Goal: Task Accomplishment & Management: Complete application form

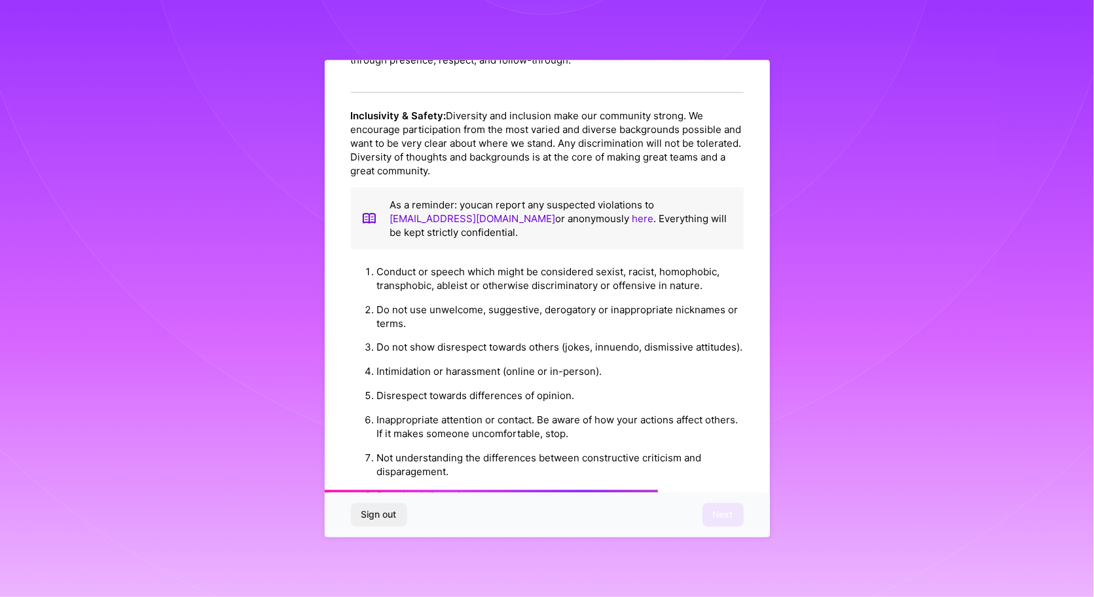
scroll to position [1322, 0]
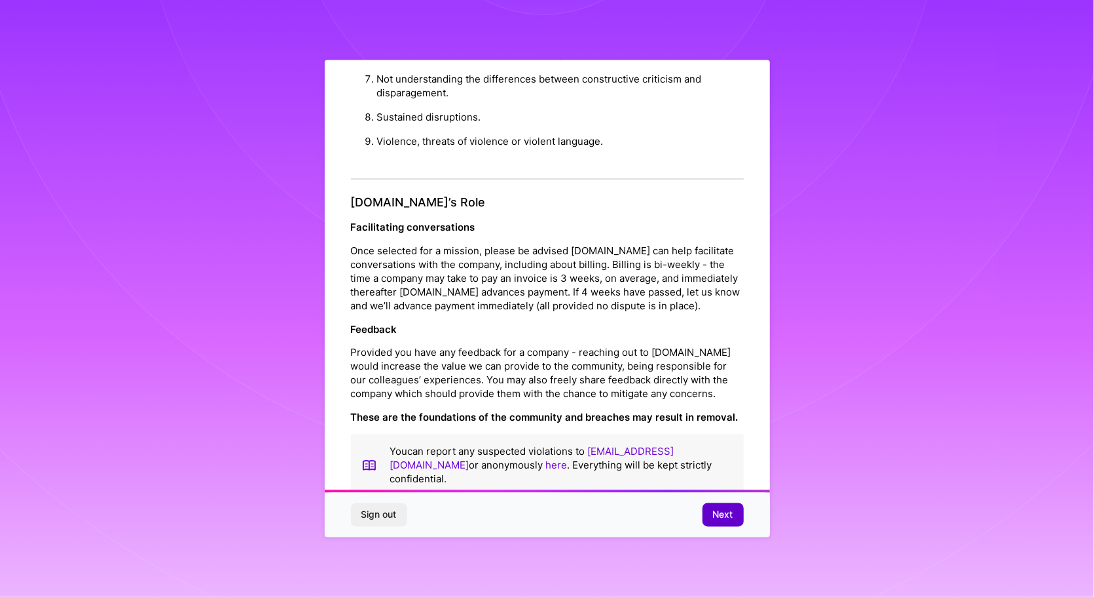
click at [715, 504] on button "Next" at bounding box center [723, 515] width 41 height 24
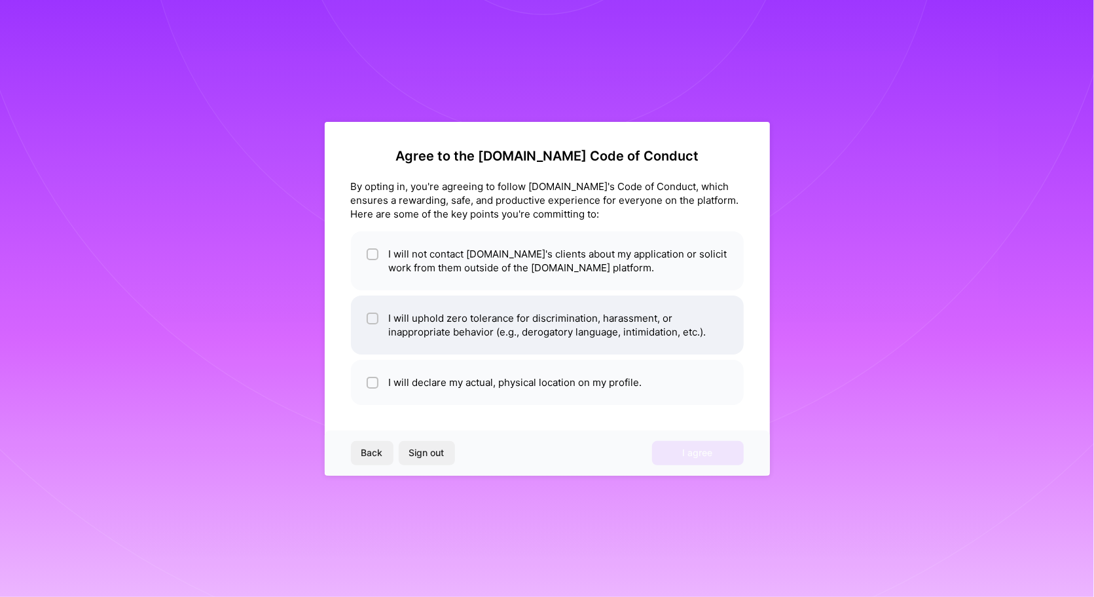
click at [378, 314] on div at bounding box center [373, 318] width 12 height 12
checkbox input "true"
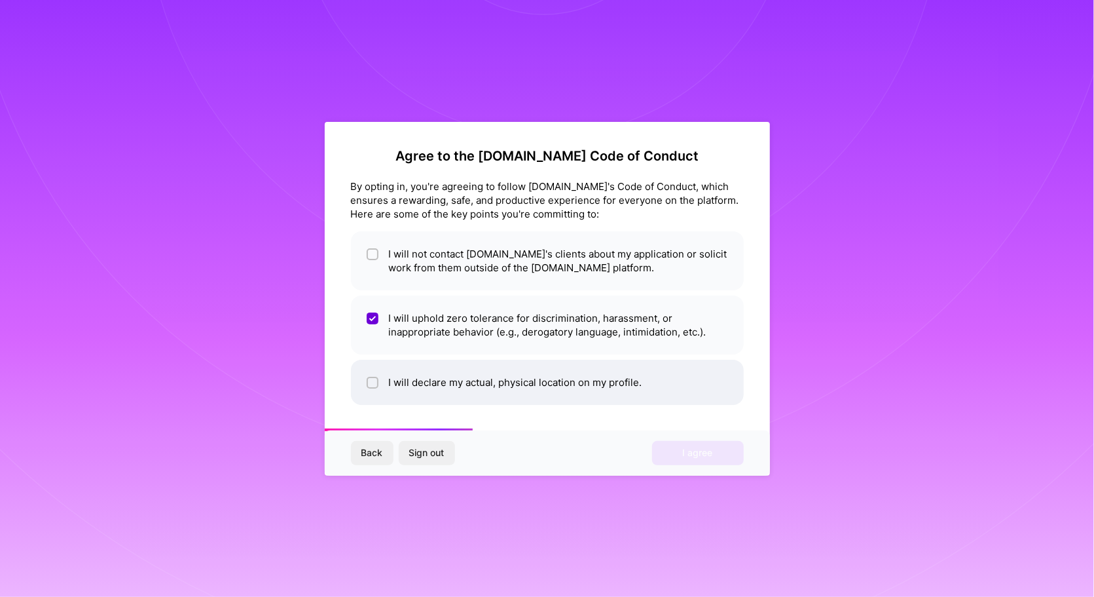
click at [371, 379] on input "checkbox" at bounding box center [373, 383] width 9 height 9
checkbox input "true"
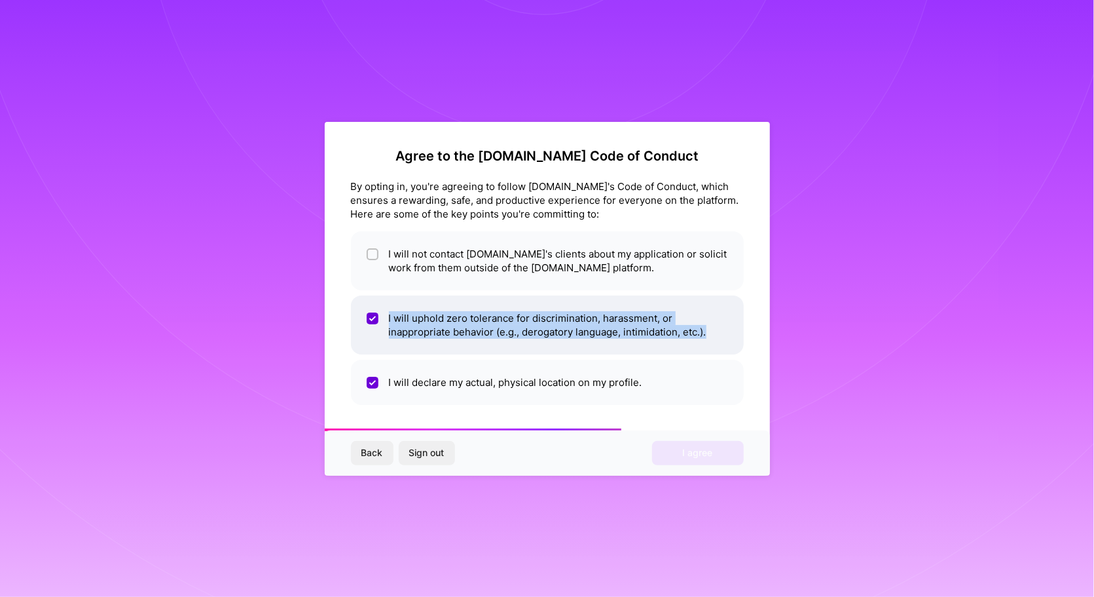
drag, startPoint x: 708, startPoint y: 333, endPoint x: 423, endPoint y: 324, distance: 285.1
click at [381, 305] on li "I will uphold zero tolerance for discrimination, harassment, or inappropriate b…" at bounding box center [547, 324] width 393 height 59
copy li "I will uphold zero tolerance for discrimination, harassment, or inappropriate b…"
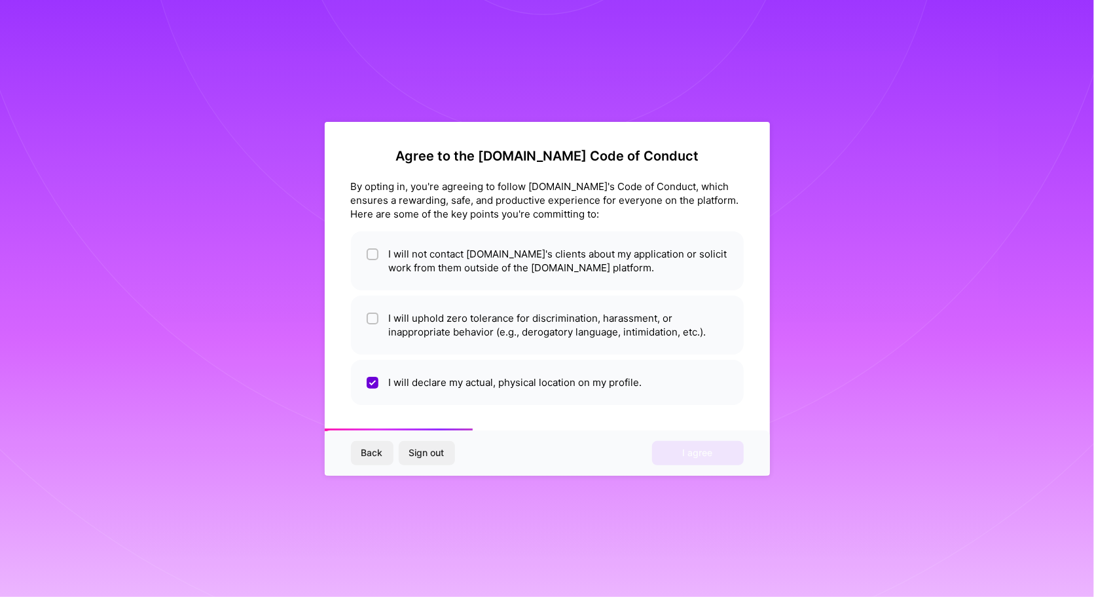
click at [334, 202] on div "Agree to the A.Team Code of Conduct By opting in, you're agreeing to follow A.T…" at bounding box center [547, 299] width 445 height 354
click at [365, 318] on li "I will uphold zero tolerance for discrimination, harassment, or inappropriate b…" at bounding box center [547, 324] width 393 height 59
checkbox input "true"
drag, startPoint x: 375, startPoint y: 251, endPoint x: 504, endPoint y: 294, distance: 136.1
click at [384, 255] on li "I will not contact A.Team's clients about my application or solicit work from t…" at bounding box center [547, 260] width 393 height 59
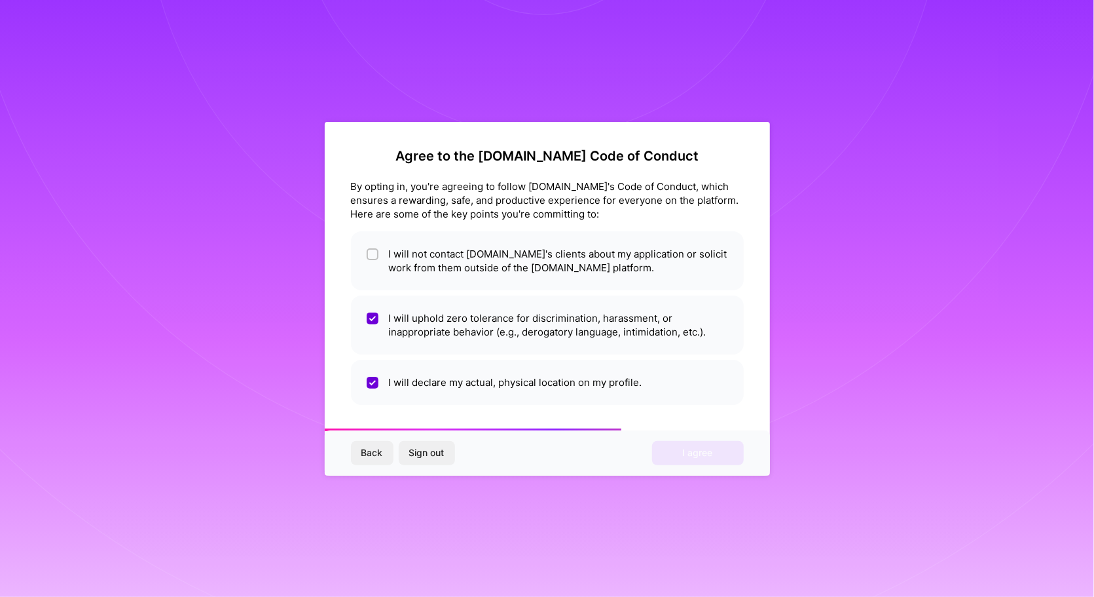
checkbox input "true"
click at [687, 457] on span "I agree" at bounding box center [698, 452] width 30 height 13
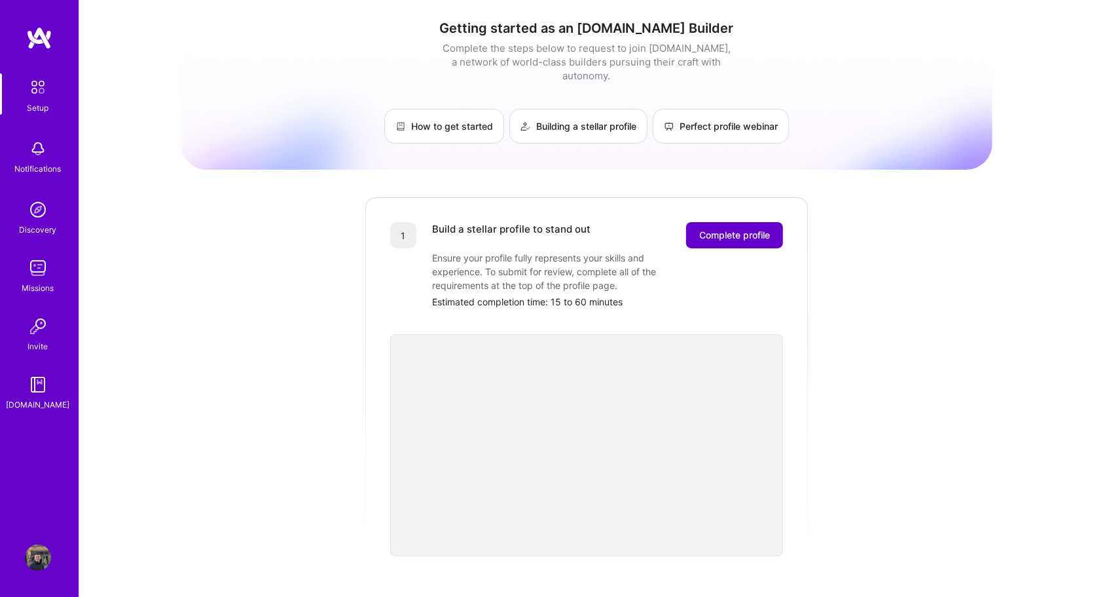
click at [730, 229] on span "Complete profile" at bounding box center [734, 235] width 71 height 13
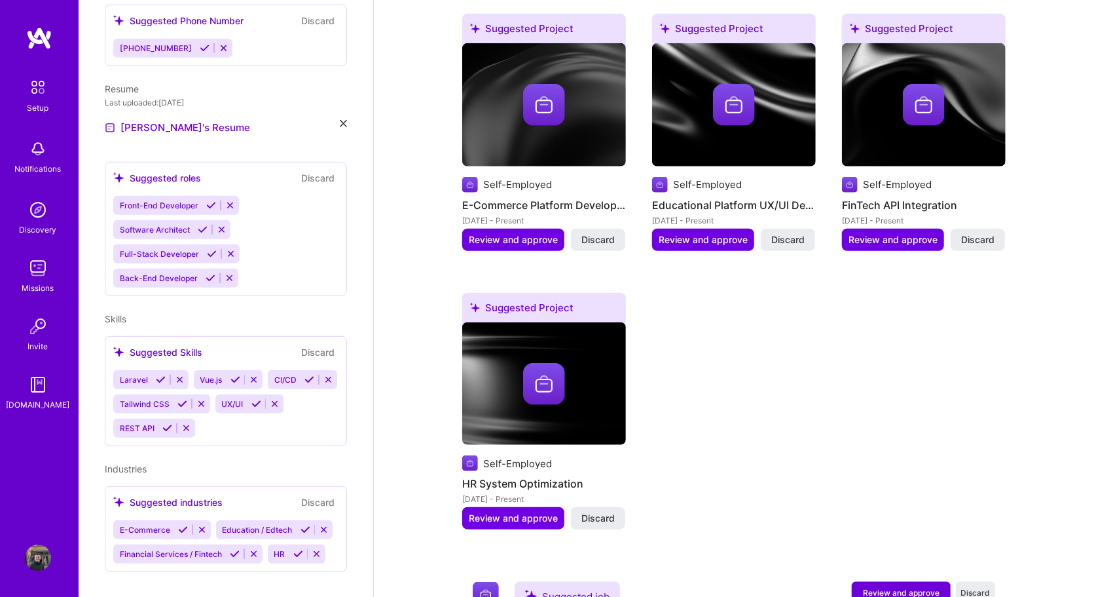
scroll to position [571, 0]
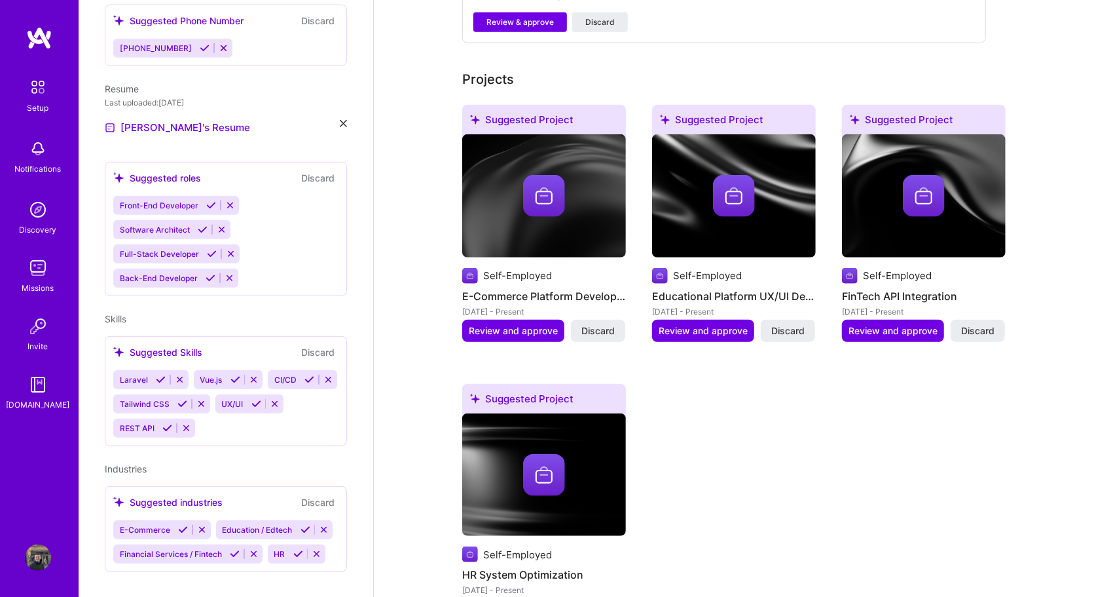
click at [736, 187] on img at bounding box center [734, 196] width 42 height 42
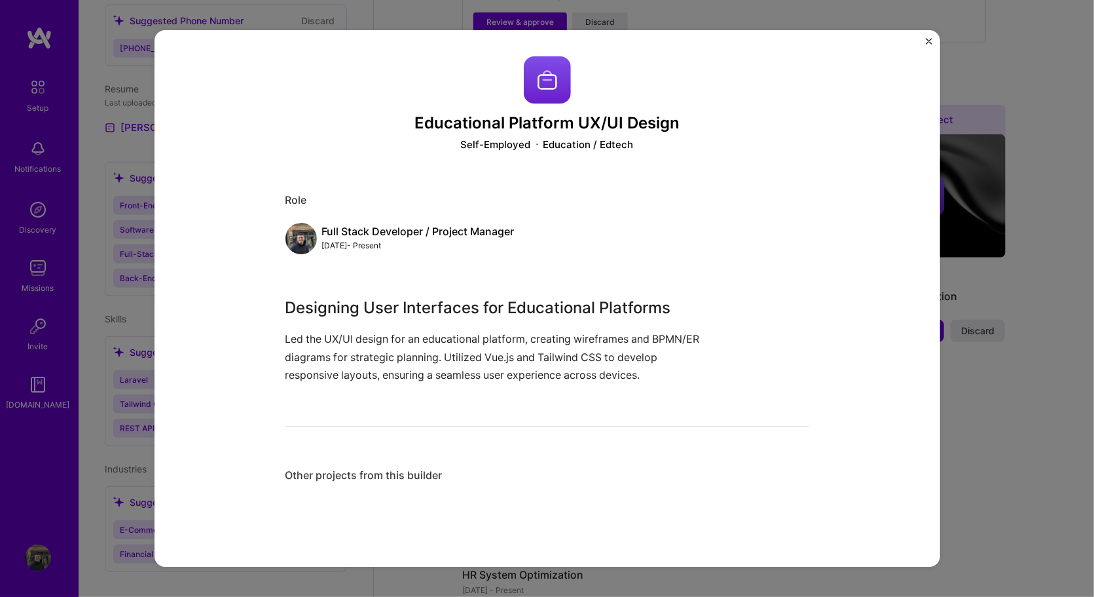
click at [927, 38] on img "Close" at bounding box center [929, 41] width 7 height 7
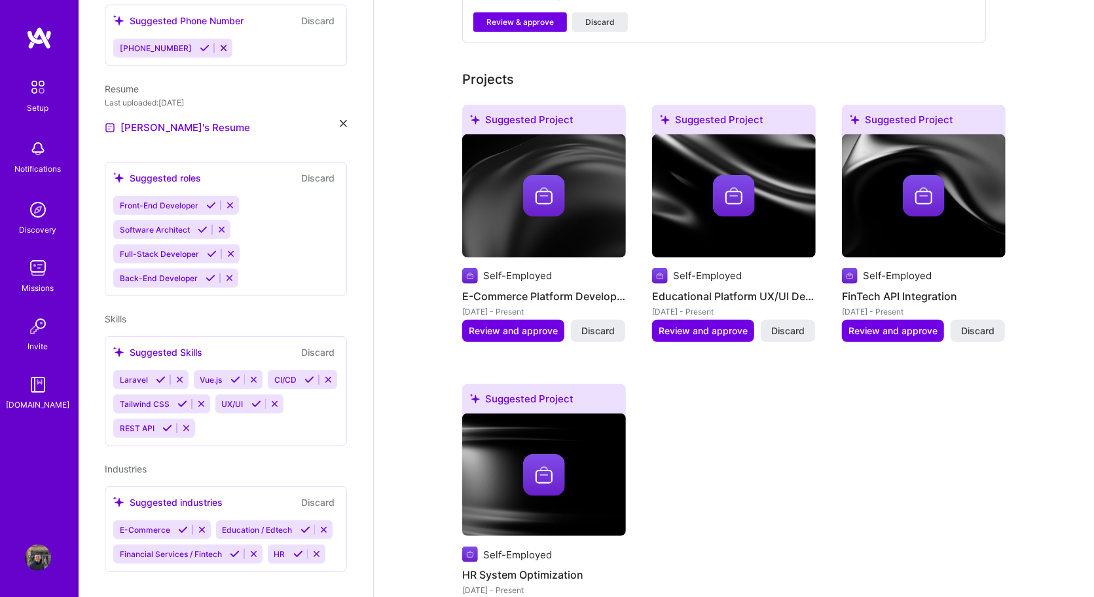
click at [616, 175] on div at bounding box center [544, 196] width 164 height 42
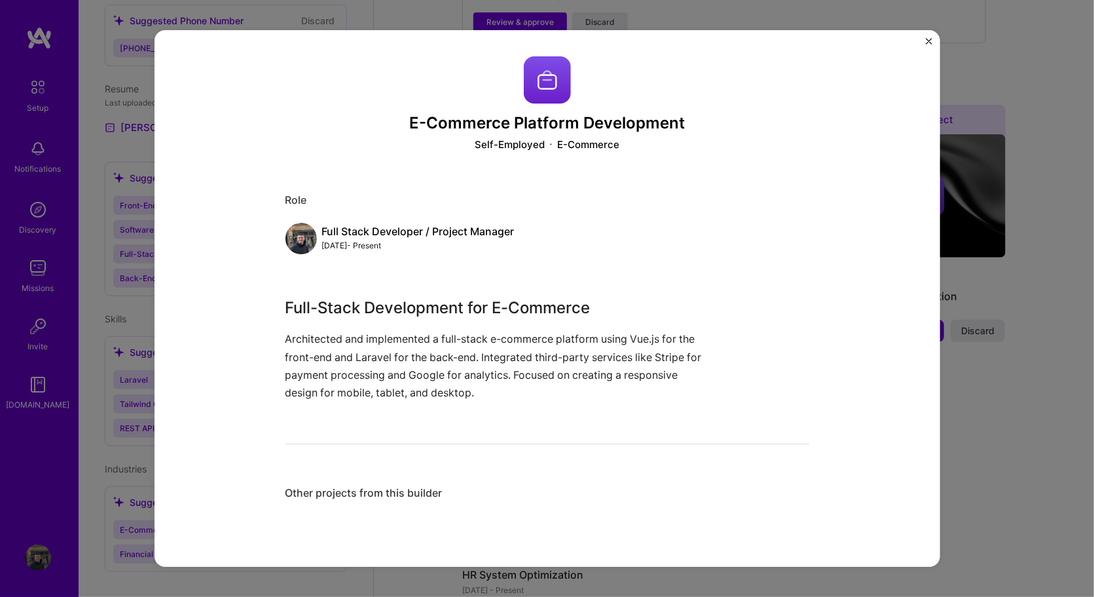
click at [929, 42] on img "Close" at bounding box center [929, 41] width 7 height 7
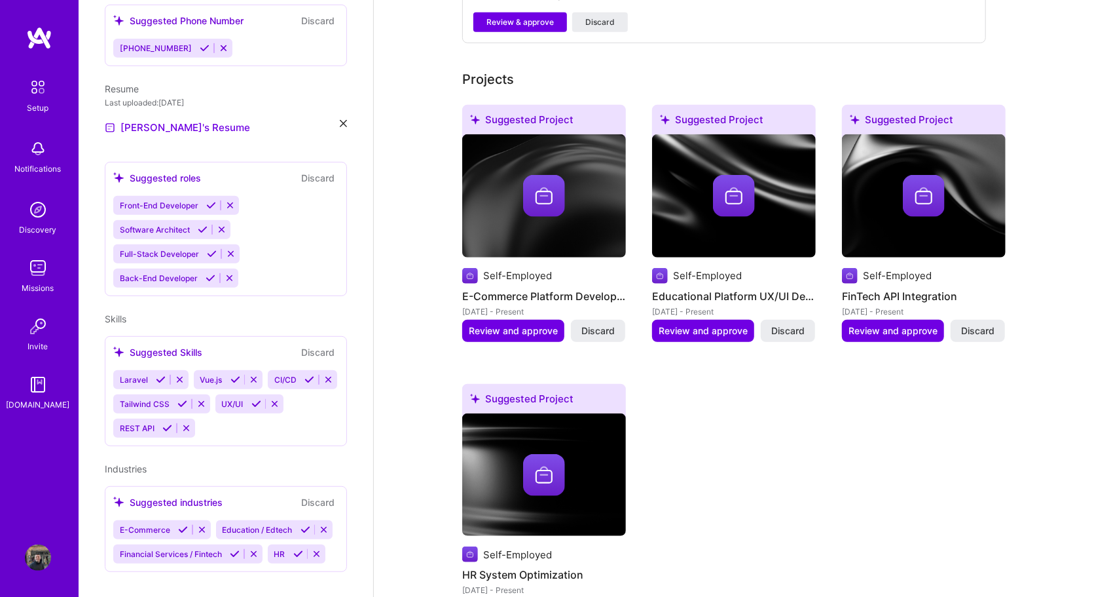
click at [555, 193] on img at bounding box center [544, 196] width 42 height 42
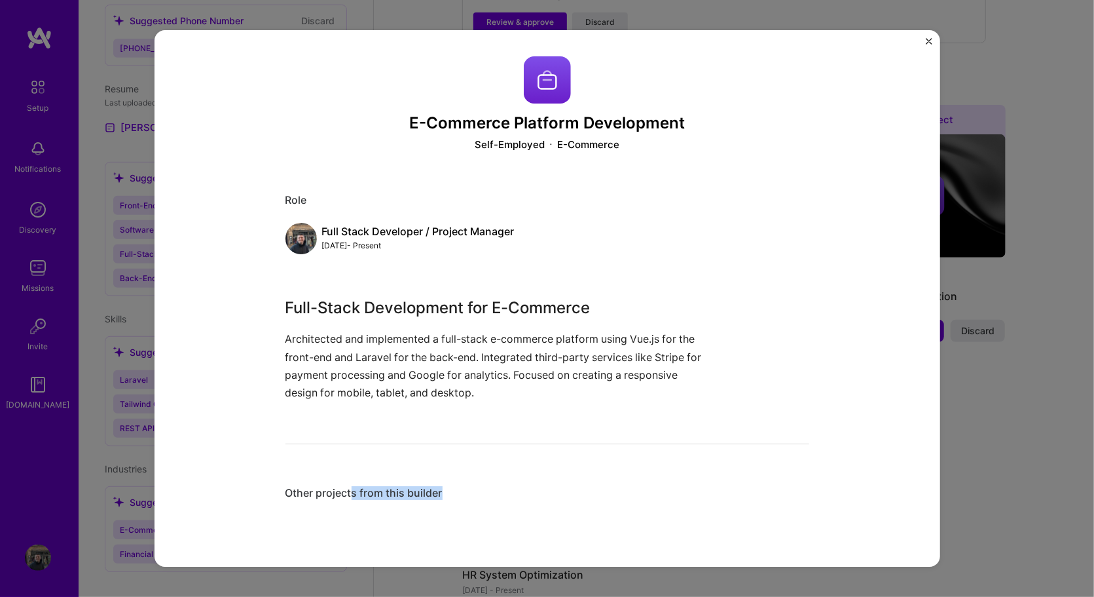
drag, startPoint x: 350, startPoint y: 495, endPoint x: 470, endPoint y: 495, distance: 119.2
click at [470, 495] on div "Other projects from this builder" at bounding box center [548, 493] width 524 height 14
click at [927, 41] on img "Close" at bounding box center [929, 41] width 7 height 7
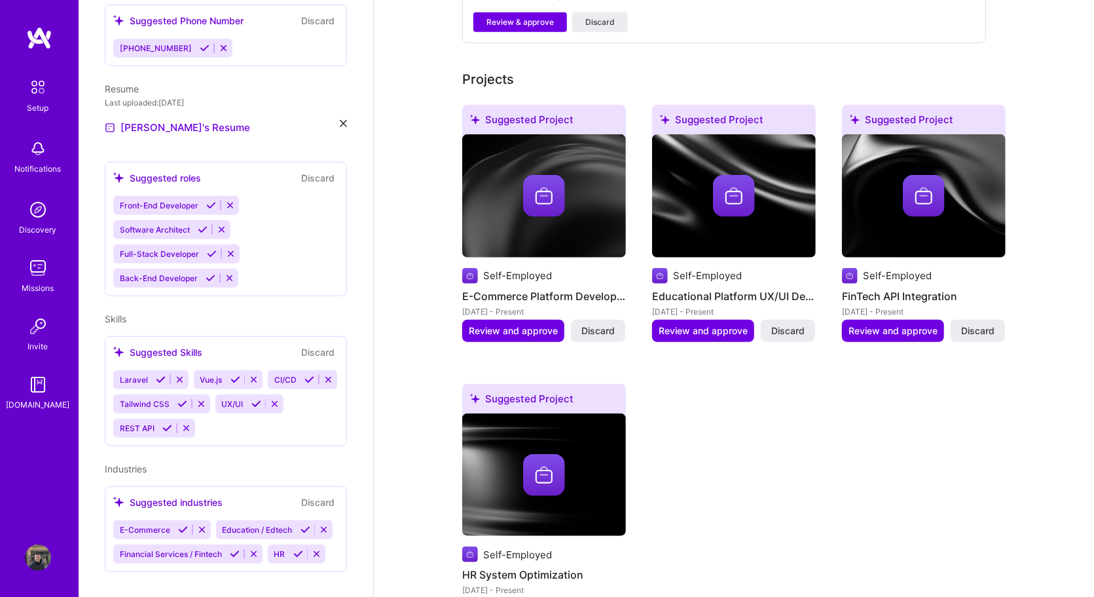
click at [542, 175] on img at bounding box center [544, 196] width 42 height 42
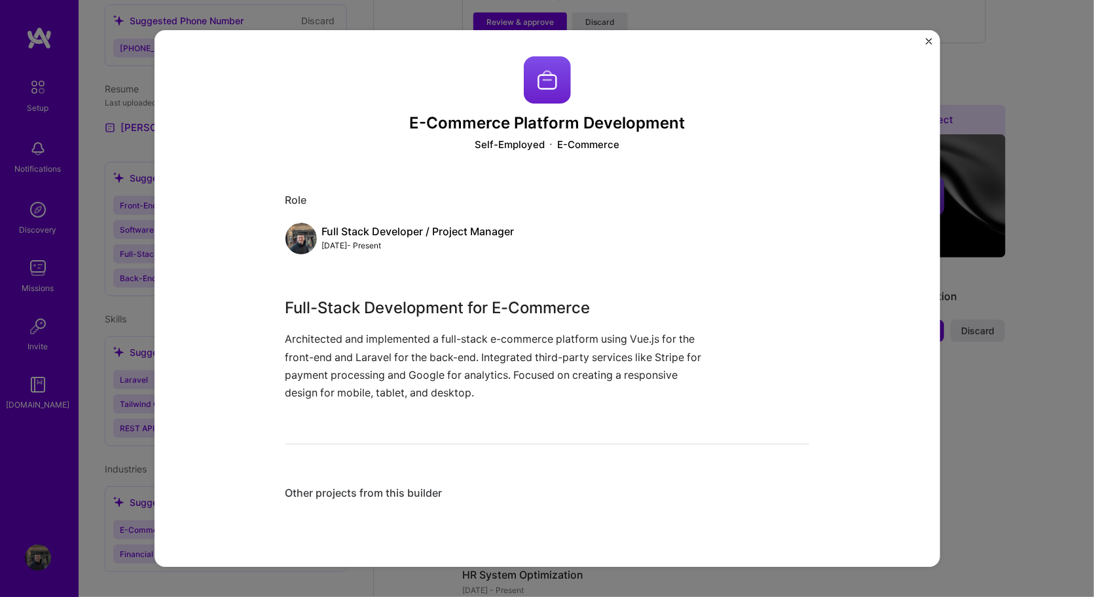
click at [927, 39] on img "Close" at bounding box center [929, 41] width 7 height 7
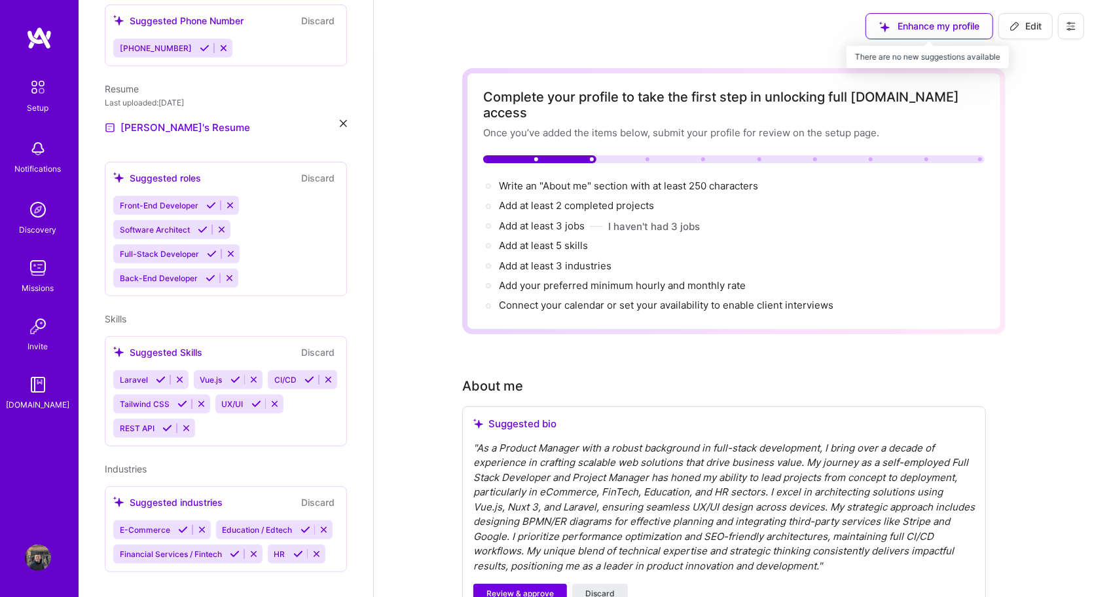
click at [955, 29] on div "Enhance my profile" at bounding box center [930, 26] width 128 height 26
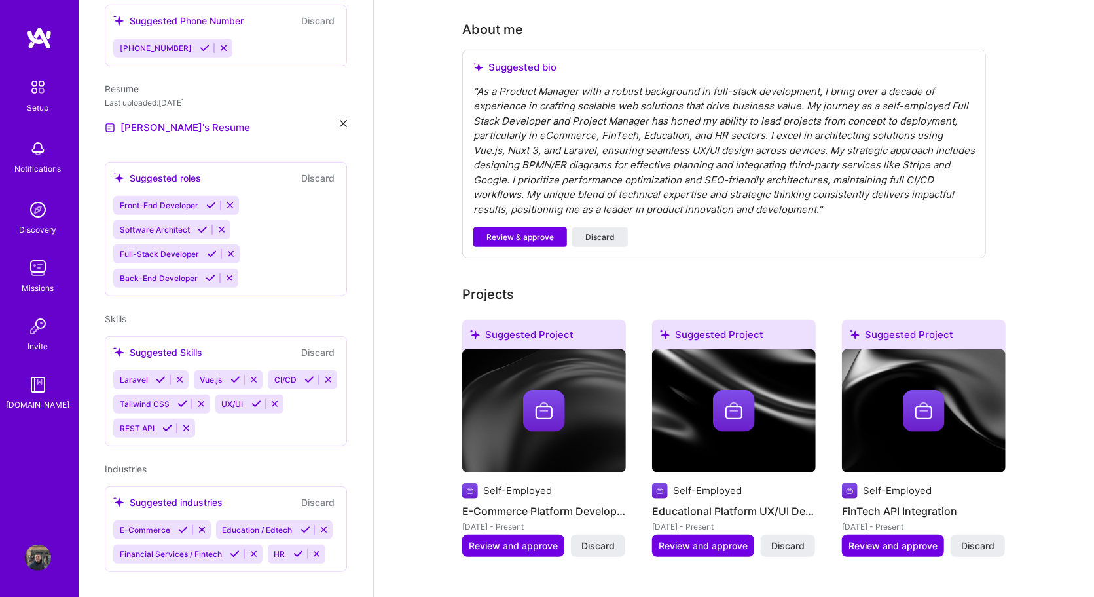
scroll to position [363, 0]
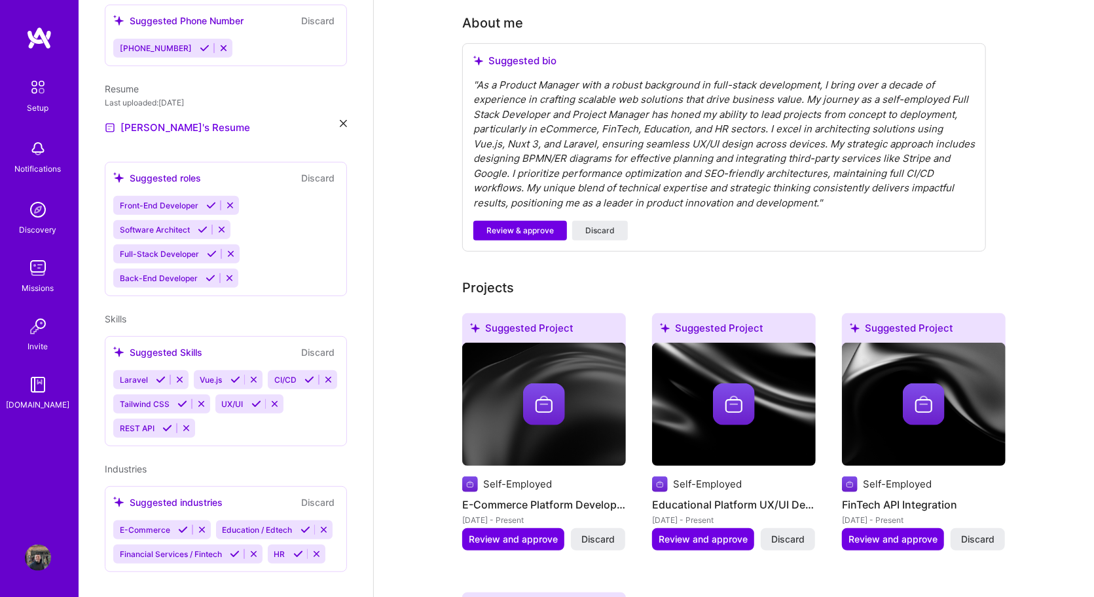
click at [592, 155] on div "" As a Product Manager with a robust background in full-stack development, I br…" at bounding box center [725, 144] width 502 height 133
click at [507, 221] on button "Review & approve" at bounding box center [521, 231] width 94 height 20
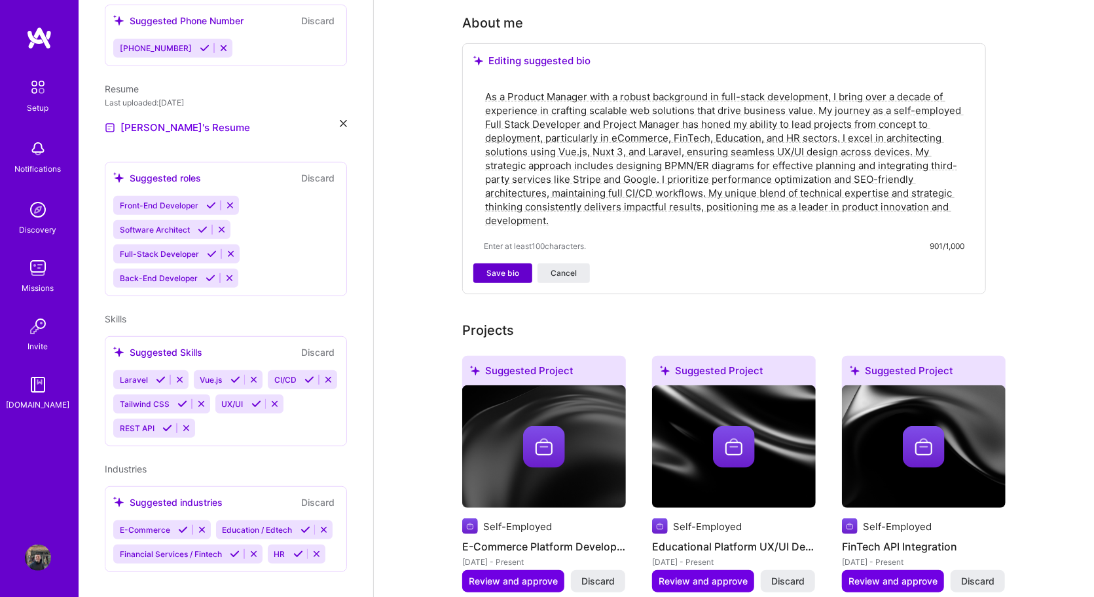
click at [483, 263] on button "Save bio" at bounding box center [503, 273] width 59 height 20
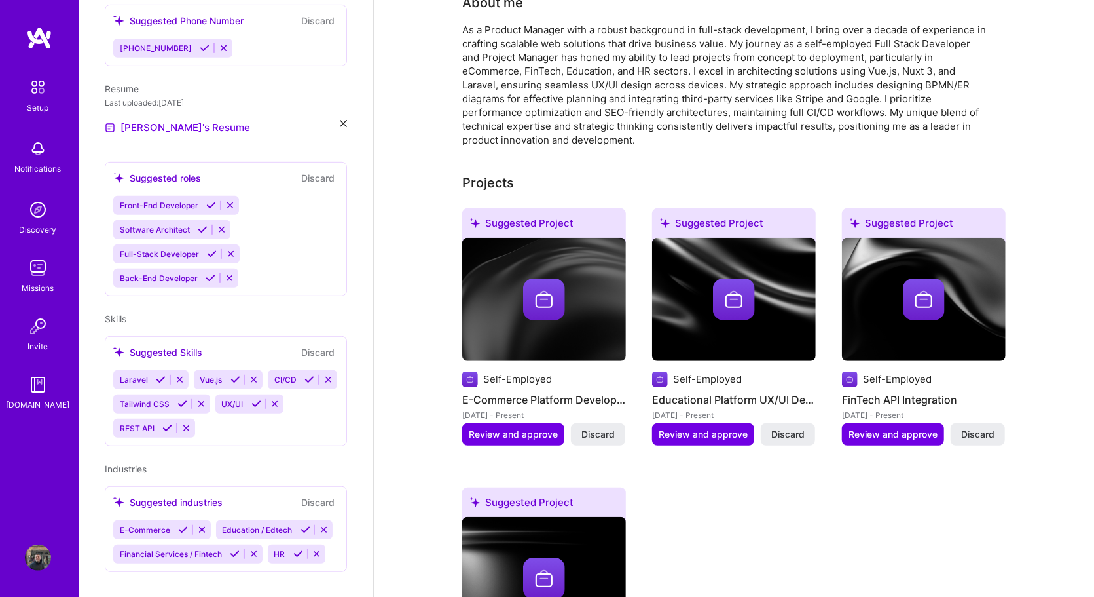
click at [737, 288] on img at bounding box center [734, 299] width 42 height 42
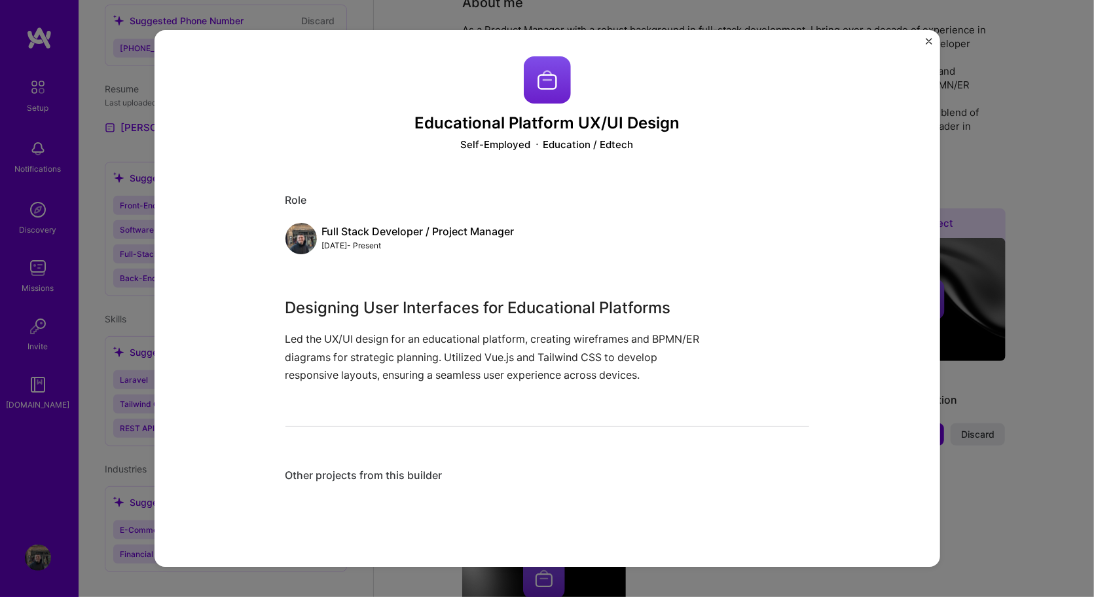
drag, startPoint x: 927, startPoint y: 42, endPoint x: 721, endPoint y: 201, distance: 260.6
click at [927, 43] on img "Close" at bounding box center [929, 41] width 7 height 7
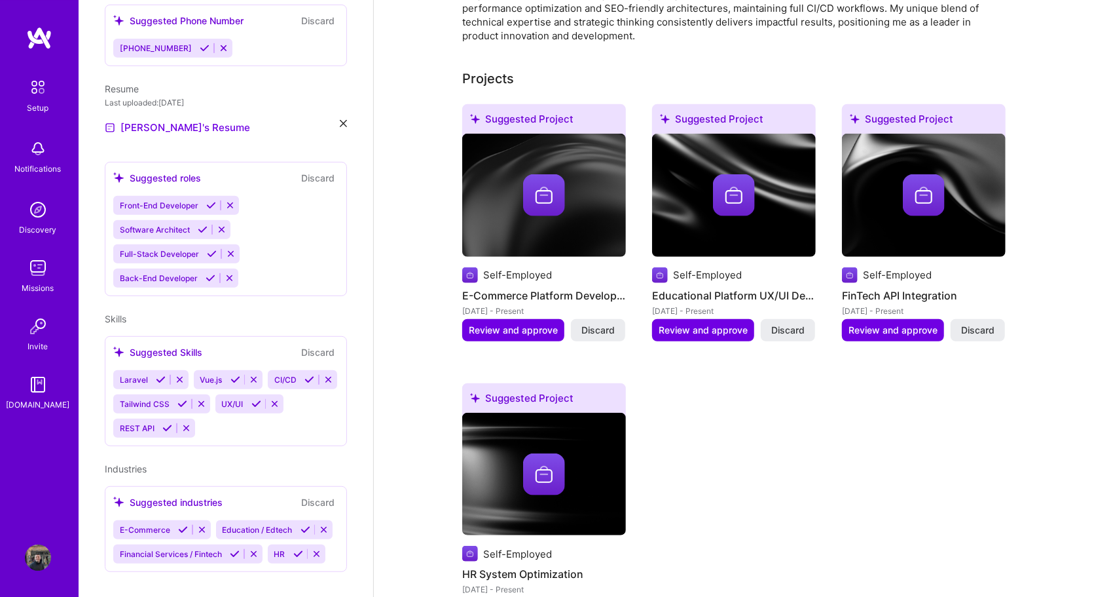
scroll to position [466, 0]
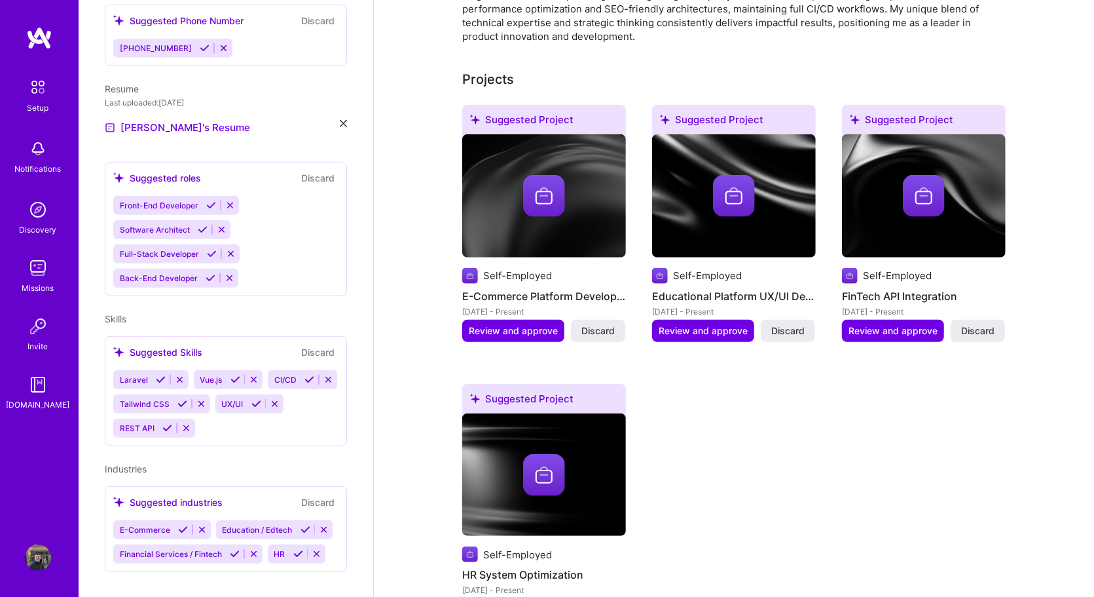
click at [468, 268] on img at bounding box center [470, 276] width 16 height 16
click at [531, 108] on div "Suggested Project" at bounding box center [544, 122] width 164 height 35
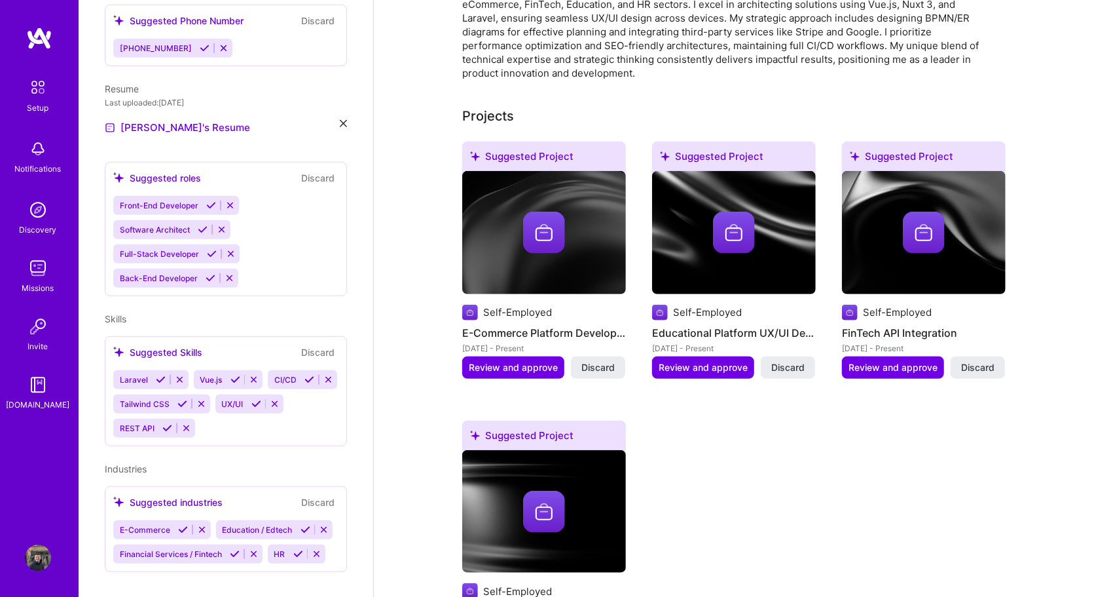
scroll to position [648, 0]
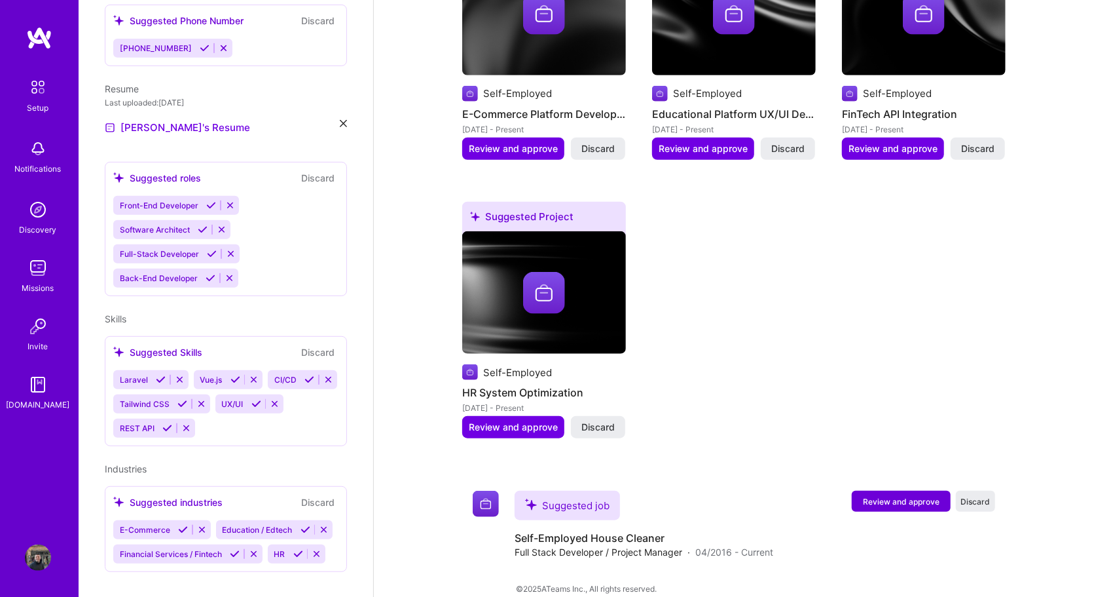
click at [556, 273] on img at bounding box center [544, 293] width 42 height 42
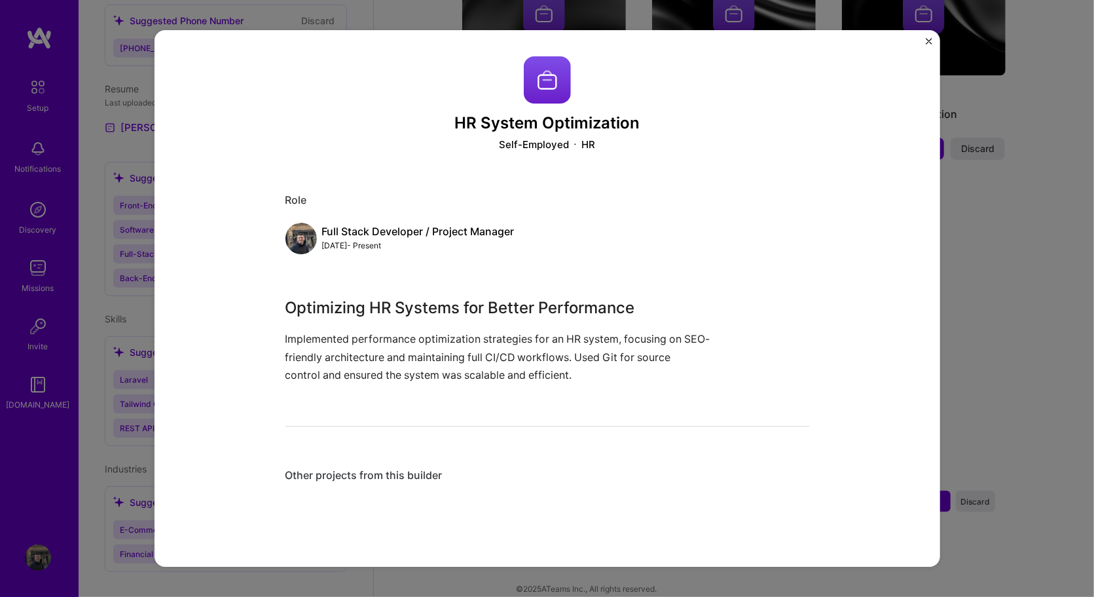
click at [927, 39] on img "Close" at bounding box center [929, 41] width 7 height 7
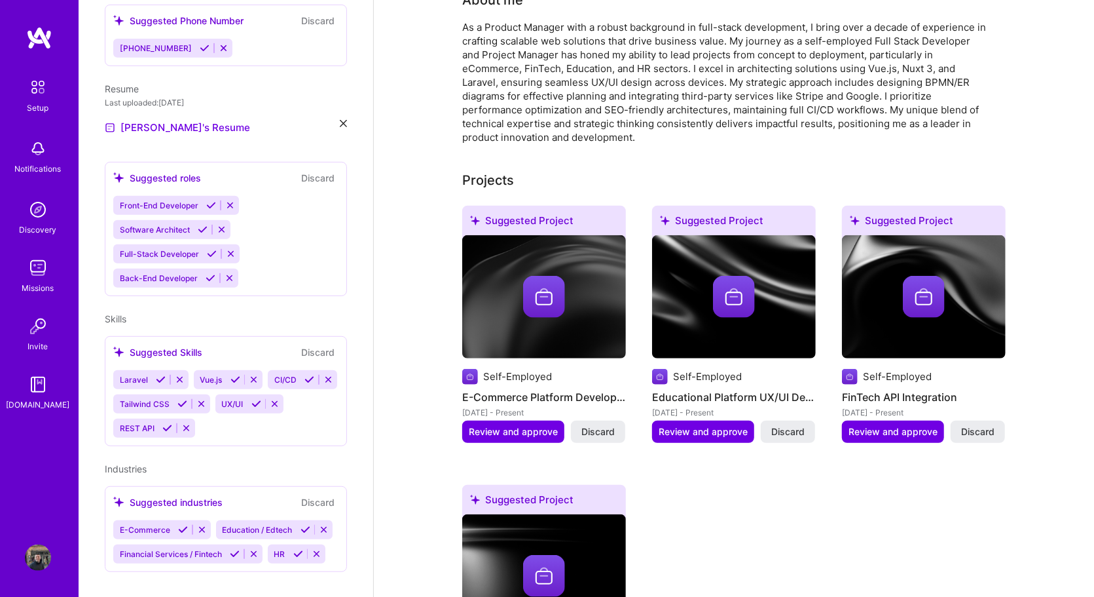
scroll to position [466, 0]
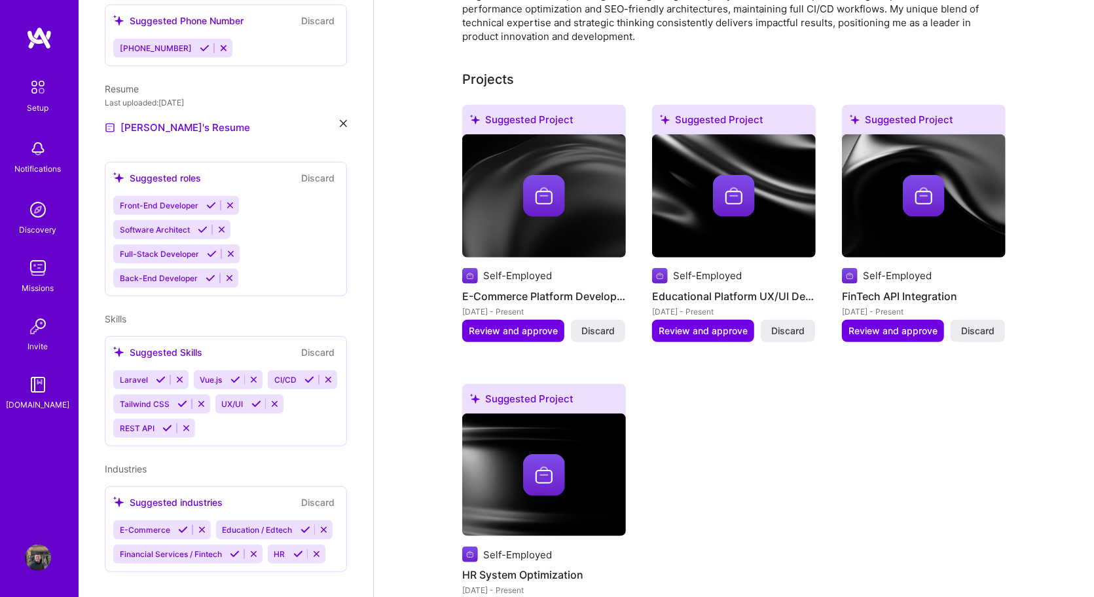
click at [573, 205] on img at bounding box center [544, 195] width 164 height 123
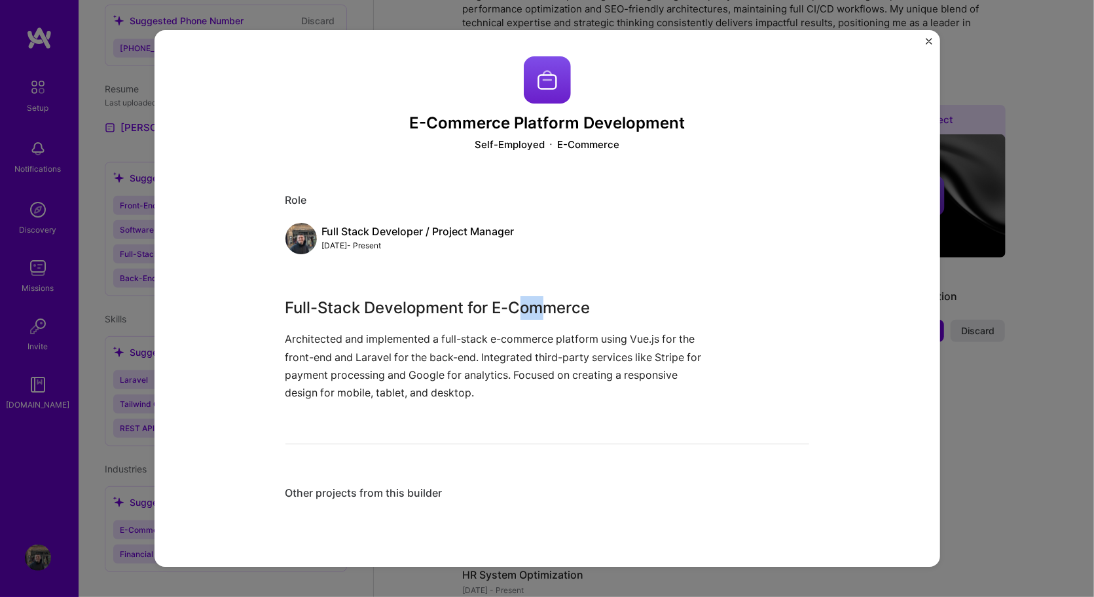
click at [522, 324] on div "Full-Stack Development for E-Commerce Architected and implemented a full-stack …" at bounding box center [499, 348] width 426 height 105
click at [927, 35] on div "E-Commerce Platform Development Self-Employed E-Commerce Role Full Stack Develo…" at bounding box center [548, 298] width 786 height 537
click at [927, 44] on img "Close" at bounding box center [929, 41] width 7 height 7
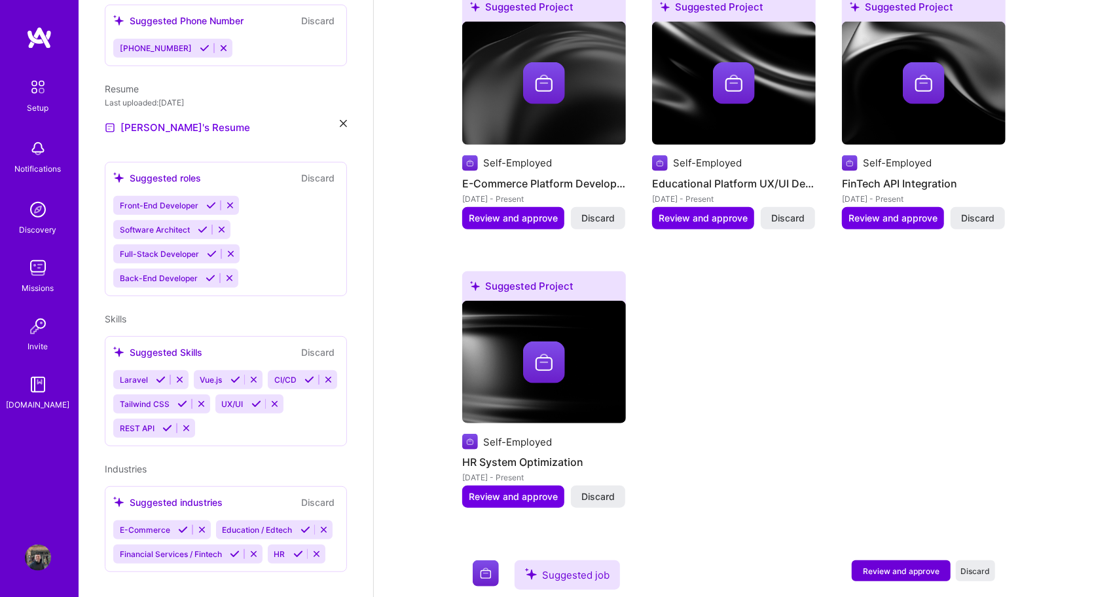
scroll to position [648, 0]
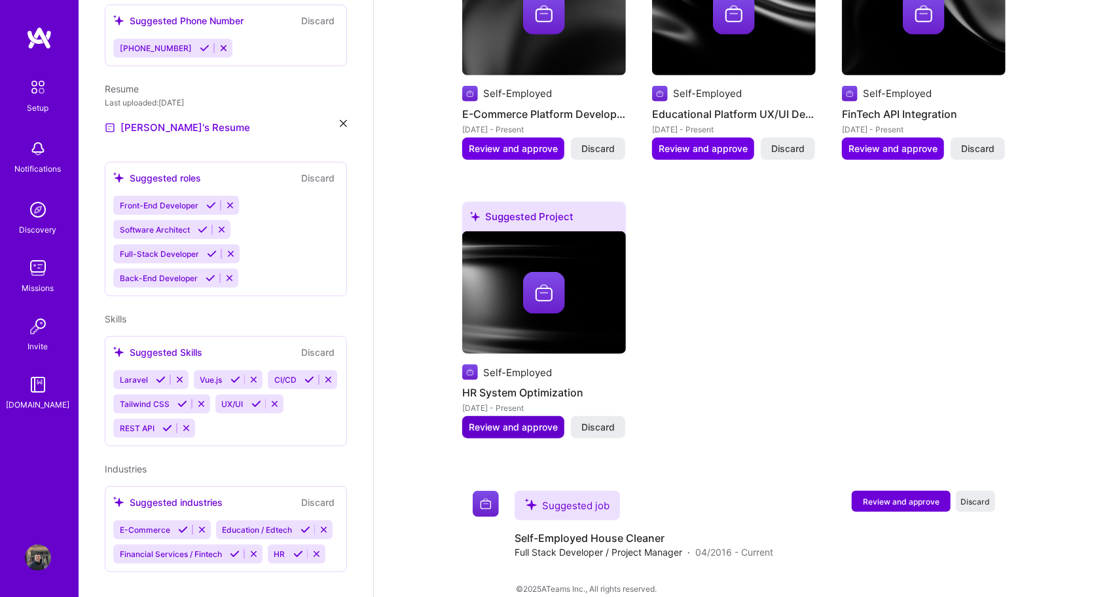
click at [500, 419] on button "Review and approve" at bounding box center [513, 427] width 102 height 22
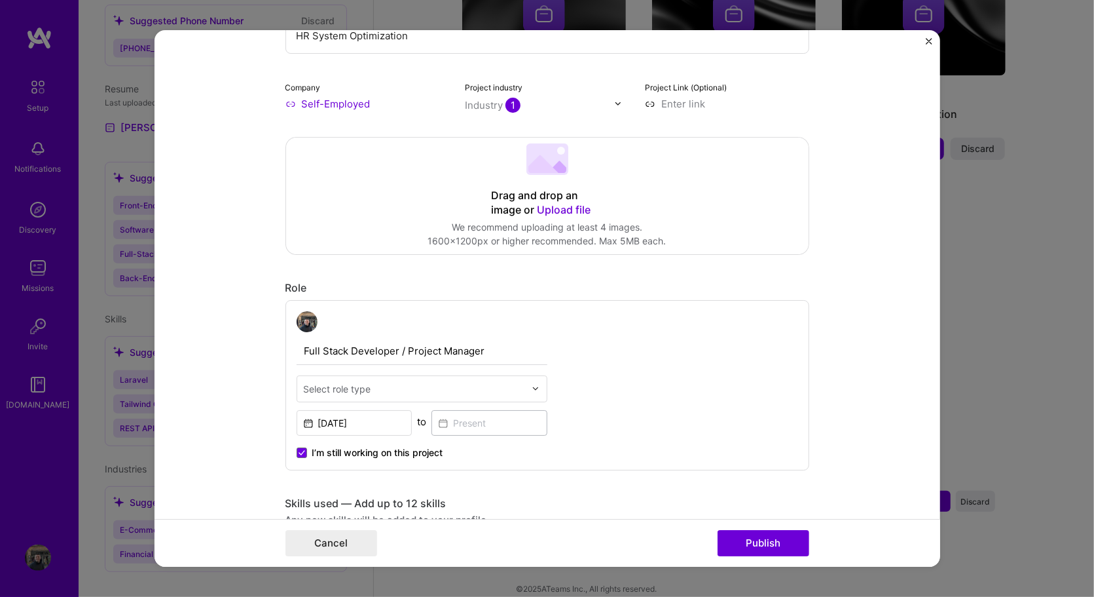
scroll to position [566, 0]
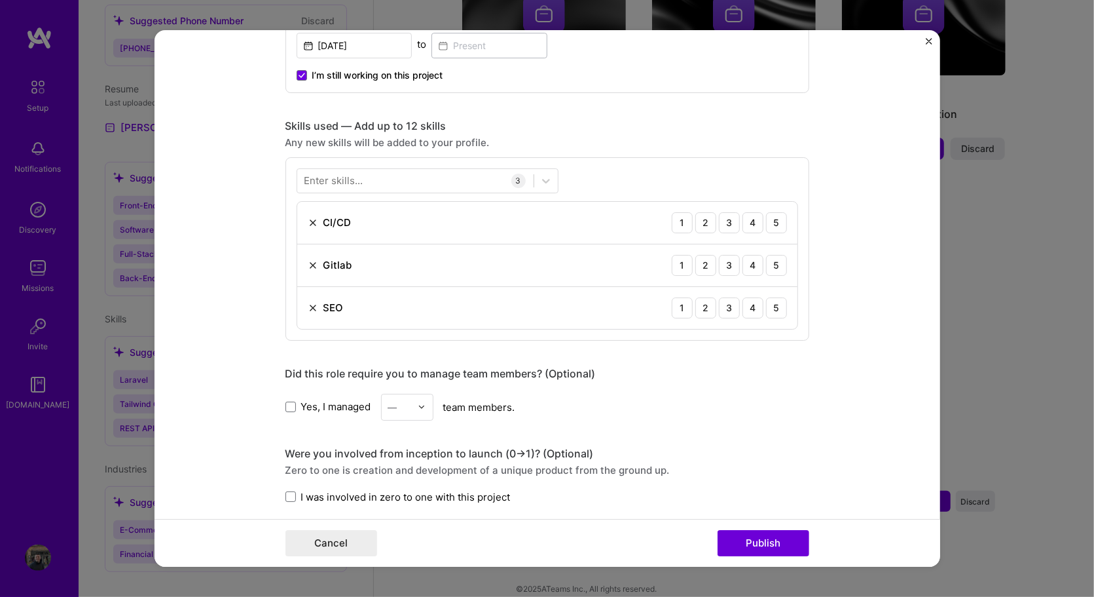
click at [931, 45] on button "Close" at bounding box center [929, 45] width 7 height 14
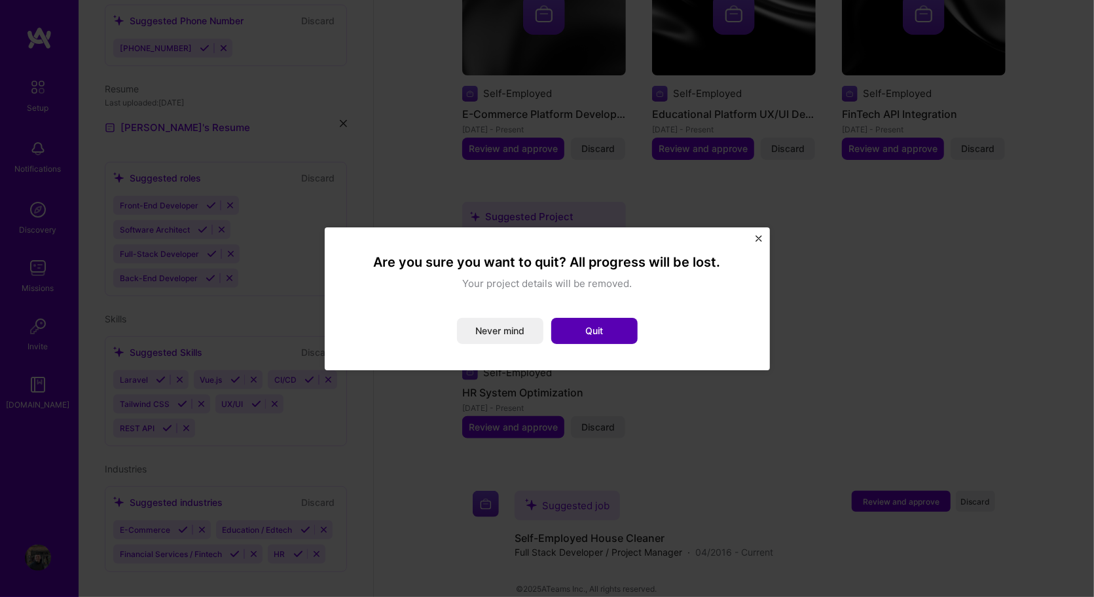
click at [635, 331] on button "Quit" at bounding box center [594, 331] width 86 height 26
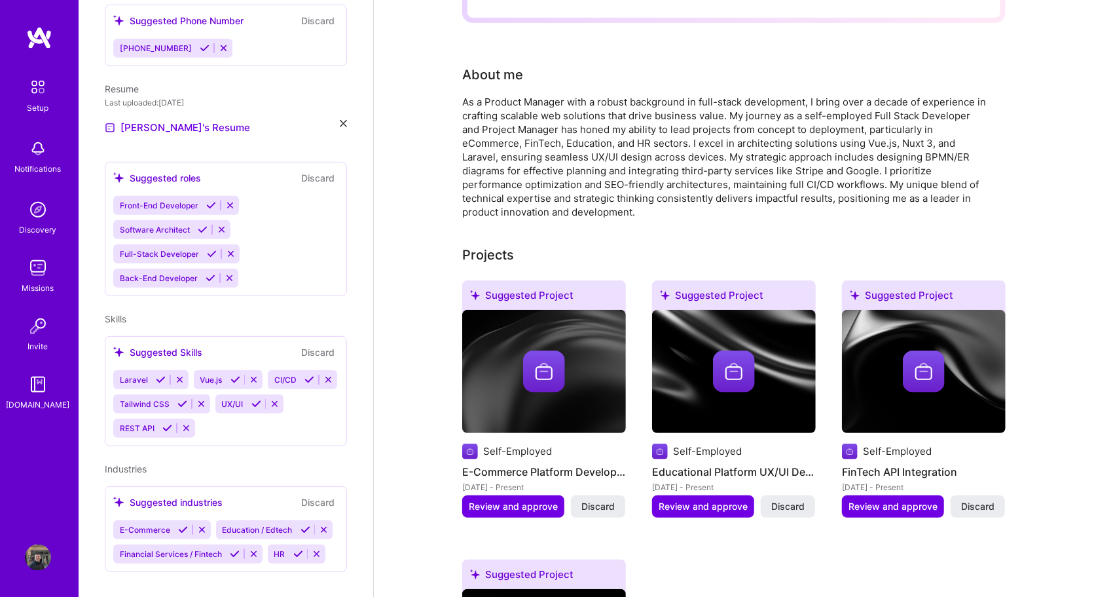
scroll to position [285, 0]
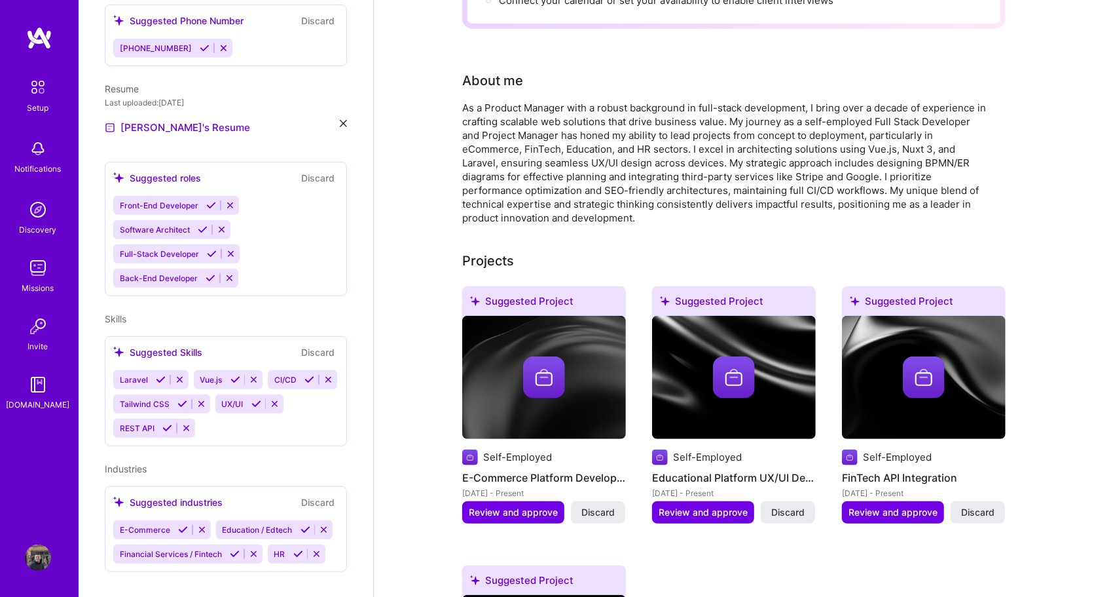
click at [853, 449] on img at bounding box center [850, 457] width 16 height 16
click at [873, 506] on span "Review and approve" at bounding box center [893, 512] width 89 height 13
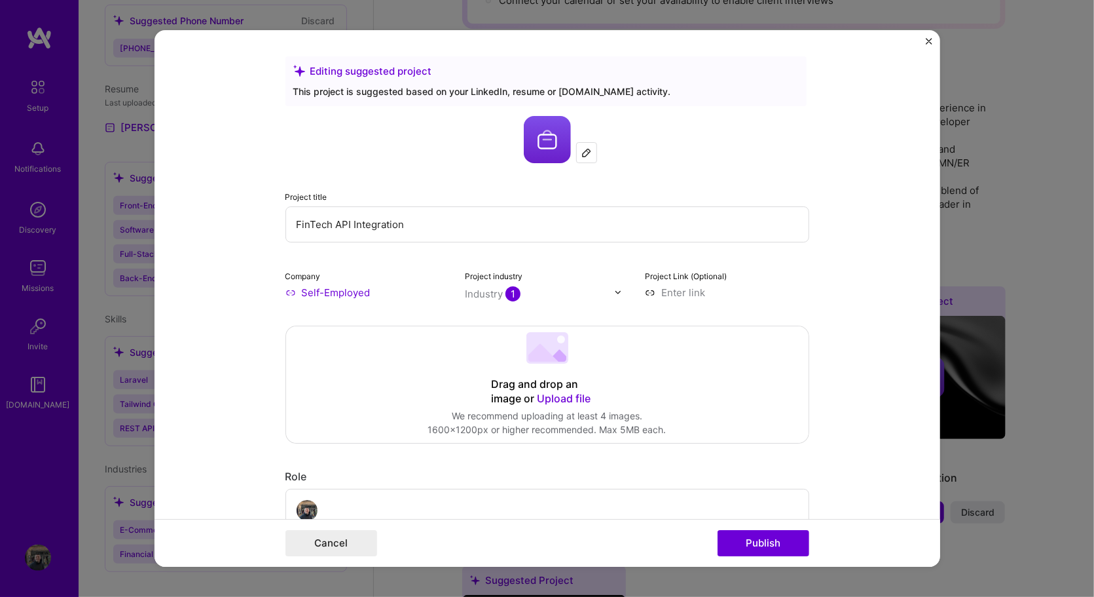
click at [929, 40] on img "Close" at bounding box center [929, 41] width 7 height 7
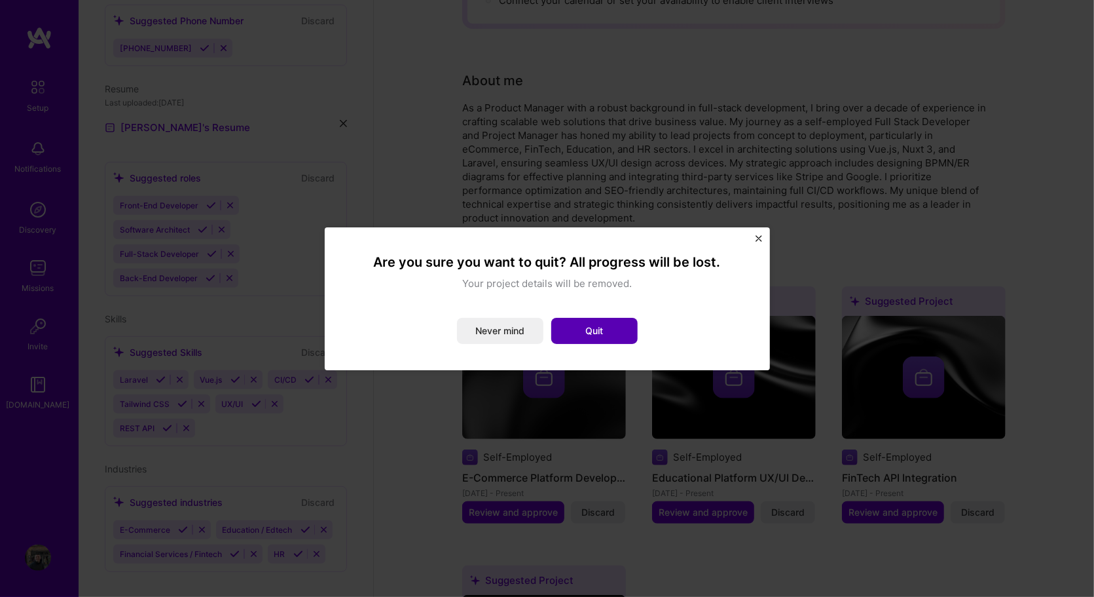
click at [599, 329] on button "Quit" at bounding box center [594, 331] width 86 height 26
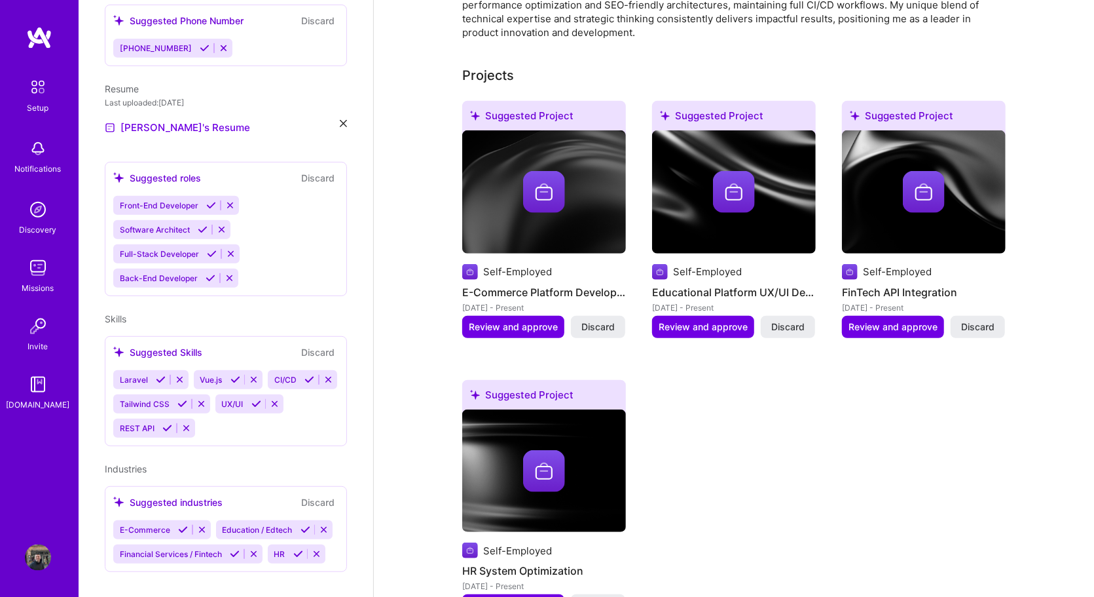
scroll to position [648, 0]
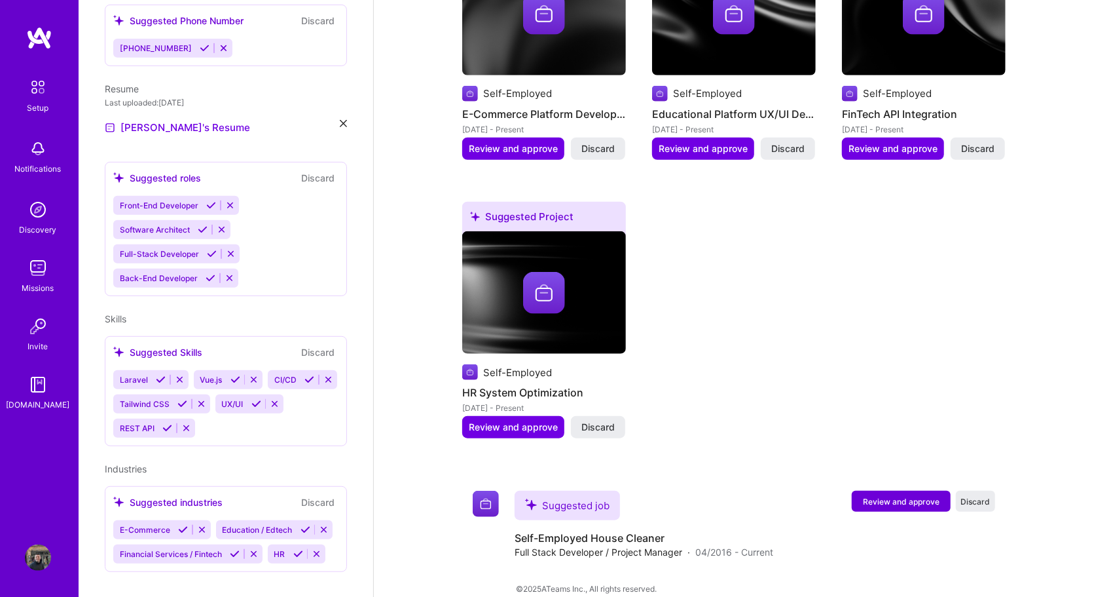
click at [716, 274] on div "Suggested Project Self-Employed E-Commerce Platform Development Apr 2016 - Pres…" at bounding box center [734, 188] width 544 height 531
click at [979, 496] on span "Discard" at bounding box center [975, 501] width 29 height 11
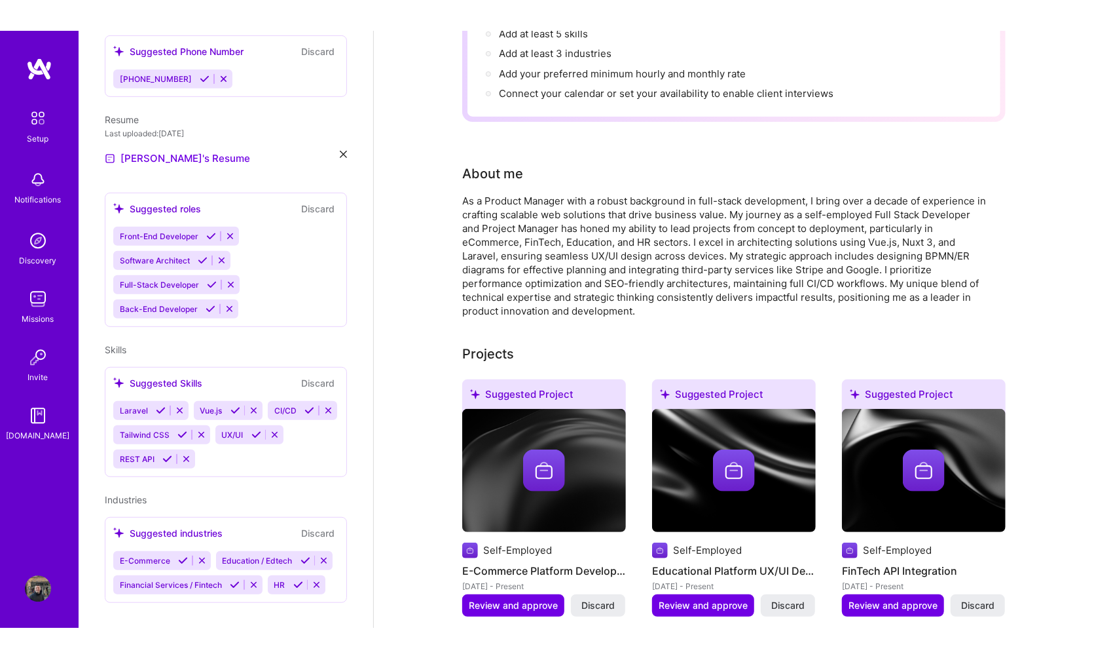
scroll to position [185, 0]
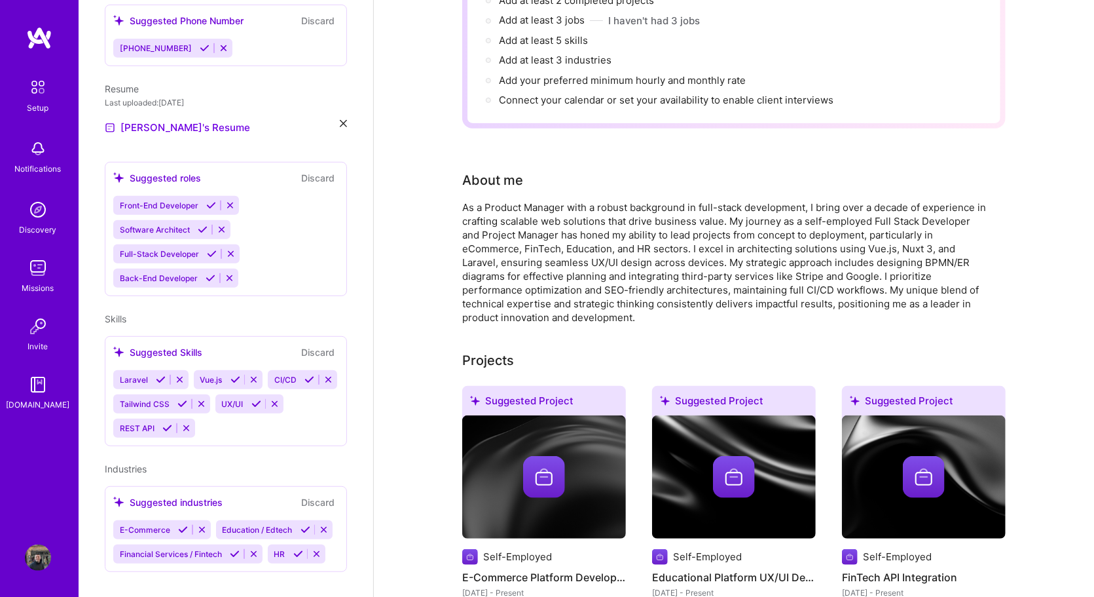
click at [548, 457] on img at bounding box center [544, 477] width 42 height 42
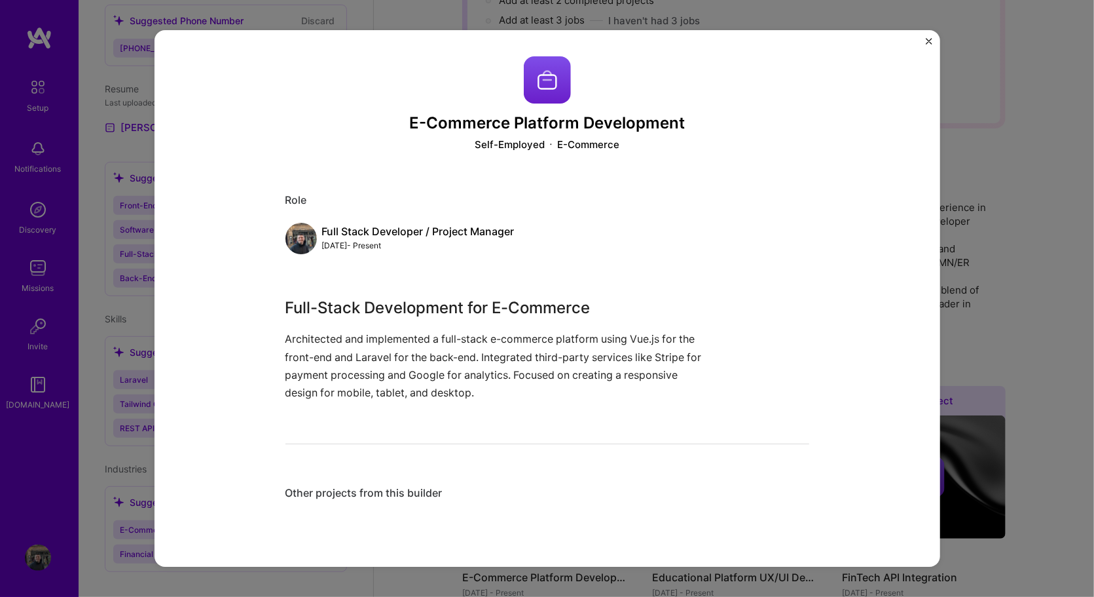
click at [929, 41] on img "Close" at bounding box center [929, 41] width 7 height 7
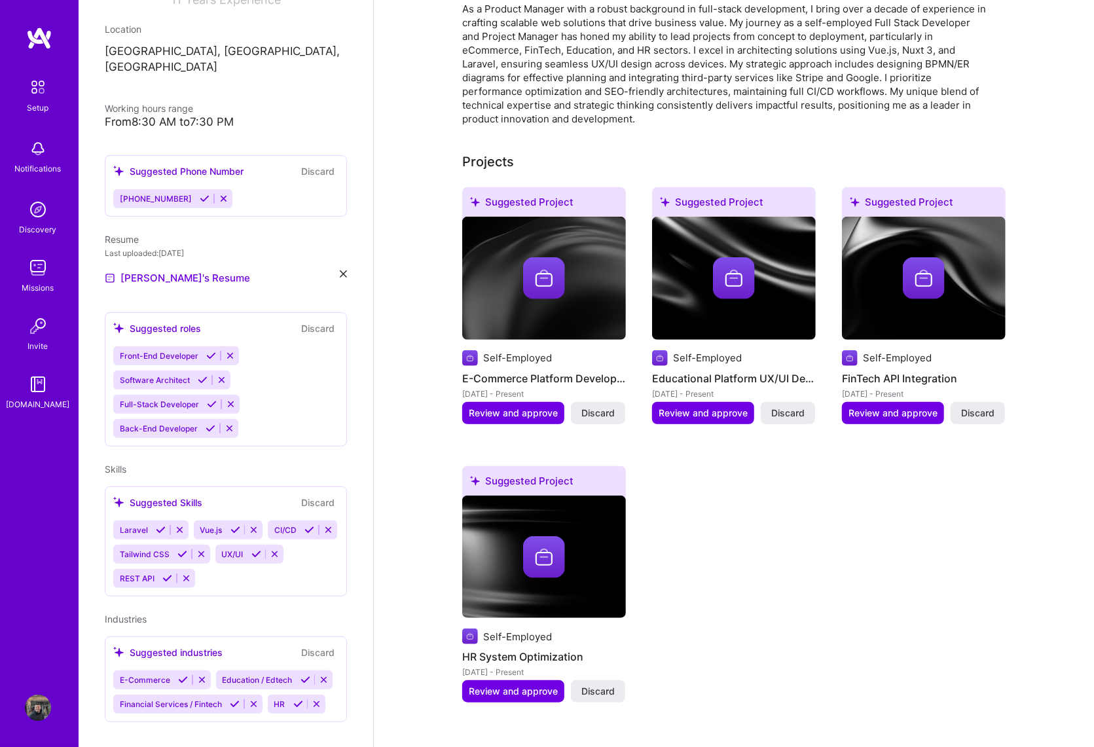
scroll to position [398, 0]
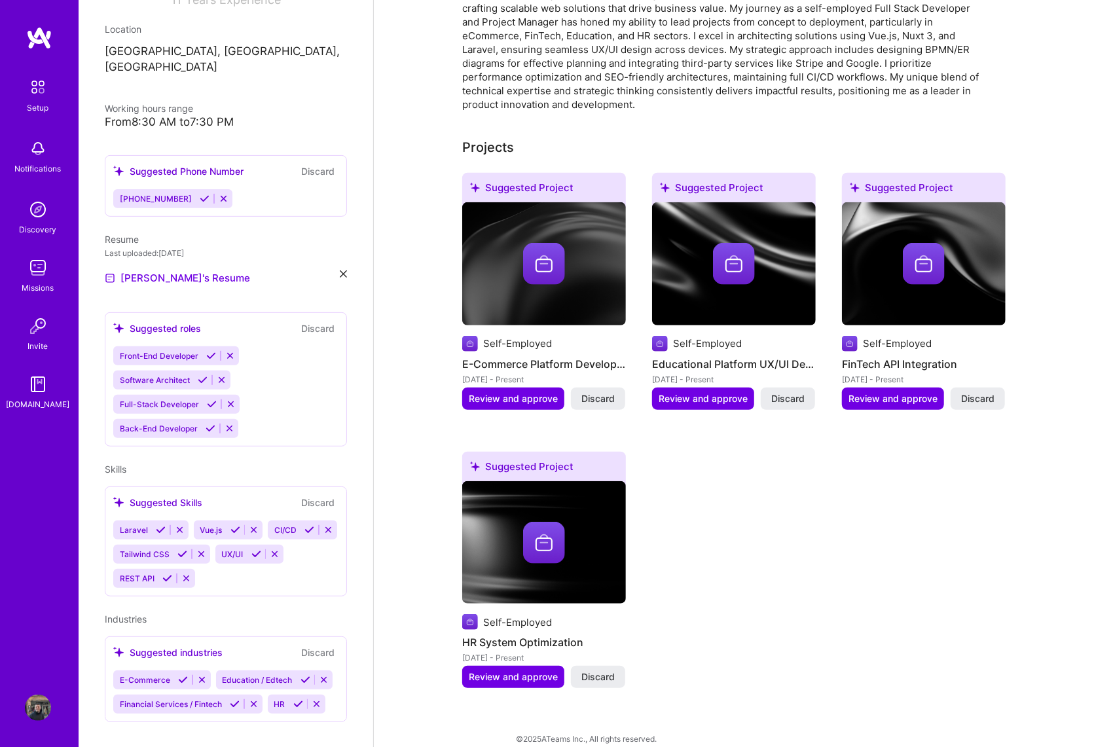
click at [834, 521] on div "Suggested Project Self-Employed E-Commerce Platform Development Apr 2016 - Pres…" at bounding box center [734, 438] width 544 height 531
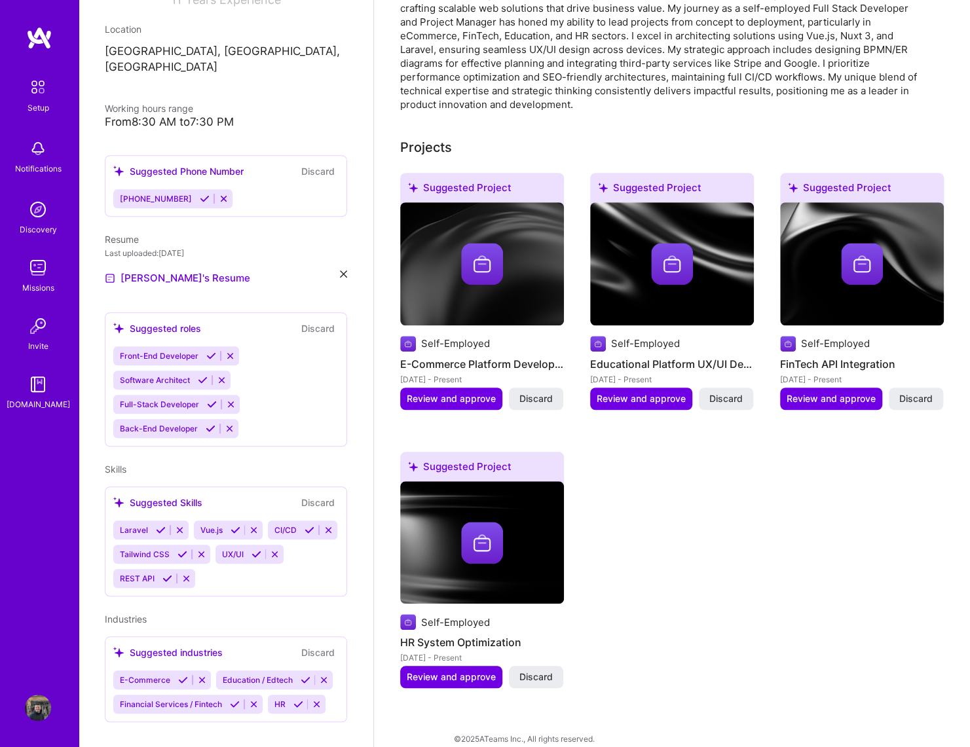
click at [821, 561] on div "Suggested Project Self-Employed E-Commerce Platform Development Apr 2016 - Pres…" at bounding box center [672, 438] width 544 height 531
click at [661, 501] on div "Suggested Project Self-Employed E-Commerce Platform Development Apr 2016 - Pres…" at bounding box center [672, 438] width 544 height 531
click at [705, 477] on div "Suggested Project Self-Employed E-Commerce Platform Development Apr 2016 - Pres…" at bounding box center [672, 438] width 544 height 531
click at [667, 551] on div "Suggested Project Self-Employed E-Commerce Platform Development Apr 2016 - Pres…" at bounding box center [672, 438] width 544 height 531
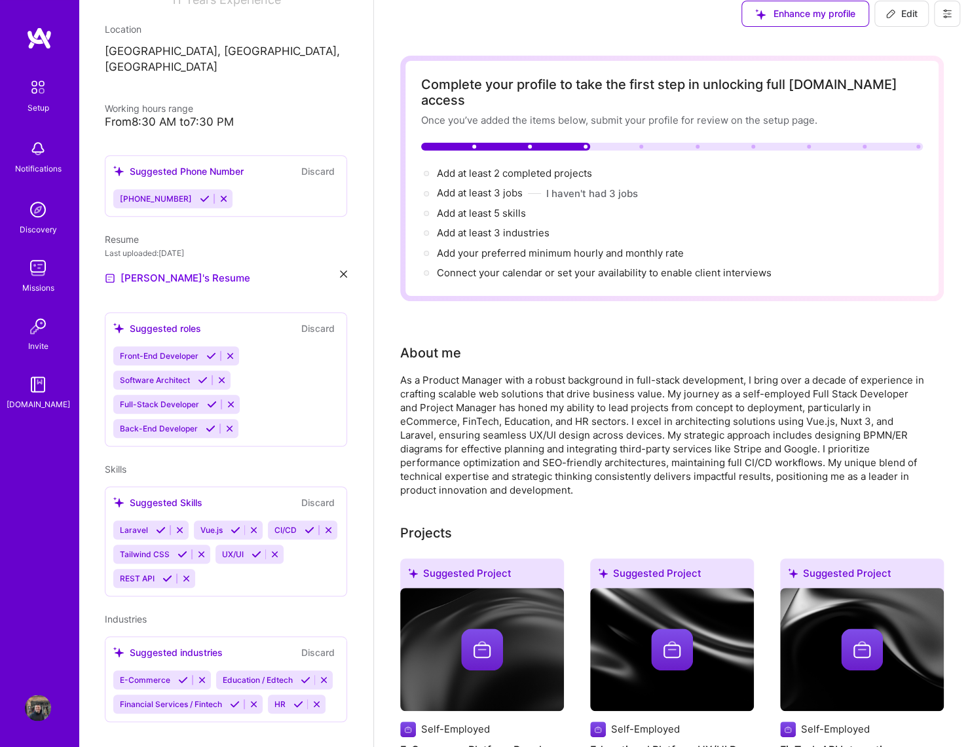
scroll to position [0, 0]
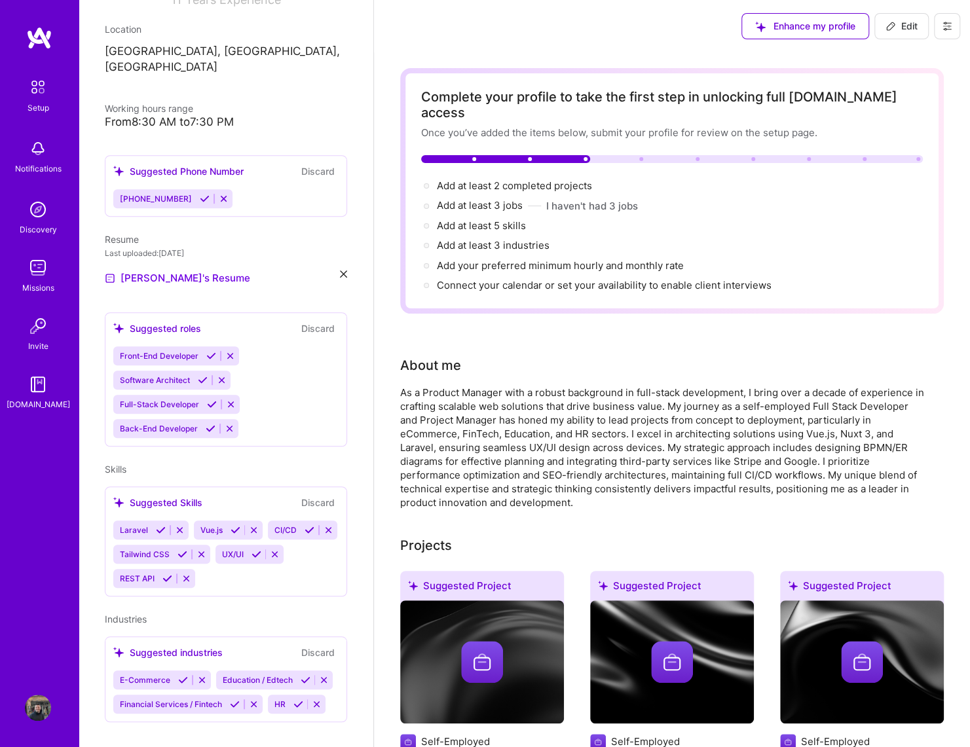
click at [944, 24] on icon at bounding box center [947, 26] width 10 height 10
click at [386, 274] on div "Complete your profile to take the first step in unlocking full A.Team access On…" at bounding box center [672, 606] width 596 height 1108
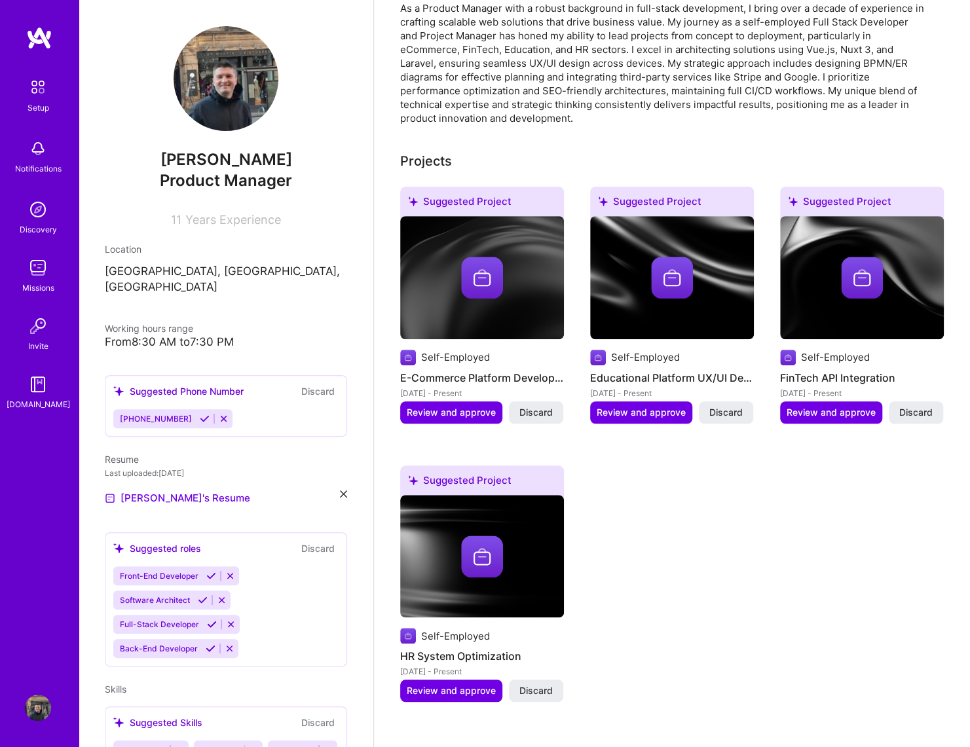
scroll to position [398, 0]
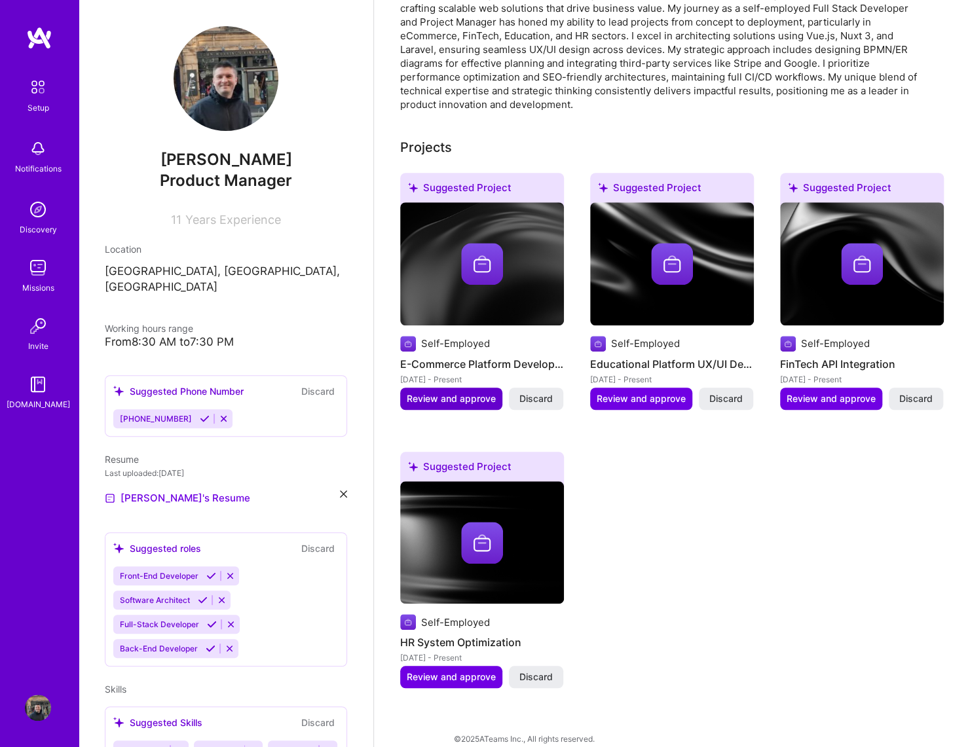
click at [438, 392] on span "Review and approve" at bounding box center [451, 398] width 89 height 13
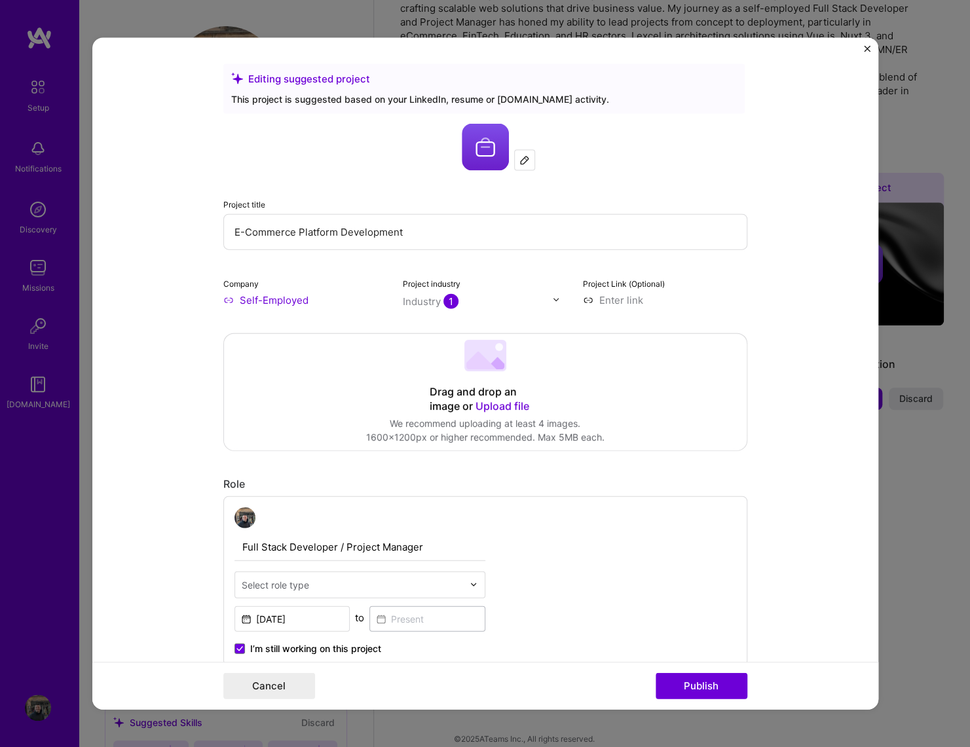
click at [237, 229] on input "E-Commerce Platform Development" at bounding box center [485, 232] width 524 height 36
click at [238, 229] on input "E-Commerce Platform Development" at bounding box center [485, 232] width 524 height 36
click at [289, 236] on input "E-Commerce Platform Development" at bounding box center [485, 232] width 524 height 36
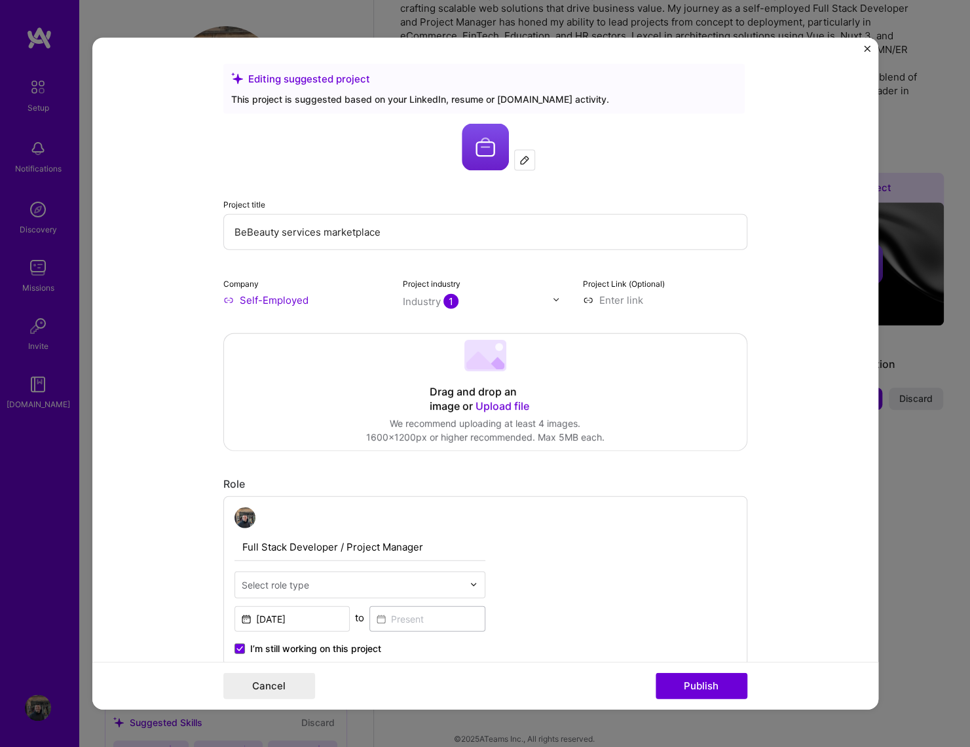
type input "BeBeauty services marketplace"
click at [628, 305] on input at bounding box center [665, 300] width 164 height 14
paste input "https://bebeauty.pro/"
type input "https://bebeauty.pro"
click at [487, 363] on icon at bounding box center [481, 360] width 30 height 18
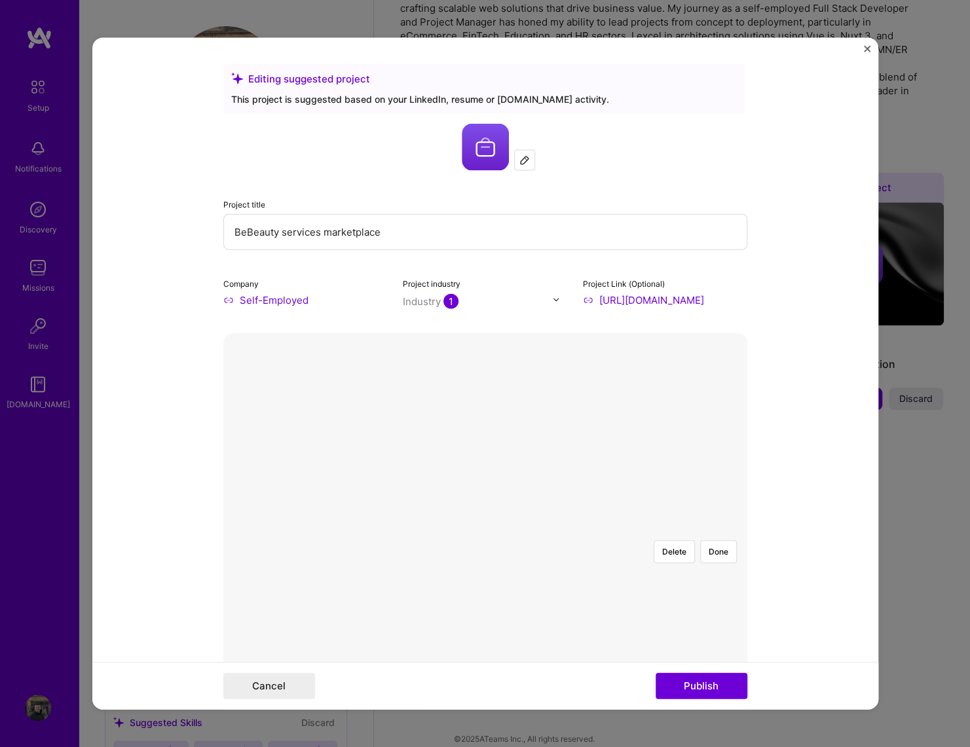
click at [573, 529] on div at bounding box center [731, 710] width 481 height 362
click at [718, 540] on button "Done" at bounding box center [718, 551] width 37 height 23
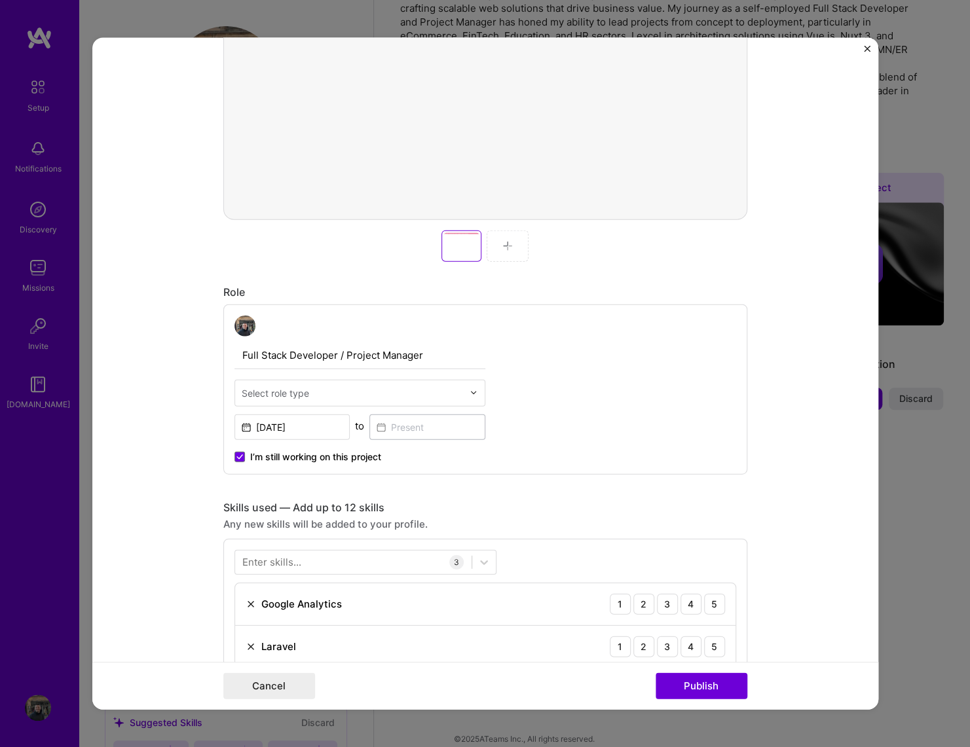
scroll to position [566, 0]
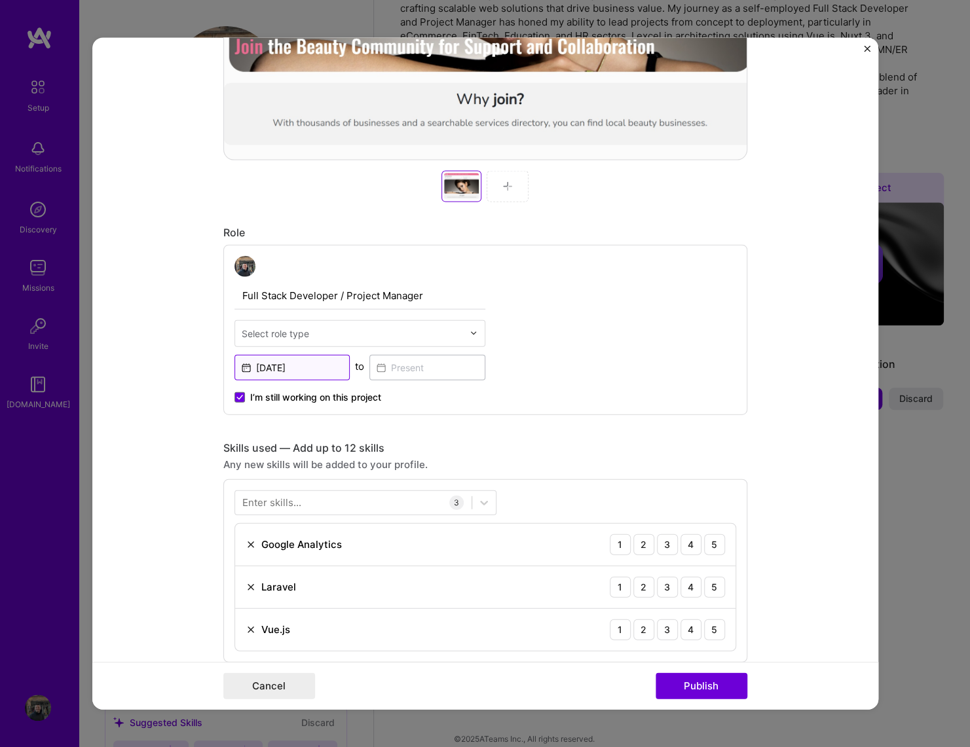
click at [288, 364] on input "[DATE]" at bounding box center [292, 367] width 116 height 26
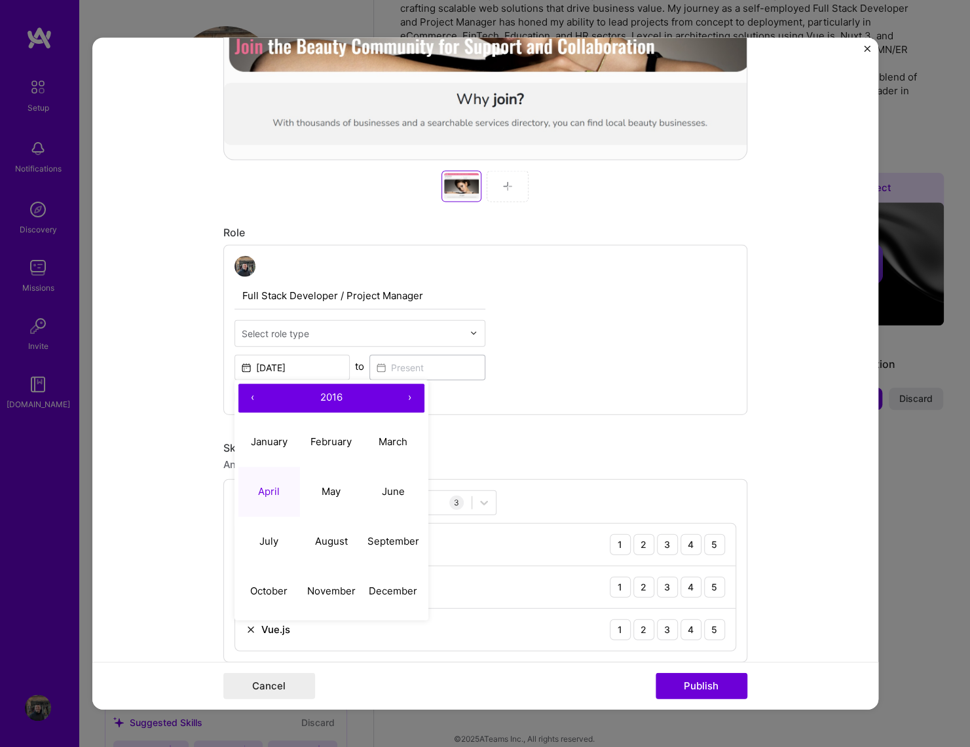
click at [403, 398] on button "›" at bounding box center [410, 398] width 29 height 29
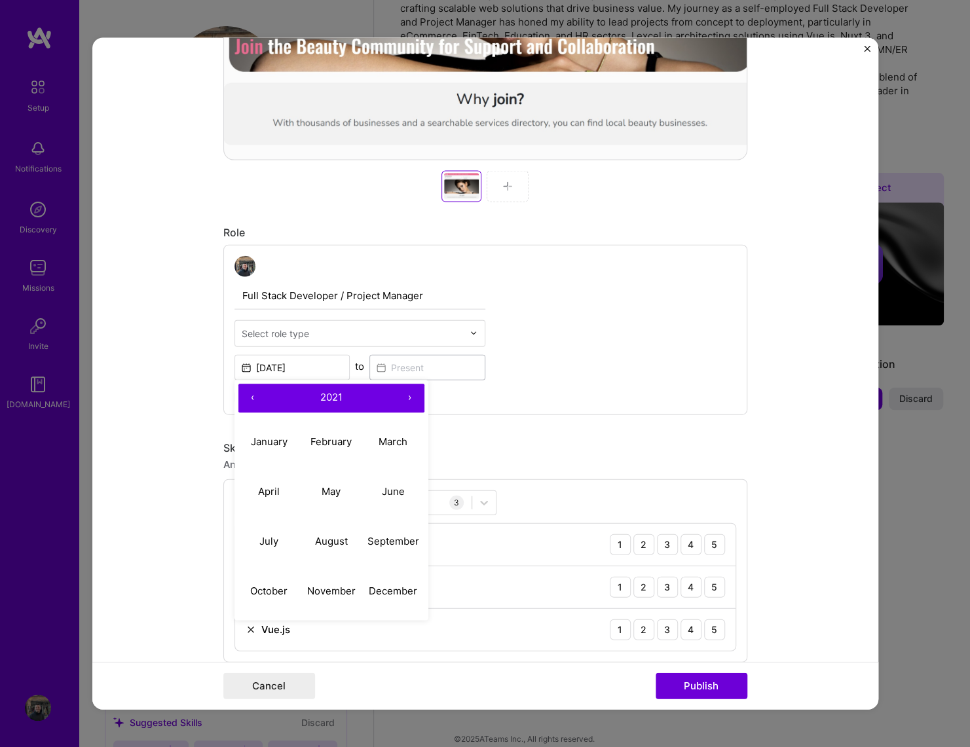
click at [403, 398] on button "›" at bounding box center [410, 398] width 29 height 29
click at [251, 397] on button "‹" at bounding box center [252, 398] width 29 height 29
click at [263, 540] on abbr "July" at bounding box center [268, 542] width 19 height 12
type input "Jul, 2022"
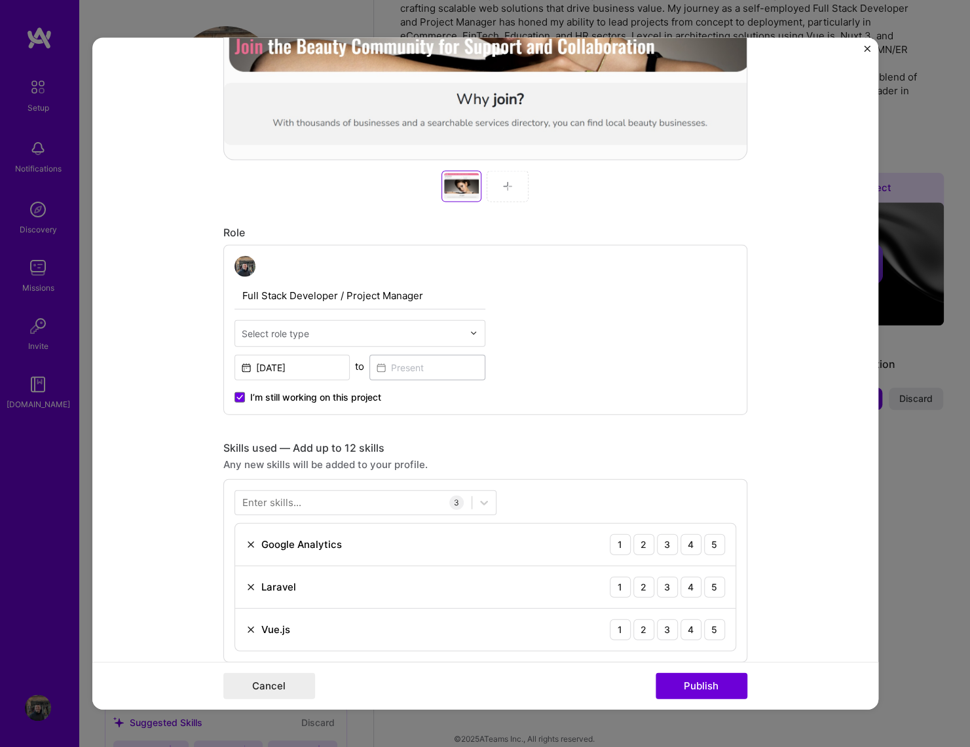
scroll to position [755, 0]
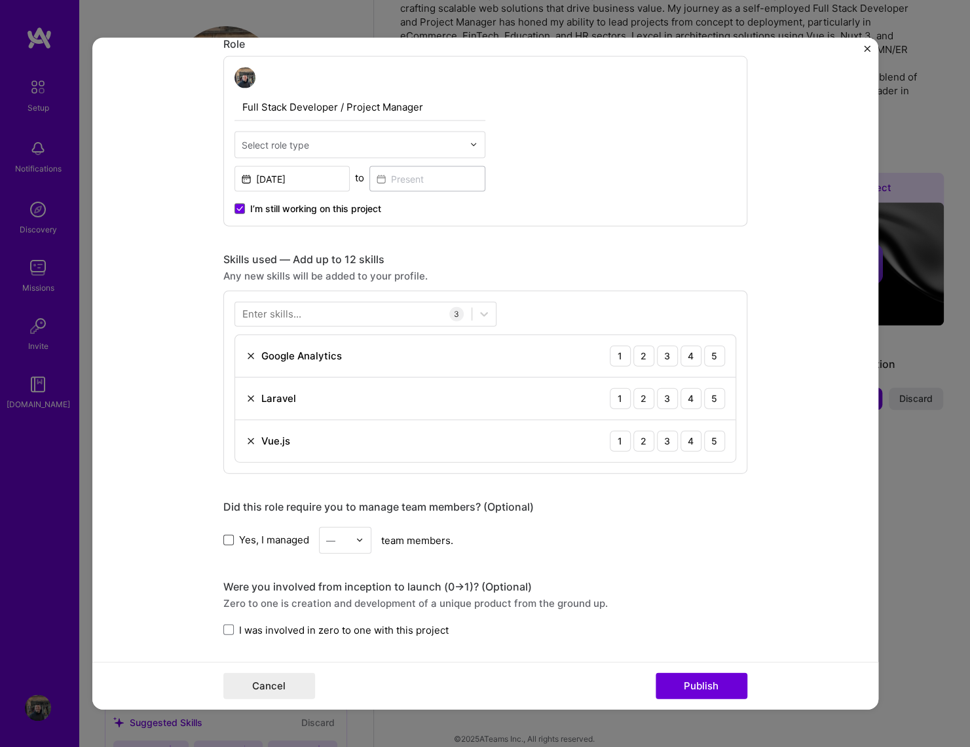
click at [227, 535] on span at bounding box center [228, 540] width 10 height 10
click at [0, 0] on input "Yes, I managed" at bounding box center [0, 0] width 0 height 0
click at [360, 530] on div at bounding box center [363, 540] width 15 height 26
click at [354, 596] on div "2" at bounding box center [345, 599] width 45 height 24
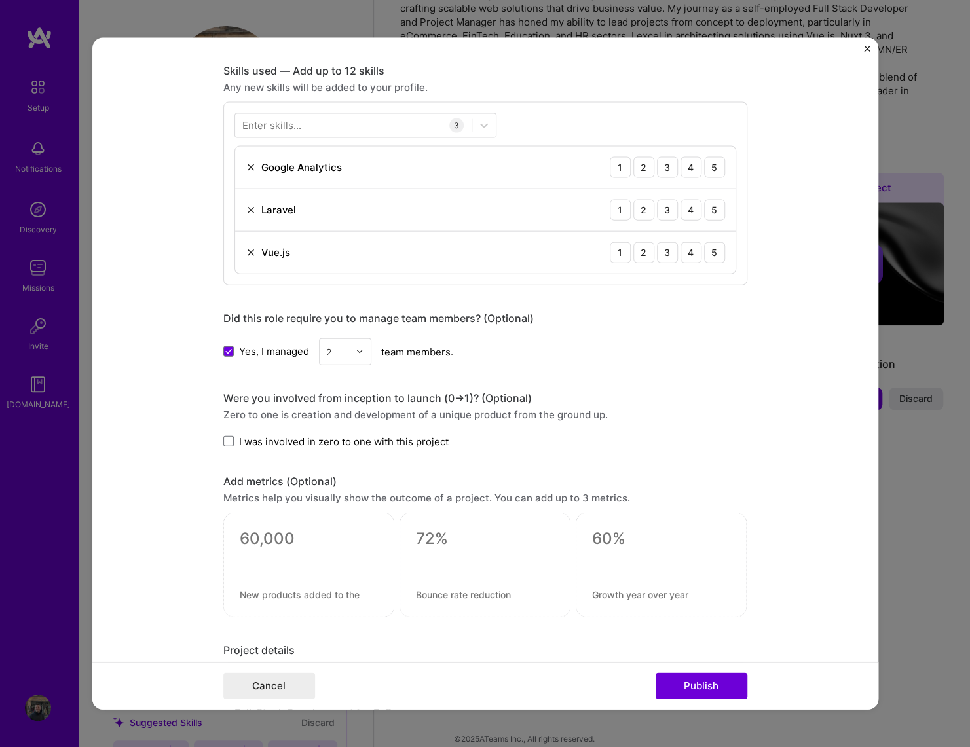
click at [360, 348] on img at bounding box center [360, 352] width 8 height 8
click at [341, 400] on div "3" at bounding box center [345, 410] width 45 height 24
click at [223, 438] on span at bounding box center [228, 441] width 10 height 10
click at [0, 0] on input "I was involved in zero to one with this project" at bounding box center [0, 0] width 0 height 0
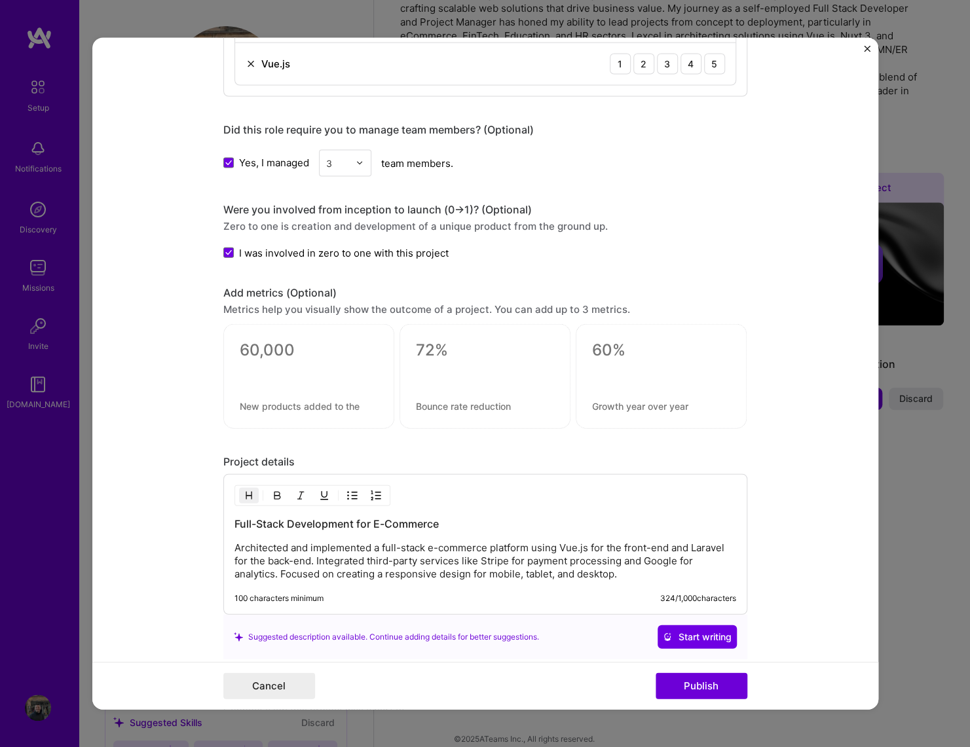
scroll to position [1242, 0]
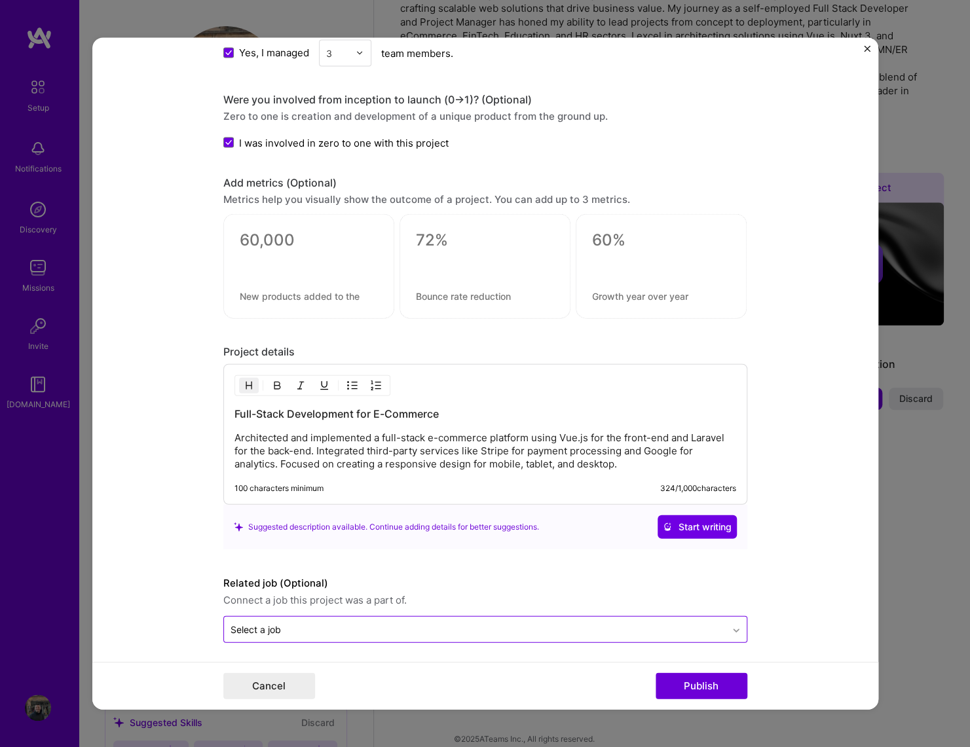
click at [738, 596] on icon at bounding box center [736, 630] width 10 height 13
click at [735, 596] on icon at bounding box center [736, 630] width 10 height 13
click at [735, 596] on icon at bounding box center [736, 628] width 10 height 13
click at [688, 596] on button "Publish" at bounding box center [702, 686] width 92 height 26
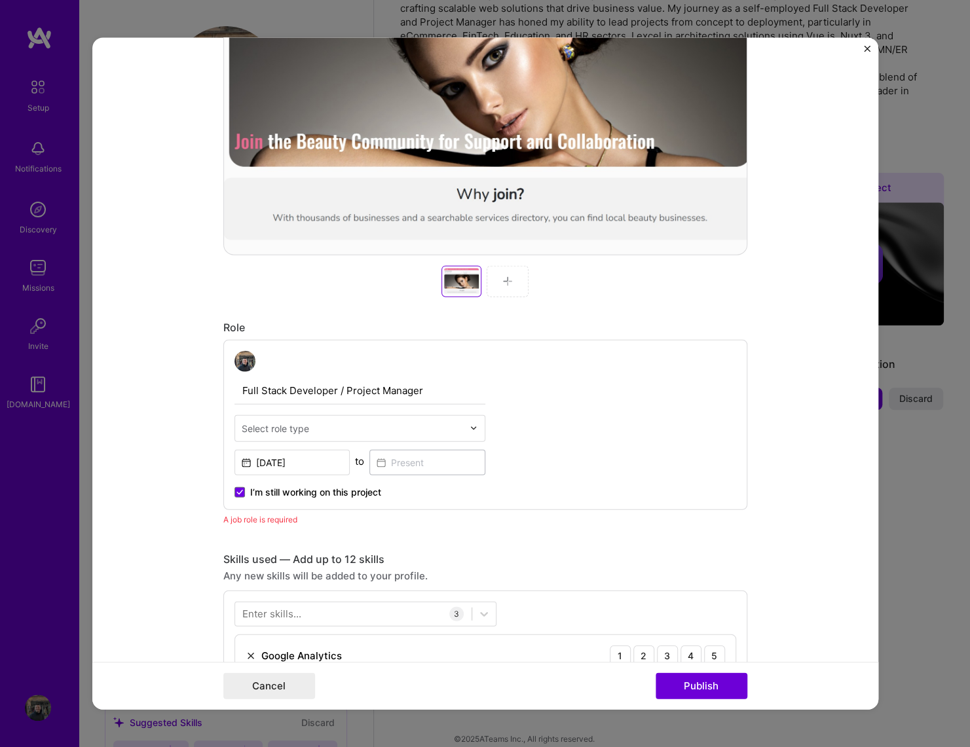
scroll to position [565, 0]
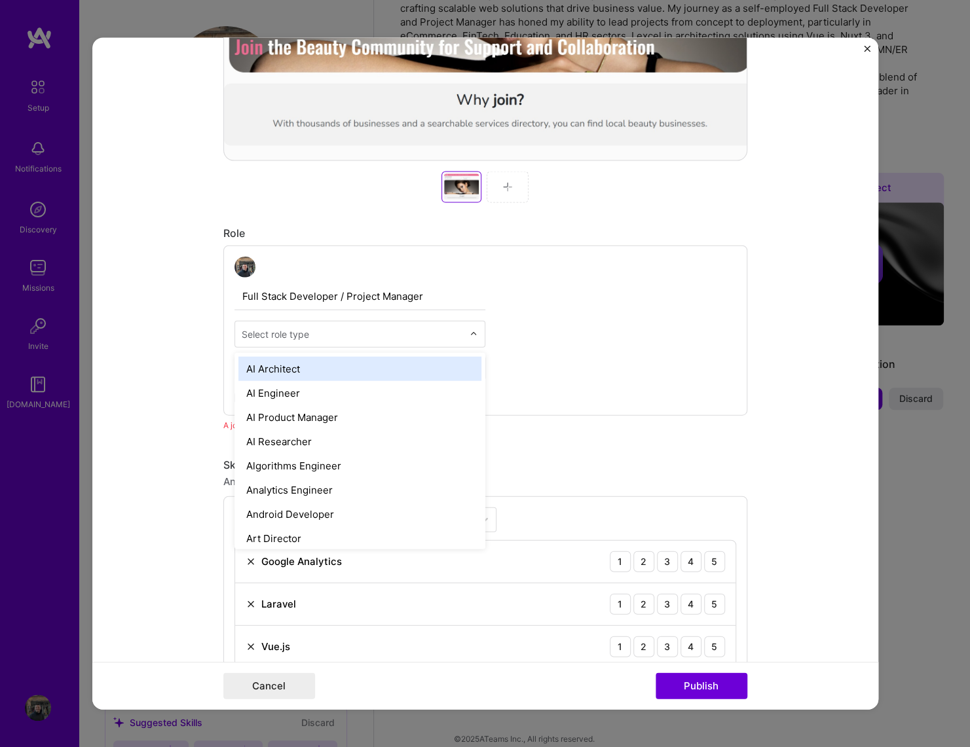
click at [306, 333] on div "Select role type" at bounding box center [275, 334] width 67 height 14
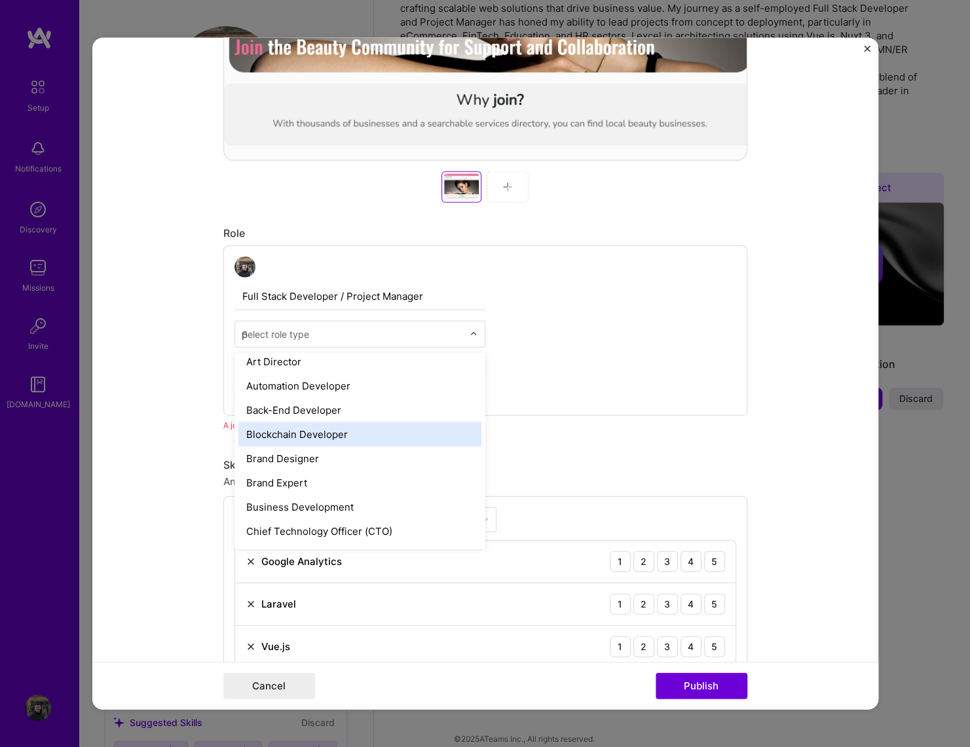
scroll to position [31, 0]
type input "pr"
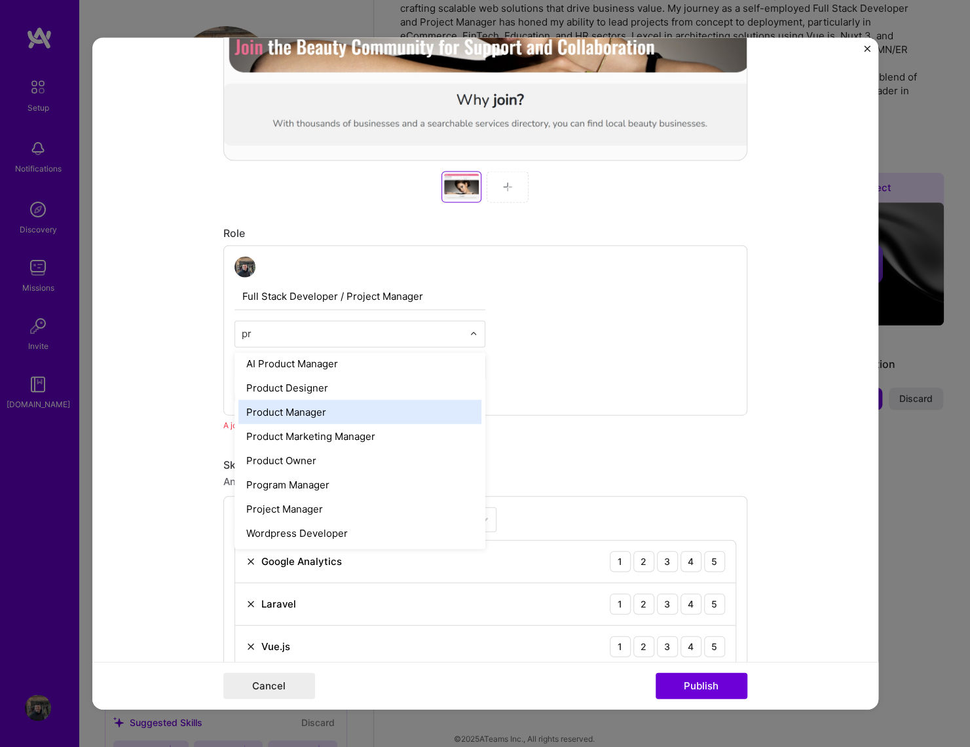
click at [327, 410] on div "Product Manager" at bounding box center [359, 412] width 243 height 24
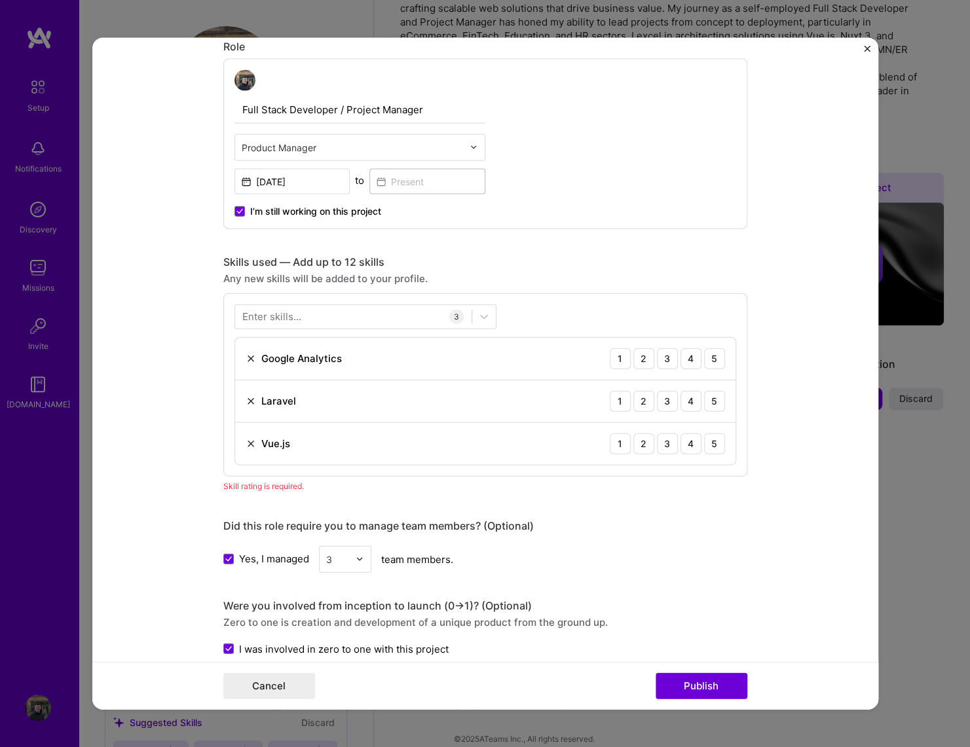
scroll to position [754, 0]
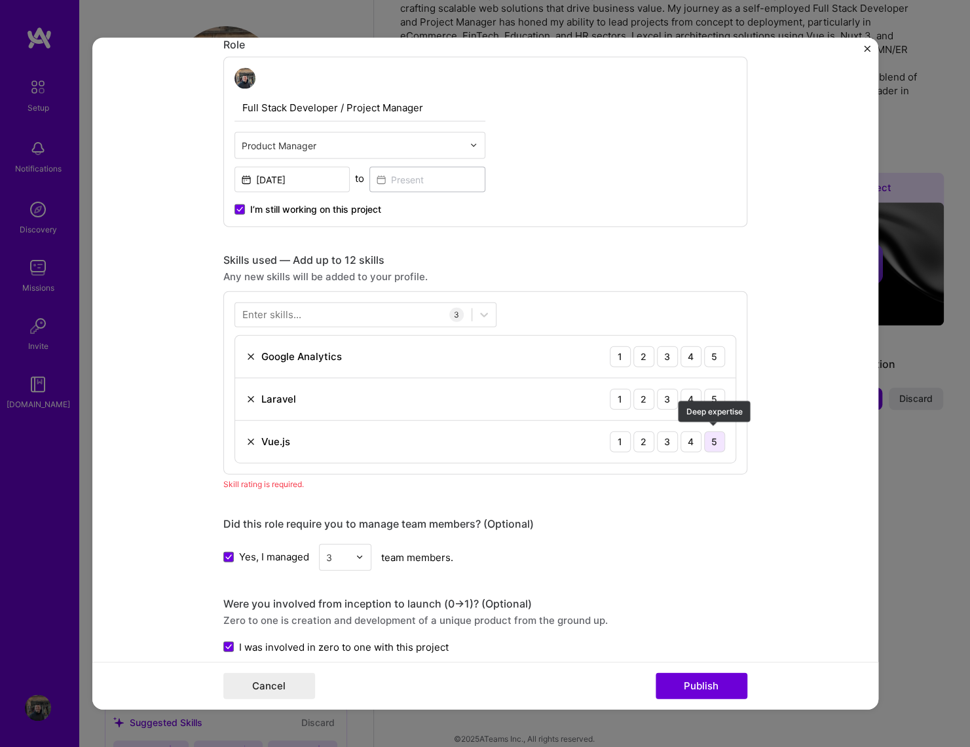
click at [716, 439] on div "5" at bounding box center [714, 441] width 21 height 21
click at [686, 392] on div "4" at bounding box center [691, 398] width 21 height 21
click at [716, 351] on div "5" at bounding box center [714, 356] width 21 height 21
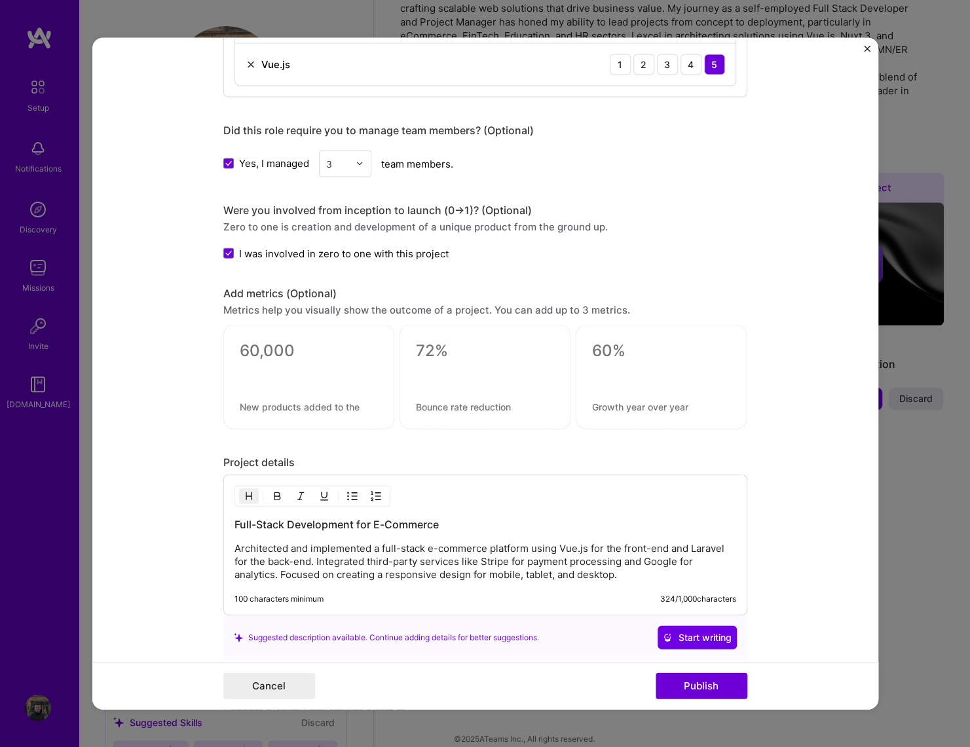
scroll to position [1242, 0]
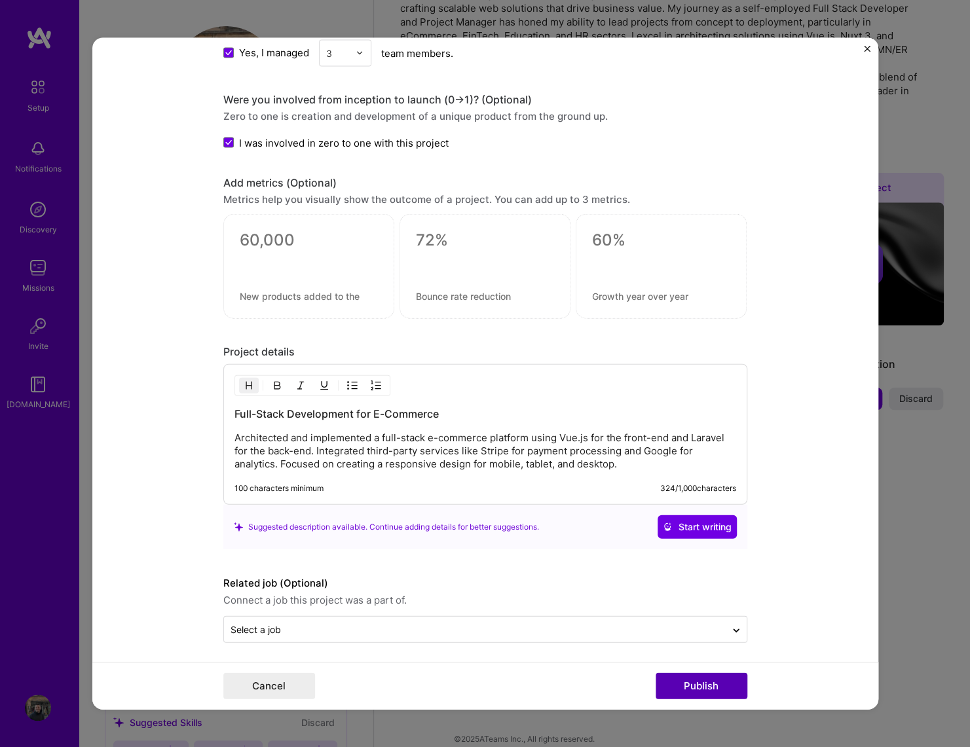
click at [687, 596] on button "Publish" at bounding box center [702, 686] width 92 height 26
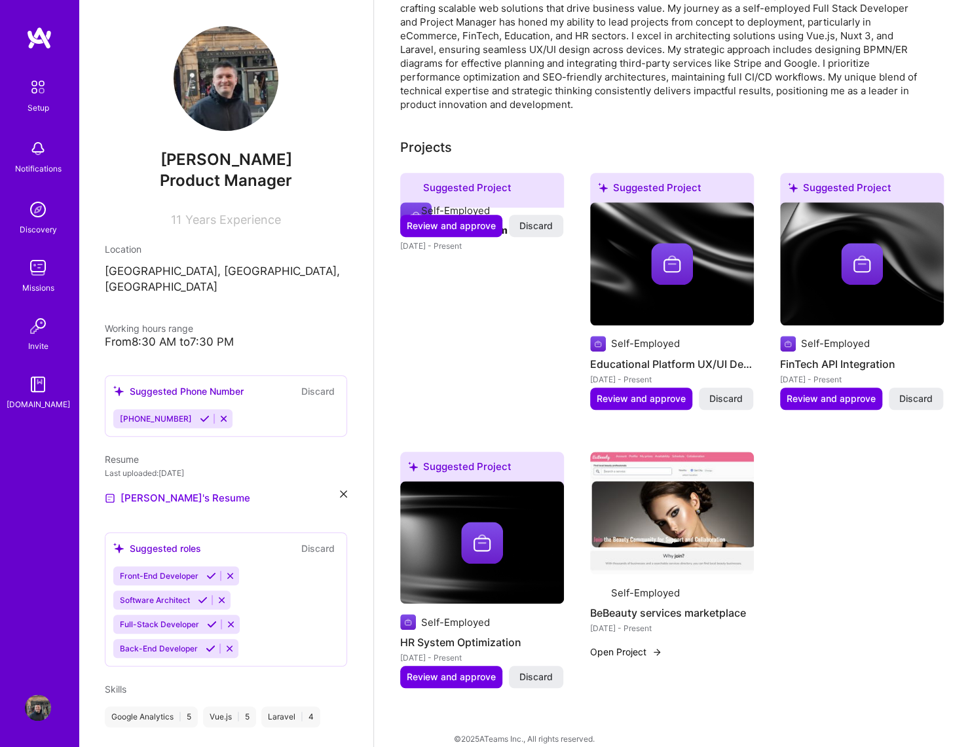
scroll to position [368, 0]
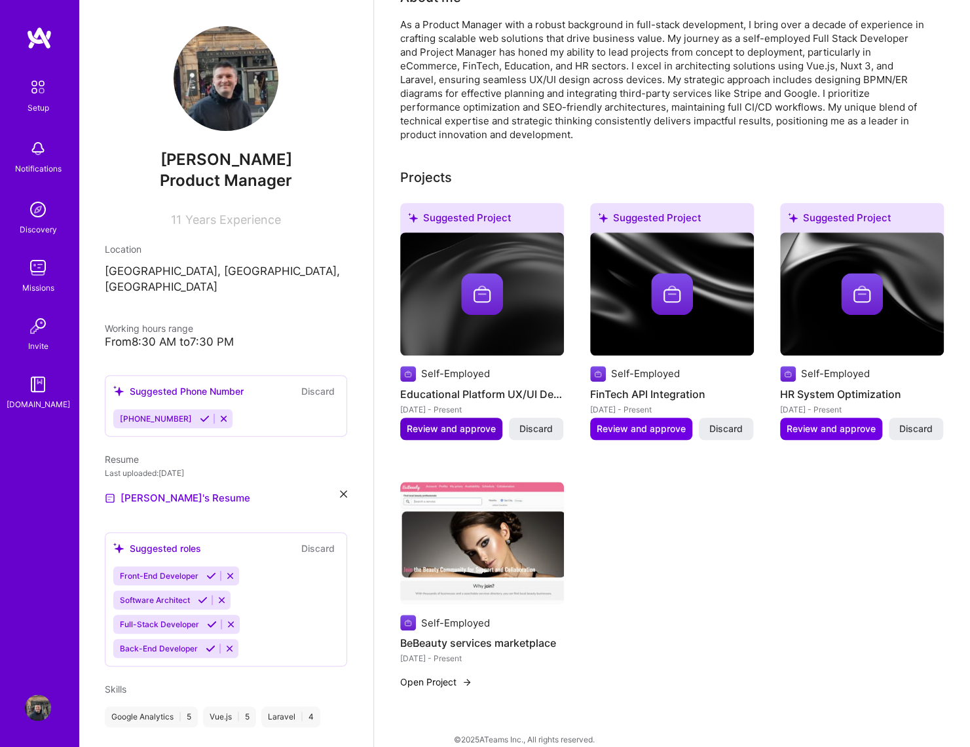
click at [455, 422] on span "Review and approve" at bounding box center [451, 428] width 89 height 13
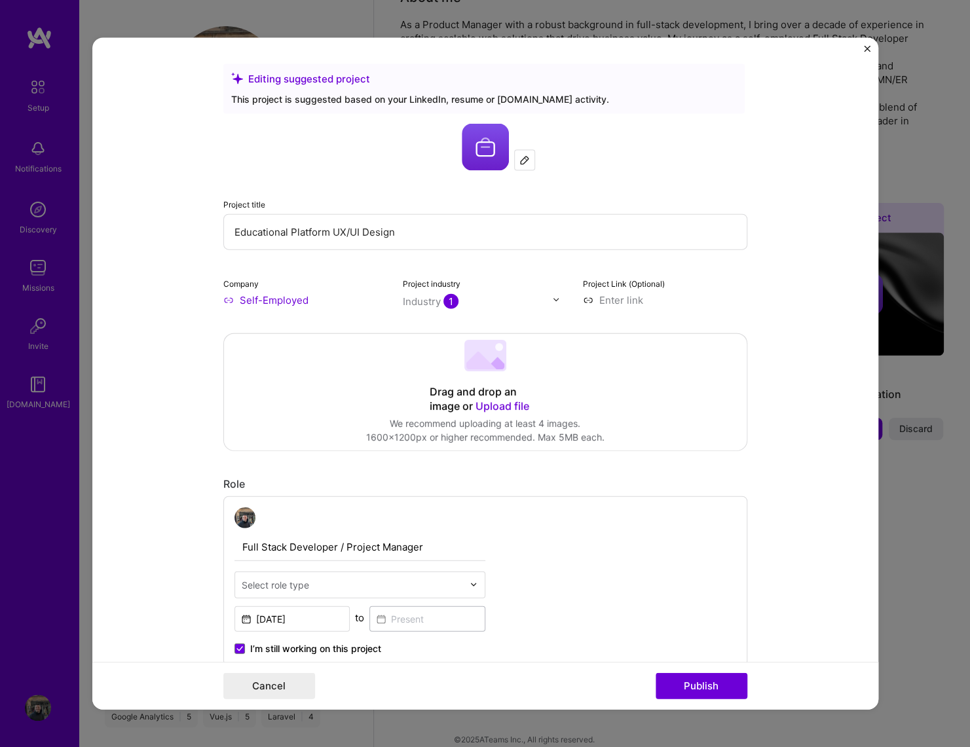
click at [298, 233] on input "Educational Platform UX/UI Design" at bounding box center [485, 232] width 524 height 36
paste input "– B2B FinTech automotive marketplace"
drag, startPoint x: 241, startPoint y: 231, endPoint x: 307, endPoint y: 260, distance: 71.8
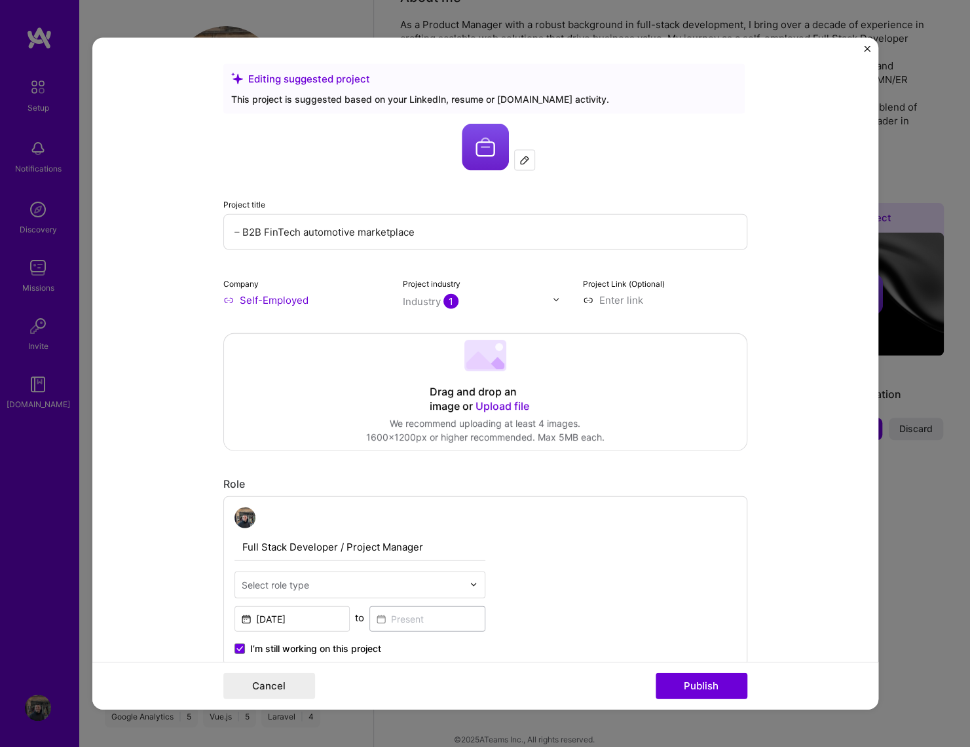
click at [244, 231] on input "– B2B FinTech automotive marketplace" at bounding box center [485, 232] width 524 height 36
type input "B2B FinTech automotive marketplace"
click at [312, 596] on input "[DATE]" at bounding box center [292, 619] width 116 height 26
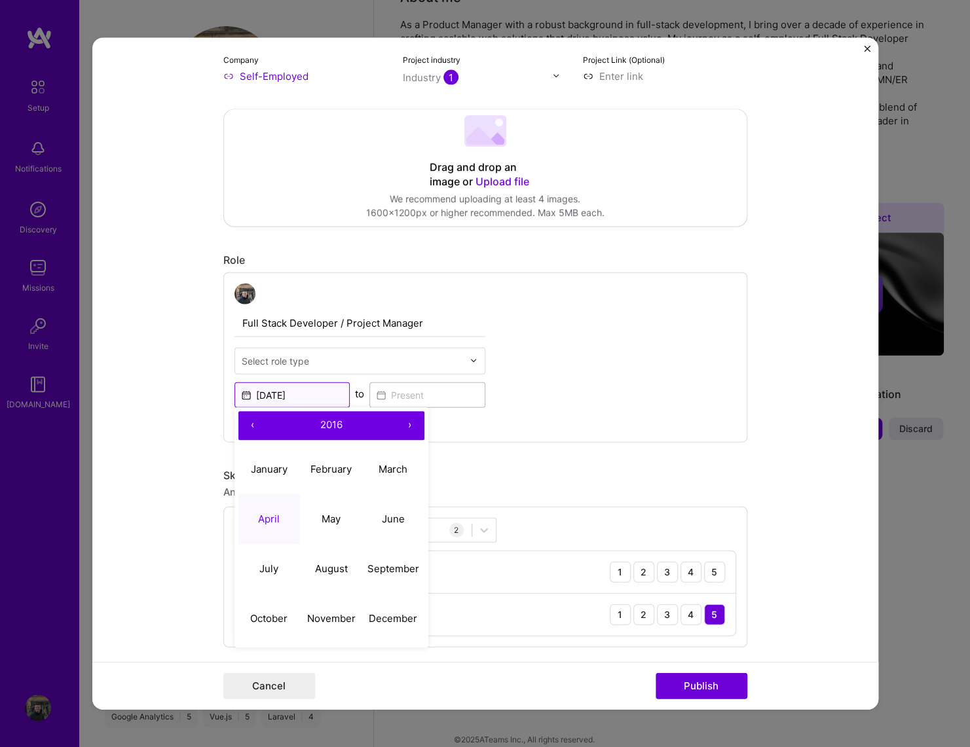
scroll to position [377, 0]
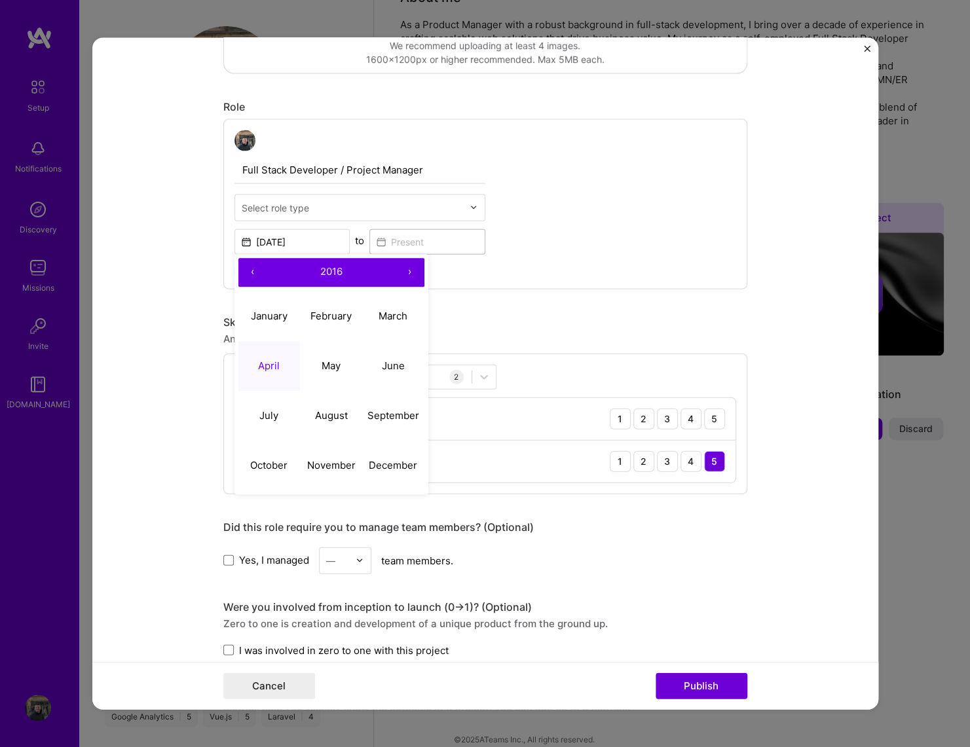
click at [407, 270] on button "›" at bounding box center [410, 272] width 29 height 29
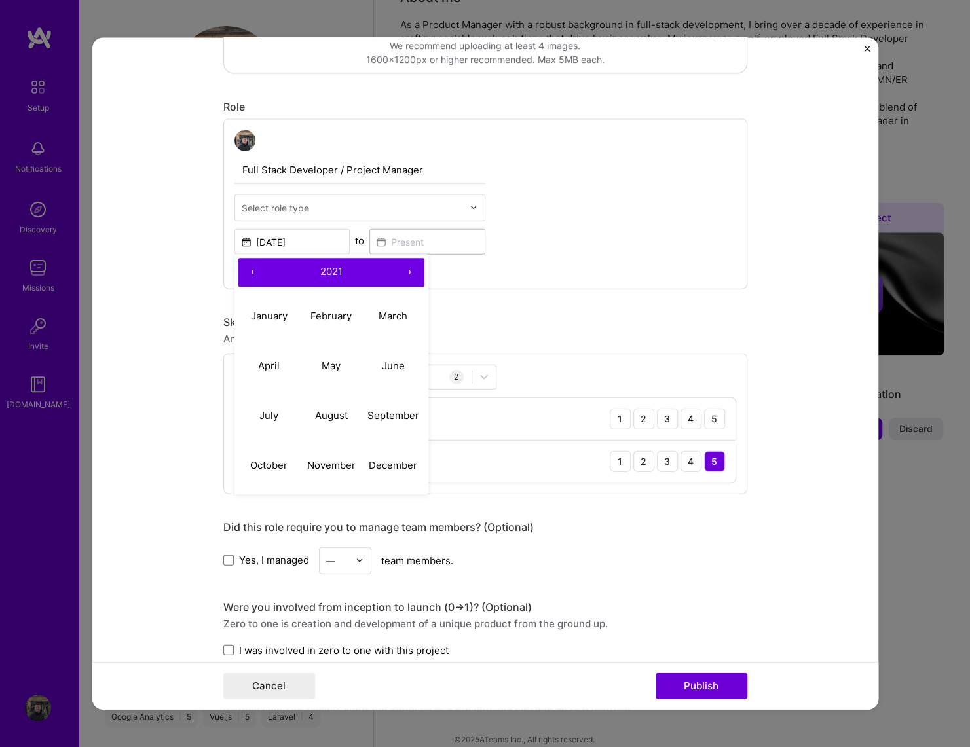
click at [407, 270] on button "›" at bounding box center [410, 272] width 29 height 29
click at [527, 317] on div "Skills used — Add up to 12 skills" at bounding box center [485, 322] width 524 height 14
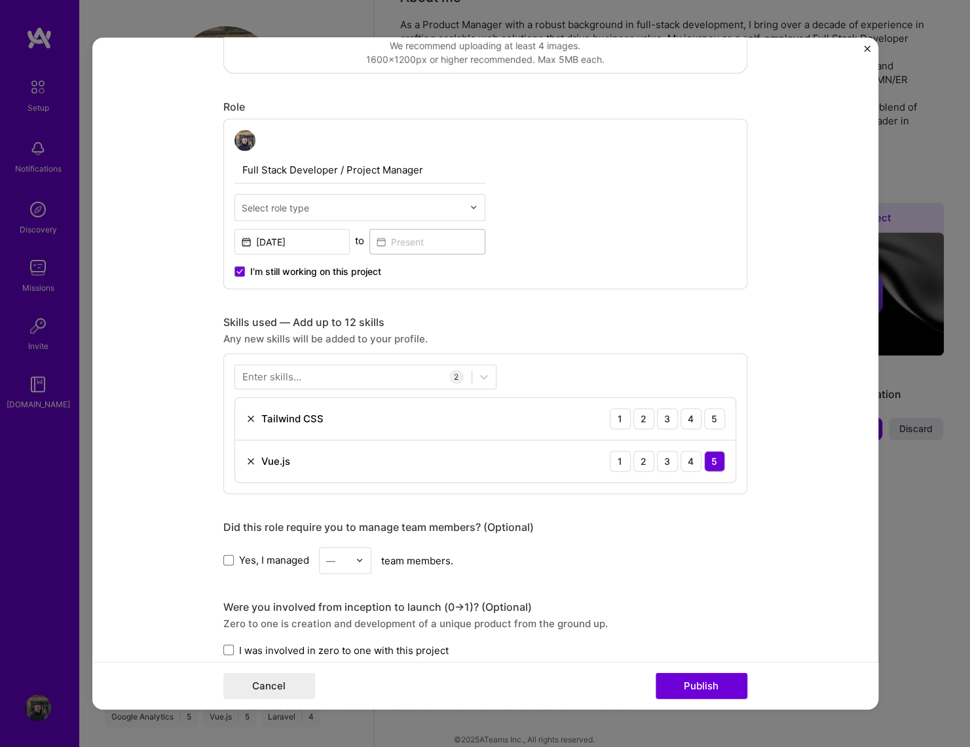
click at [352, 254] on div "I’m still working on this project" at bounding box center [359, 266] width 251 height 24
drag, startPoint x: 317, startPoint y: 228, endPoint x: 326, endPoint y: 242, distance: 16.2
click at [319, 236] on div "[DATE]" at bounding box center [292, 240] width 116 height 28
click at [319, 241] on input "[DATE]" at bounding box center [292, 242] width 116 height 26
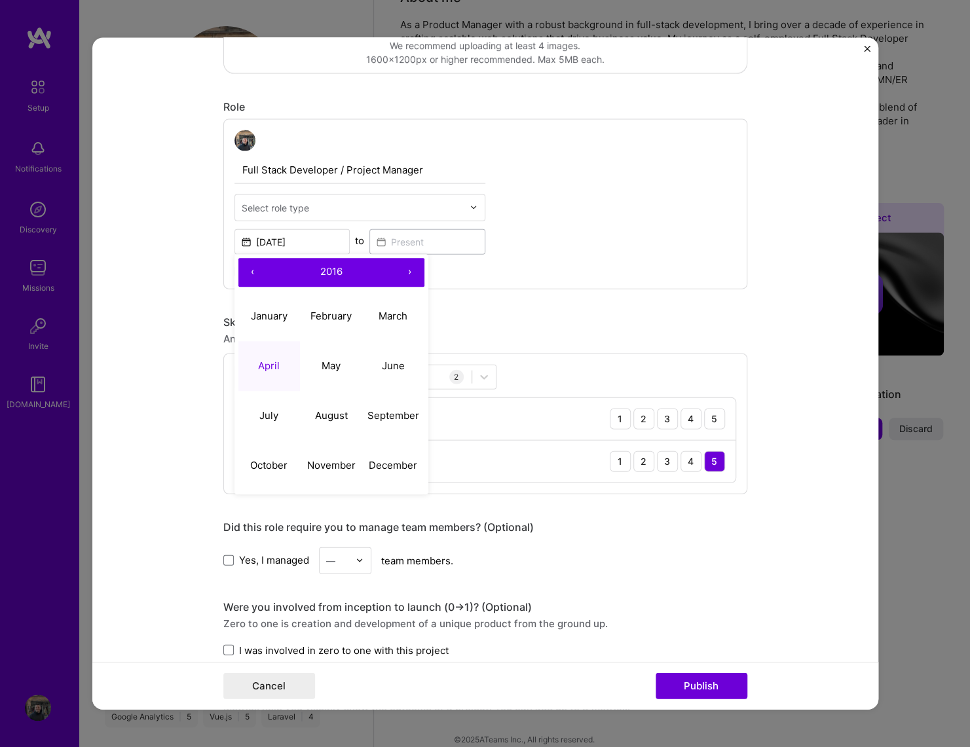
click at [413, 274] on button "›" at bounding box center [410, 272] width 29 height 29
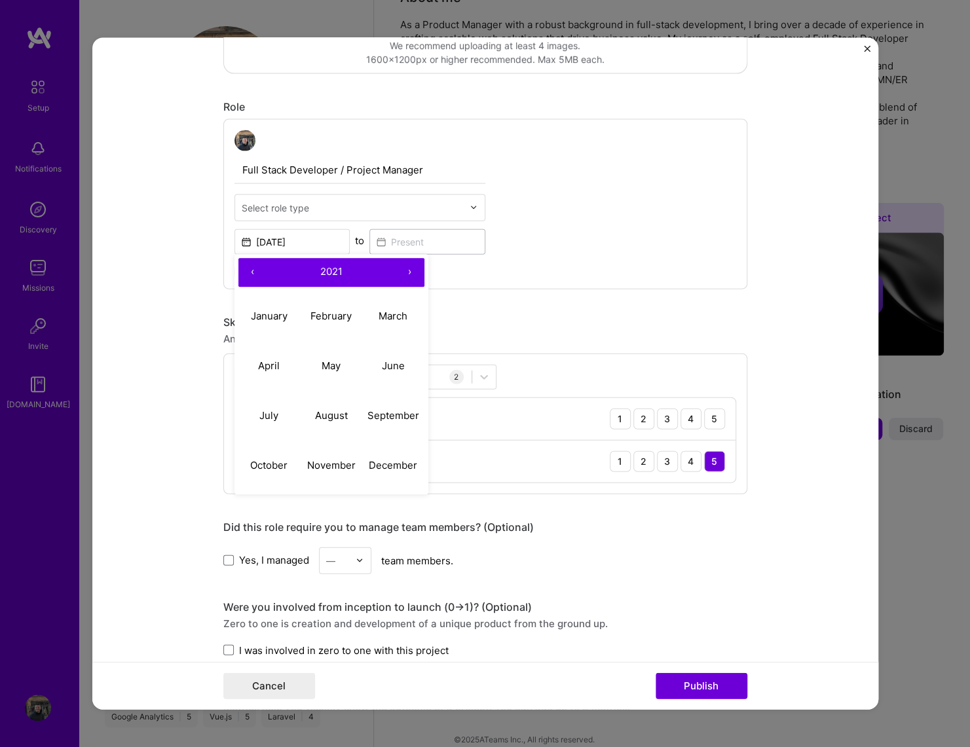
click at [413, 274] on button "›" at bounding box center [410, 272] width 29 height 29
click at [380, 359] on button "June" at bounding box center [393, 367] width 62 height 50
type input "[DATE]"
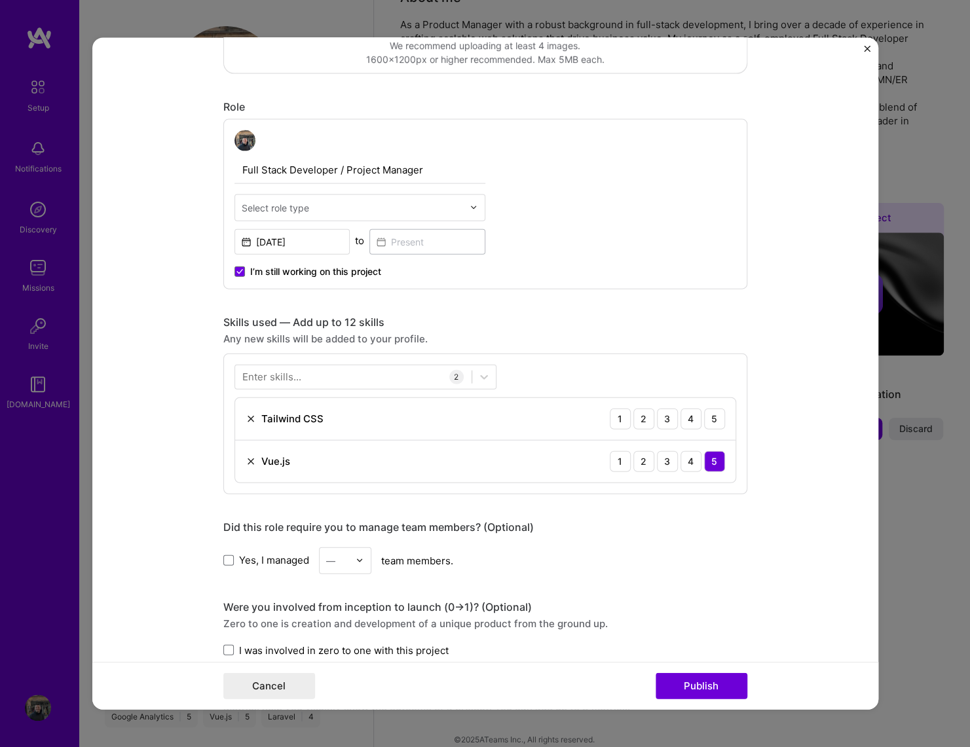
drag, startPoint x: 715, startPoint y: 418, endPoint x: 560, endPoint y: 462, distance: 161.3
click at [696, 422] on div "1 2 3 4 5" at bounding box center [667, 418] width 115 height 21
click at [299, 374] on div "Enter skills..." at bounding box center [271, 377] width 59 height 14
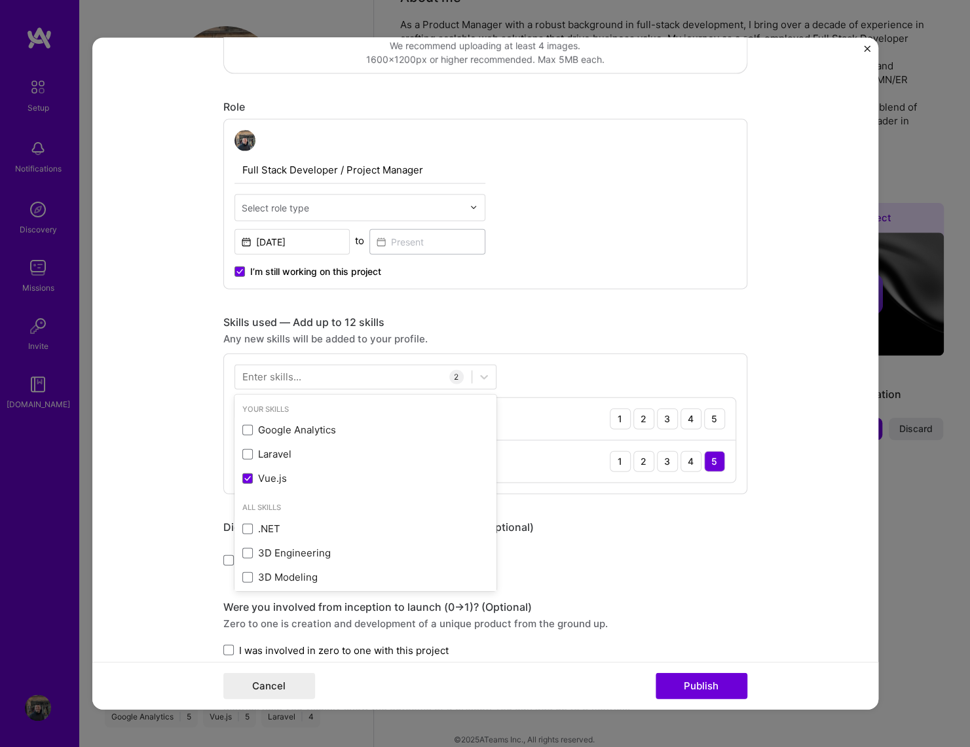
click at [299, 377] on div "Enter skills..." at bounding box center [271, 377] width 59 height 14
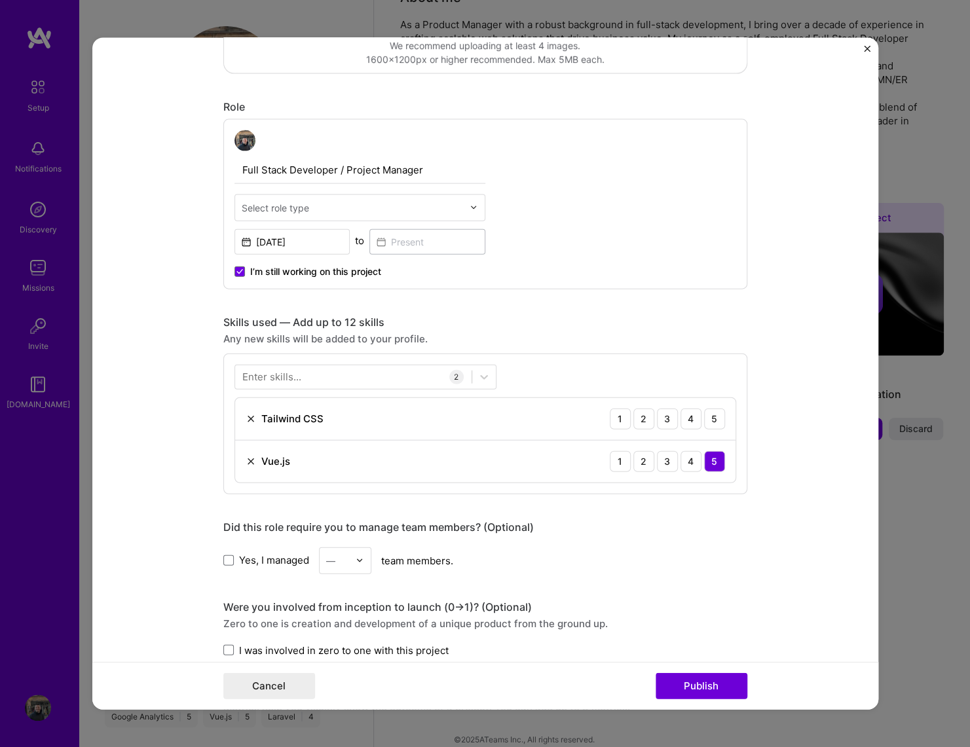
click at [299, 377] on div "Enter skills..." at bounding box center [271, 377] width 59 height 14
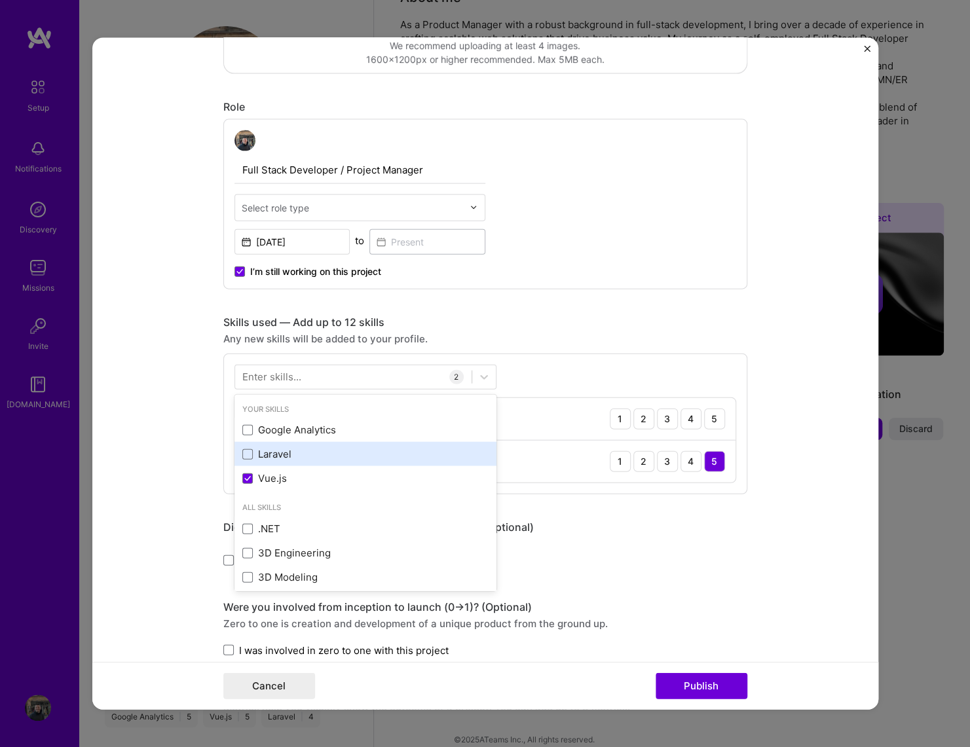
click at [248, 445] on div "Laravel" at bounding box center [365, 454] width 262 height 24
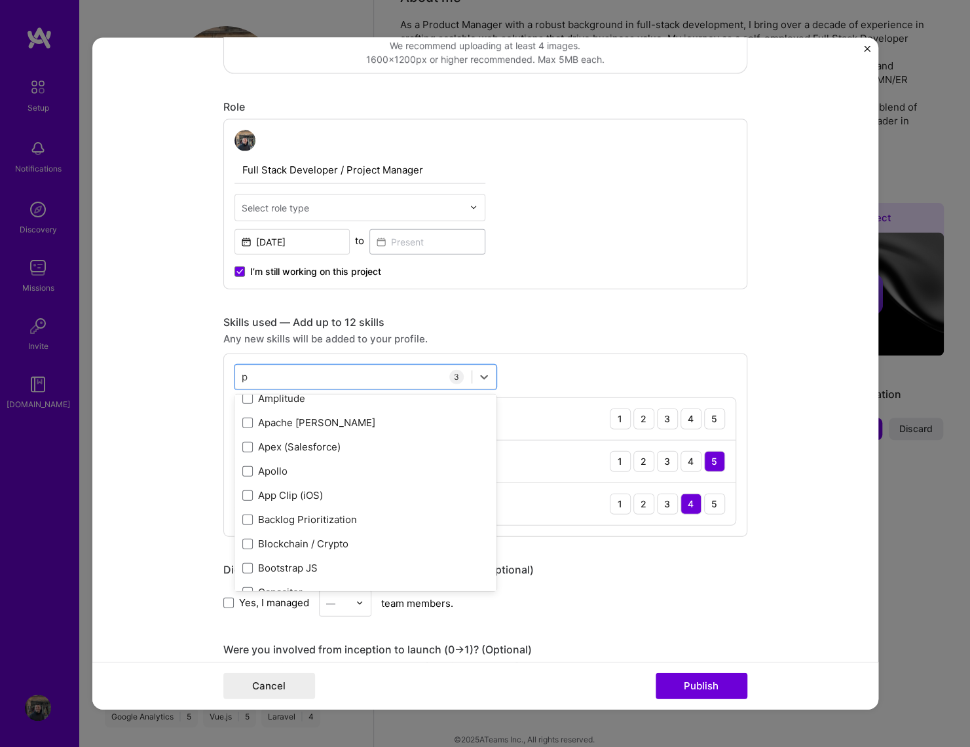
scroll to position [531, 0]
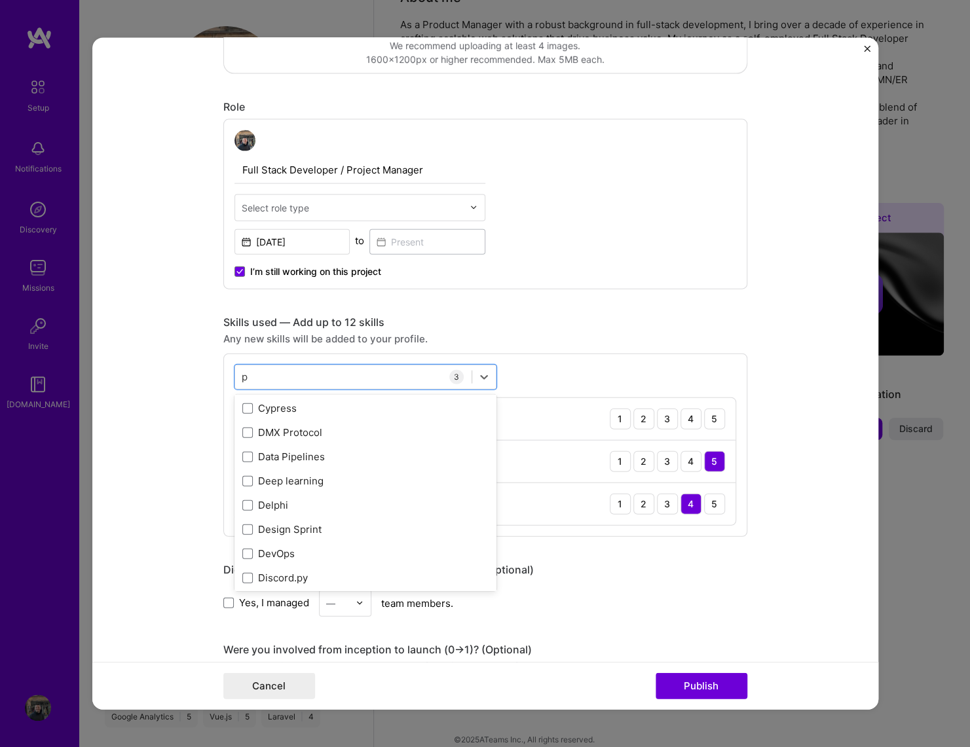
type input "p"
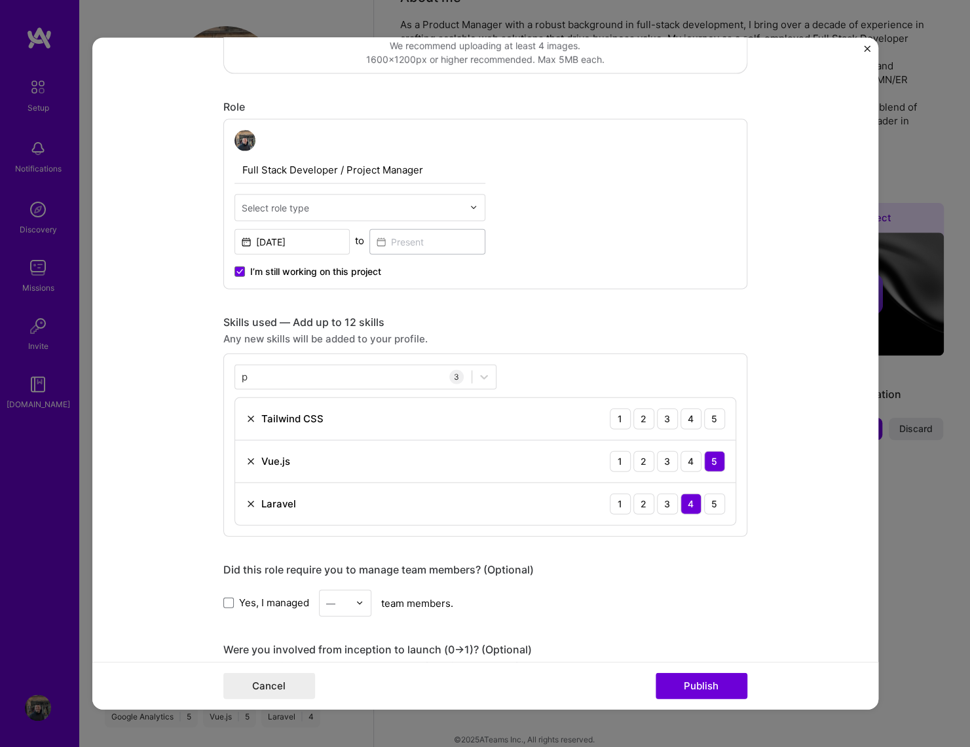
click at [670, 343] on div "Any new skills will be added to your profile." at bounding box center [485, 338] width 524 height 14
drag, startPoint x: 715, startPoint y: 415, endPoint x: 714, endPoint y: 432, distance: 17.7
click at [716, 415] on div "5" at bounding box center [714, 418] width 21 height 21
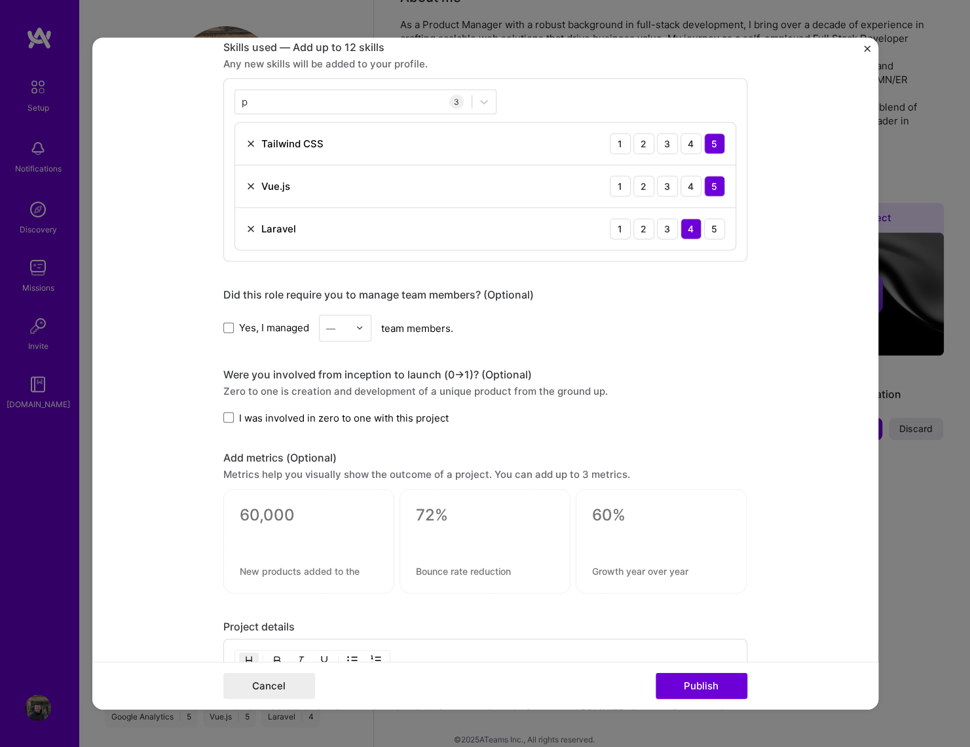
scroll to position [566, 0]
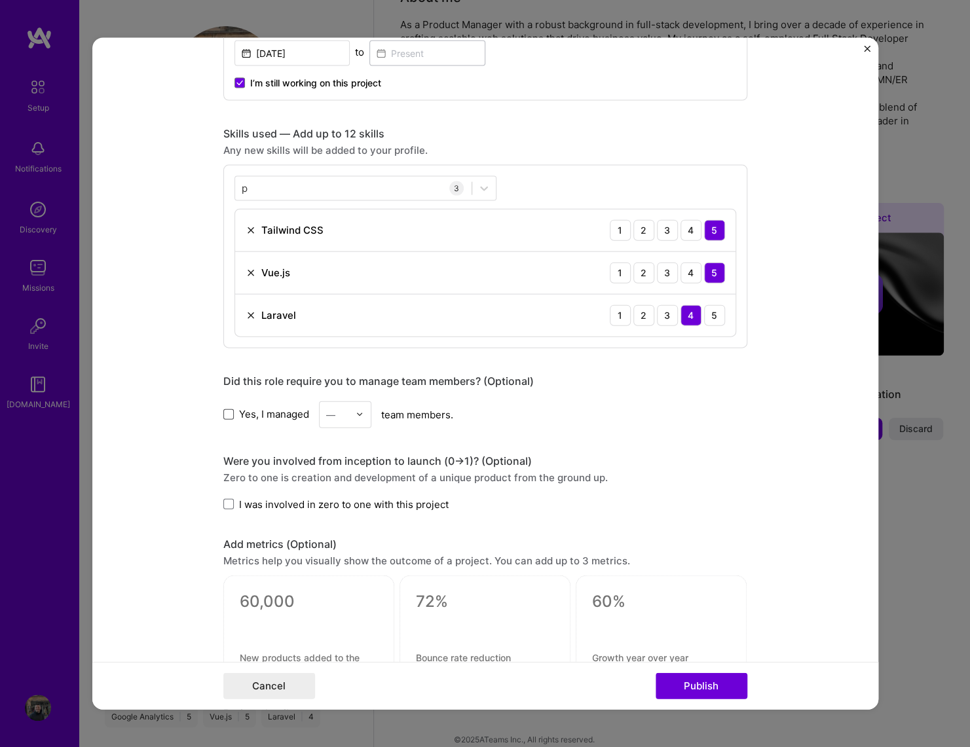
click at [229, 409] on span at bounding box center [228, 414] width 10 height 10
click at [0, 0] on input "Yes, I managed" at bounding box center [0, 0] width 0 height 0
click at [352, 416] on div "—" at bounding box center [338, 414] width 36 height 26
click at [345, 477] on div "2" at bounding box center [345, 473] width 45 height 24
click at [227, 504] on span at bounding box center [228, 504] width 10 height 10
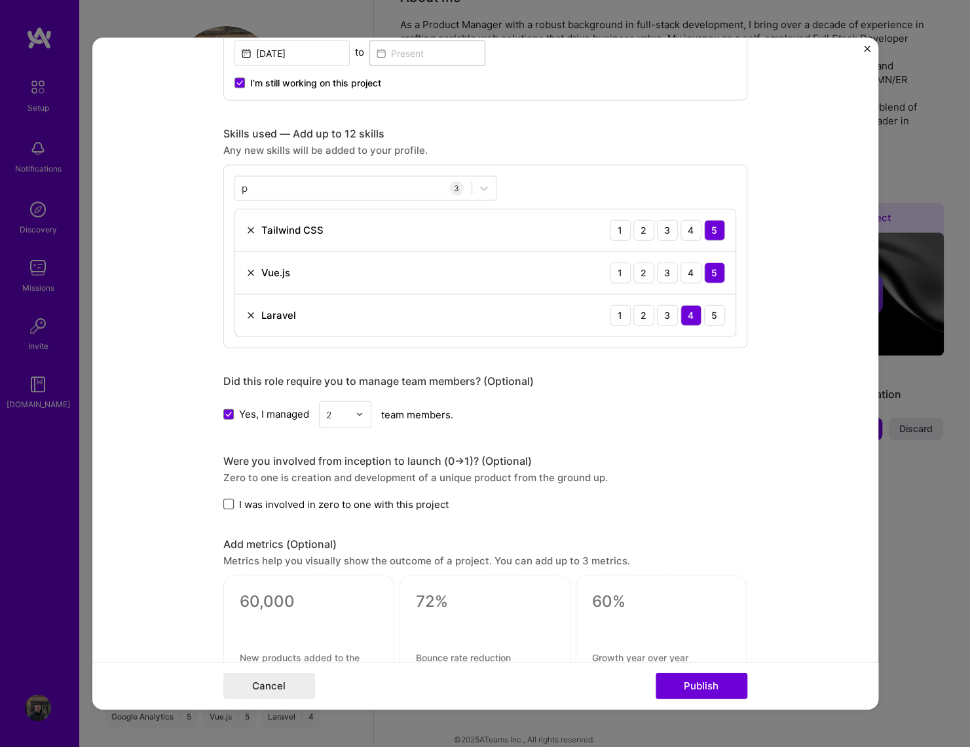
click at [0, 0] on input "I was involved in zero to one with this project" at bounding box center [0, 0] width 0 height 0
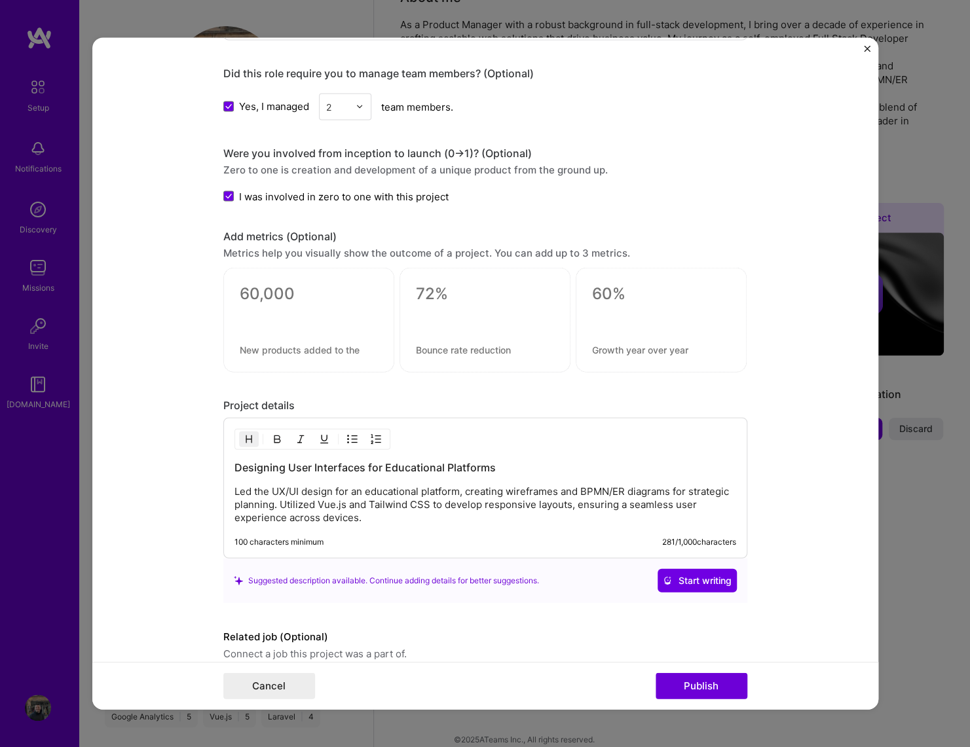
scroll to position [927, 0]
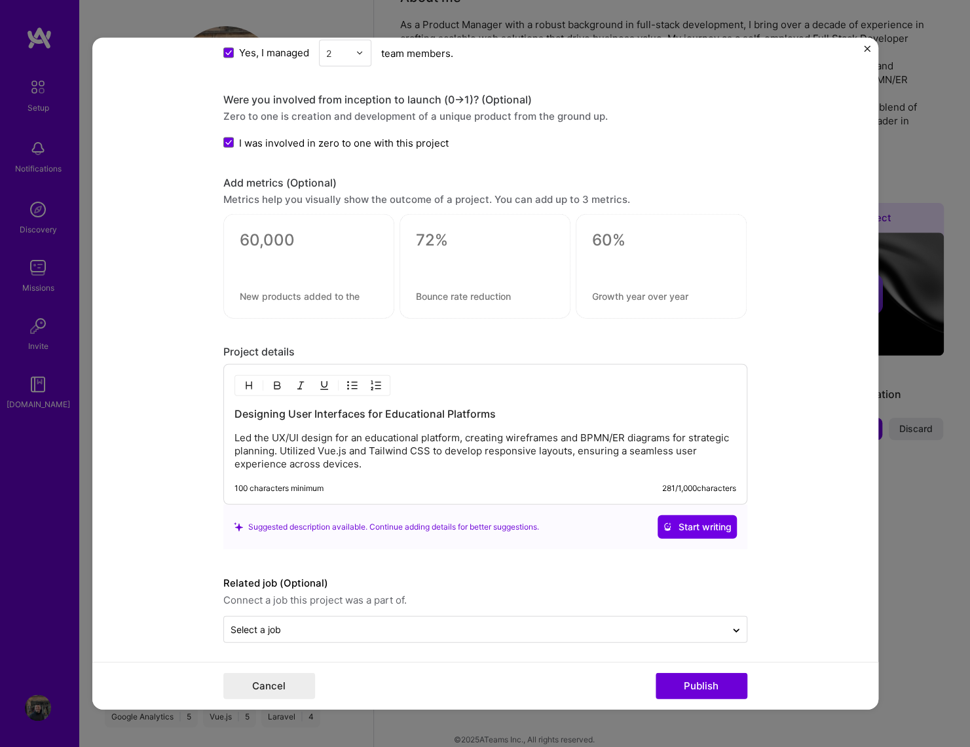
click at [303, 449] on p "Led the UX/UI design for an educational platform, creating wireframes and BPMN/…" at bounding box center [485, 451] width 502 height 39
drag, startPoint x: 235, startPoint y: 432, endPoint x: 418, endPoint y: 424, distance: 182.9
click at [418, 424] on div "Designing User Interfaces for Educational Platforms Led the UX/UI design for an…" at bounding box center [485, 439] width 502 height 64
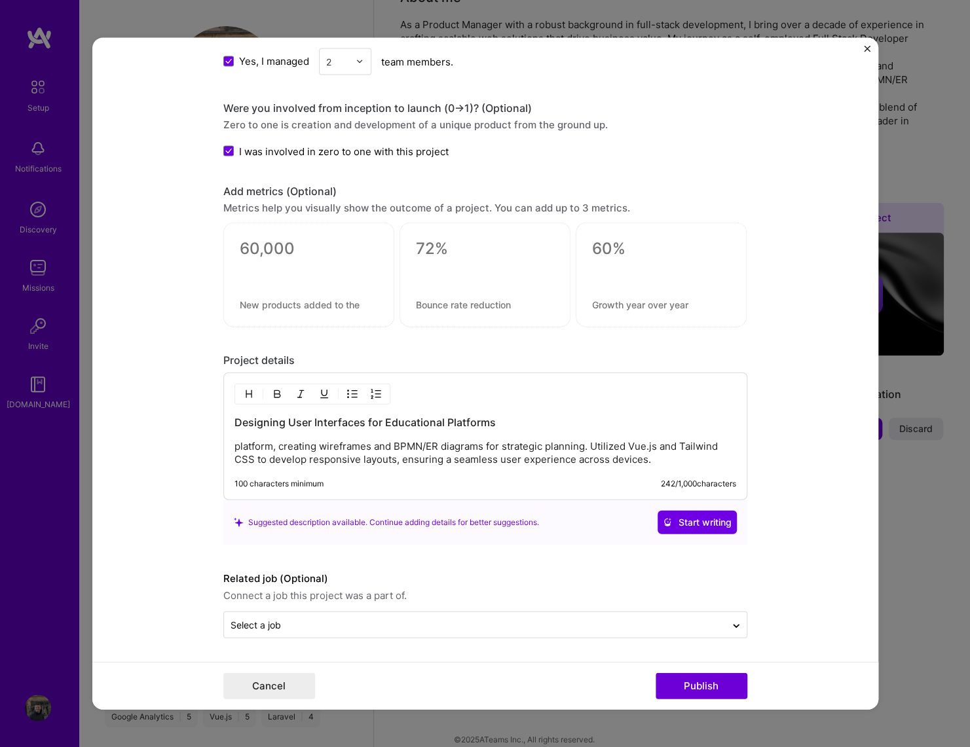
scroll to position [914, 0]
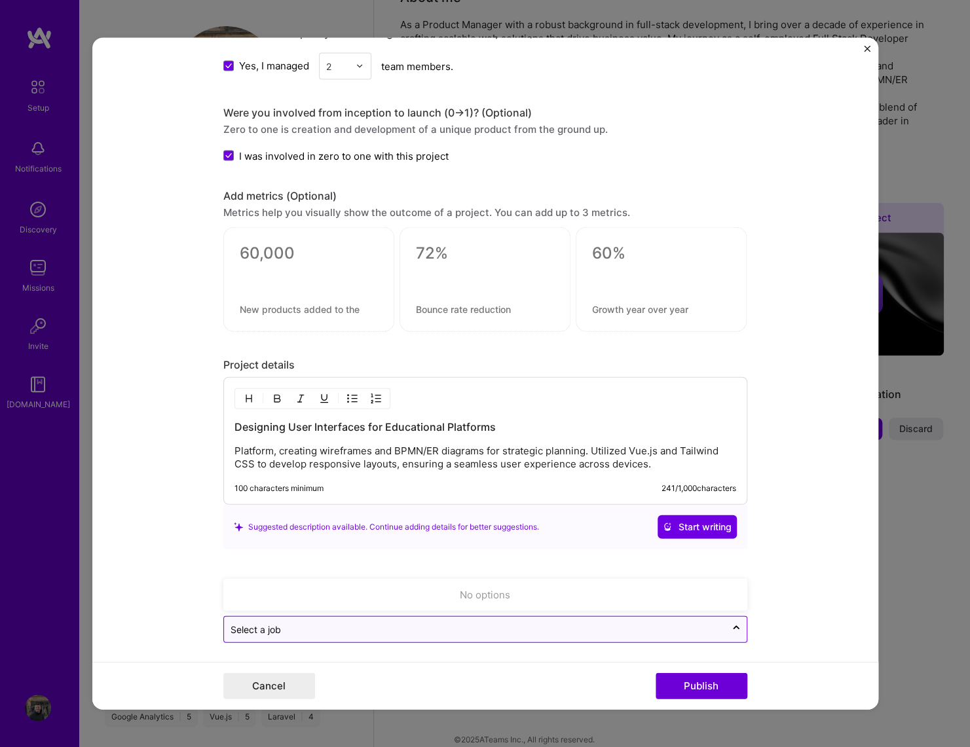
click at [498, 596] on input "text" at bounding box center [475, 630] width 489 height 14
drag, startPoint x: 691, startPoint y: 689, endPoint x: 622, endPoint y: 662, distance: 74.4
click at [688, 596] on button "Publish" at bounding box center [702, 686] width 92 height 26
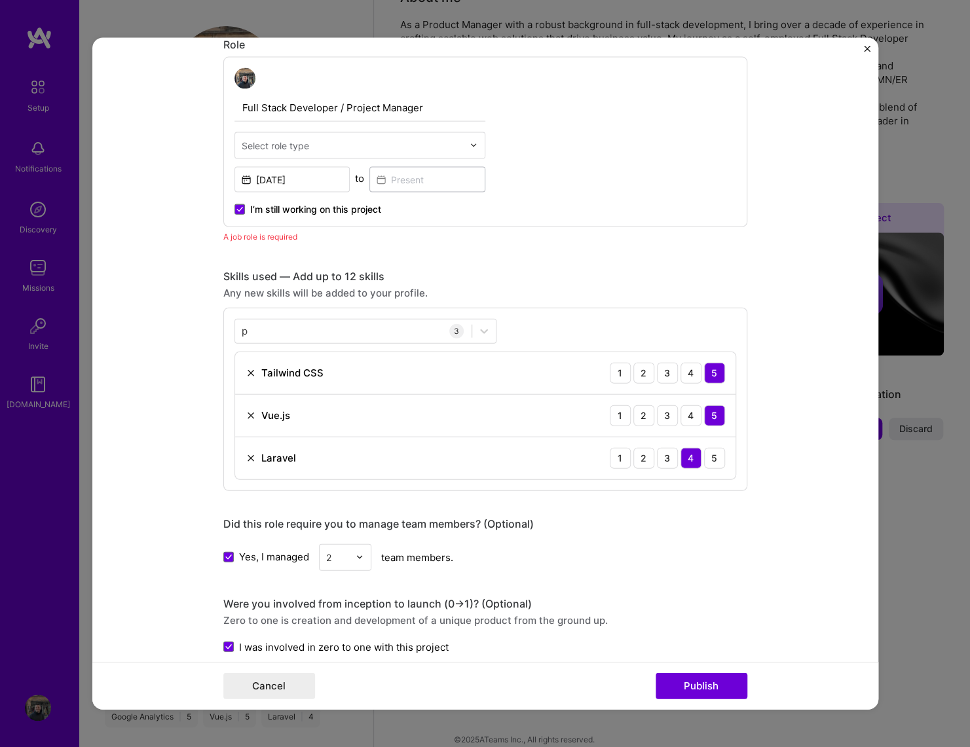
scroll to position [251, 0]
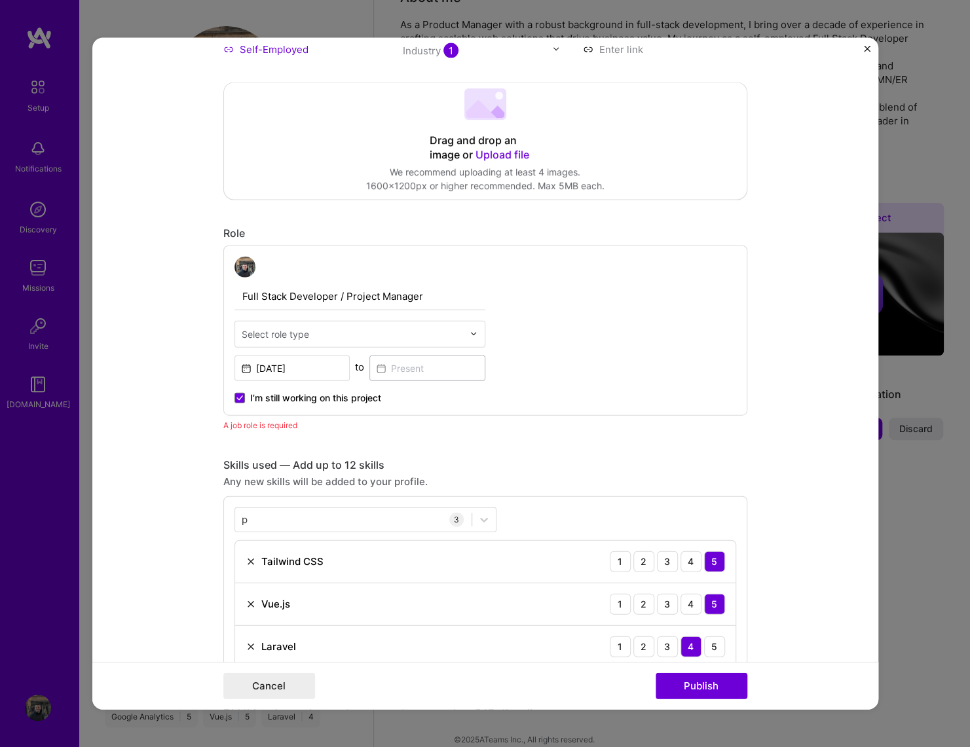
click at [310, 336] on input "text" at bounding box center [352, 334] width 221 height 14
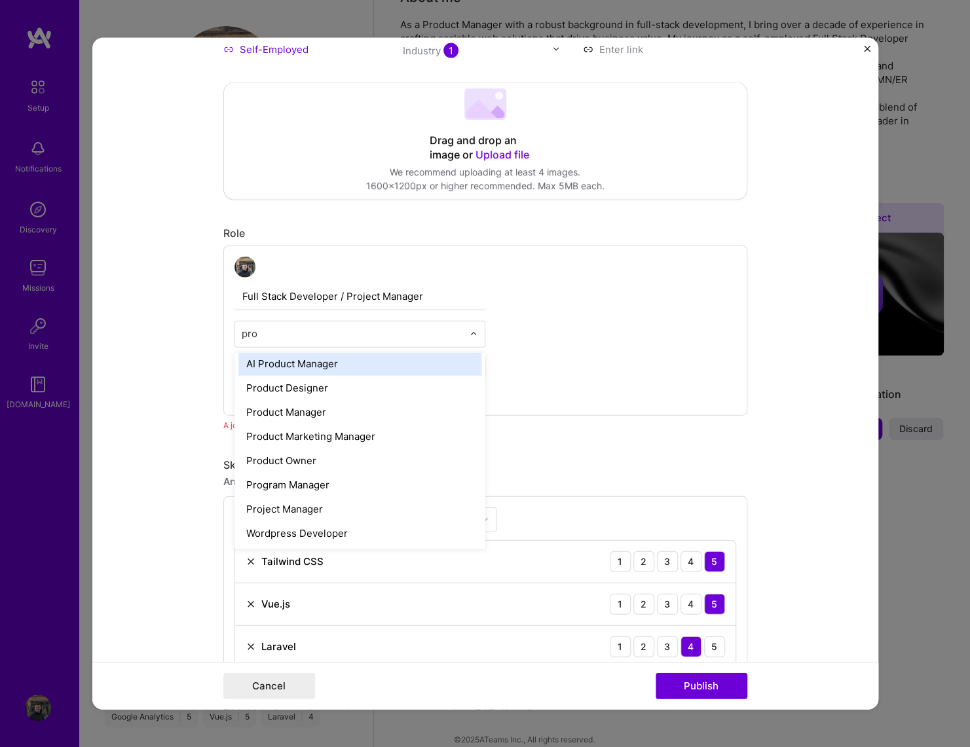
scroll to position [0, 0]
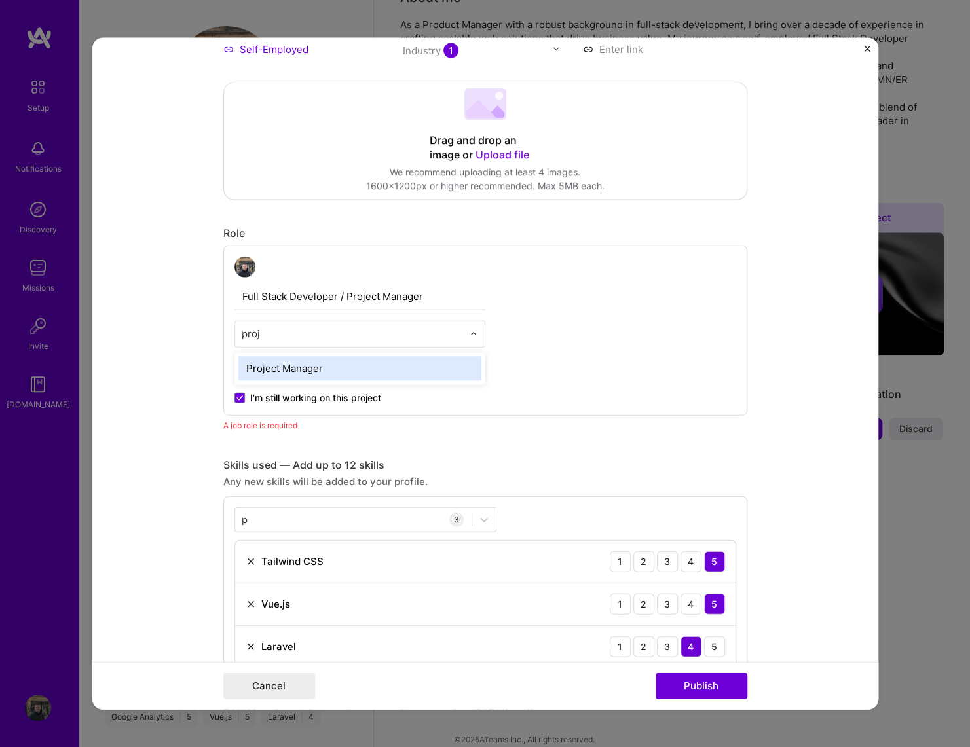
type input "proje"
click at [292, 370] on div "Project Manager" at bounding box center [359, 368] width 243 height 24
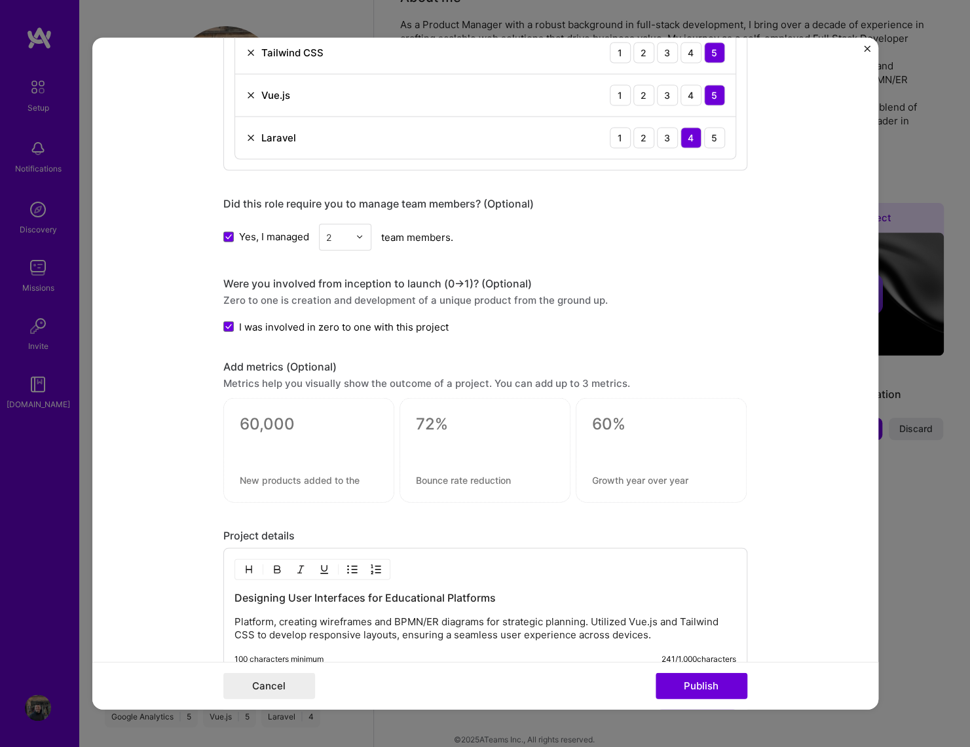
scroll to position [817, 0]
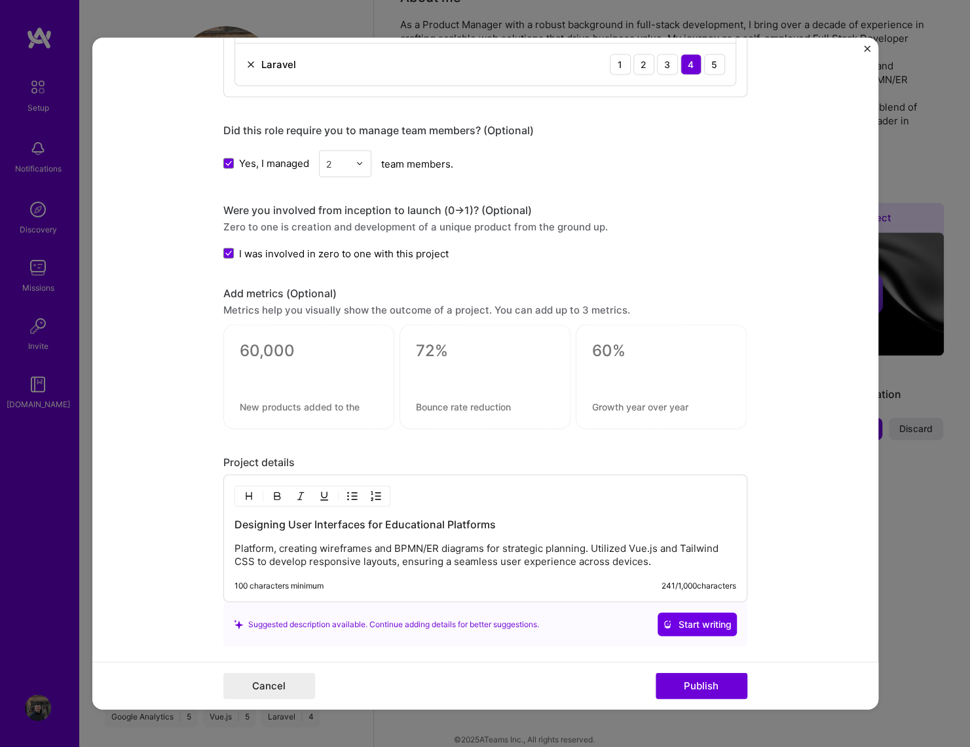
drag, startPoint x: 680, startPoint y: 682, endPoint x: 649, endPoint y: 646, distance: 46.9
click at [678, 596] on button "Publish" at bounding box center [702, 686] width 92 height 26
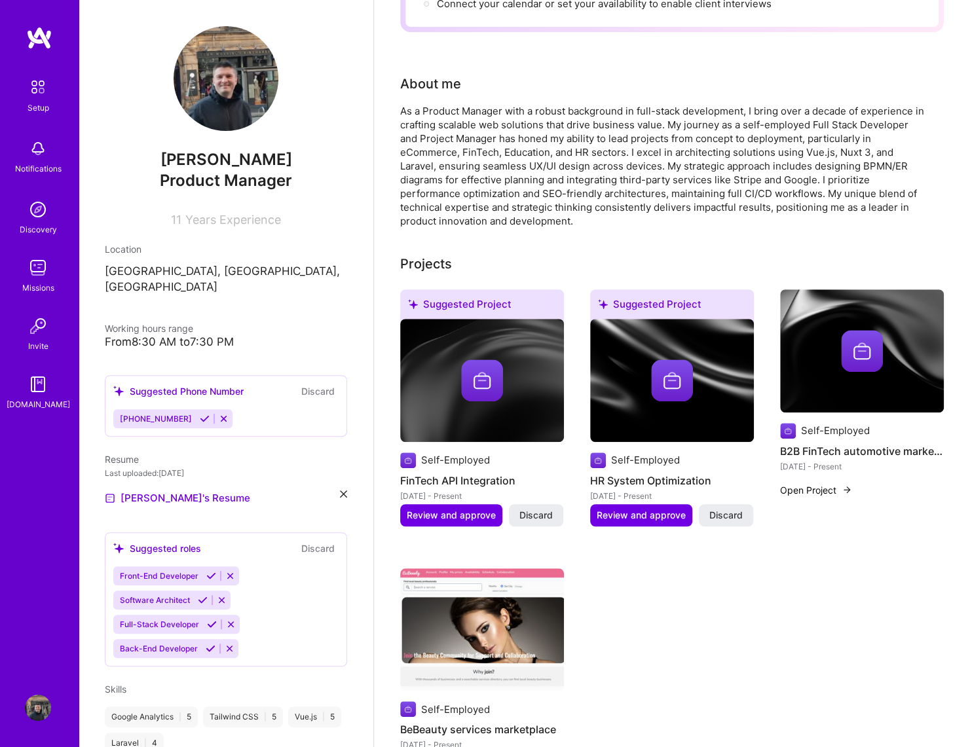
scroll to position [348, 0]
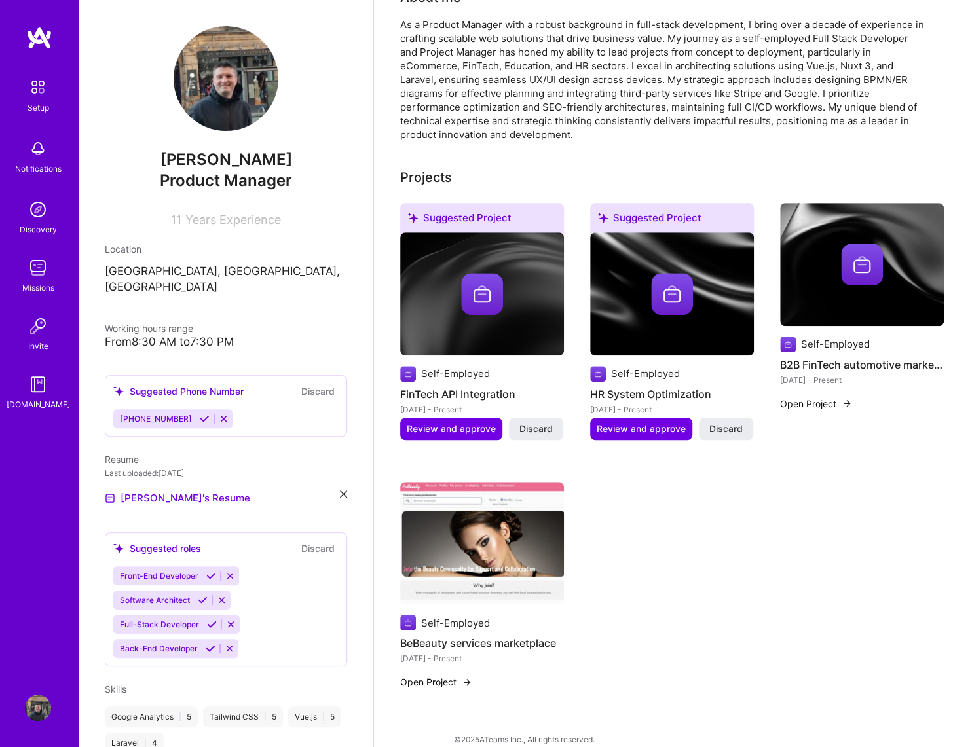
click at [802, 397] on button "Open Project" at bounding box center [816, 404] width 72 height 14
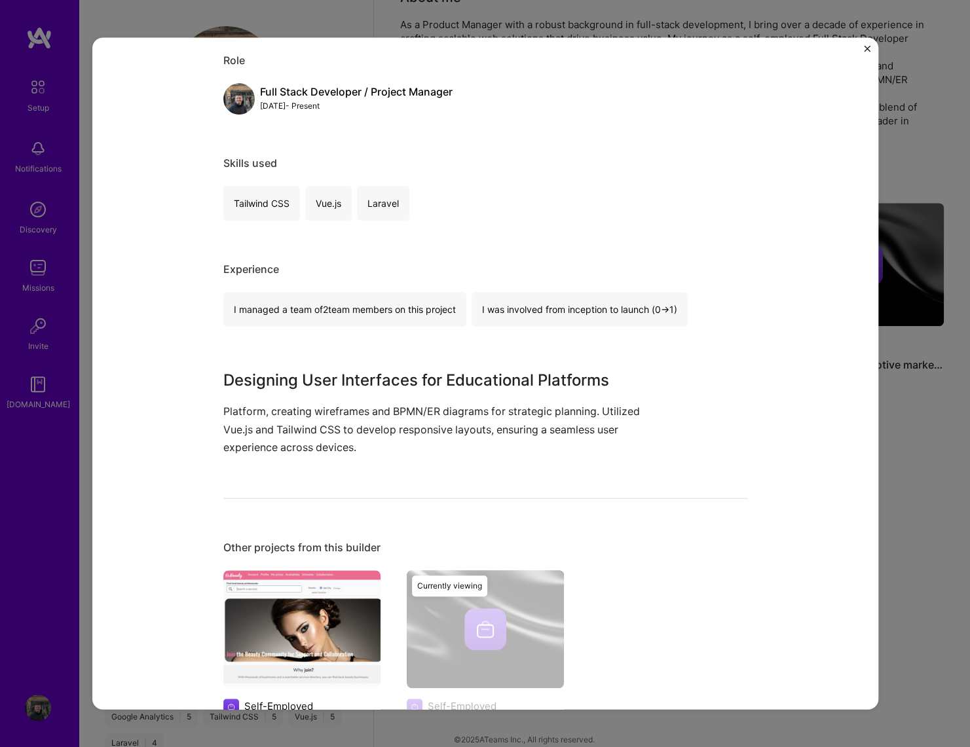
scroll to position [252, 0]
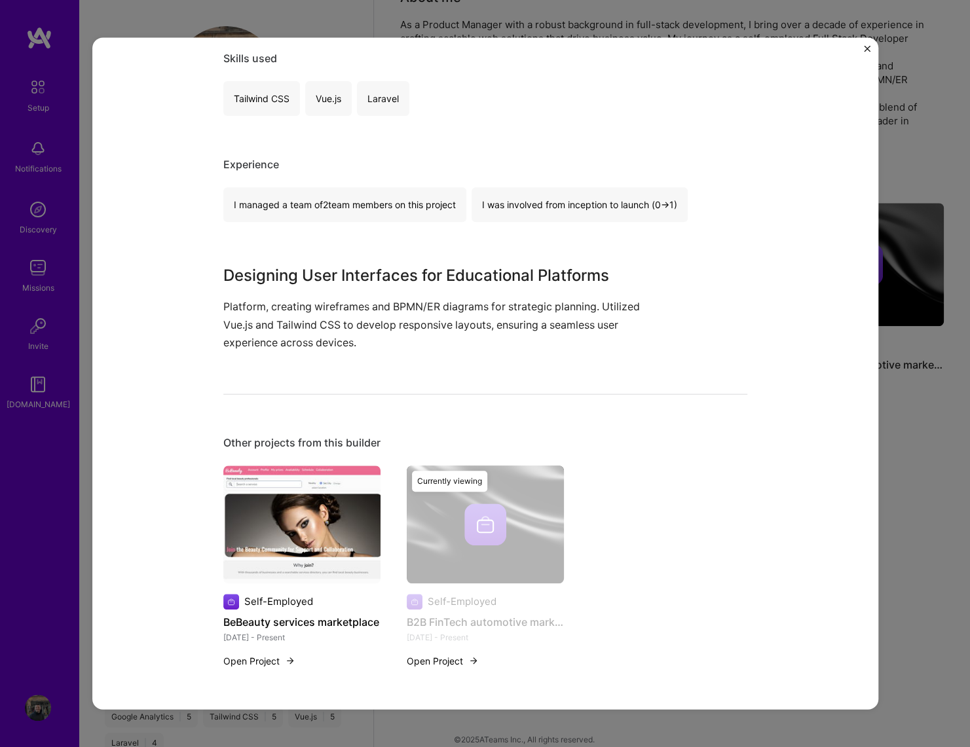
click at [866, 49] on img "Close" at bounding box center [867, 48] width 7 height 7
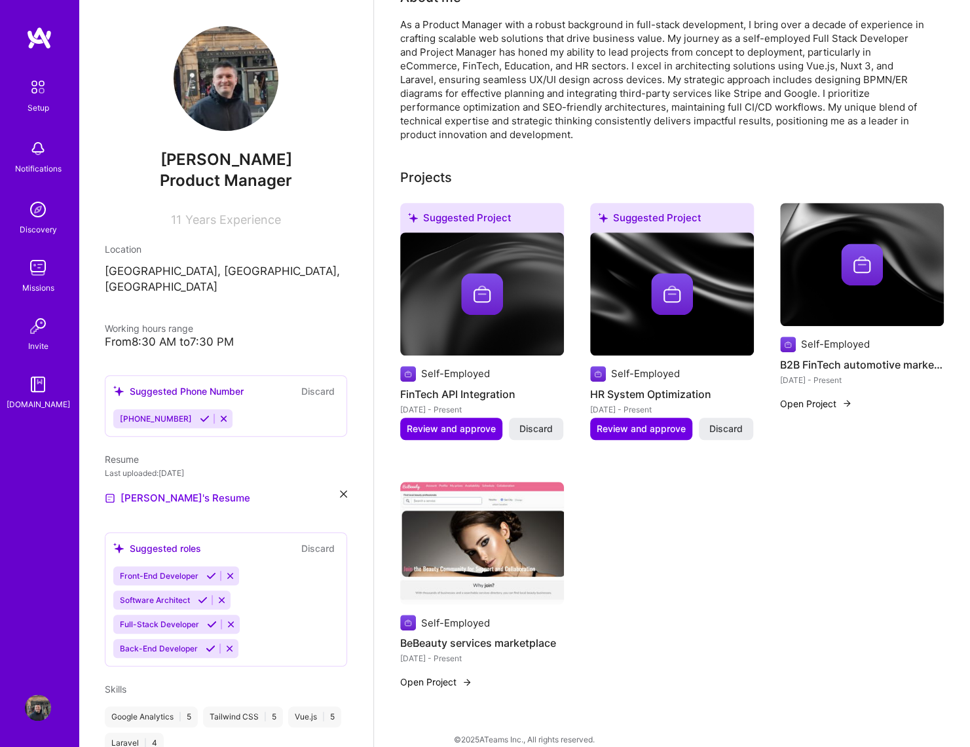
click at [809, 337] on div "Self-Employed" at bounding box center [835, 344] width 69 height 14
click at [789, 337] on img at bounding box center [788, 345] width 16 height 16
click at [835, 337] on div "Self-Employed" at bounding box center [835, 344] width 69 height 14
click at [870, 247] on img at bounding box center [862, 265] width 42 height 42
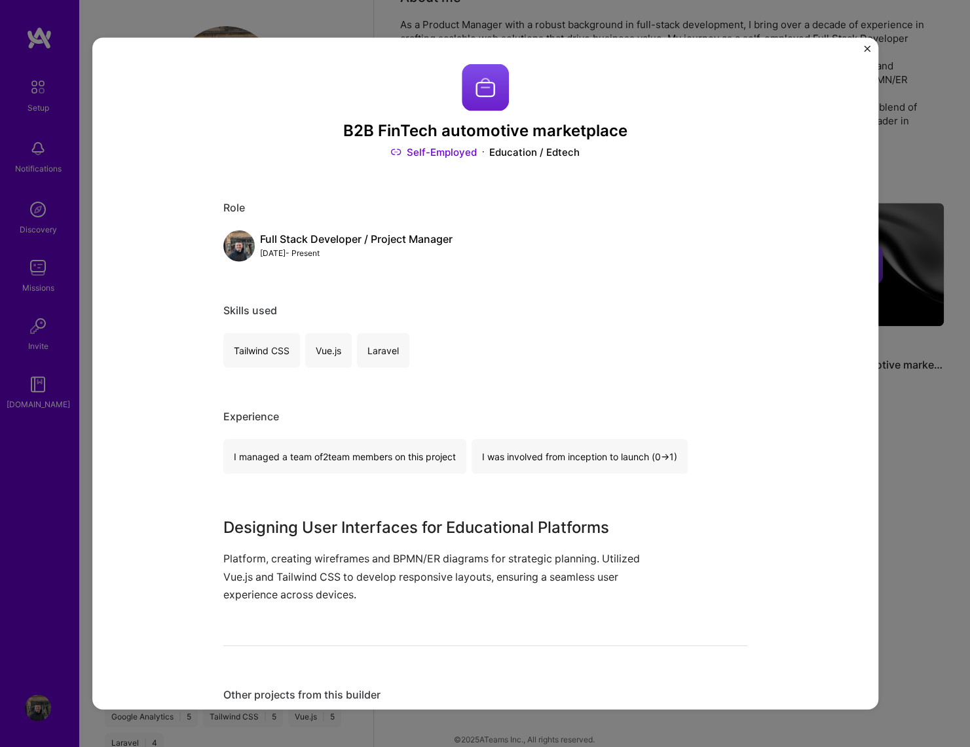
click at [868, 49] on img "Close" at bounding box center [867, 48] width 7 height 7
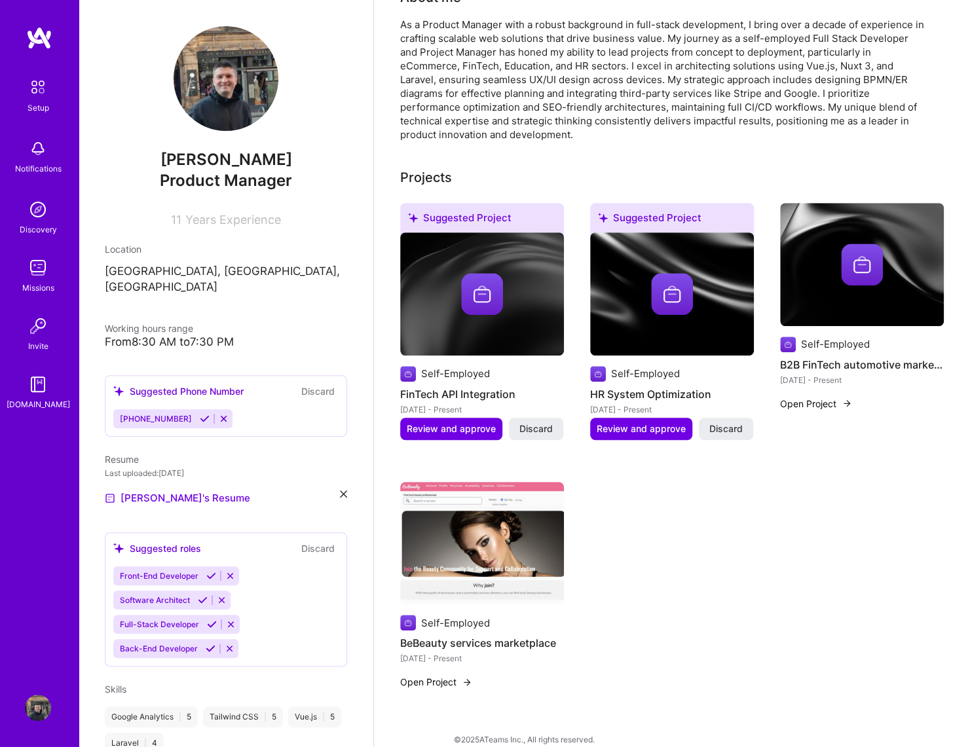
click at [859, 246] on img at bounding box center [862, 265] width 42 height 42
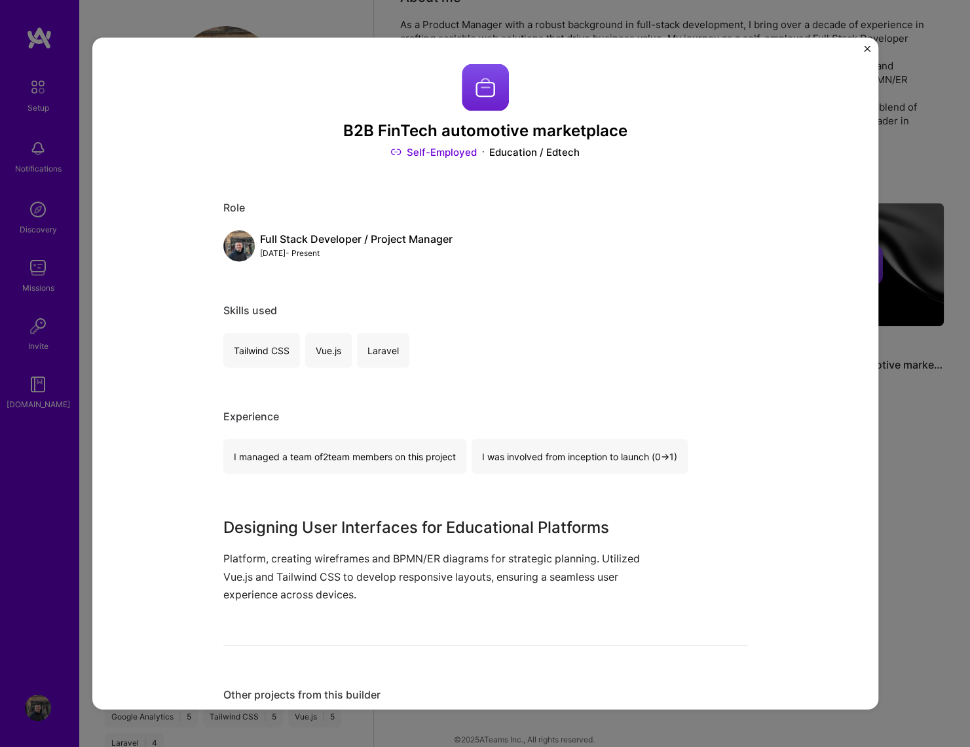
click at [432, 150] on link "Self-Employed" at bounding box center [433, 152] width 86 height 14
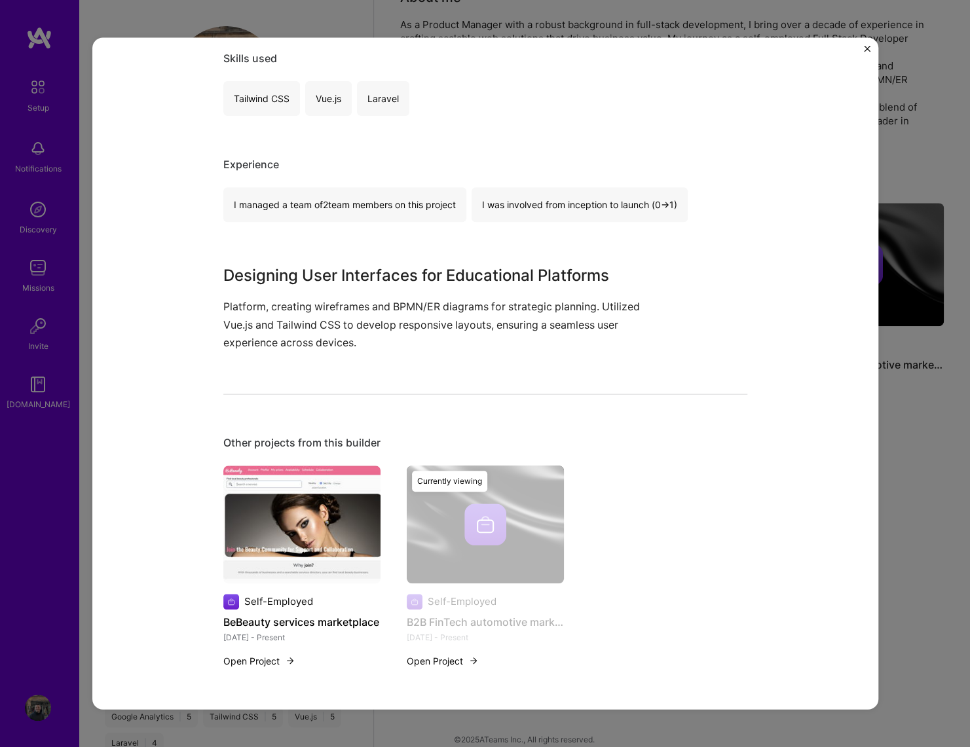
click at [861, 46] on div "B2B FinTech automotive marketplace Self-Employed Education / Edtech Role Full S…" at bounding box center [485, 373] width 786 height 673
click at [868, 50] on img "Close" at bounding box center [867, 48] width 7 height 7
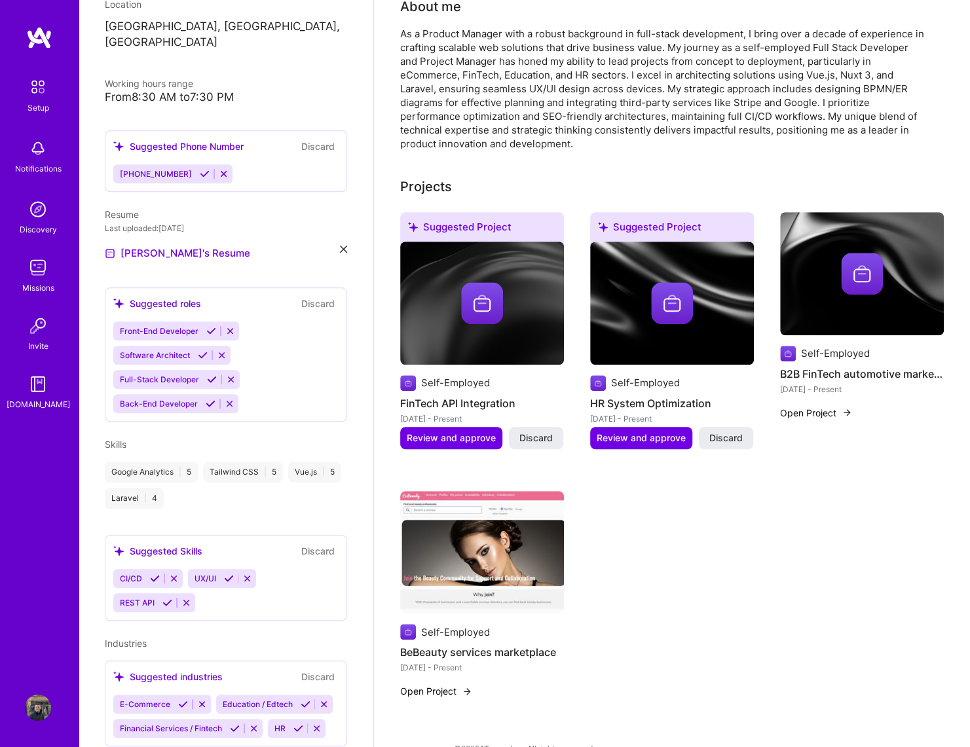
scroll to position [348, 0]
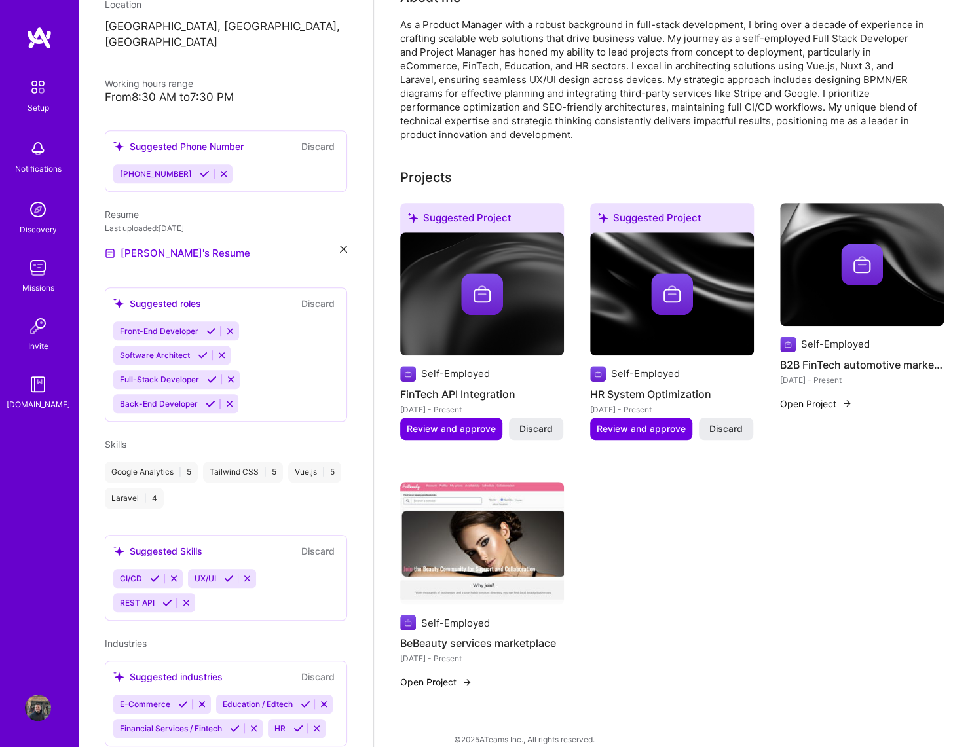
click at [868, 250] on img at bounding box center [862, 265] width 42 height 42
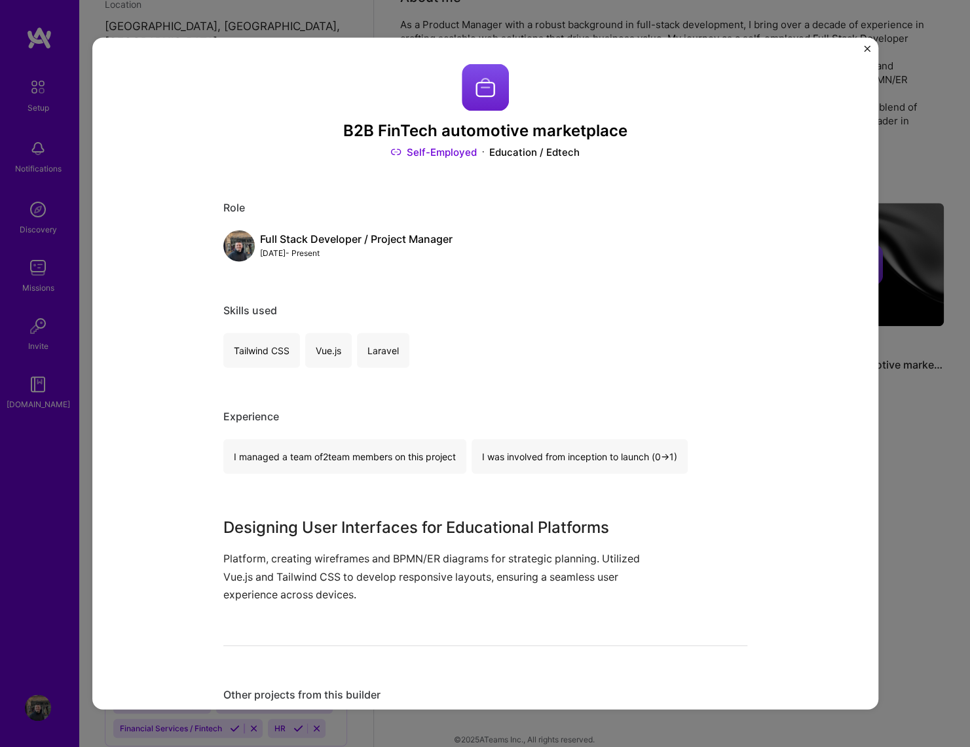
click at [865, 50] on img "Close" at bounding box center [867, 48] width 7 height 7
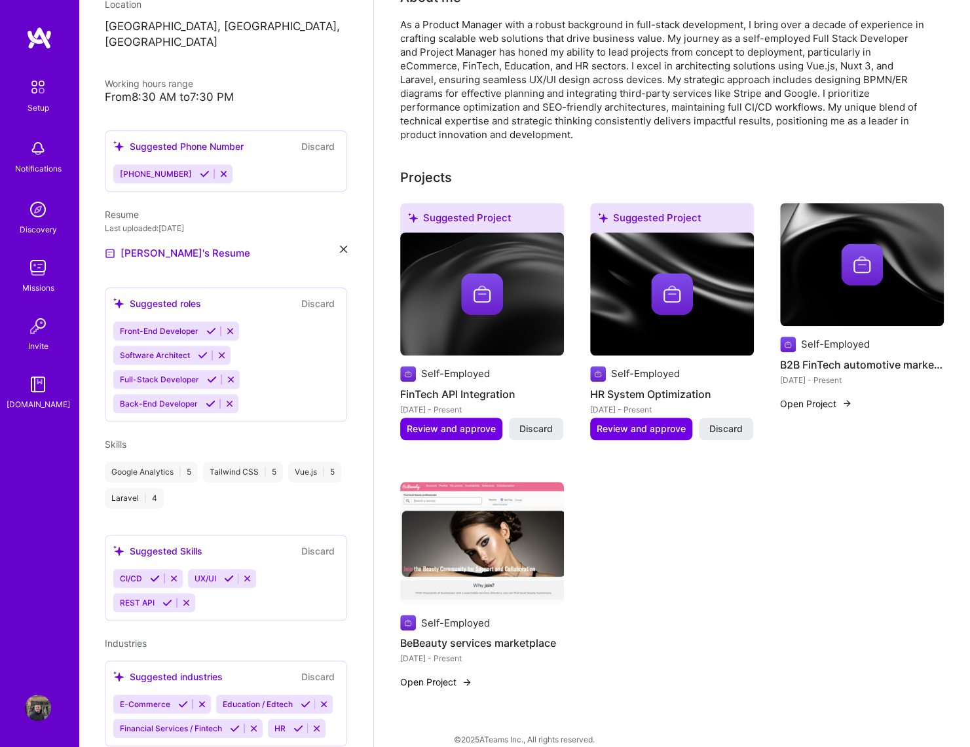
click at [804, 397] on button "Open Project" at bounding box center [816, 404] width 72 height 14
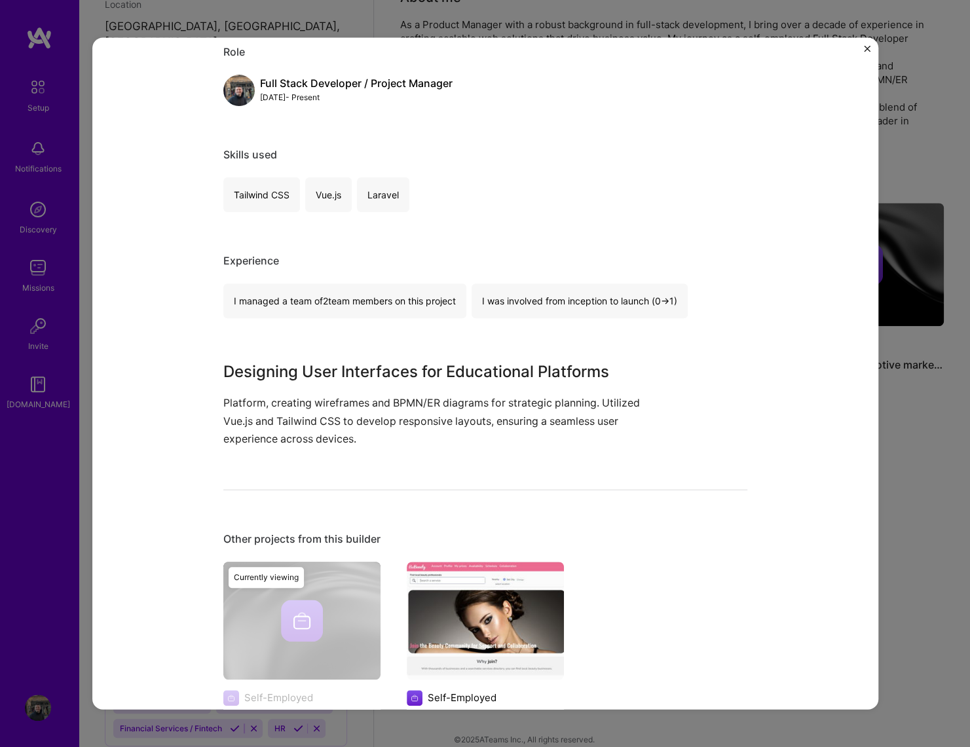
scroll to position [252, 0]
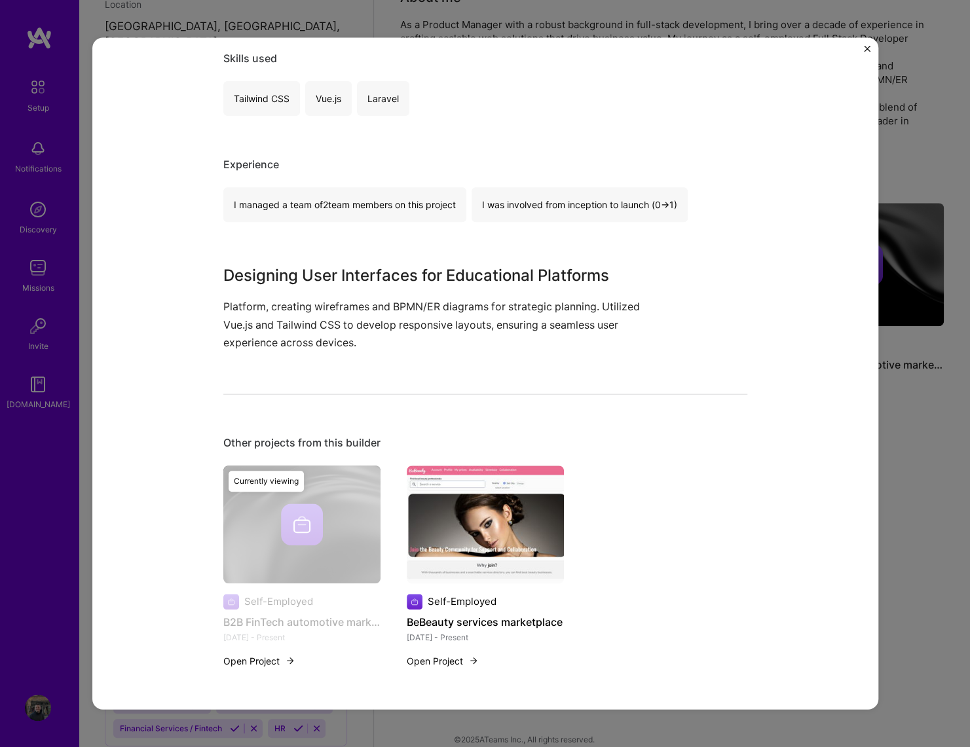
click at [867, 48] on img "Close" at bounding box center [867, 48] width 7 height 7
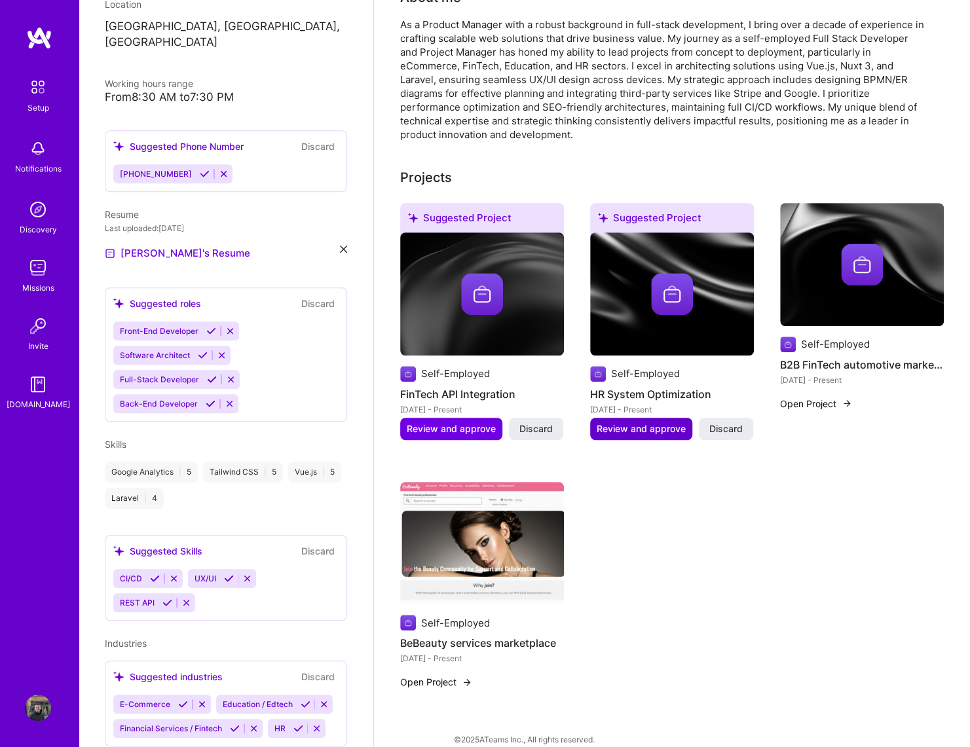
click at [614, 422] on span "Review and approve" at bounding box center [641, 428] width 89 height 13
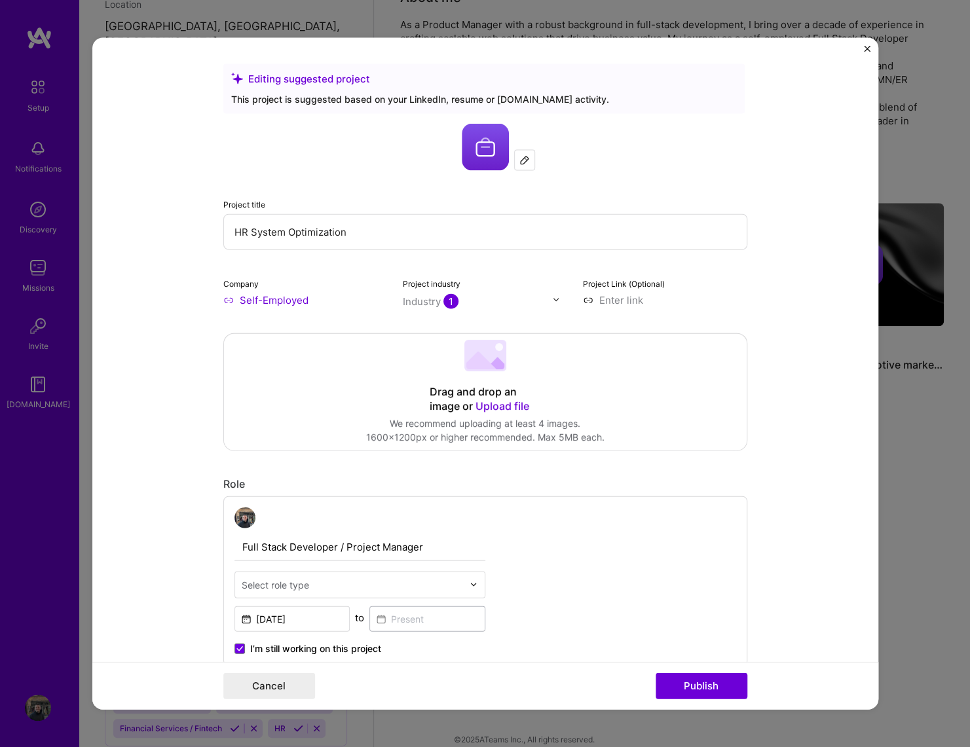
click at [395, 227] on input "HR System Optimization" at bounding box center [485, 232] width 524 height 36
paste input "– B2B FinTech automotive marketplace"
click at [242, 229] on input "– B2B FinTech automotive marketplace" at bounding box center [485, 232] width 524 height 36
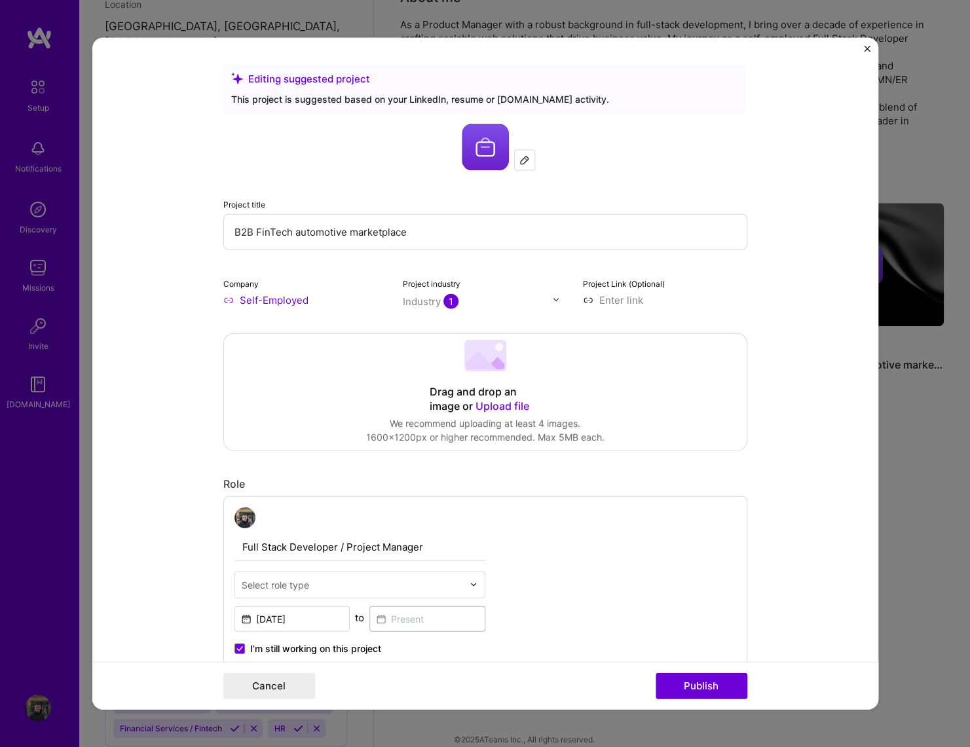
type input "B2B FinTech automotive marketplace"
click at [179, 369] on form "Editing suggested project This project is suggested based on your LinkedIn, res…" at bounding box center [485, 373] width 786 height 673
drag, startPoint x: 250, startPoint y: 394, endPoint x: 243, endPoint y: 392, distance: 6.8
click at [250, 392] on div "Drag and drop an image or Upload file Upload file We recommend uploading at lea…" at bounding box center [485, 391] width 523 height 117
click at [261, 301] on input "Self-Employed" at bounding box center [305, 300] width 164 height 14
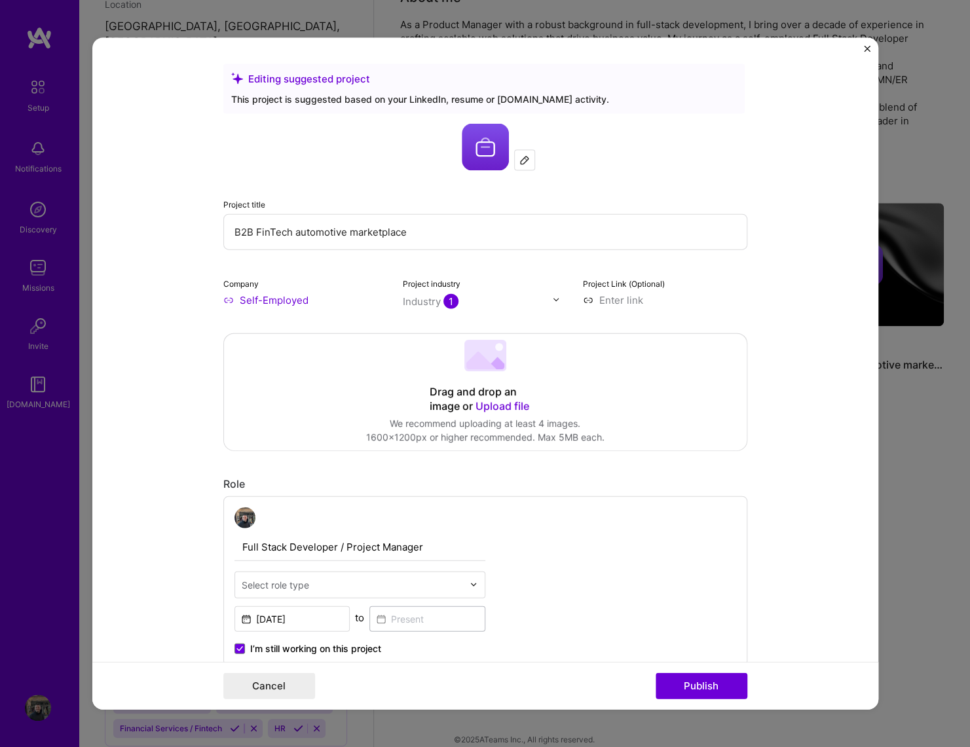
click at [290, 301] on input "Self-Employed" at bounding box center [305, 300] width 164 height 14
click at [612, 302] on input at bounding box center [665, 300] width 164 height 14
paste input "[URL][DOMAIN_NAME]"
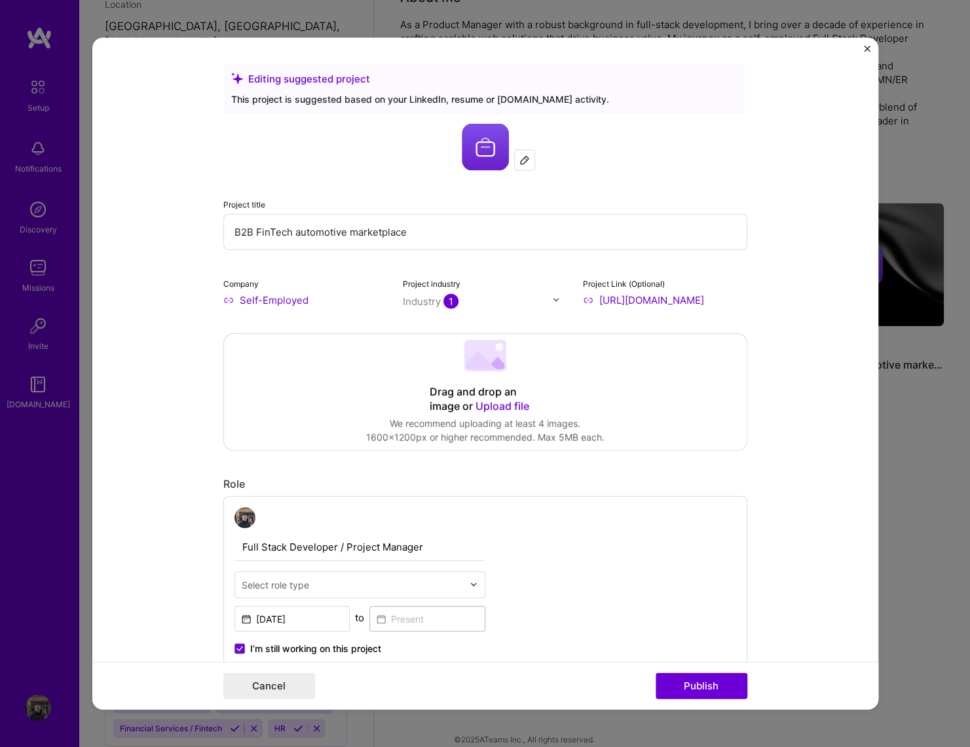
type input "[URL][DOMAIN_NAME]"
click at [470, 403] on div "Drag and drop an image or Upload file" at bounding box center [485, 398] width 111 height 29
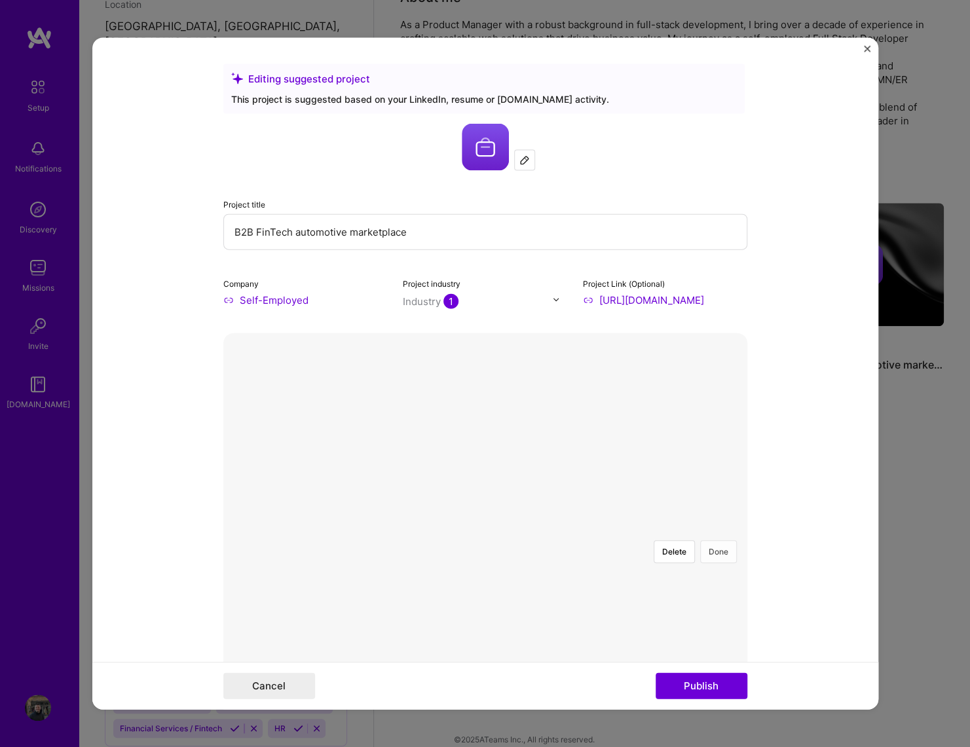
click at [717, 540] on button "Done" at bounding box center [718, 551] width 37 height 23
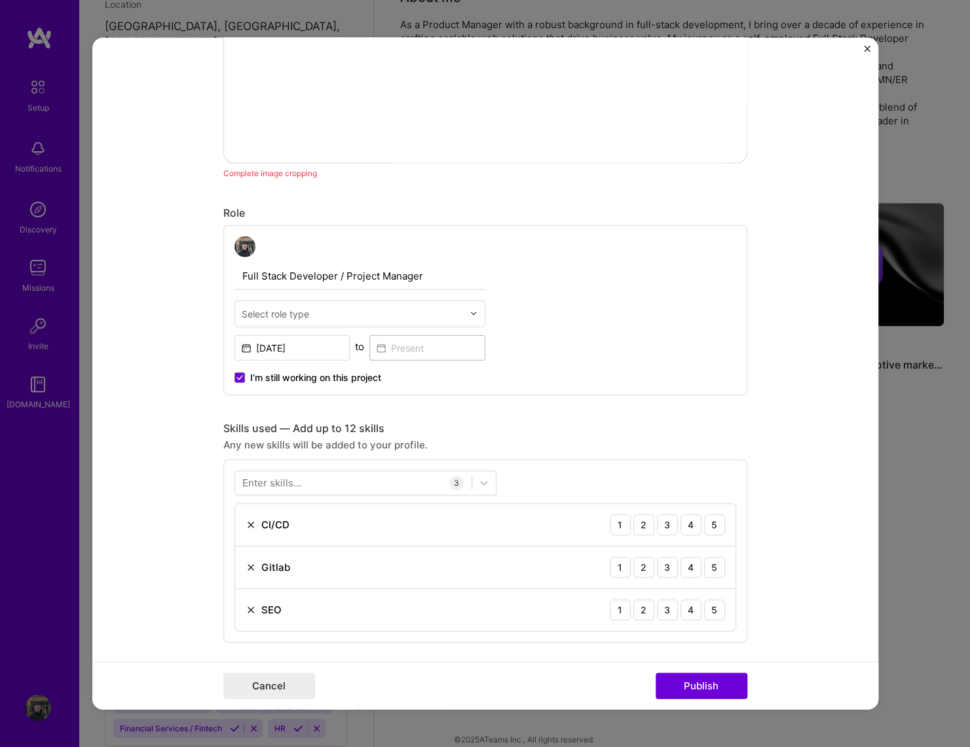
scroll to position [566, 0]
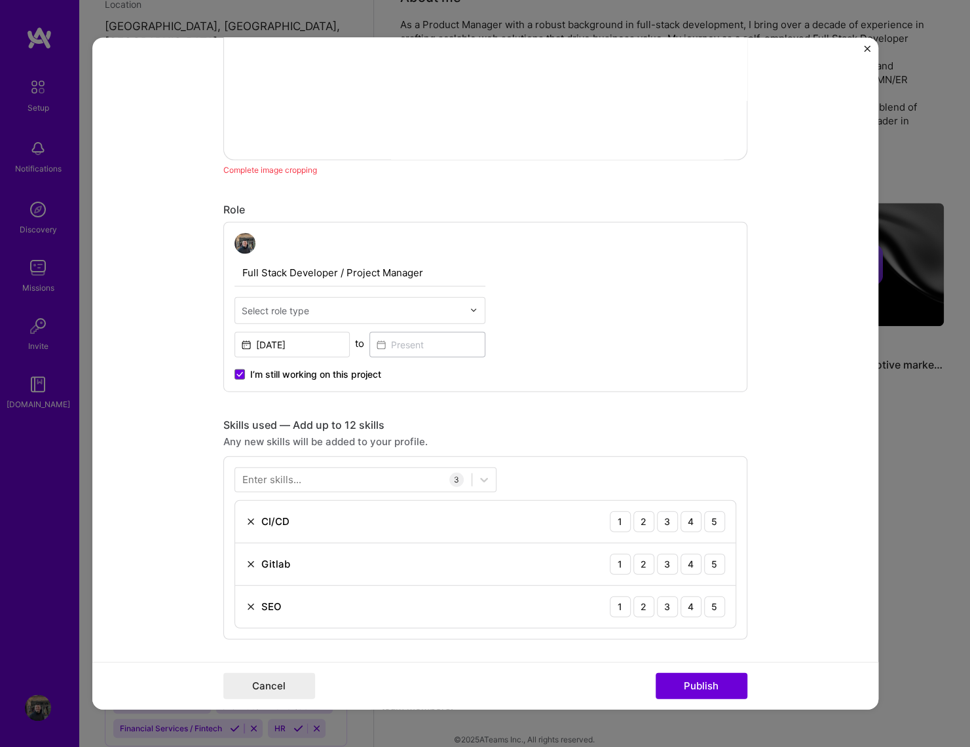
click at [384, 315] on input "text" at bounding box center [352, 310] width 221 height 14
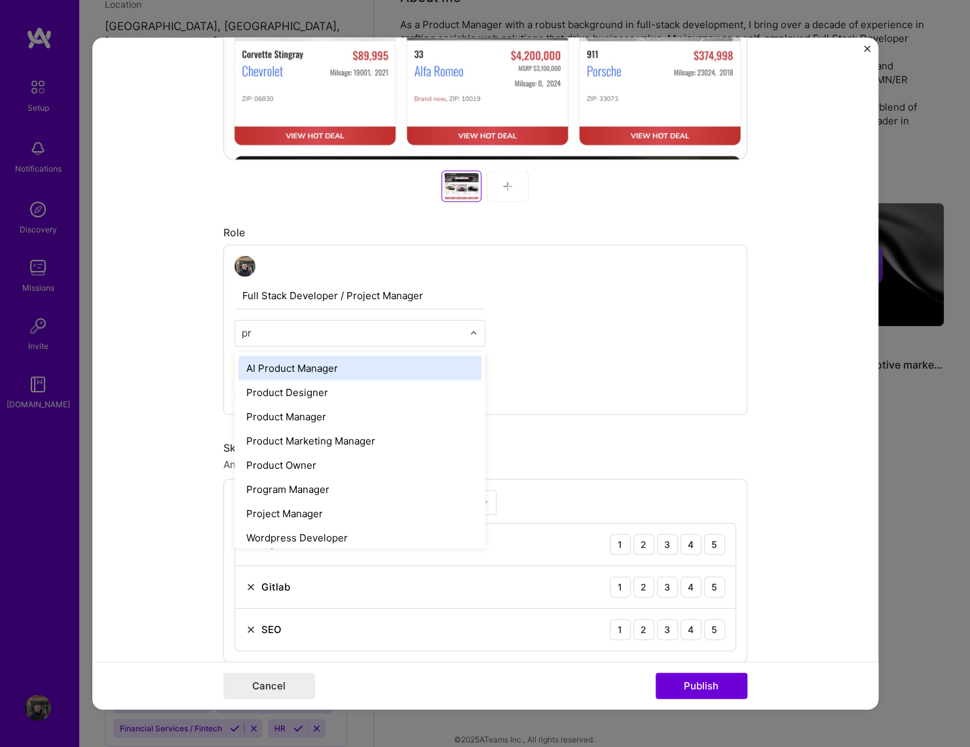
type input "pro"
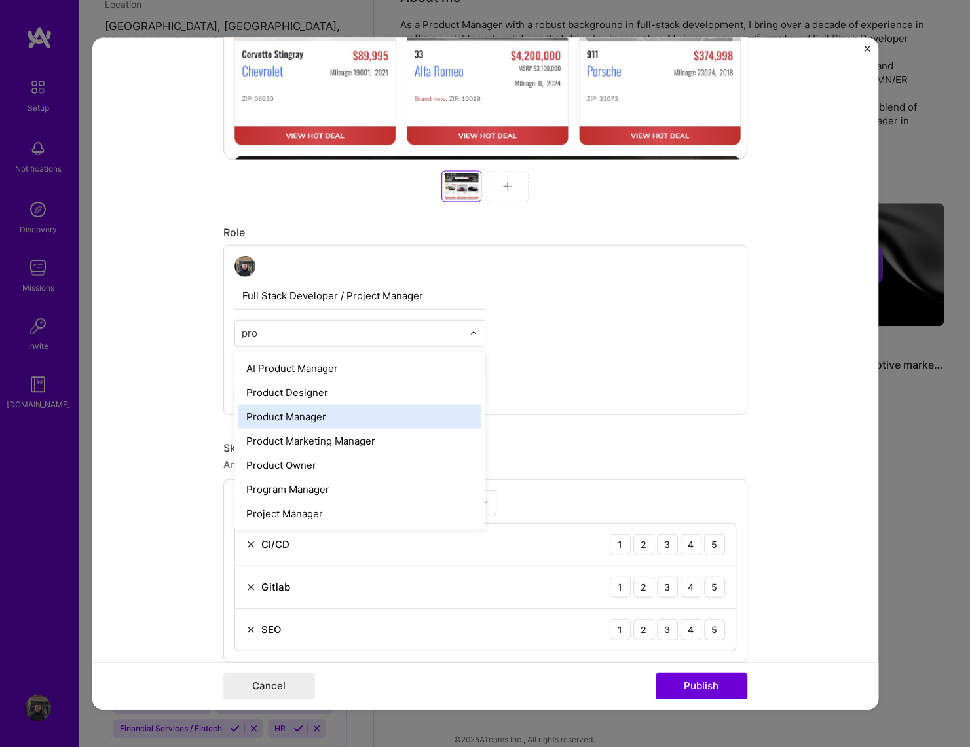
click at [339, 415] on div "Product Manager" at bounding box center [359, 416] width 243 height 24
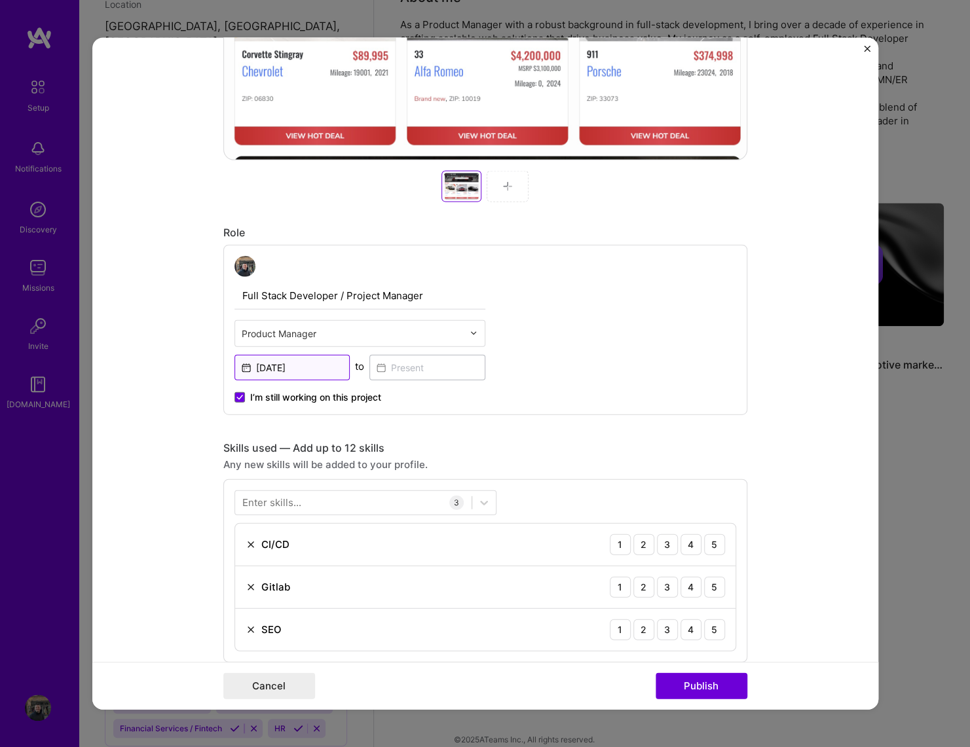
click at [323, 361] on input "[DATE]" at bounding box center [292, 367] width 116 height 26
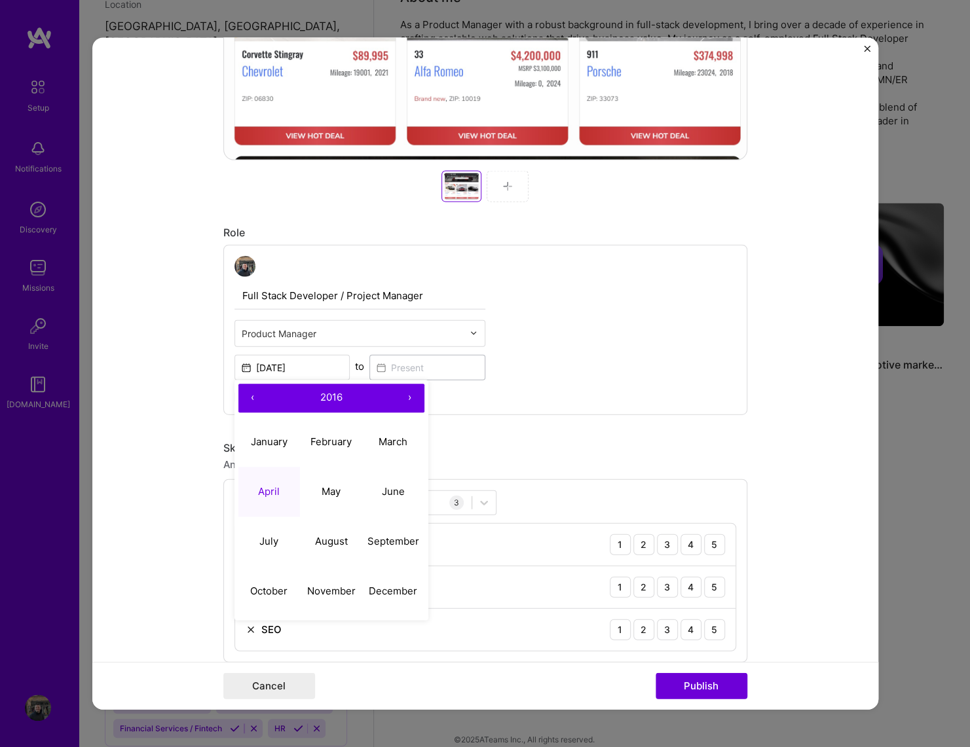
click at [405, 394] on button "›" at bounding box center [410, 398] width 29 height 29
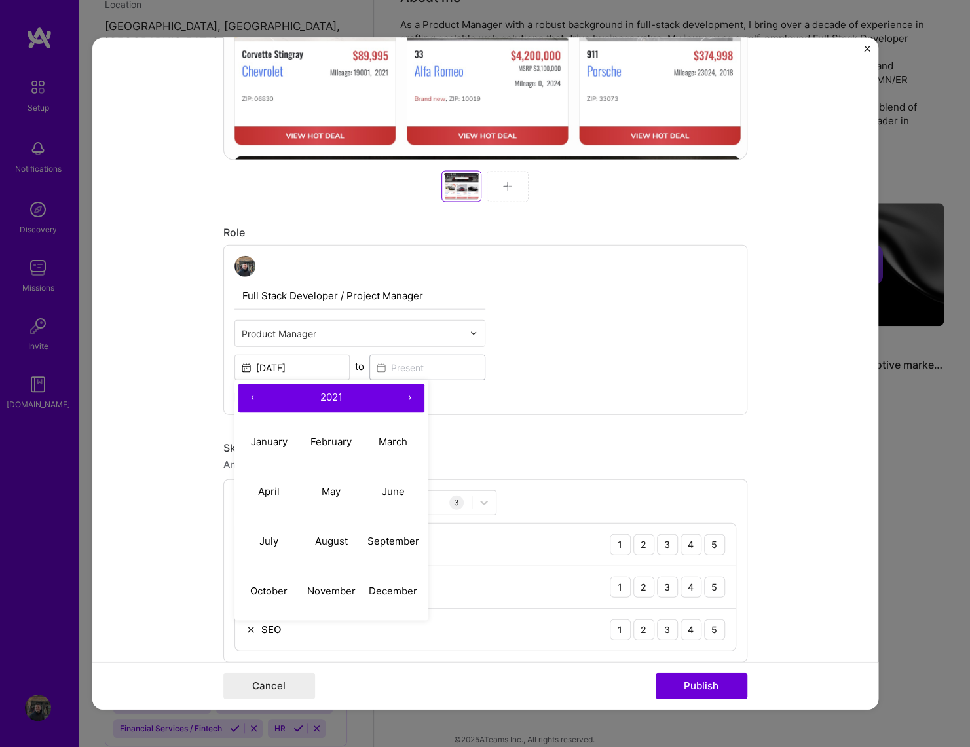
click at [405, 394] on button "›" at bounding box center [410, 398] width 29 height 29
click at [407, 400] on button "›" at bounding box center [410, 398] width 29 height 29
click at [396, 481] on button "June" at bounding box center [393, 493] width 62 height 50
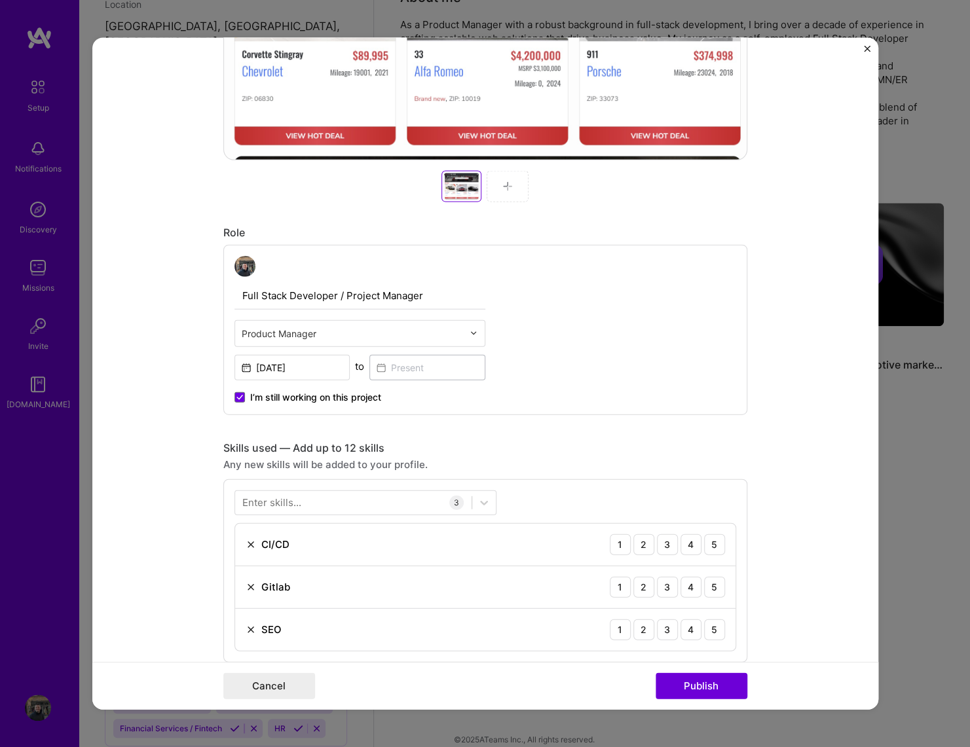
type input "[DATE]"
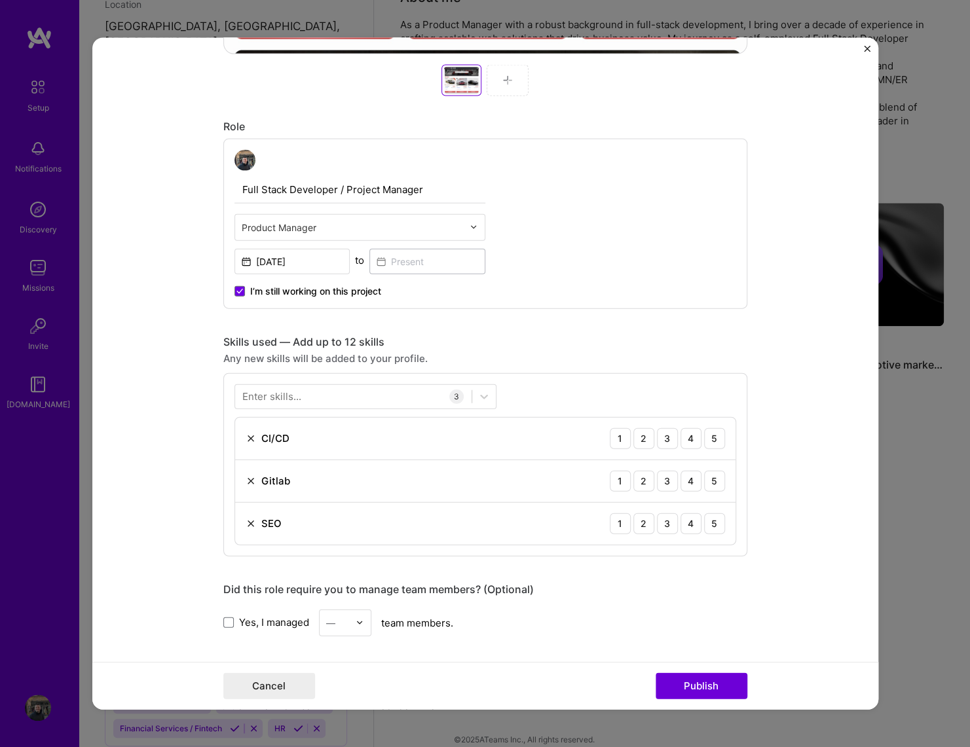
scroll to position [755, 0]
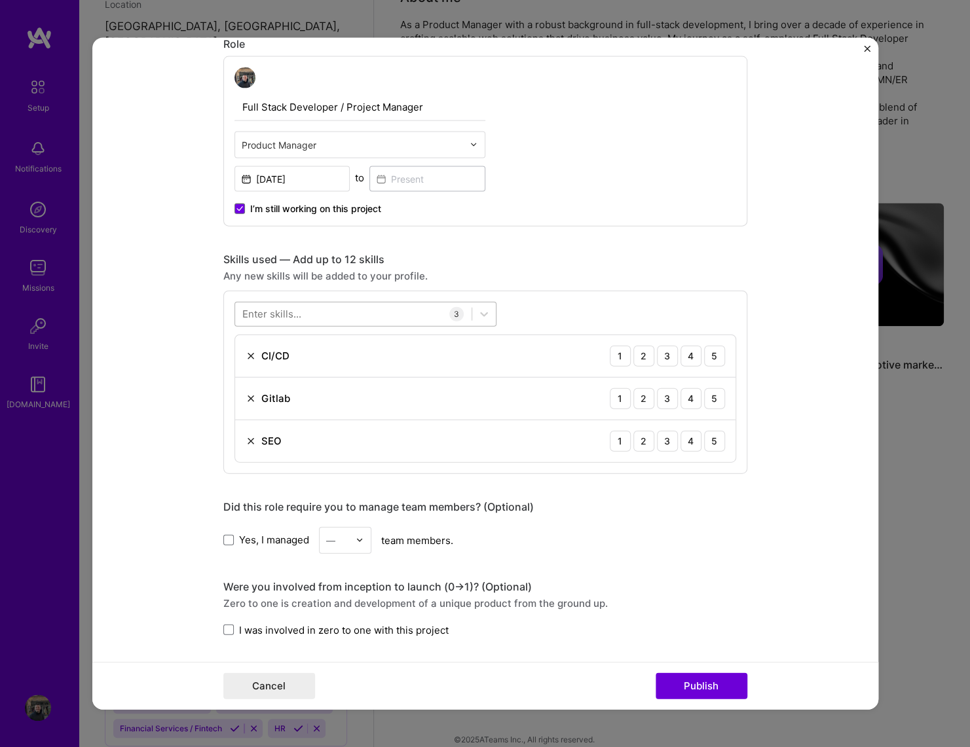
drag, startPoint x: 368, startPoint y: 305, endPoint x: 338, endPoint y: 312, distance: 31.1
click at [364, 305] on div at bounding box center [353, 314] width 236 height 22
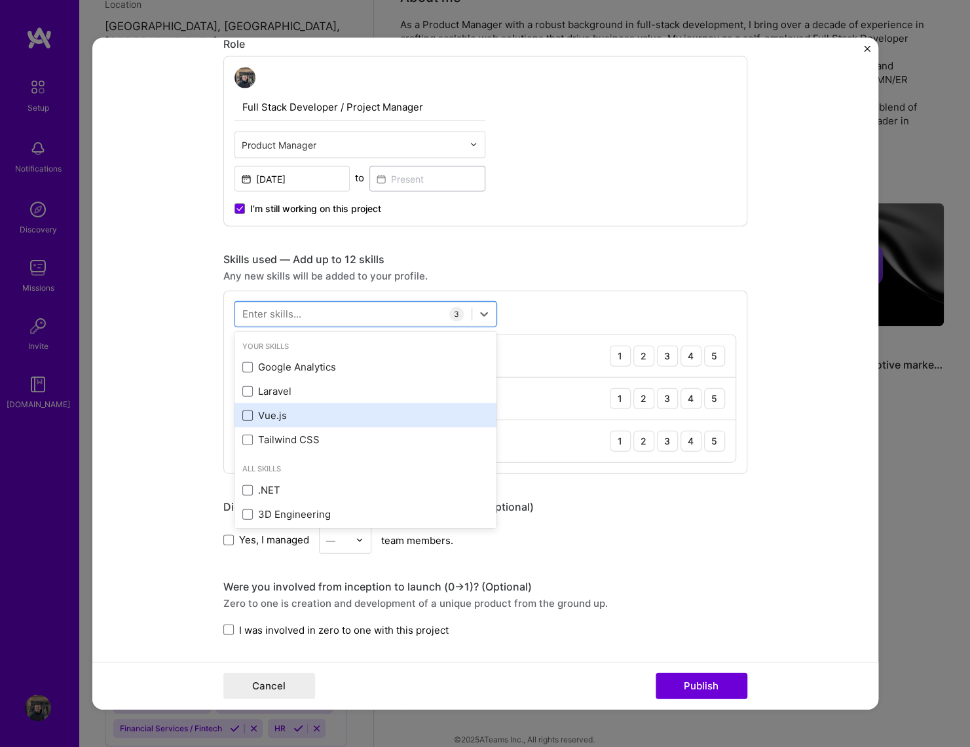
click at [242, 417] on span at bounding box center [247, 415] width 10 height 10
click at [0, 0] on input "checkbox" at bounding box center [0, 0] width 0 height 0
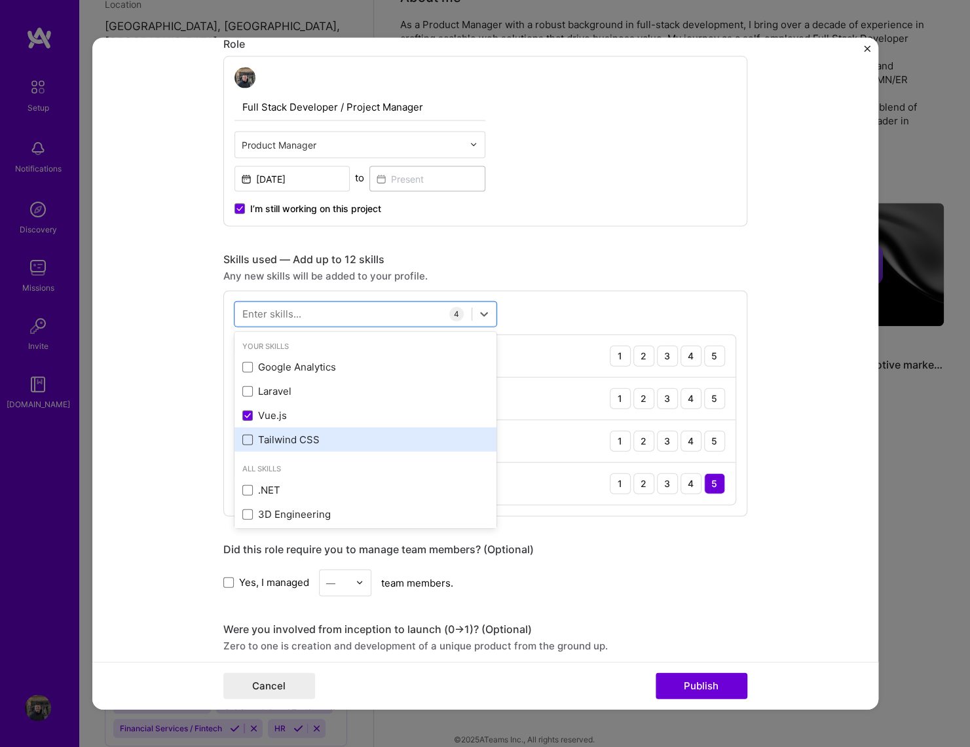
click at [249, 439] on span at bounding box center [247, 439] width 10 height 10
click at [0, 0] on input "checkbox" at bounding box center [0, 0] width 0 height 0
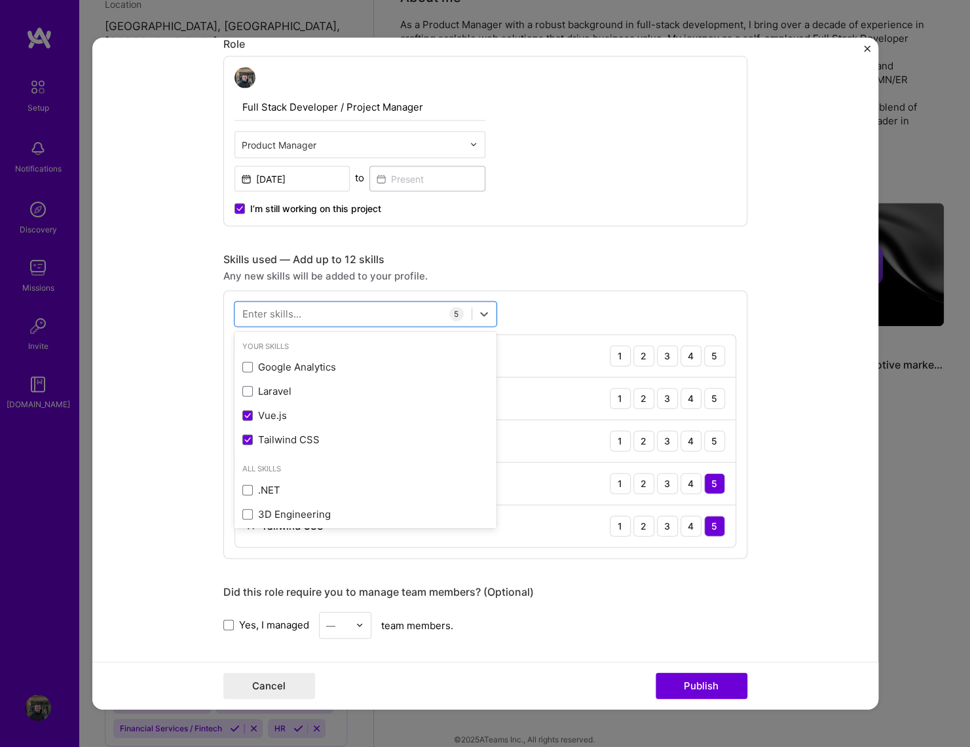
click at [599, 606] on div "Did this role require you to manage team members? (Optional) Yes, I managed — t…" at bounding box center [485, 612] width 524 height 54
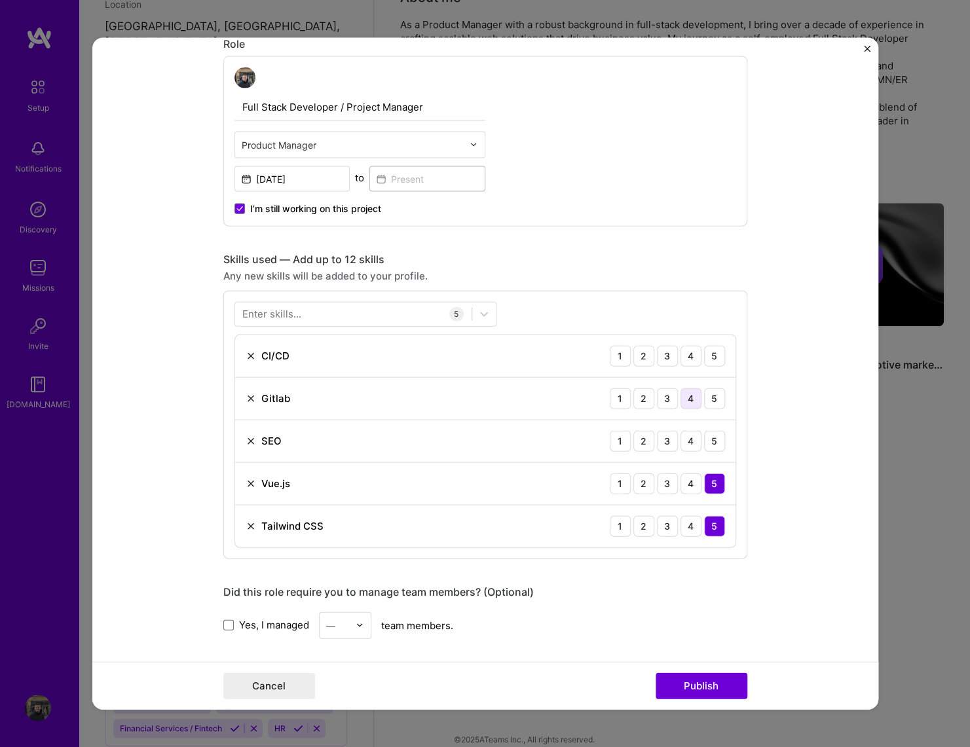
click at [688, 391] on div "4" at bounding box center [691, 398] width 21 height 21
click at [694, 353] on div "4" at bounding box center [691, 355] width 21 height 21
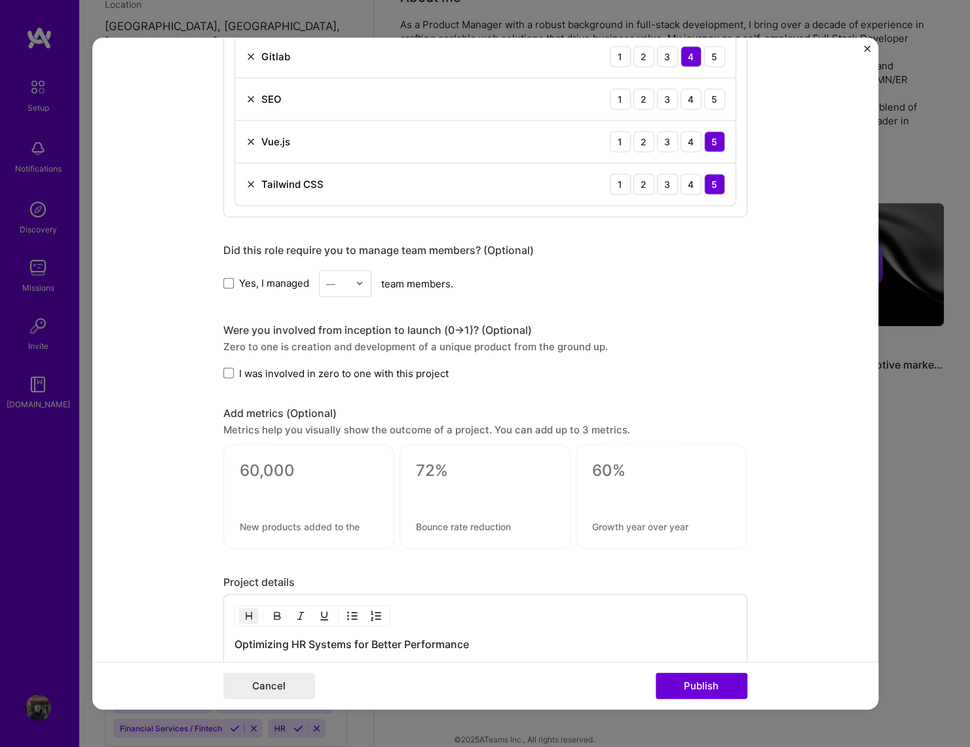
scroll to position [1132, 0]
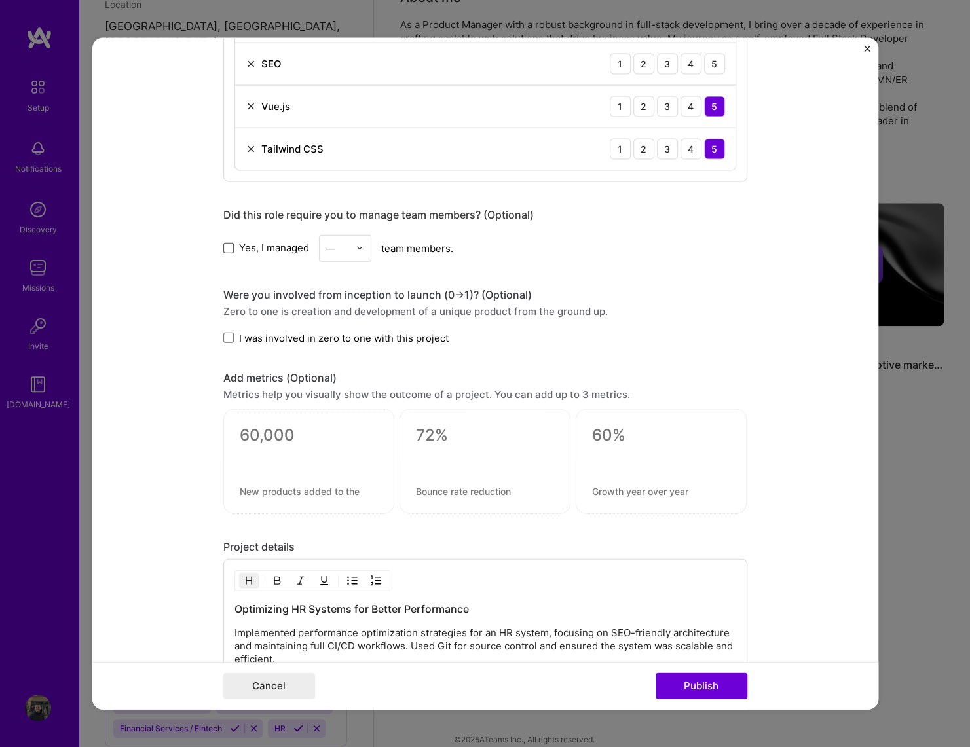
click at [228, 244] on span at bounding box center [228, 248] width 10 height 10
click at [0, 0] on input "Yes, I managed" at bounding box center [0, 0] width 0 height 0
click at [331, 244] on div "—" at bounding box center [330, 248] width 9 height 14
click at [352, 307] on div "2" at bounding box center [345, 307] width 45 height 24
click at [227, 334] on span at bounding box center [228, 338] width 10 height 10
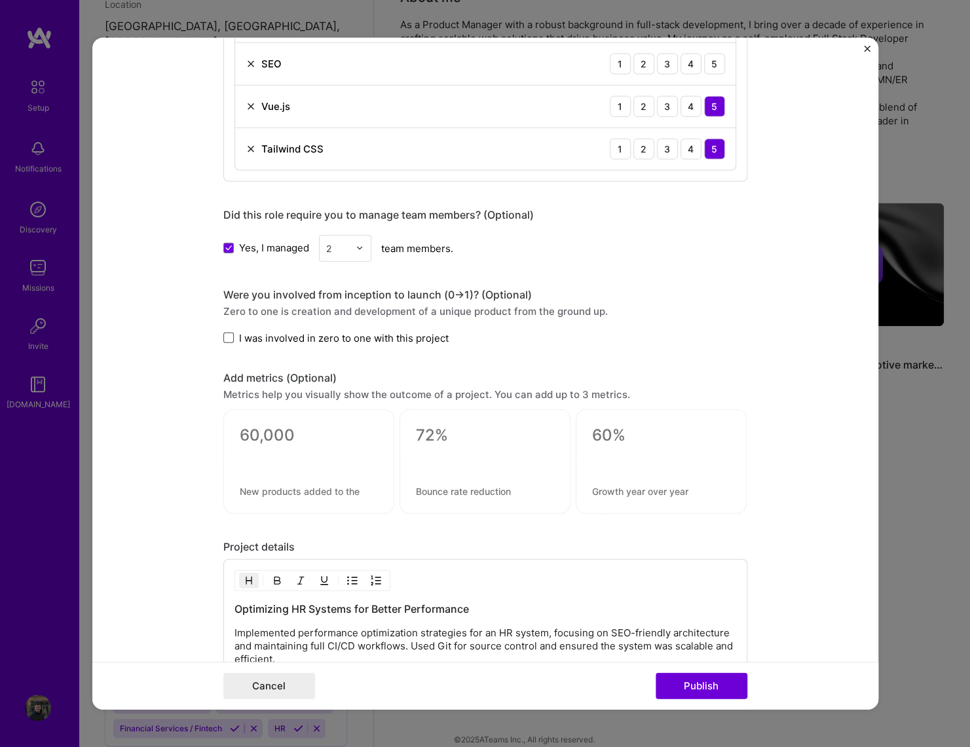
click at [0, 0] on input "I was involved in zero to one with this project" at bounding box center [0, 0] width 0 height 0
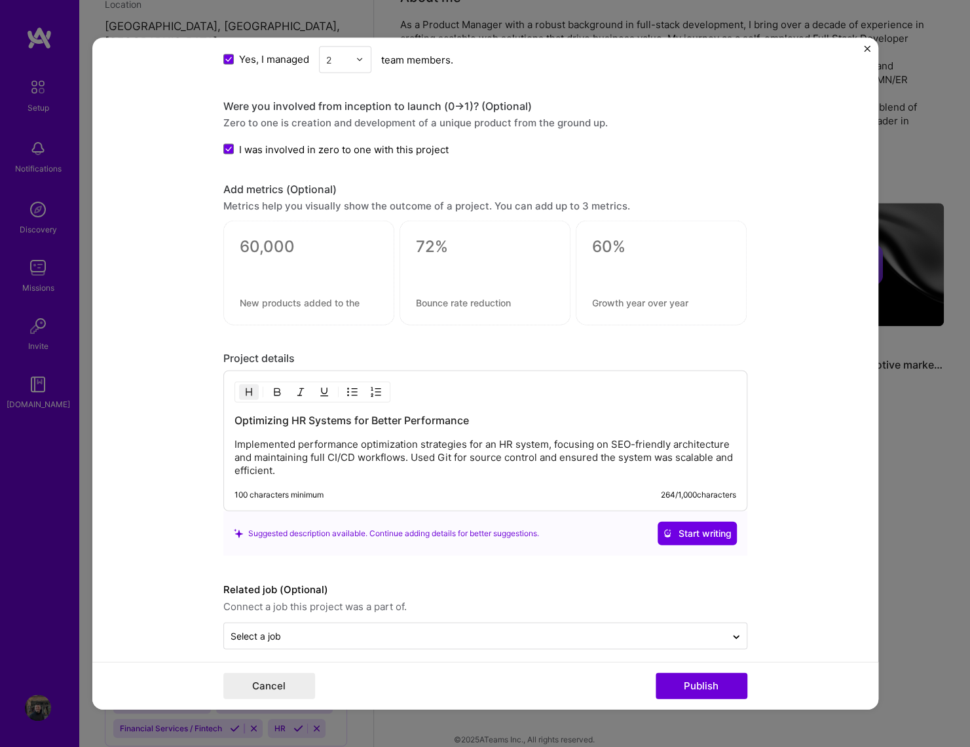
click at [293, 415] on h3 "Optimizing HR Systems for Better Performance" at bounding box center [485, 420] width 502 height 14
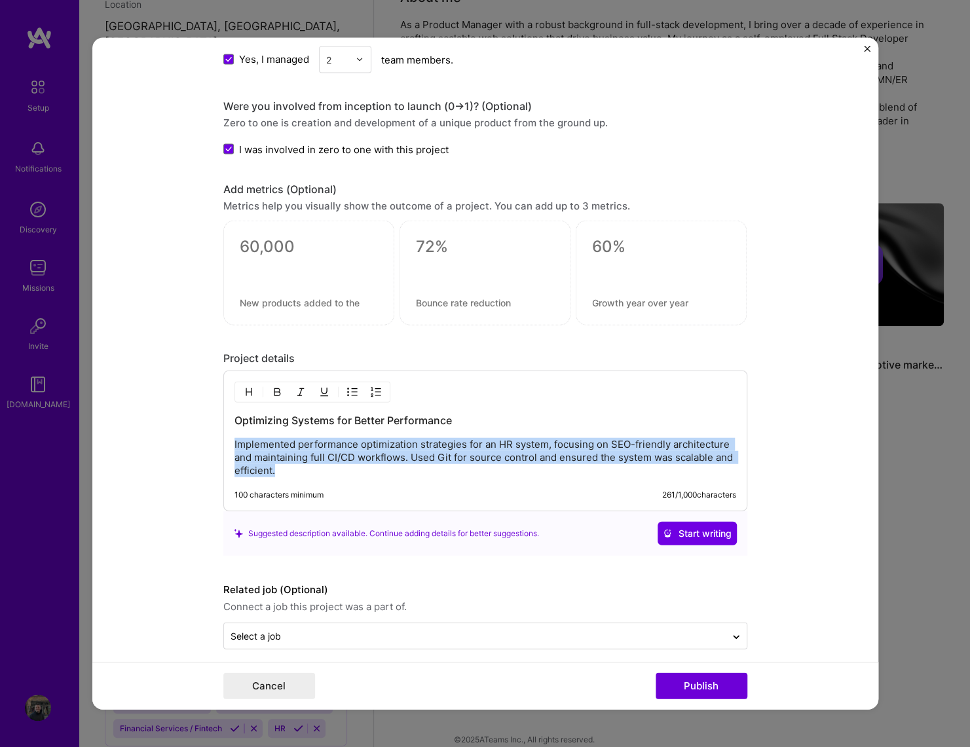
drag, startPoint x: 284, startPoint y: 463, endPoint x: 217, endPoint y: 441, distance: 70.4
click at [217, 441] on form "Editing suggested project This project is suggested based on your LinkedIn, res…" at bounding box center [485, 373] width 786 height 673
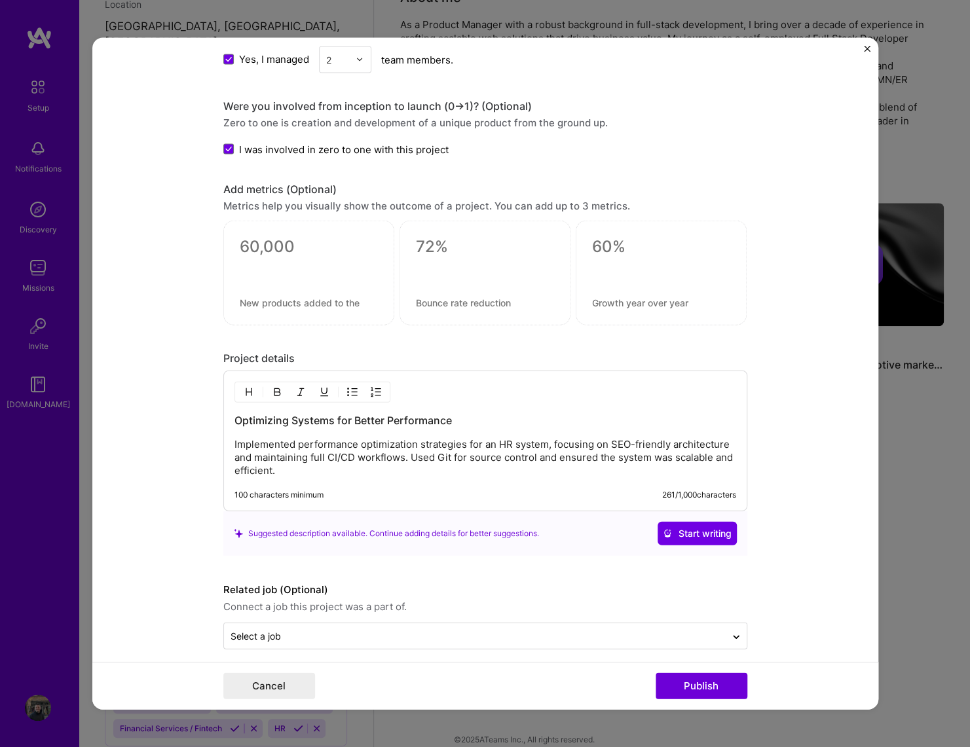
click at [368, 471] on p "Implemented performance optimization strategies for an HR system, focusing on S…" at bounding box center [485, 457] width 502 height 39
click at [501, 438] on p "Implemented performance optimization strategies for an HR system, focusing on S…" at bounding box center [485, 457] width 502 height 39
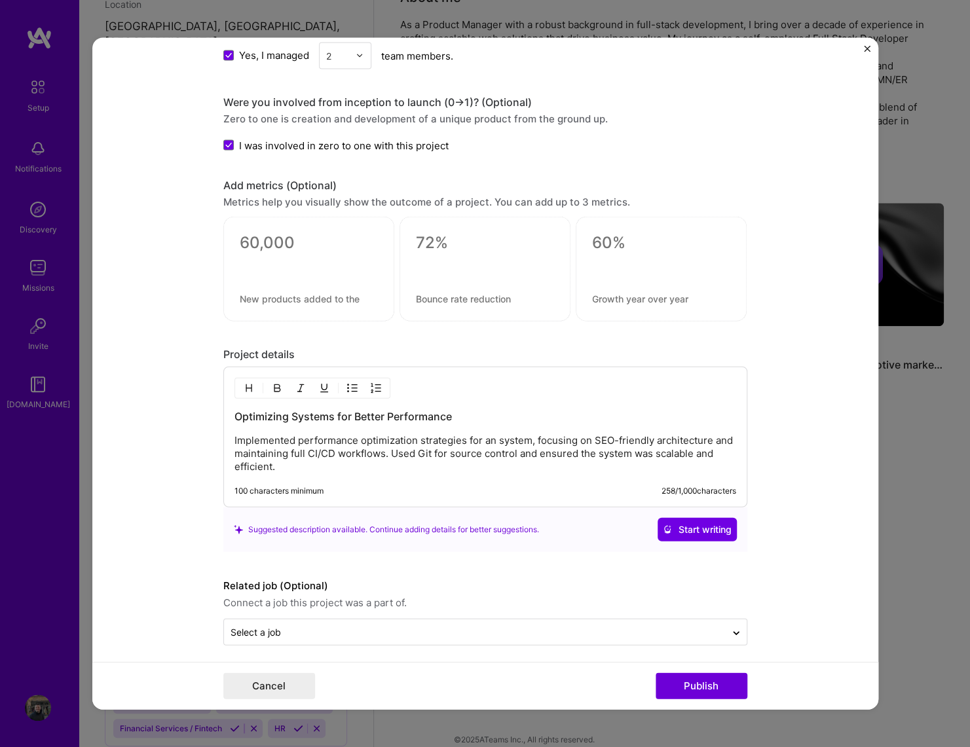
scroll to position [1327, 0]
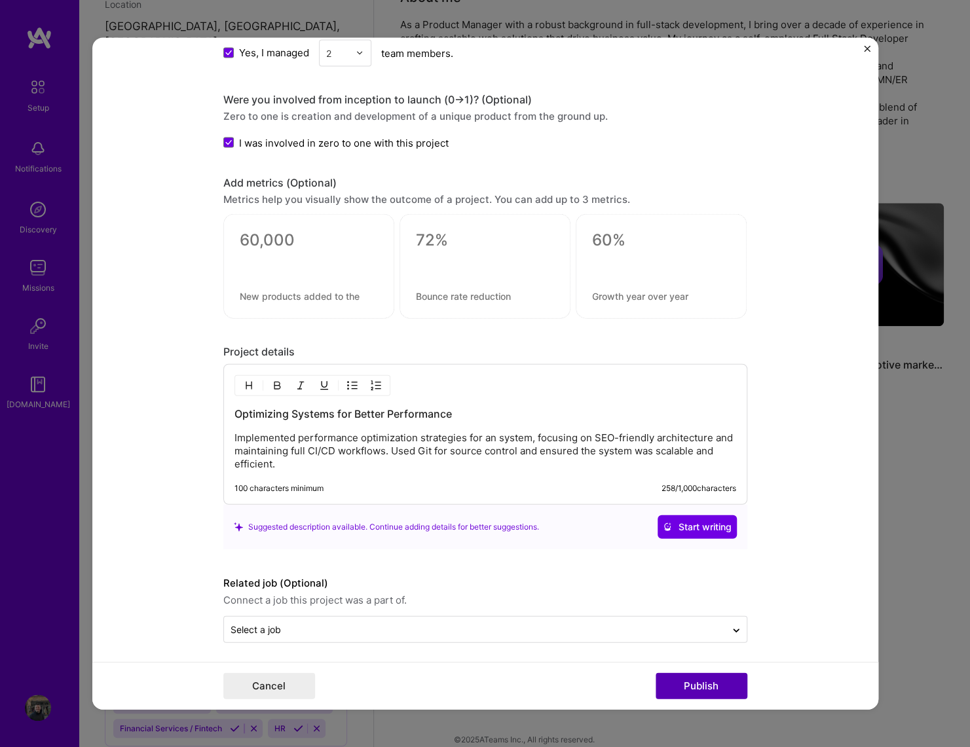
click at [704, 681] on button "Publish" at bounding box center [702, 686] width 92 height 26
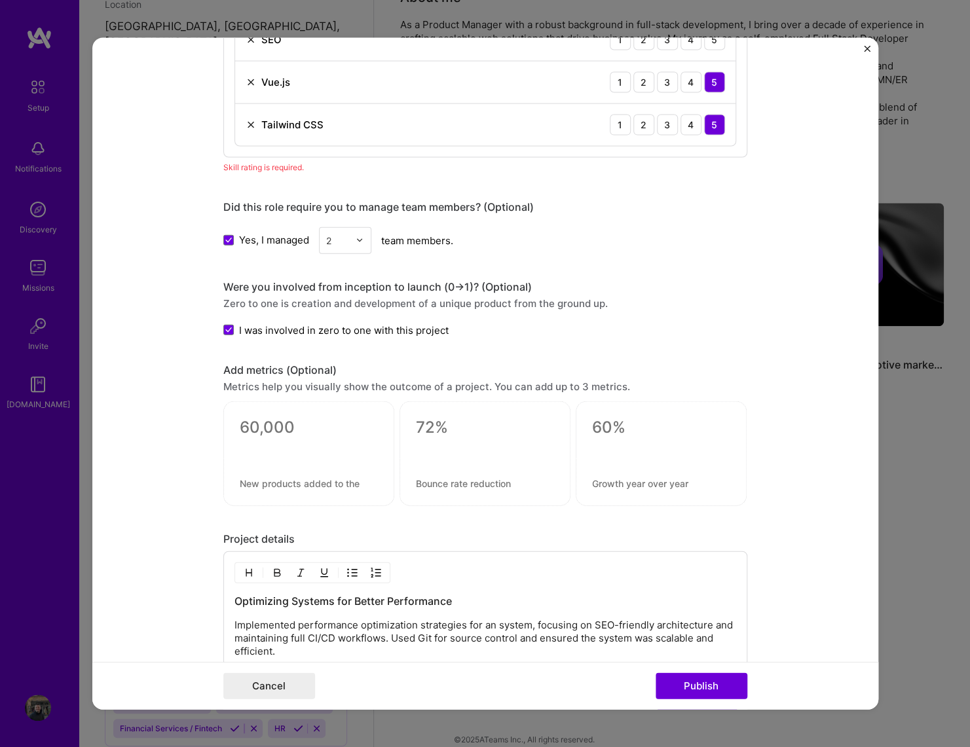
scroll to position [779, 0]
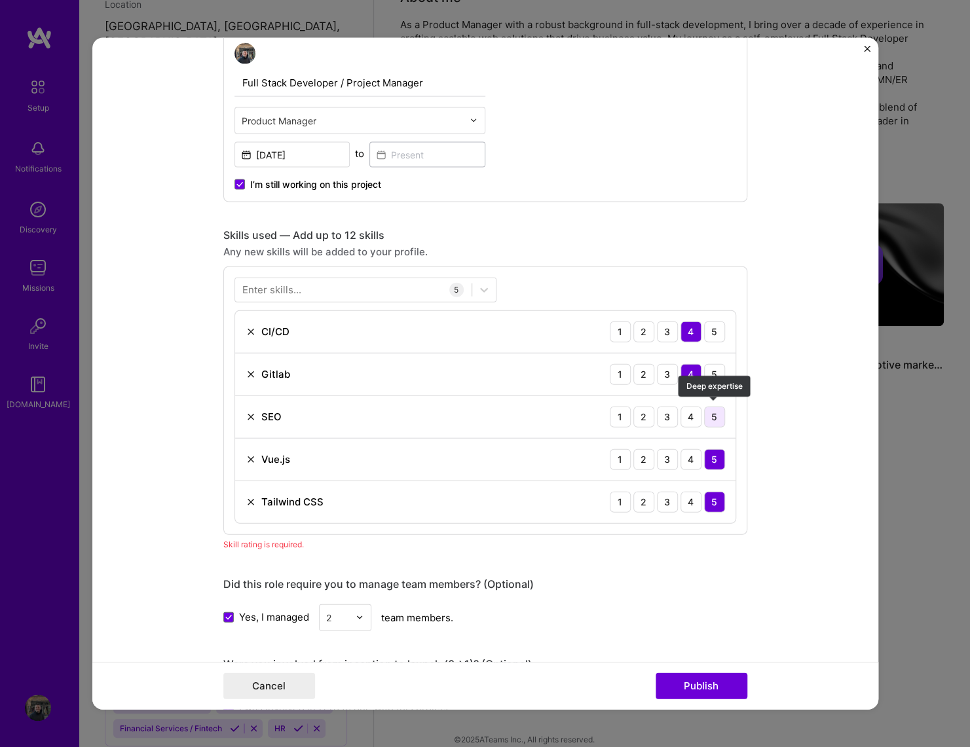
click at [711, 413] on div "5" at bounding box center [714, 416] width 21 height 21
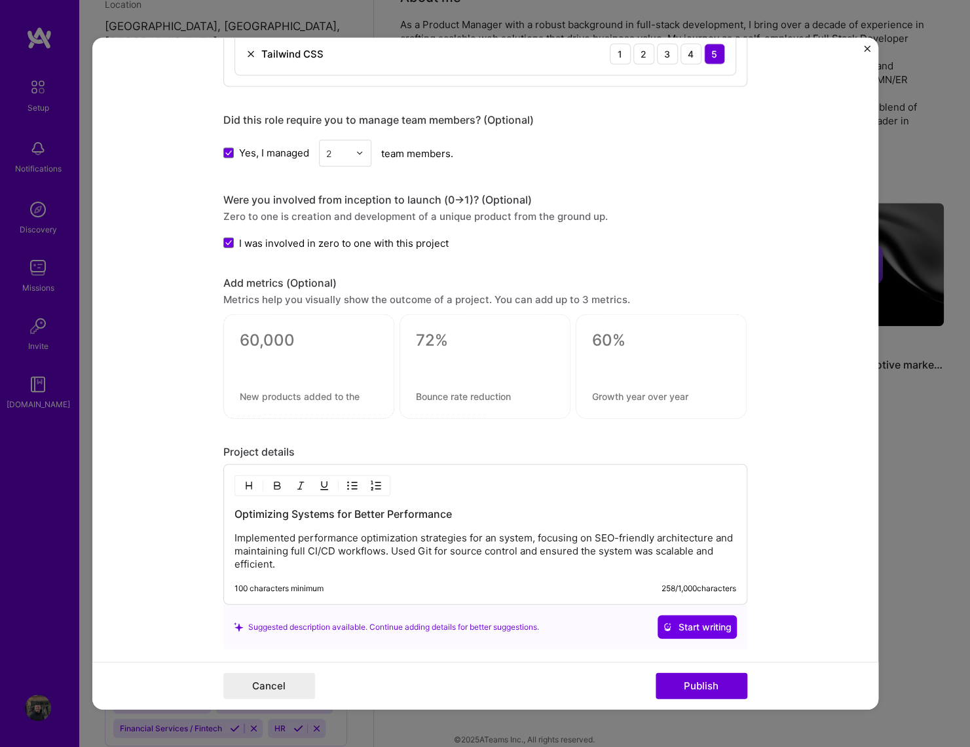
scroll to position [1327, 0]
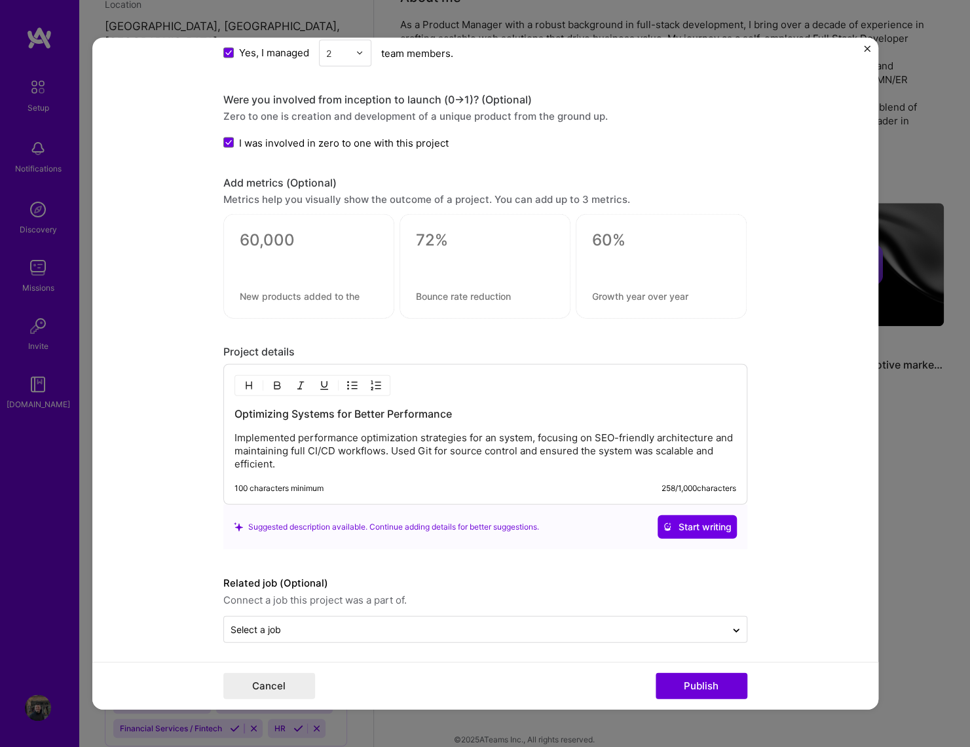
drag, startPoint x: 694, startPoint y: 689, endPoint x: 603, endPoint y: 611, distance: 119.3
click at [692, 689] on button "Publish" at bounding box center [702, 686] width 92 height 26
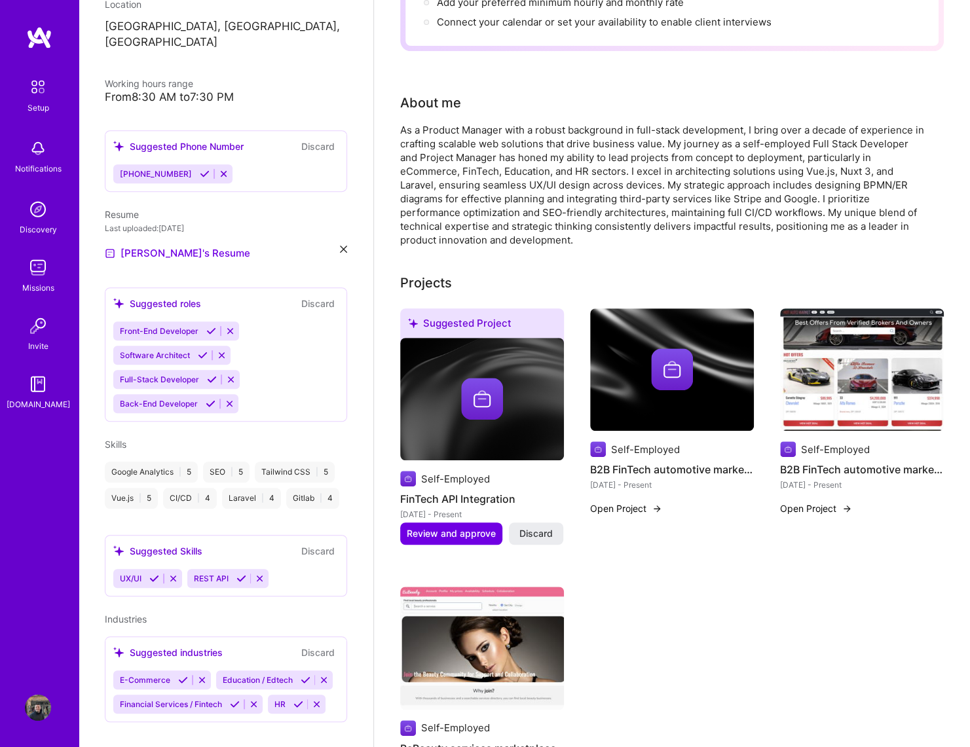
scroll to position [329, 0]
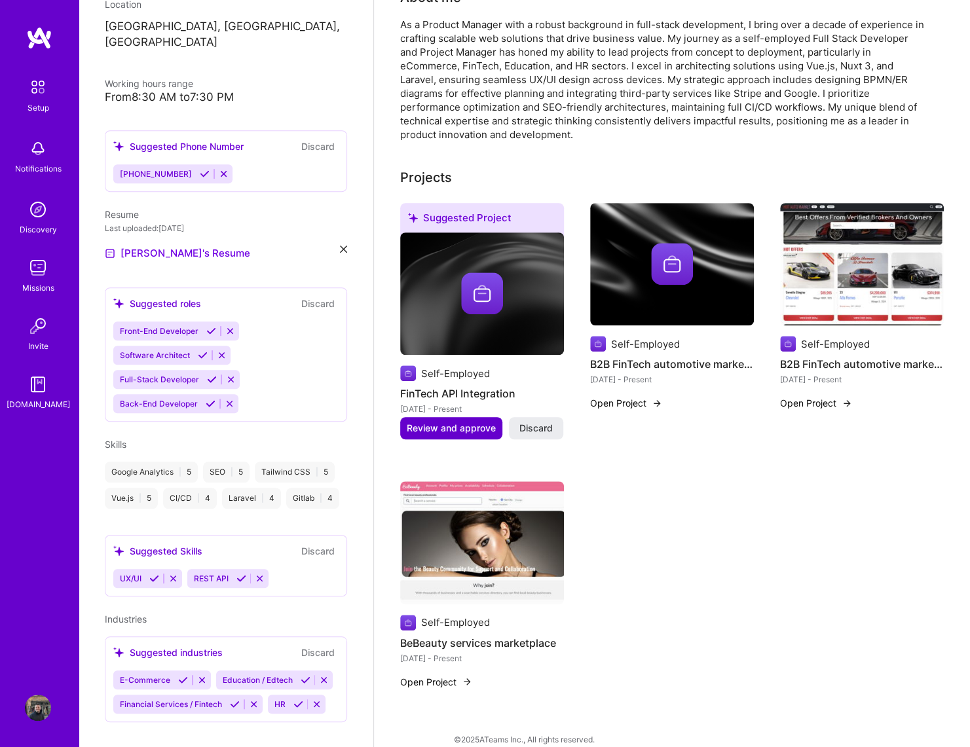
click at [438, 422] on span "Review and approve" at bounding box center [451, 428] width 89 height 13
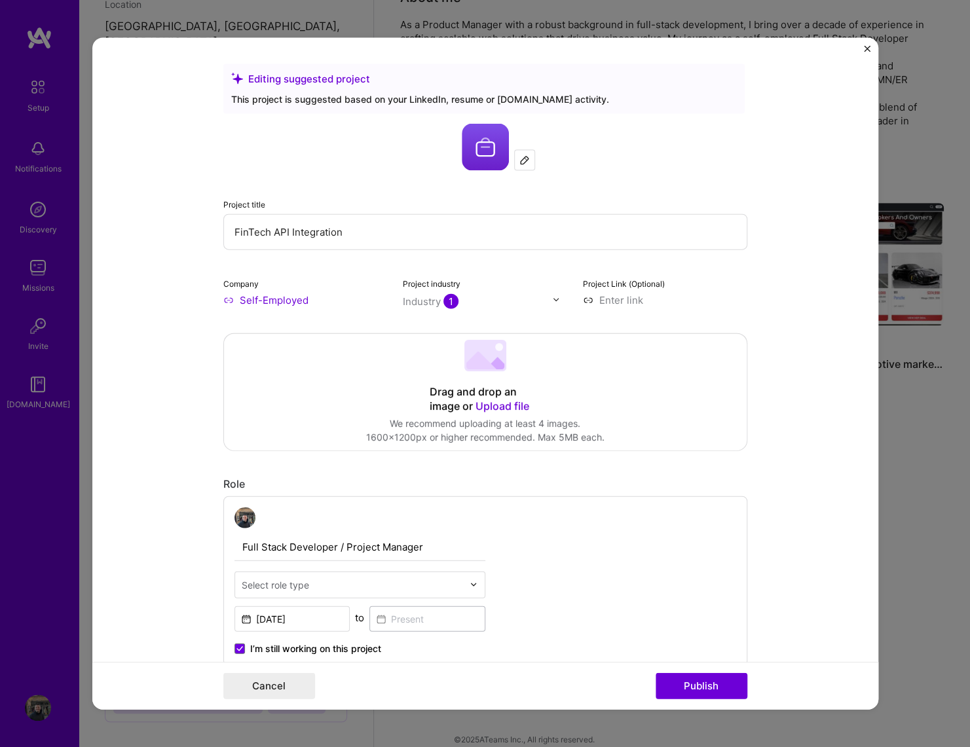
click at [337, 242] on input "FinTech API Integration" at bounding box center [485, 232] width 524 height 36
paste input "B2B rent out markeplace"
type input "B2B rent out markeplace"
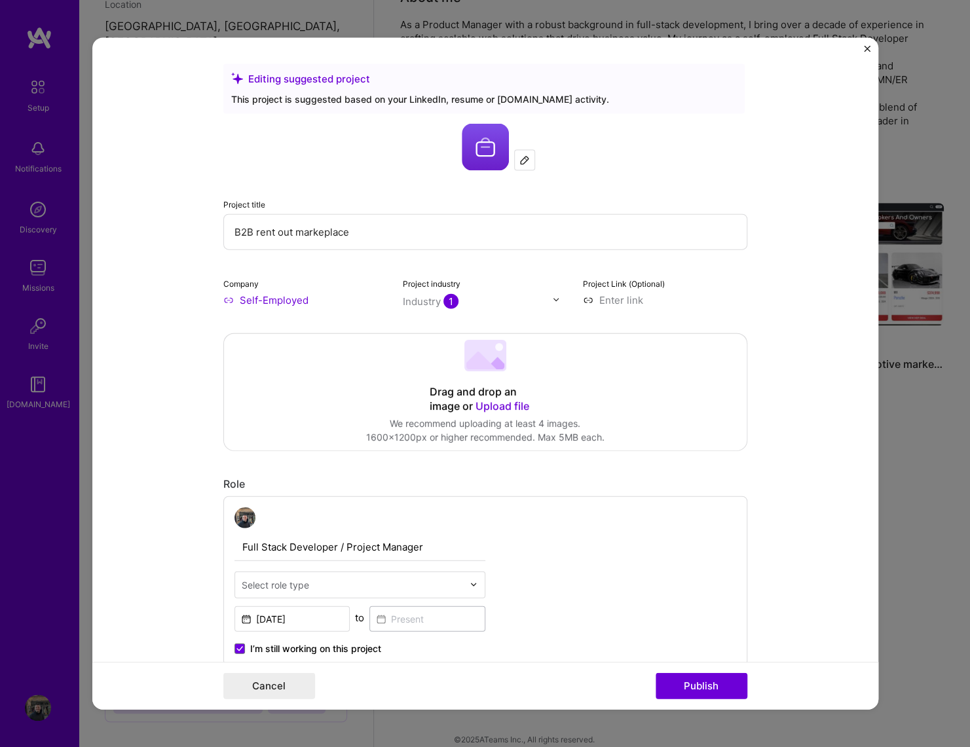
click at [403, 414] on div "Drag and drop an image or Upload file Upload file We recommend uploading at lea…" at bounding box center [485, 391] width 523 height 117
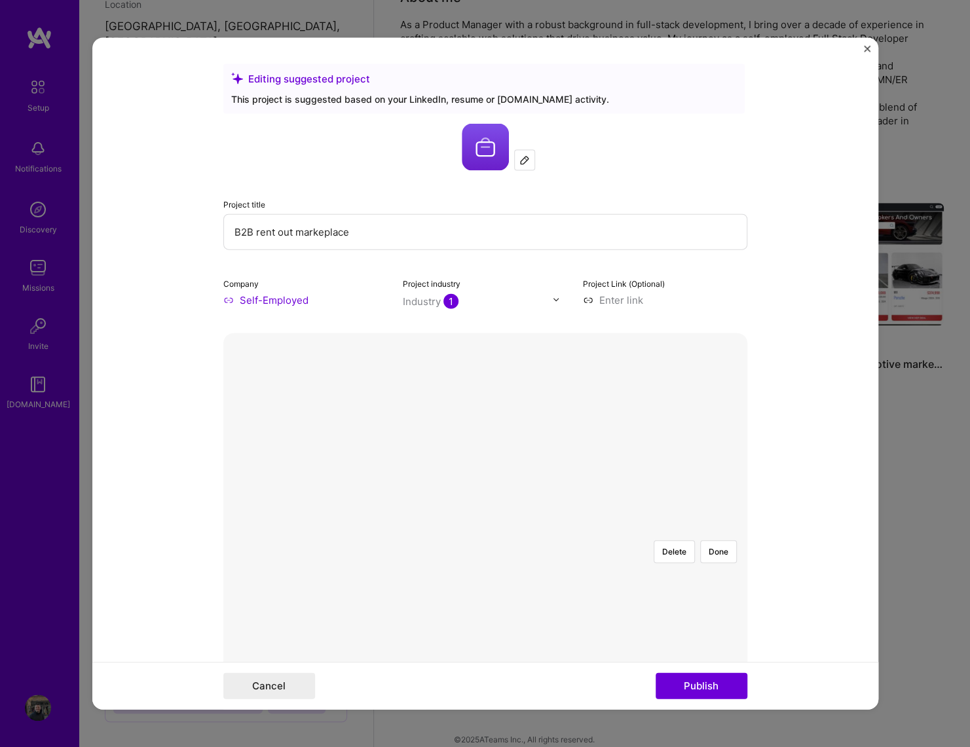
click at [580, 529] on div at bounding box center [738, 715] width 496 height 373
click at [779, 336] on form "Editing suggested project This project is suggested based on your LinkedIn, res…" at bounding box center [485, 373] width 786 height 673
click at [699, 688] on button "Publish" at bounding box center [702, 686] width 92 height 26
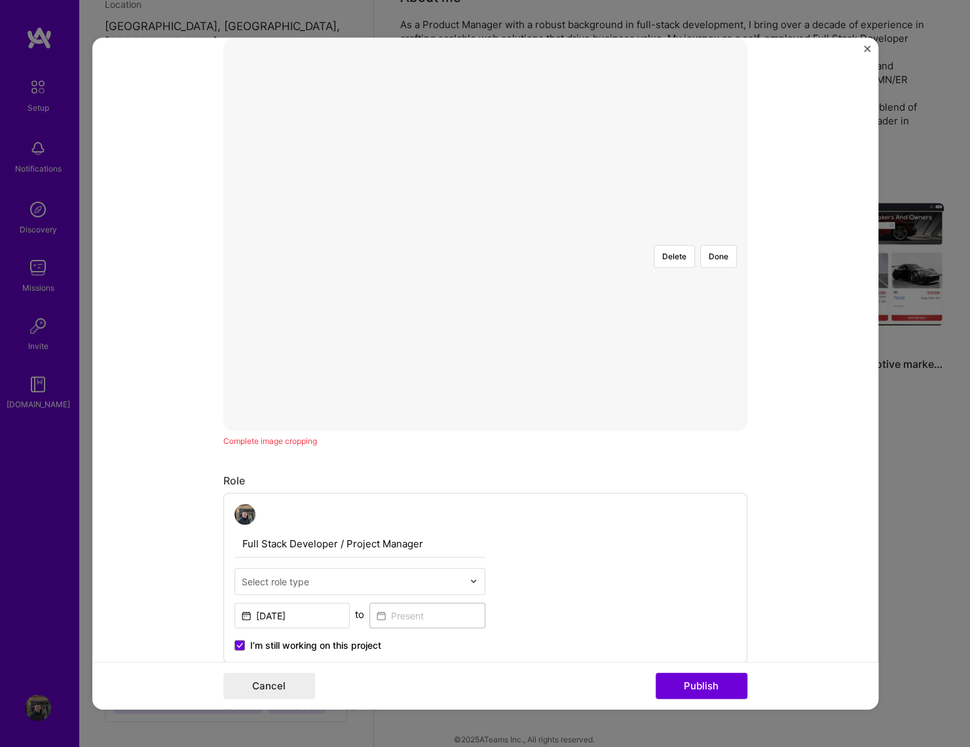
scroll to position [295, 0]
click at [969, 594] on div at bounding box center [981, 602] width 16 height 16
click at [485, 234] on div at bounding box center [485, 234] width 0 height 0
click at [656, 234] on div at bounding box center [738, 420] width 496 height 373
click at [654, 234] on div at bounding box center [737, 420] width 496 height 373
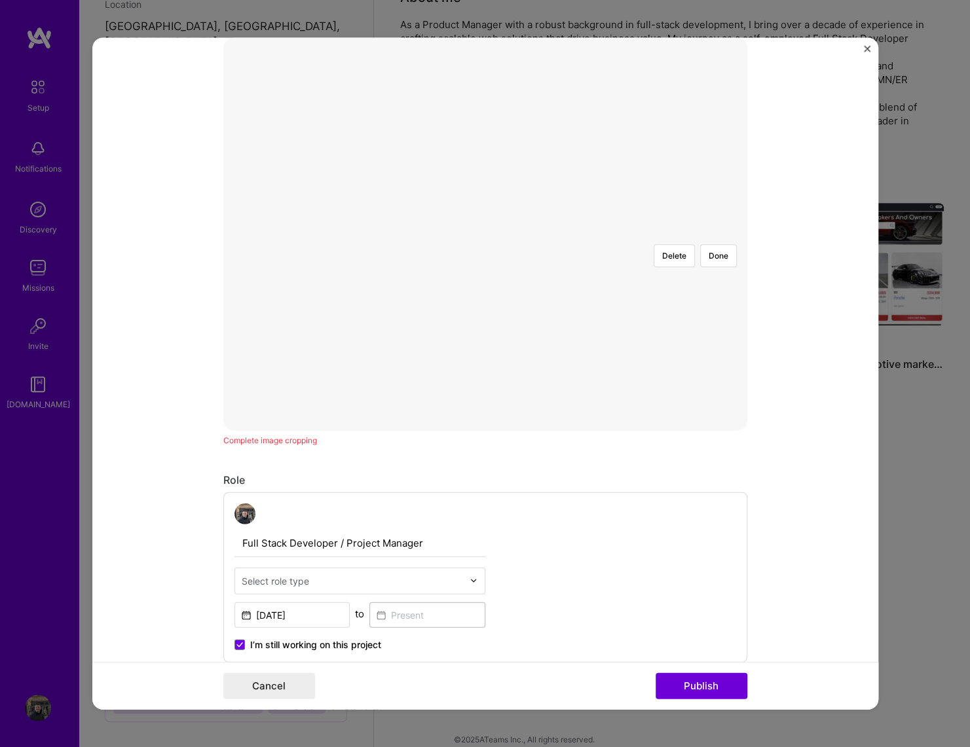
click at [652, 234] on div at bounding box center [737, 420] width 496 height 373
click at [703, 234] on div at bounding box center [737, 420] width 496 height 373
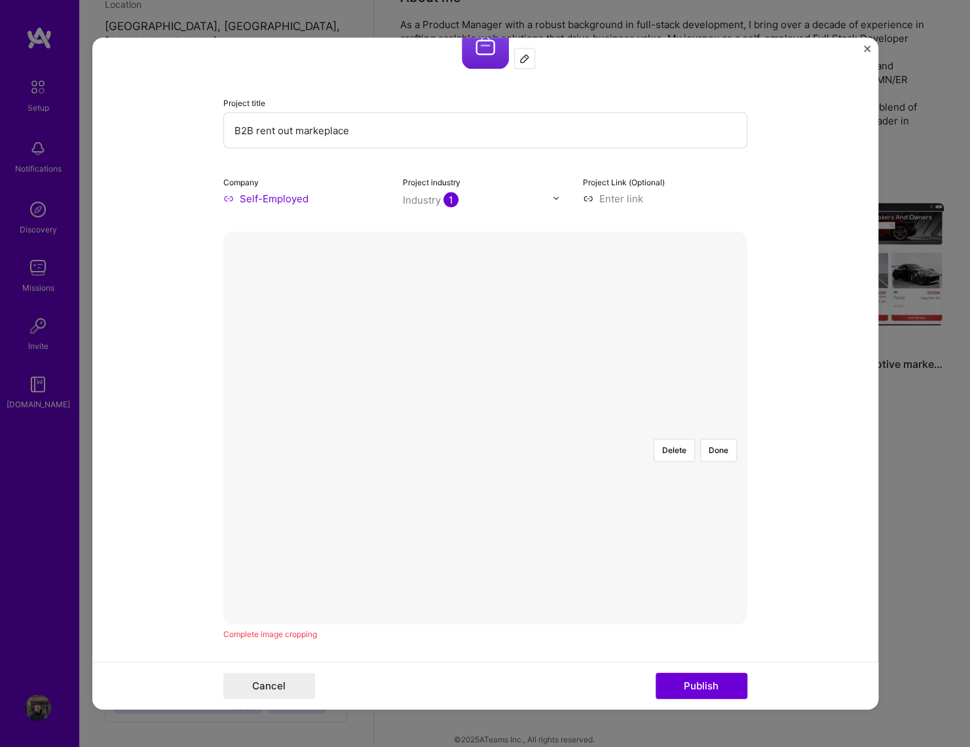
scroll to position [0, 0]
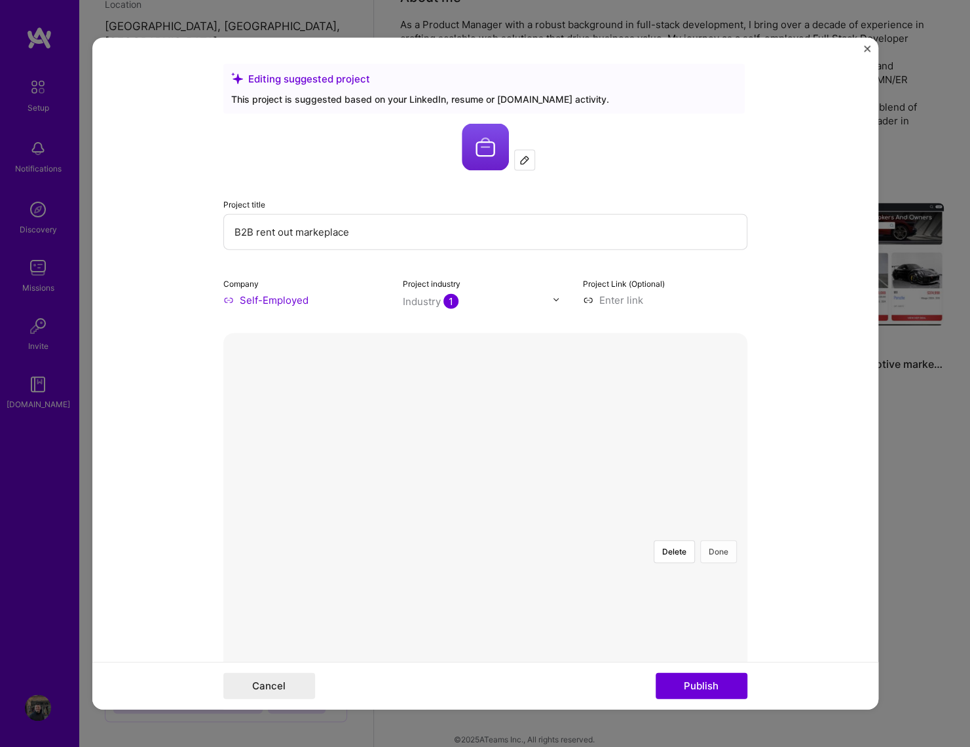
click at [724, 540] on button "Done" at bounding box center [718, 551] width 37 height 23
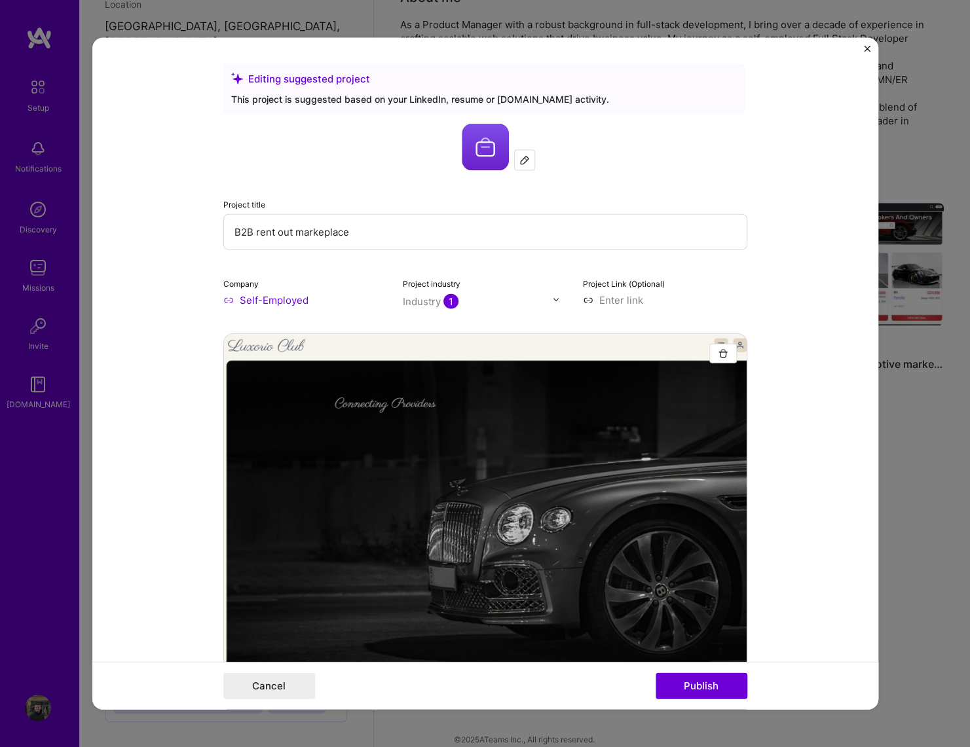
click at [611, 301] on input at bounding box center [665, 300] width 164 height 14
paste input "[URL][DOMAIN_NAME]"
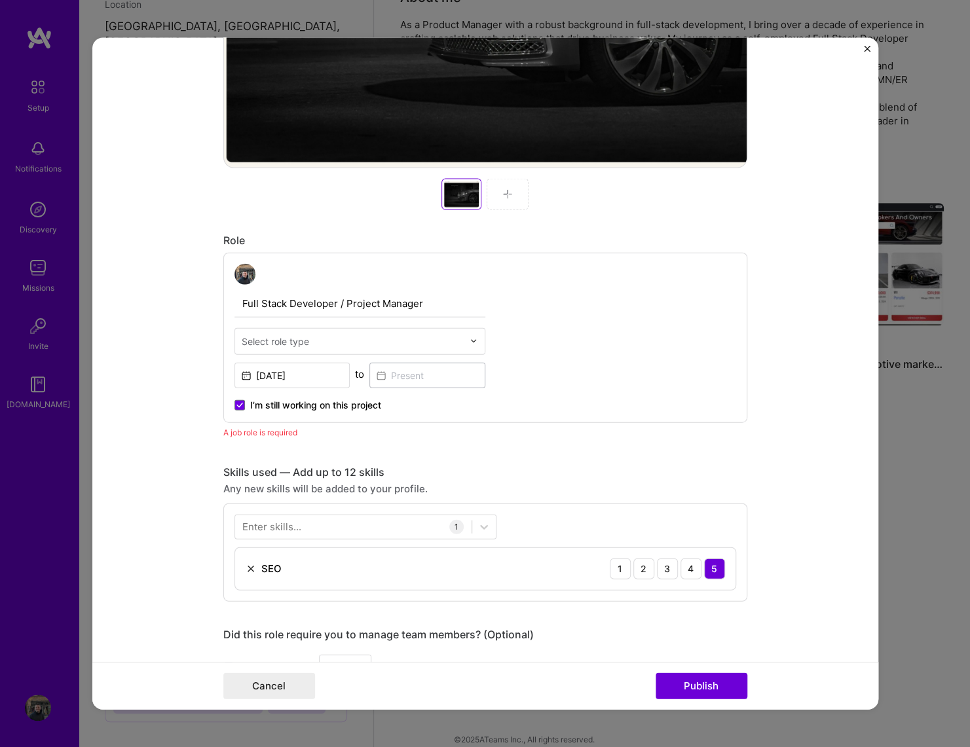
scroll to position [566, 0]
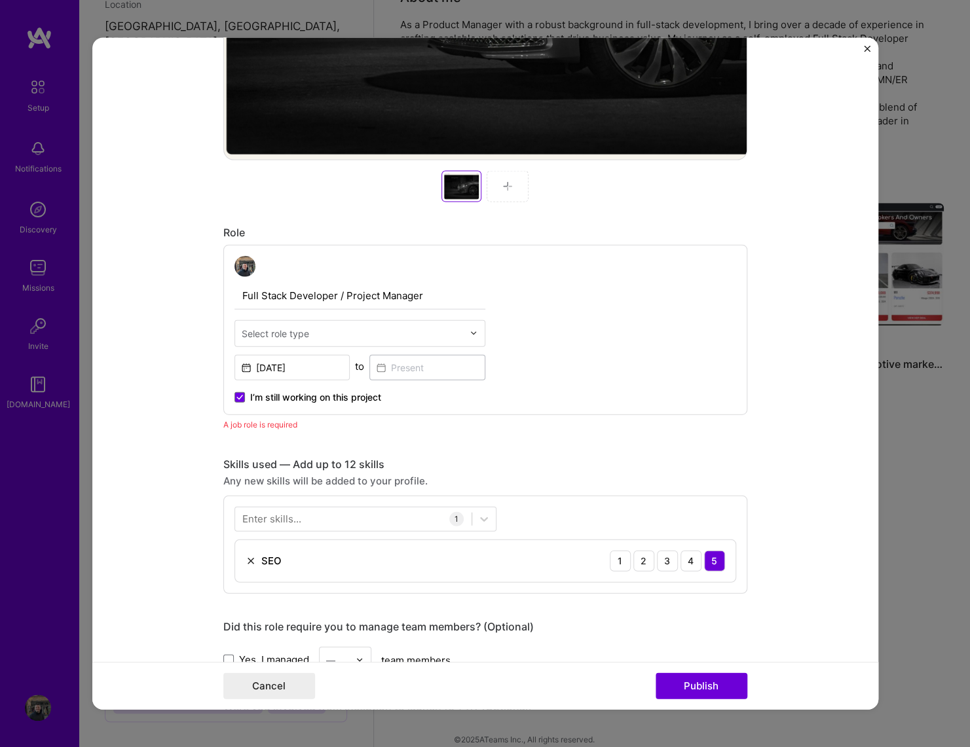
type input "[URL][DOMAIN_NAME]"
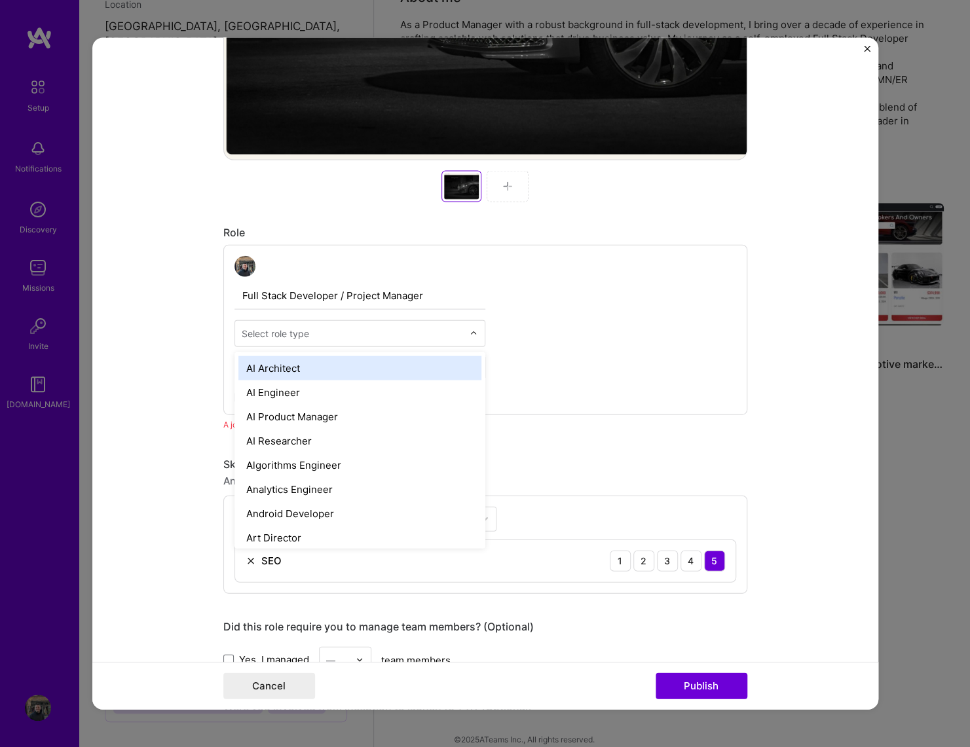
click at [475, 331] on img at bounding box center [474, 333] width 8 height 8
click at [374, 331] on input "text" at bounding box center [352, 333] width 221 height 14
click at [343, 364] on div "AI Architect" at bounding box center [359, 368] width 243 height 24
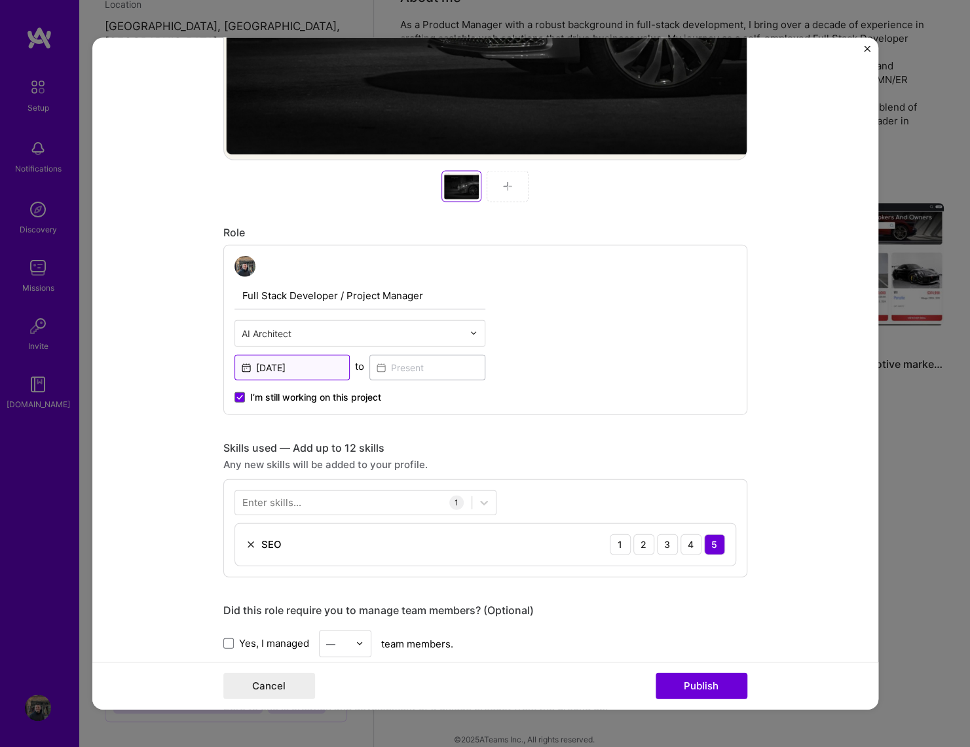
click at [310, 357] on input "[DATE]" at bounding box center [292, 367] width 116 height 26
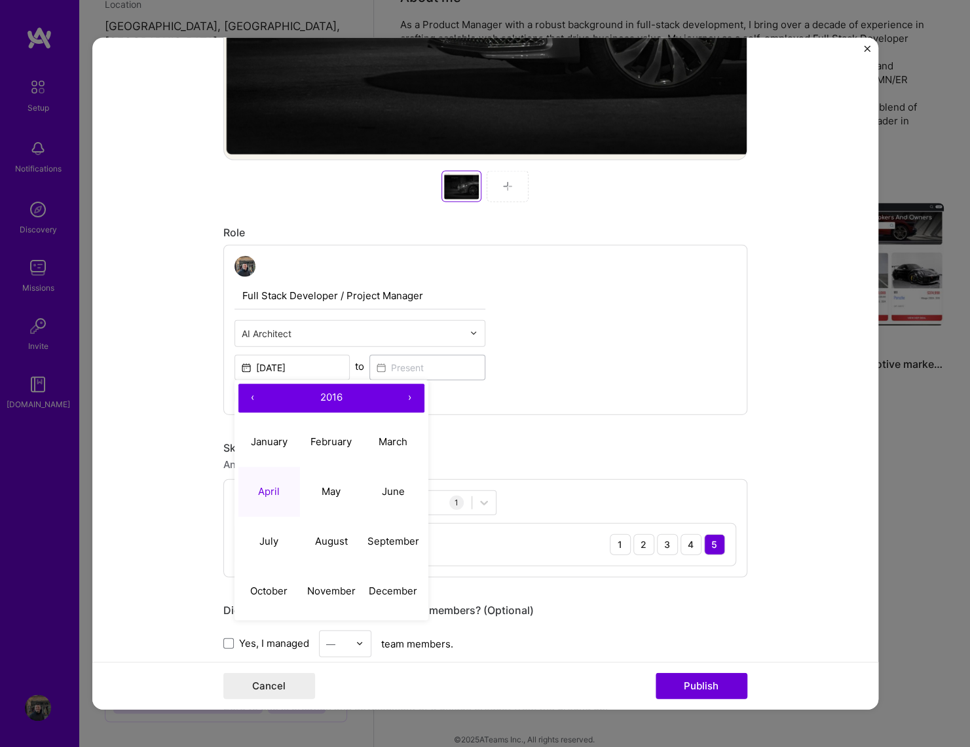
click at [412, 396] on button "›" at bounding box center [410, 398] width 29 height 29
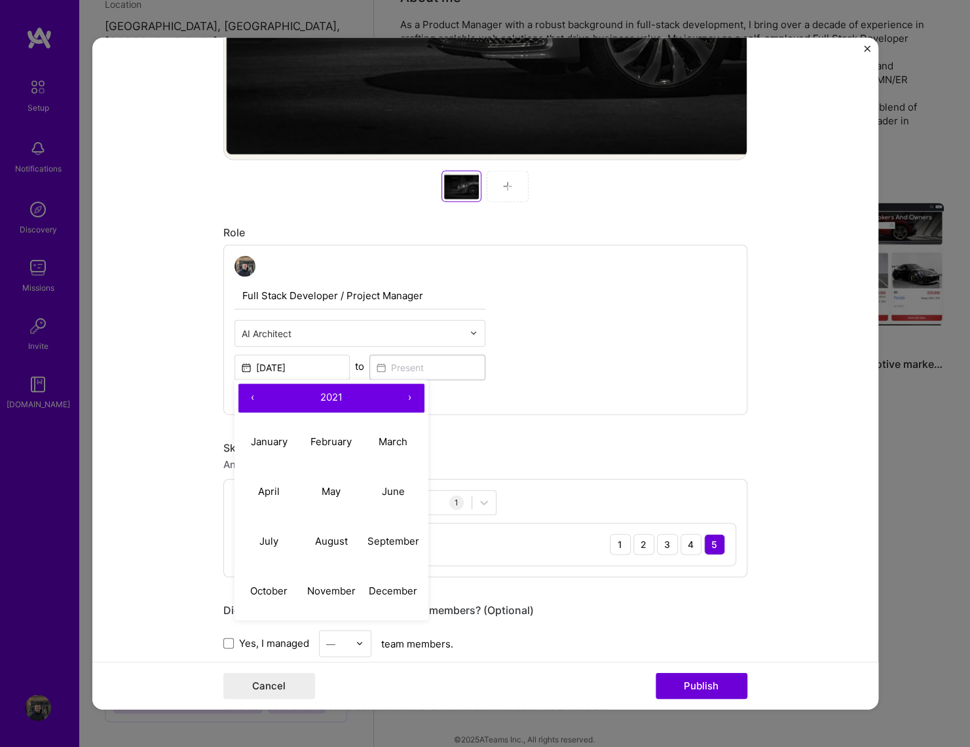
click at [412, 396] on button "›" at bounding box center [410, 398] width 29 height 29
click at [324, 532] on button "August" at bounding box center [331, 542] width 62 height 50
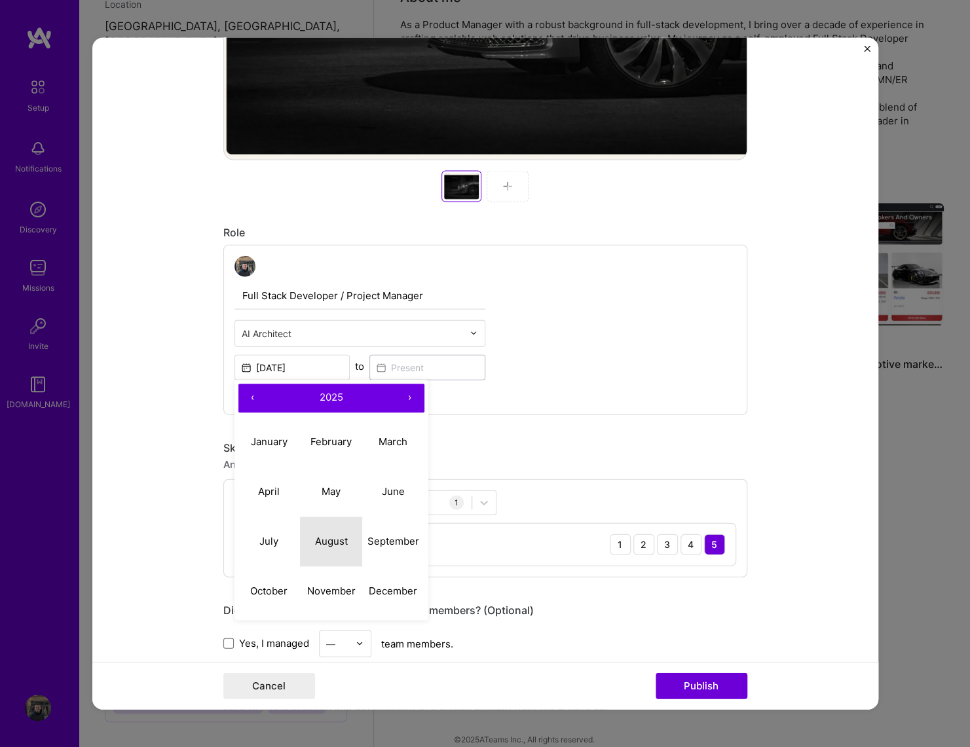
type input "[DATE]"
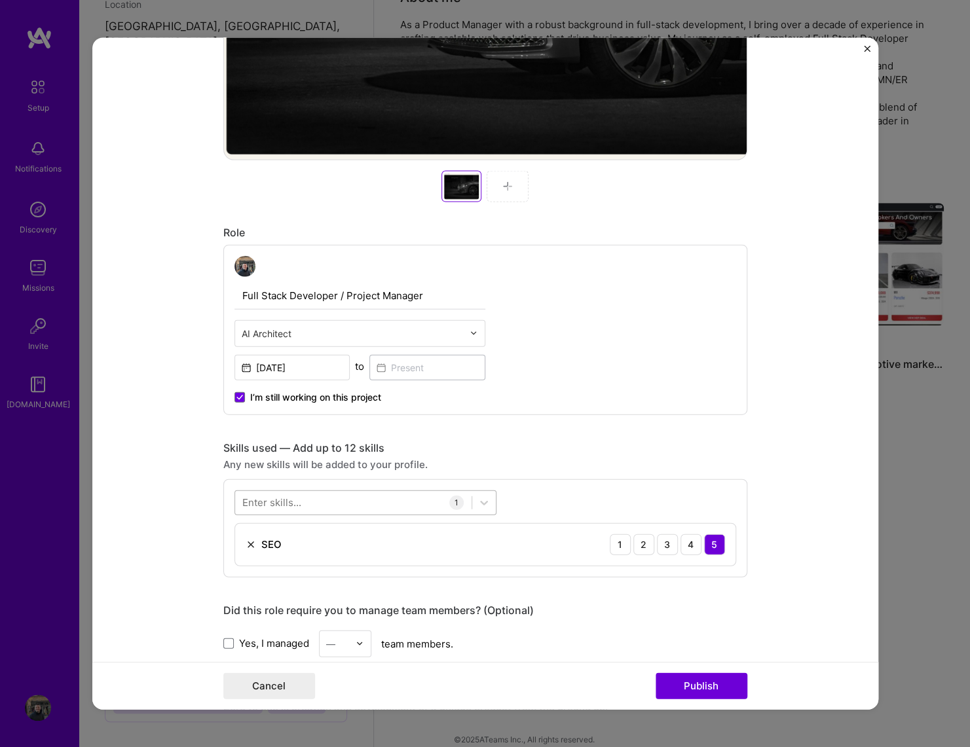
click at [388, 501] on div at bounding box center [353, 503] width 236 height 22
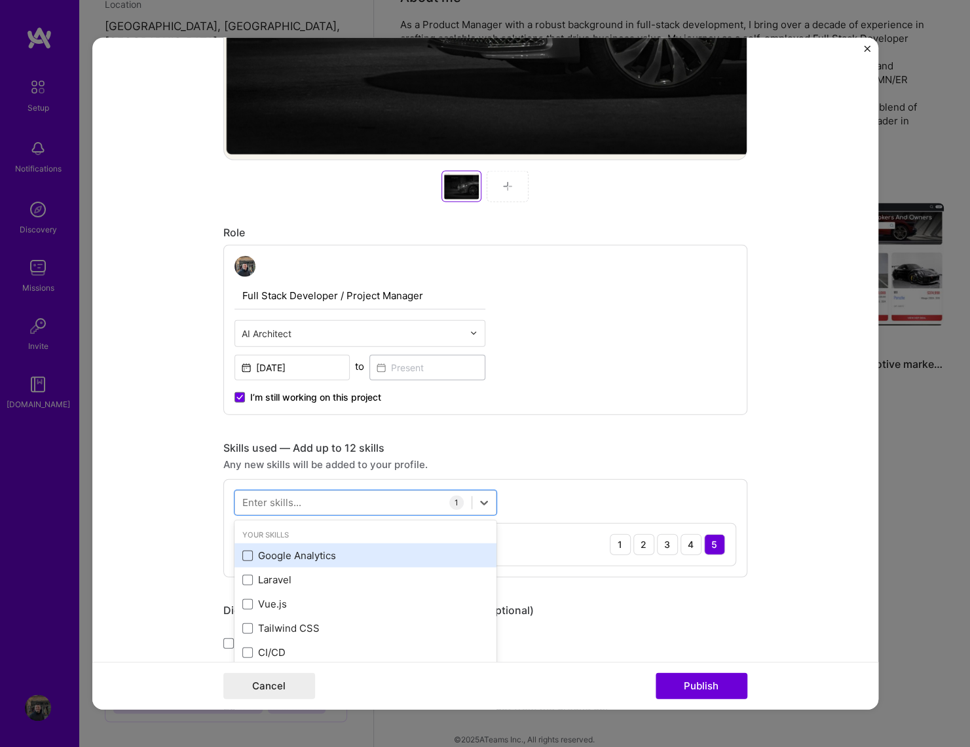
click at [250, 550] on span at bounding box center [247, 555] width 10 height 10
click at [0, 0] on input "checkbox" at bounding box center [0, 0] width 0 height 0
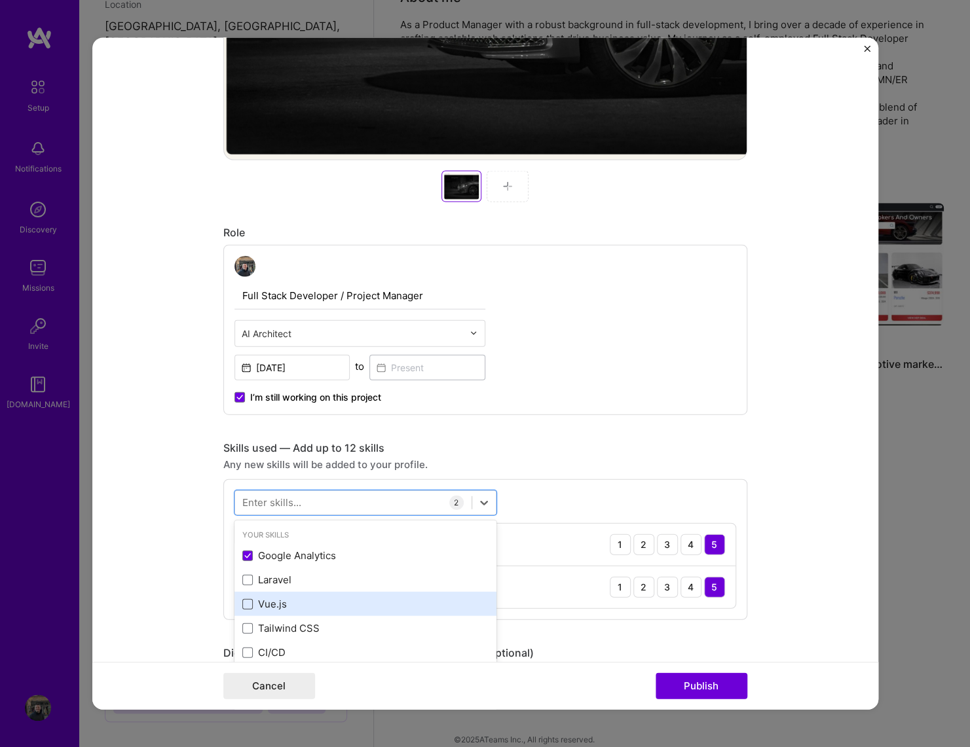
click at [249, 603] on span at bounding box center [247, 604] width 10 height 10
click at [0, 0] on input "checkbox" at bounding box center [0, 0] width 0 height 0
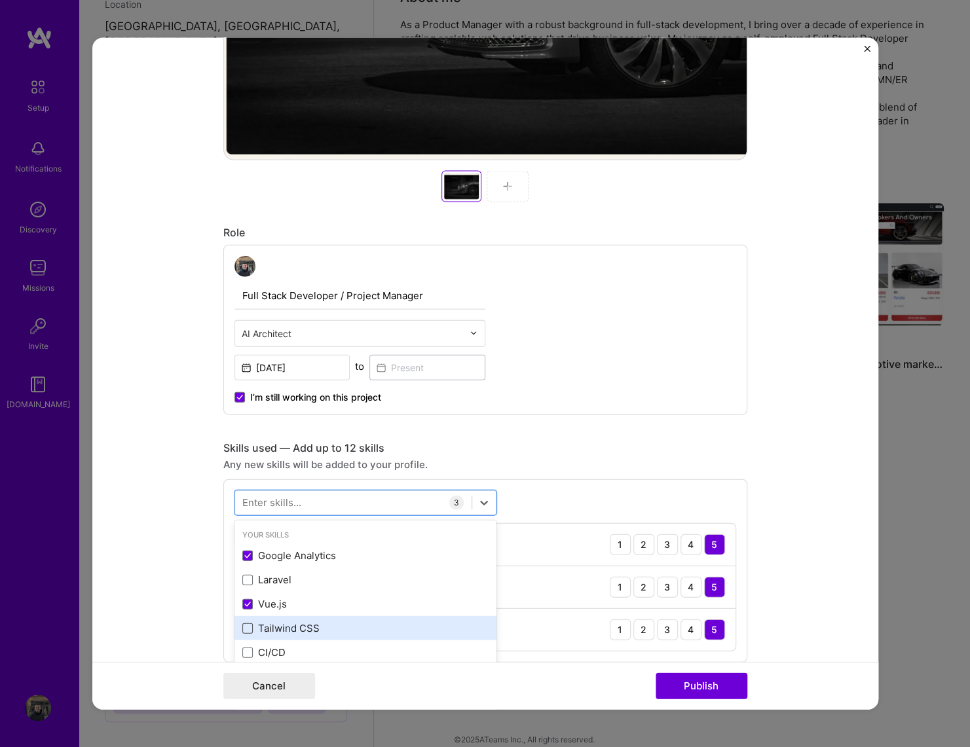
click at [251, 630] on span at bounding box center [247, 628] width 10 height 10
click at [0, 0] on input "checkbox" at bounding box center [0, 0] width 0 height 0
click at [247, 648] on span at bounding box center [247, 652] width 10 height 10
click at [0, 0] on input "checkbox" at bounding box center [0, 0] width 0 height 0
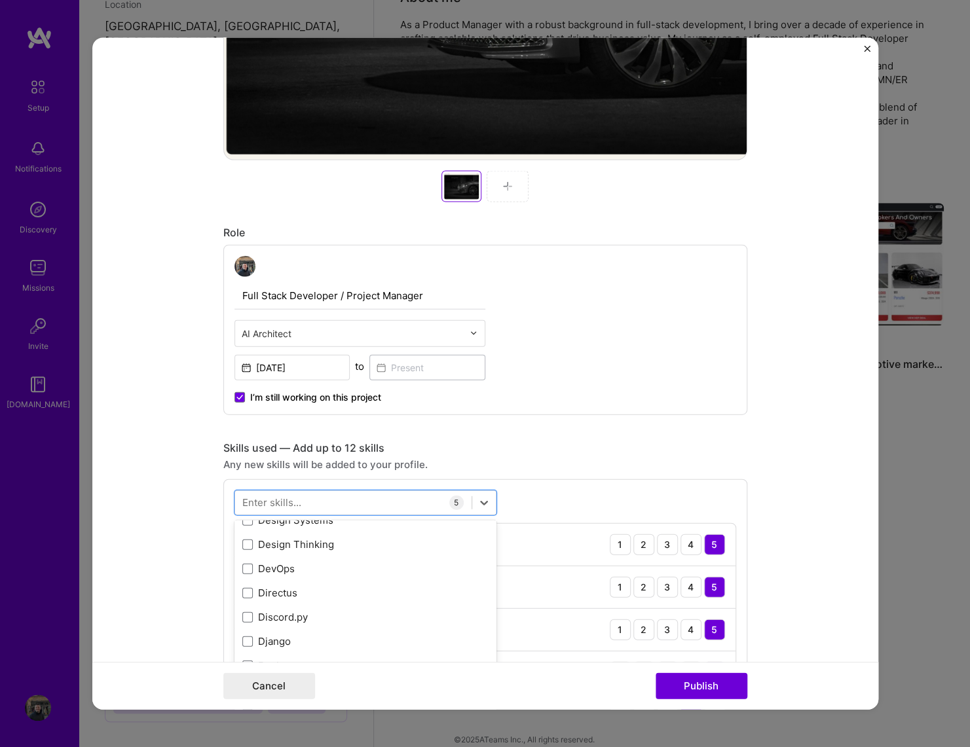
scroll to position [2653, 0]
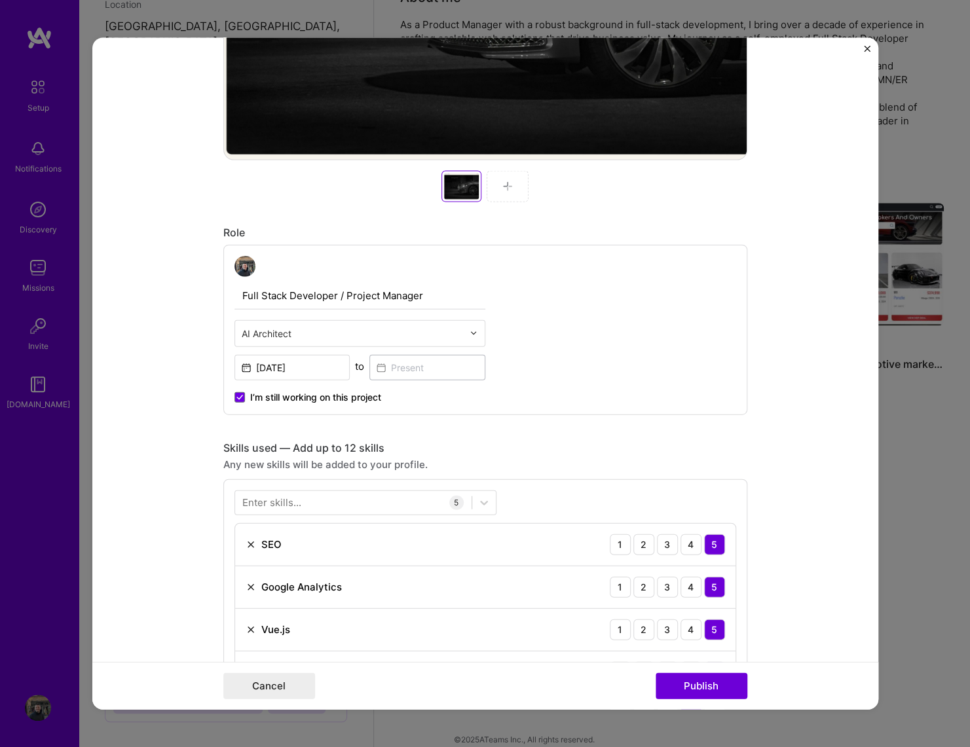
click at [821, 552] on form "Editing suggested project This project is suggested based on your LinkedIn, res…" at bounding box center [485, 373] width 786 height 673
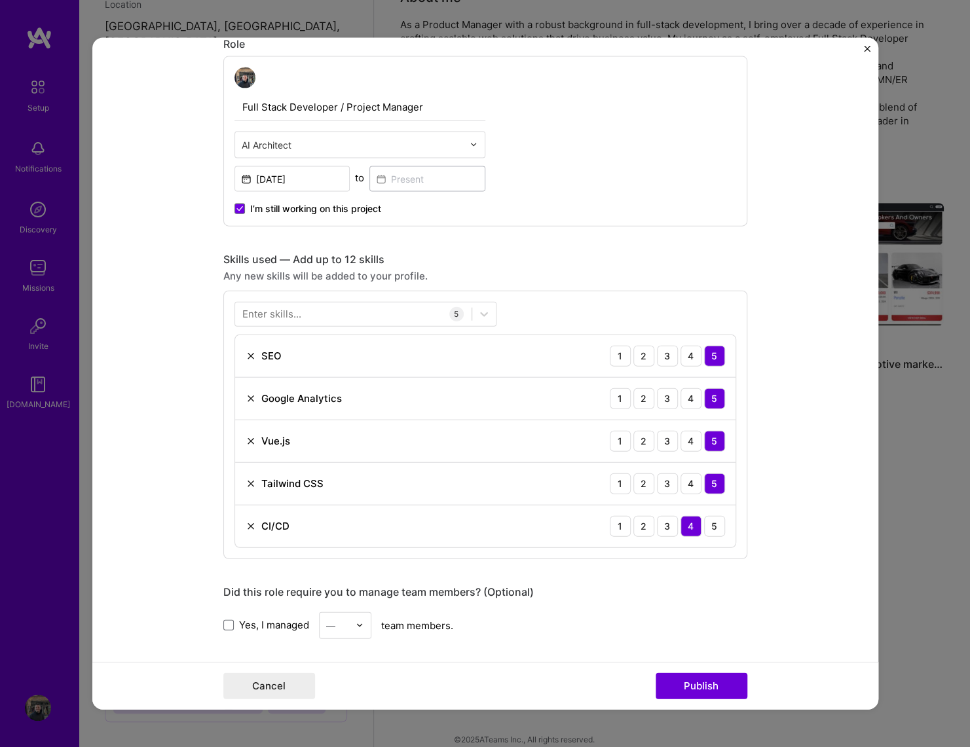
drag, startPoint x: 225, startPoint y: 623, endPoint x: 274, endPoint y: 623, distance: 49.1
click at [228, 623] on span at bounding box center [228, 625] width 10 height 10
click at [230, 625] on span at bounding box center [228, 625] width 10 height 10
click at [0, 0] on input "Yes, I managed" at bounding box center [0, 0] width 0 height 0
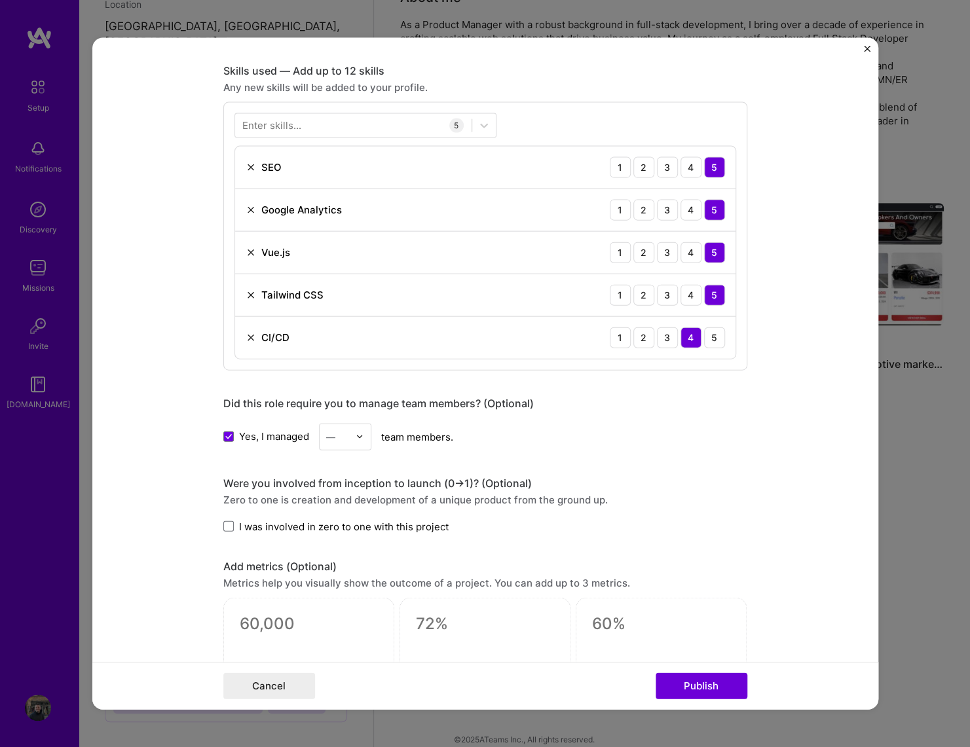
scroll to position [1320, 0]
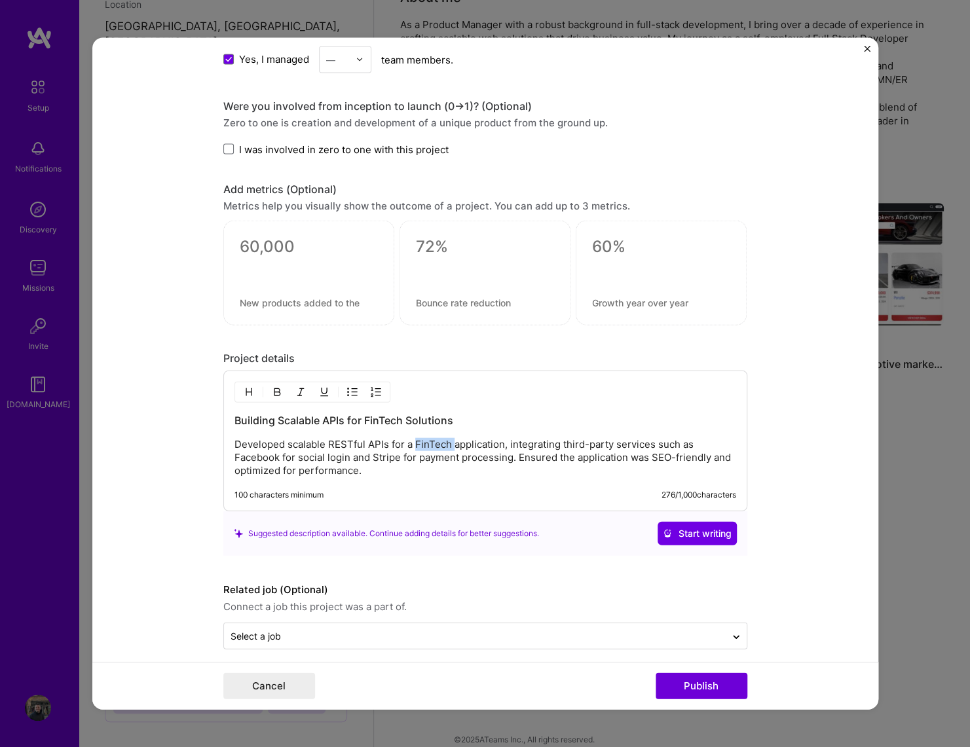
drag, startPoint x: 413, startPoint y: 438, endPoint x: 453, endPoint y: 438, distance: 40.0
click at [453, 438] on p "Developed scalable RESTful APIs for a FinTech application, integrating third-pa…" at bounding box center [485, 457] width 502 height 39
click at [365, 414] on h3 "Building Scalable APIs for FinTech Solutions" at bounding box center [485, 420] width 502 height 14
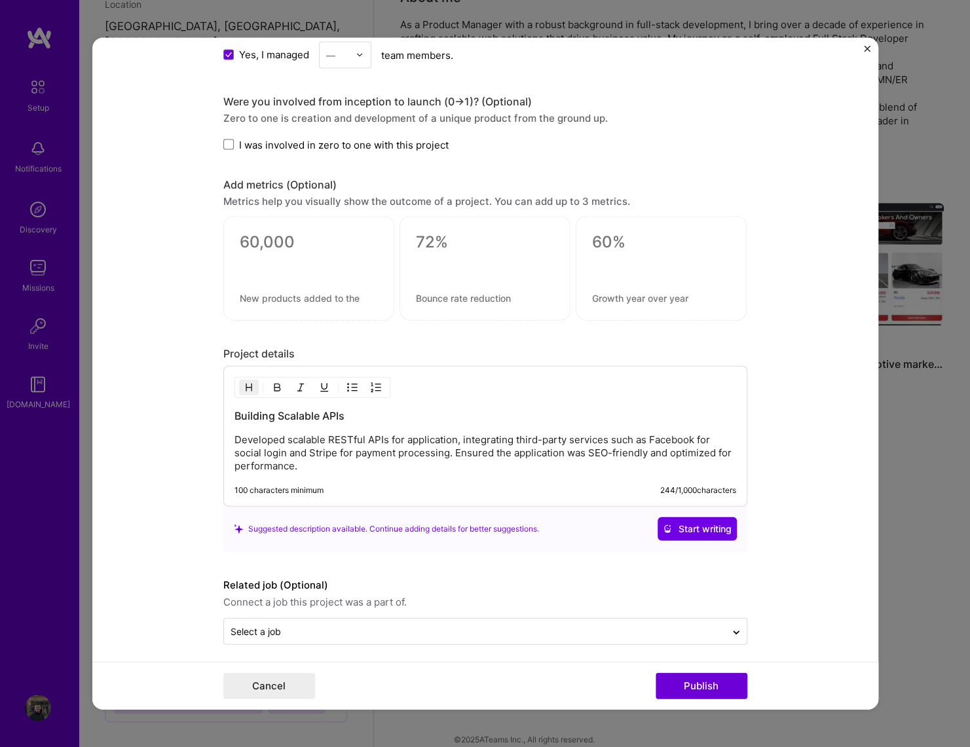
scroll to position [1327, 0]
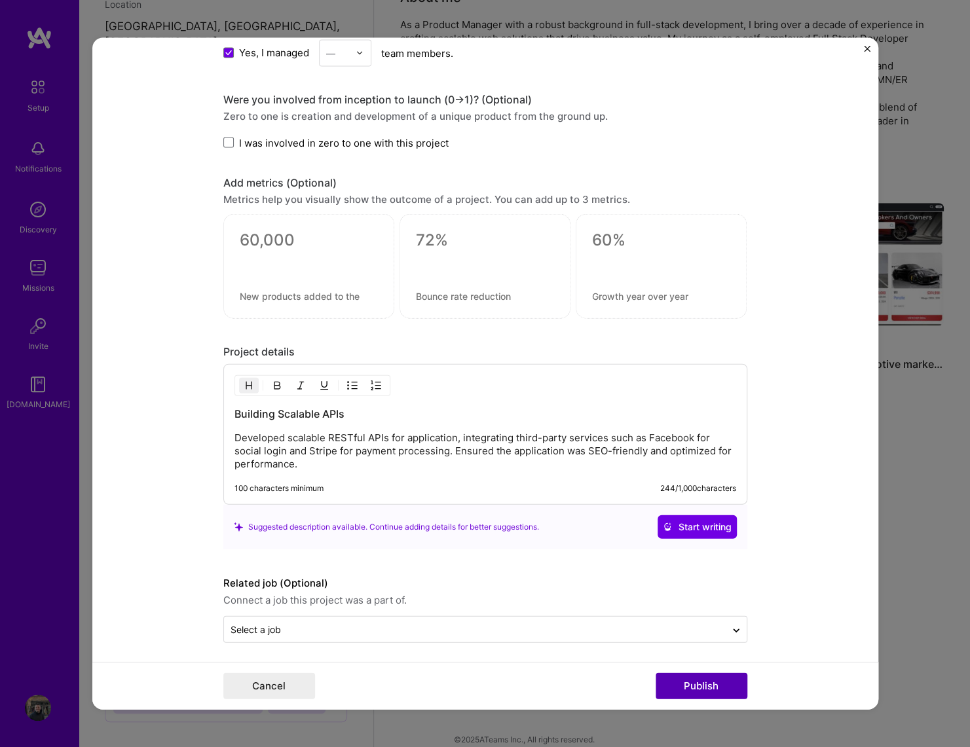
click at [679, 690] on button "Publish" at bounding box center [702, 686] width 92 height 26
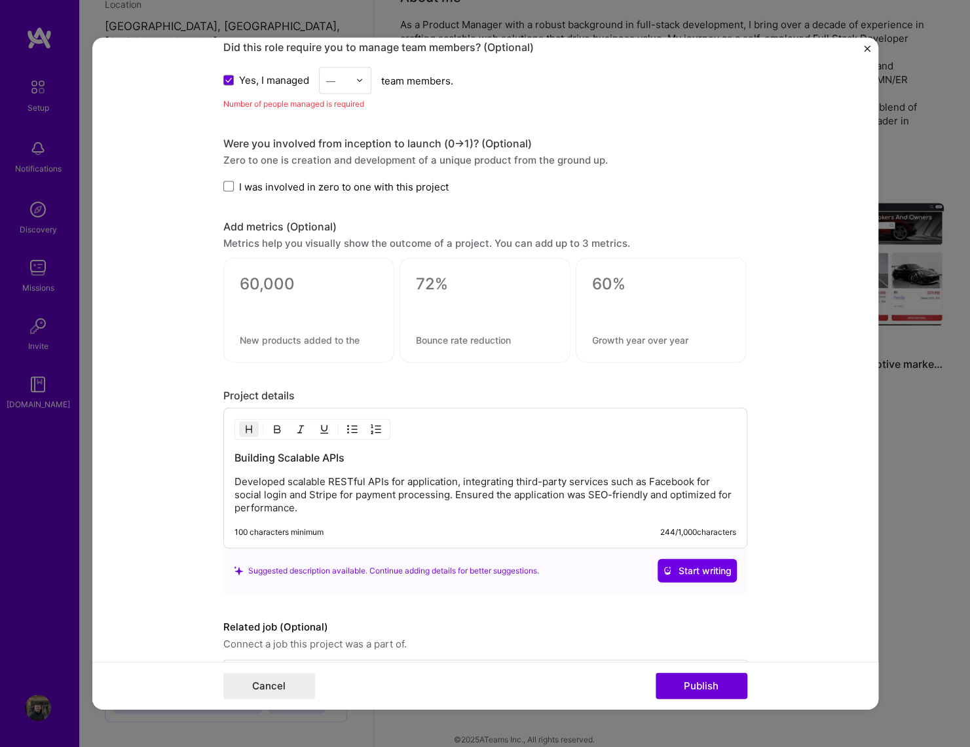
scroll to position [1299, 0]
click at [349, 68] on div "—" at bounding box center [338, 81] width 36 height 26
click at [341, 137] on div "2" at bounding box center [345, 140] width 45 height 24
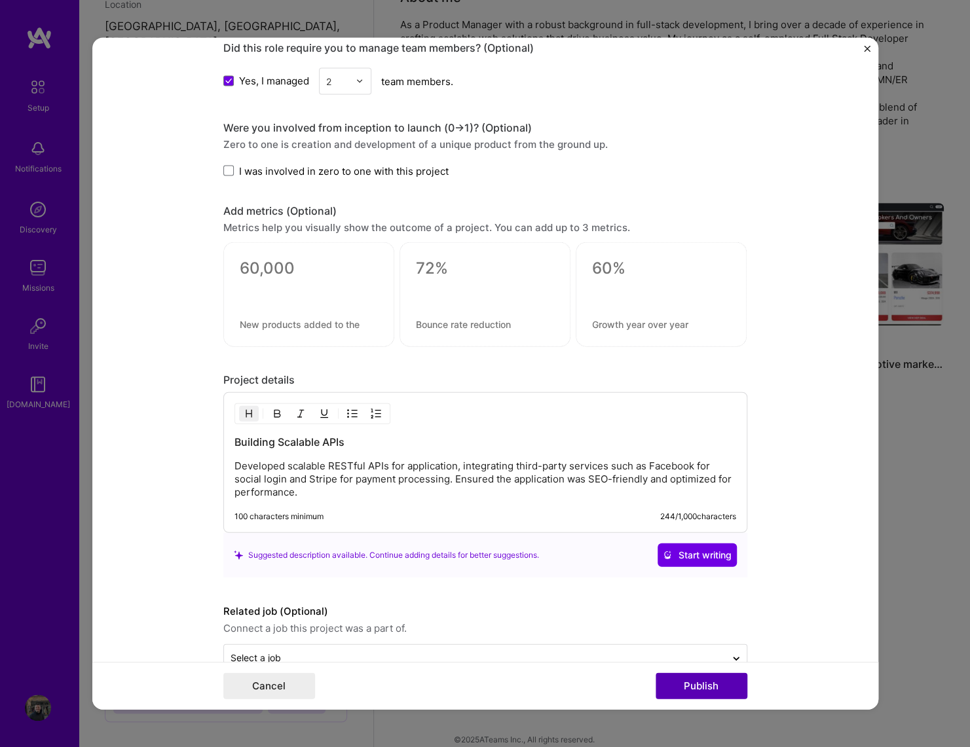
click at [694, 685] on button "Publish" at bounding box center [702, 686] width 92 height 26
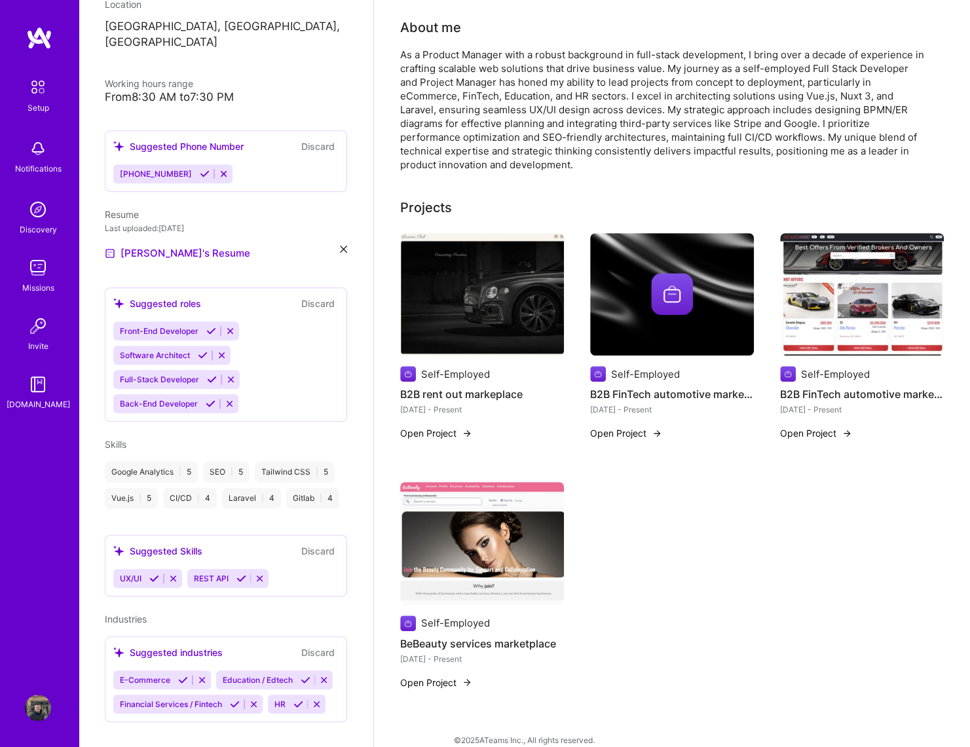
scroll to position [0, 0]
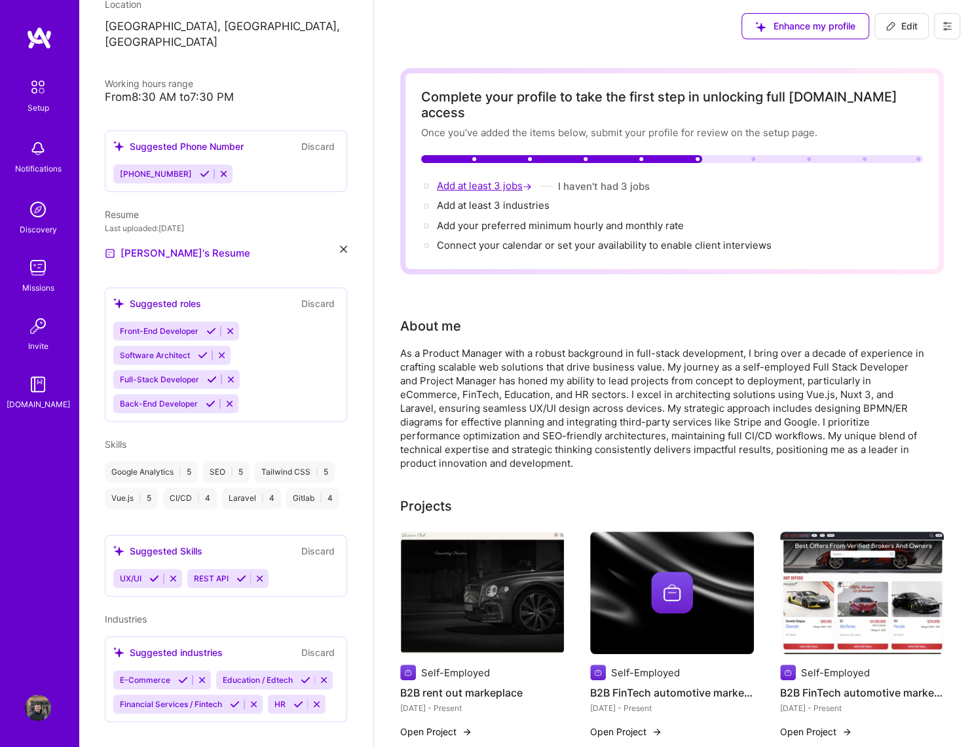
click at [476, 179] on span "Add at least 3 jobs →" at bounding box center [486, 185] width 98 height 12
select select "US"
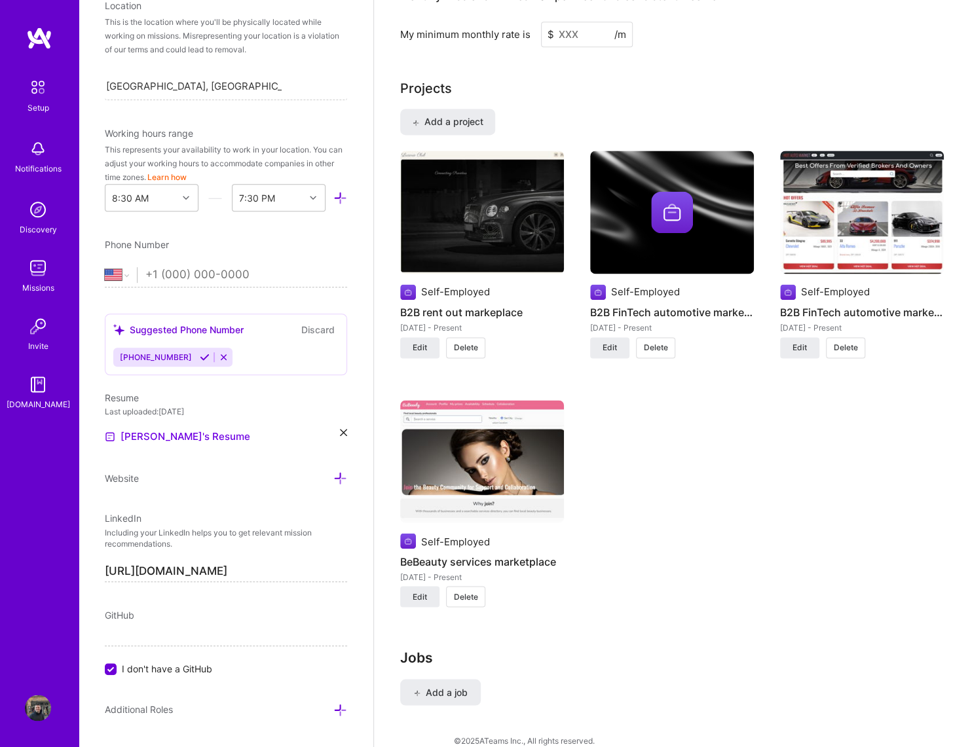
scroll to position [1014, 0]
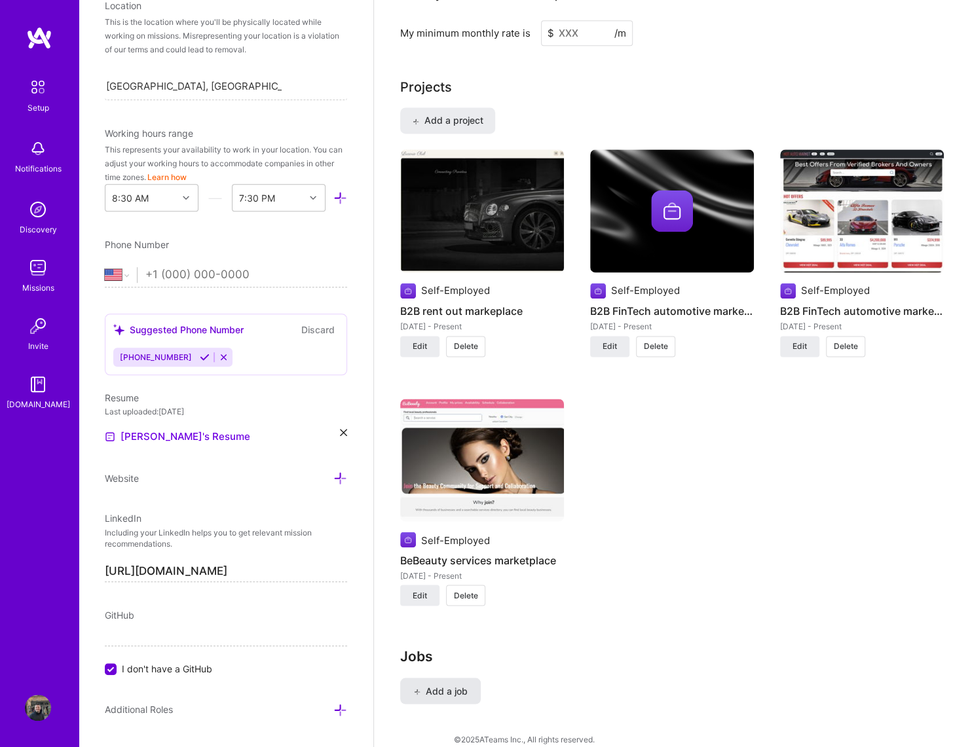
click at [437, 684] on span "Add a job" at bounding box center [440, 690] width 54 height 13
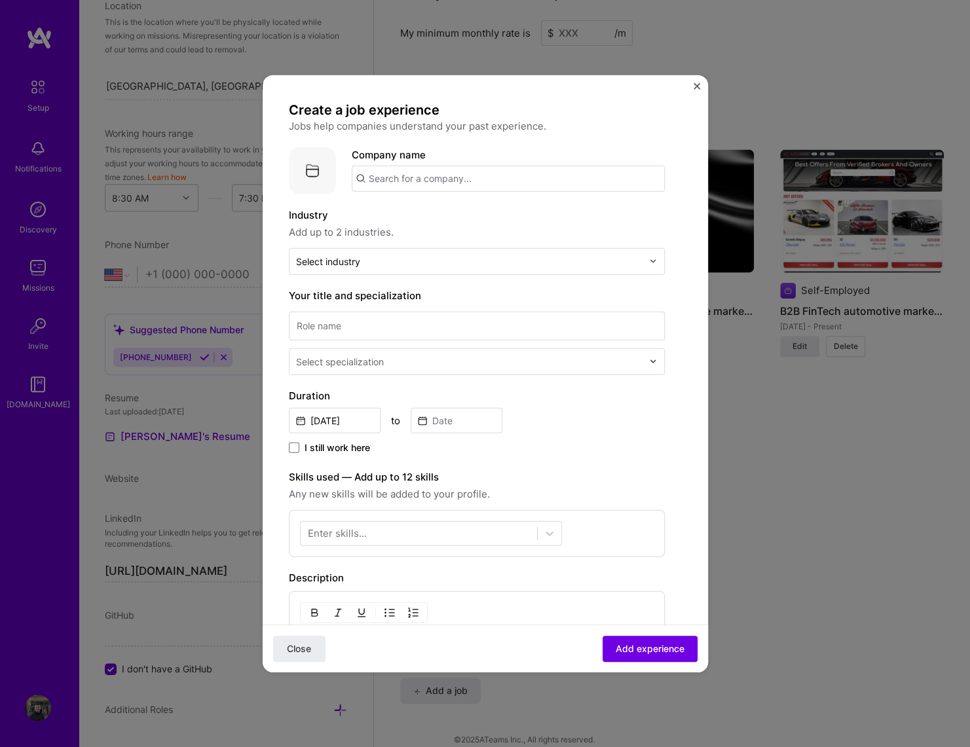
click at [403, 176] on input "text" at bounding box center [508, 178] width 313 height 26
type input "CVmatograph ltd"
click at [487, 219] on div "CVmatograph ltd" at bounding box center [470, 214] width 91 height 23
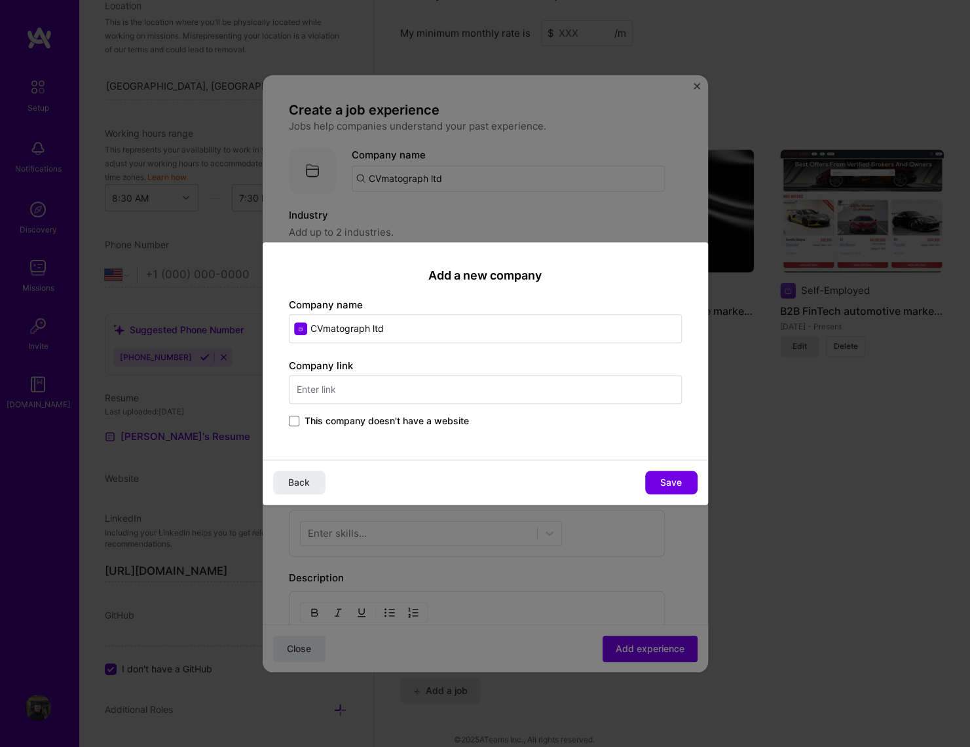
click at [396, 421] on span "This company doesn't have a website" at bounding box center [387, 421] width 164 height 13
click at [0, 0] on input "This company doesn't have a website" at bounding box center [0, 0] width 0 height 0
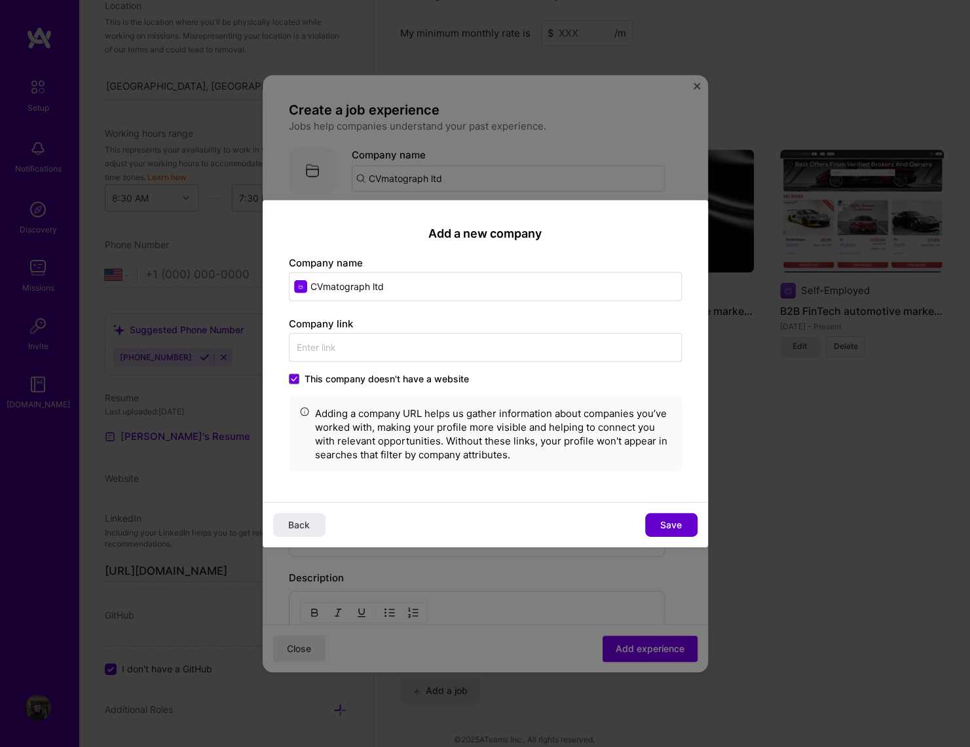
click at [683, 522] on button "Save" at bounding box center [671, 525] width 52 height 24
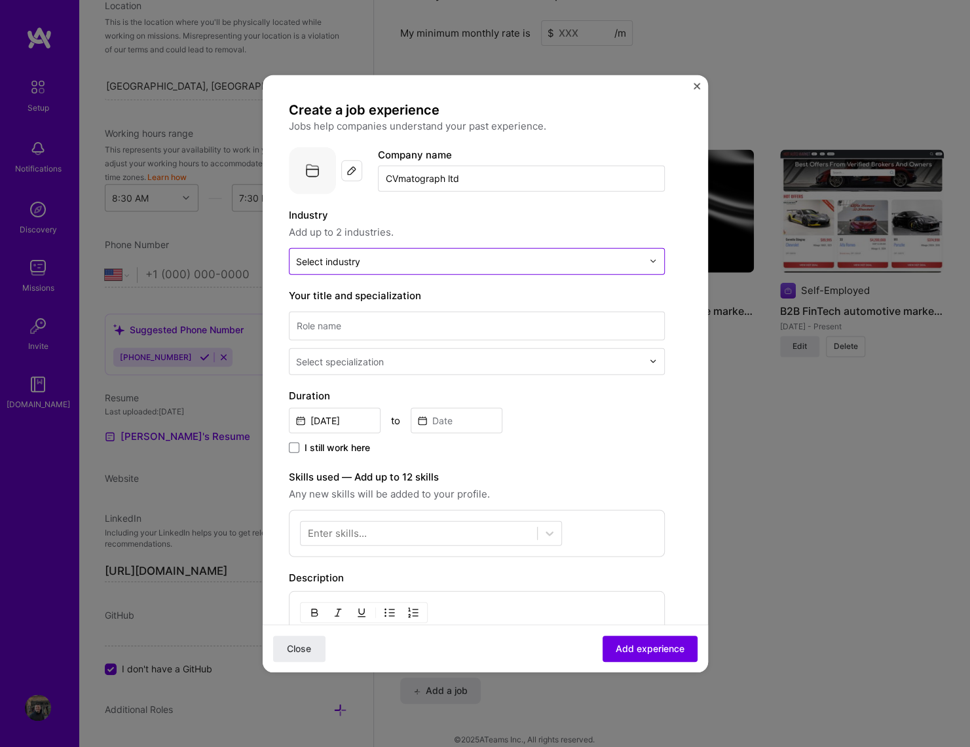
click at [388, 261] on input "text" at bounding box center [469, 261] width 346 height 14
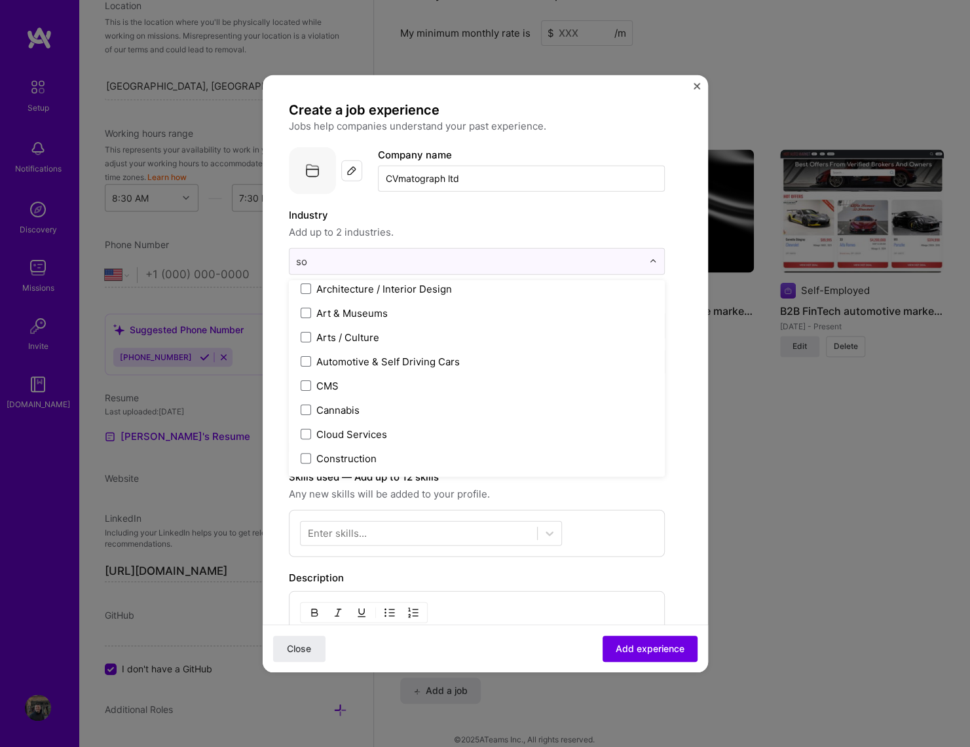
scroll to position [0, 0]
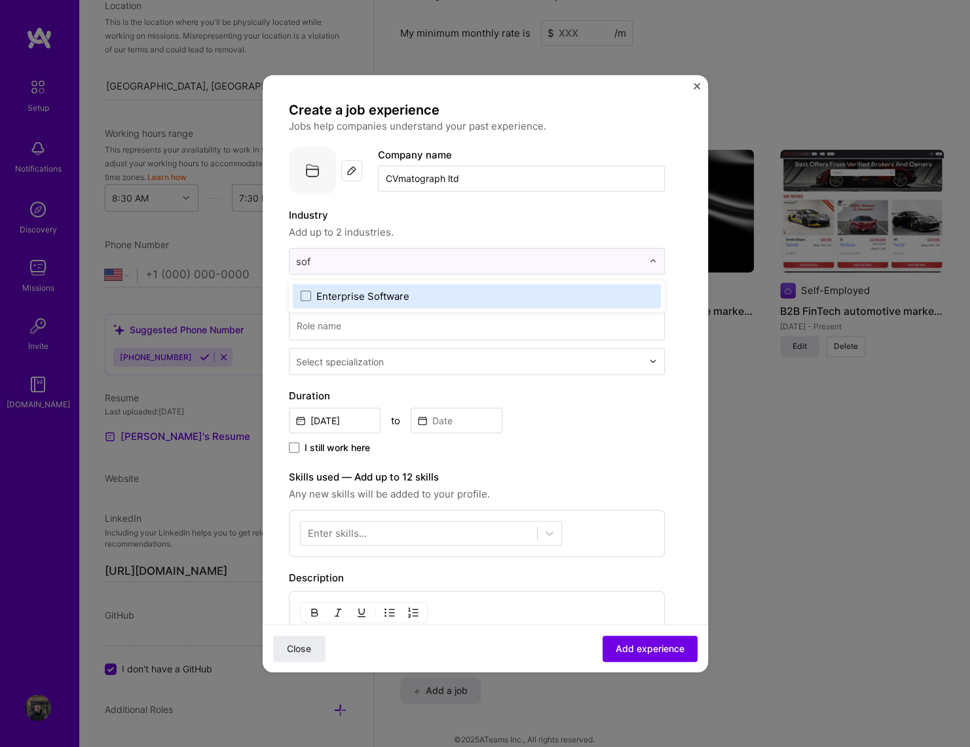
type input "soft"
click at [305, 295] on span at bounding box center [306, 296] width 10 height 10
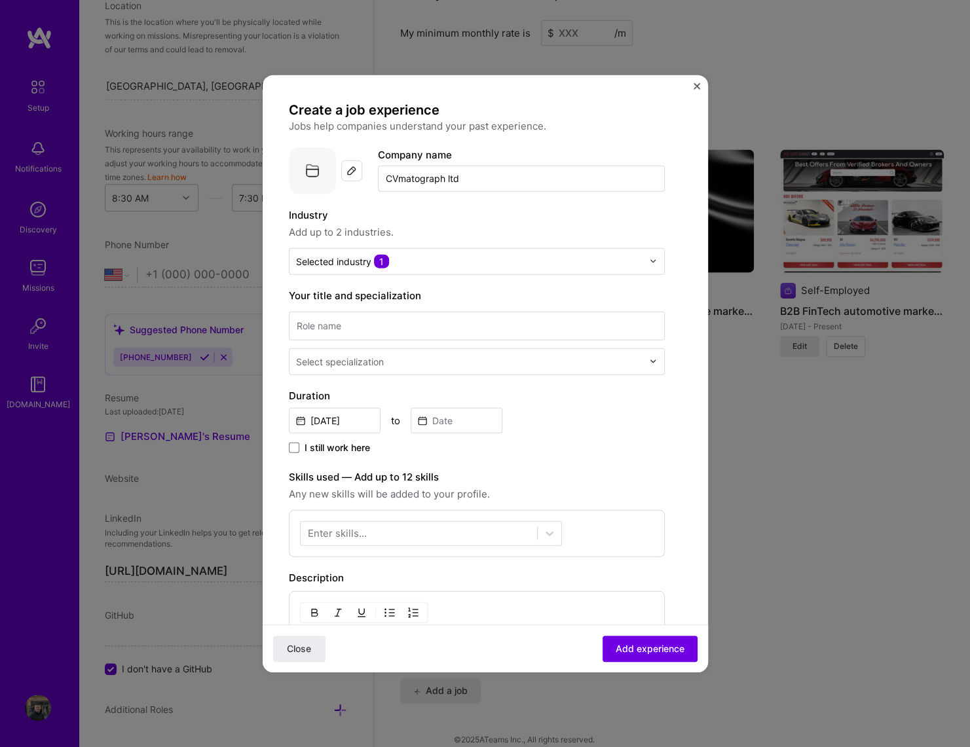
drag, startPoint x: 622, startPoint y: 212, endPoint x: 606, endPoint y: 223, distance: 19.3
click at [621, 210] on label "Industry" at bounding box center [477, 215] width 376 height 16
click at [413, 322] on input at bounding box center [477, 325] width 376 height 29
type input "Developer"
click at [339, 419] on input "[DATE]" at bounding box center [335, 420] width 92 height 26
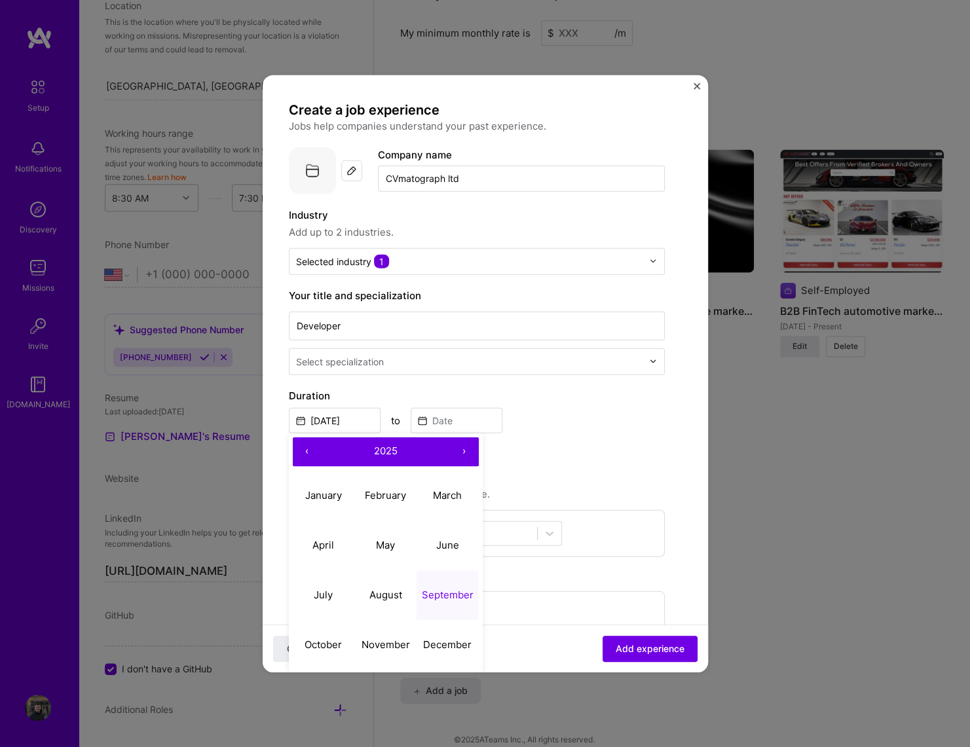
click at [308, 450] on button "‹" at bounding box center [307, 451] width 29 height 29
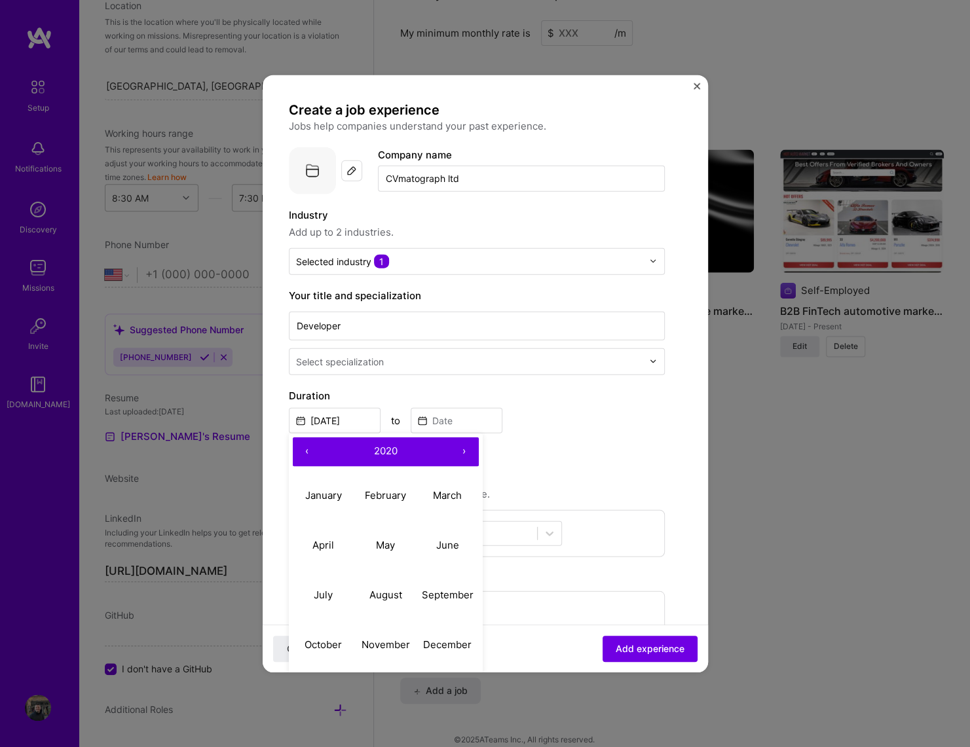
click at [308, 450] on button "‹" at bounding box center [307, 451] width 29 height 29
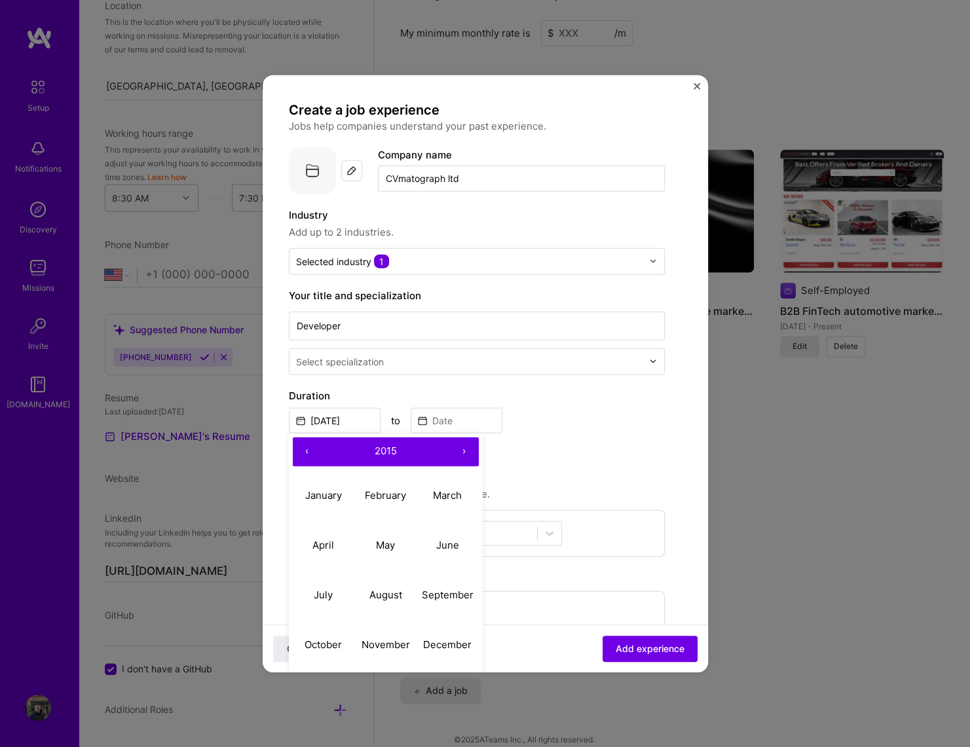
click at [308, 450] on button "‹" at bounding box center [307, 451] width 29 height 29
click at [462, 449] on button "›" at bounding box center [464, 451] width 29 height 29
click at [323, 589] on abbr "July" at bounding box center [323, 595] width 19 height 12
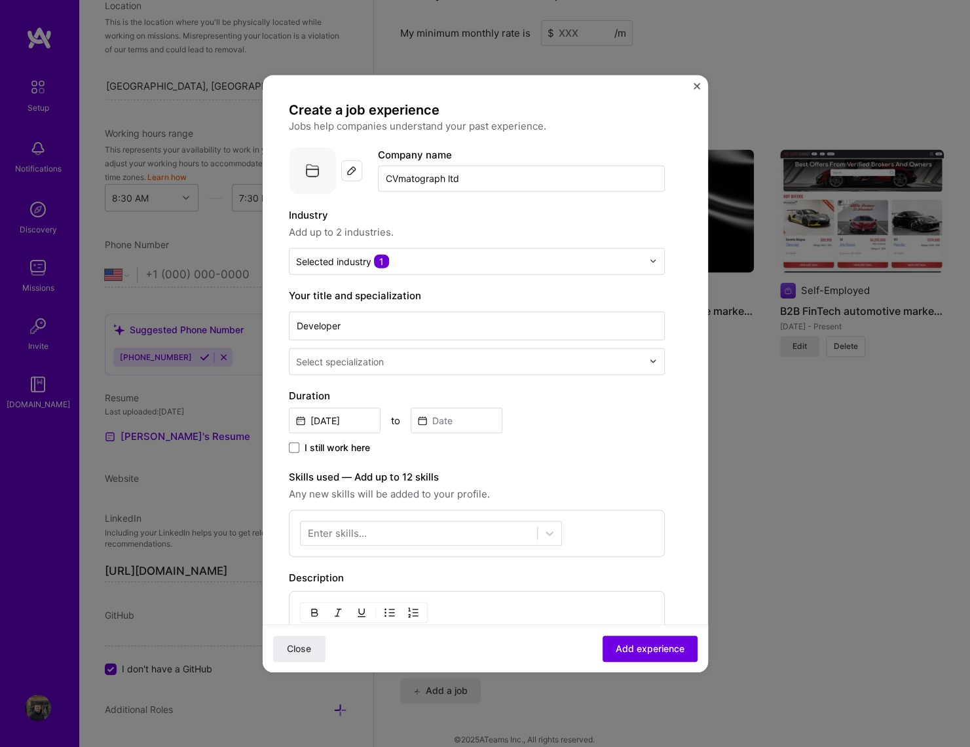
click at [366, 449] on span "I still work here" at bounding box center [337, 447] width 65 height 13
click at [327, 421] on input "[DATE]" at bounding box center [335, 420] width 92 height 26
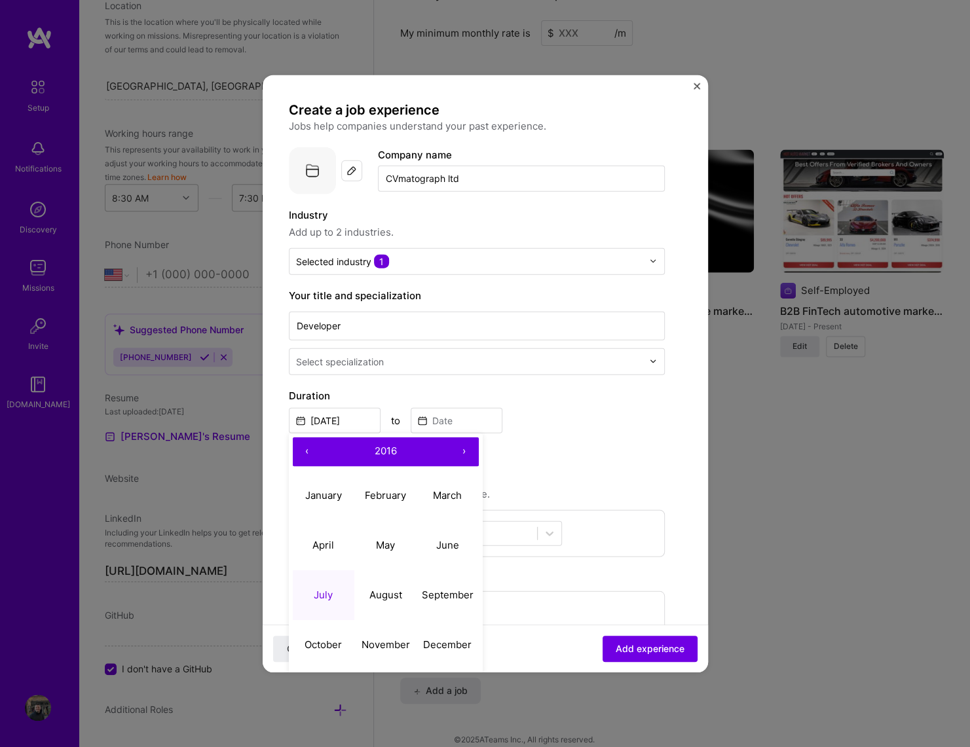
click at [464, 453] on button "›" at bounding box center [464, 451] width 29 height 29
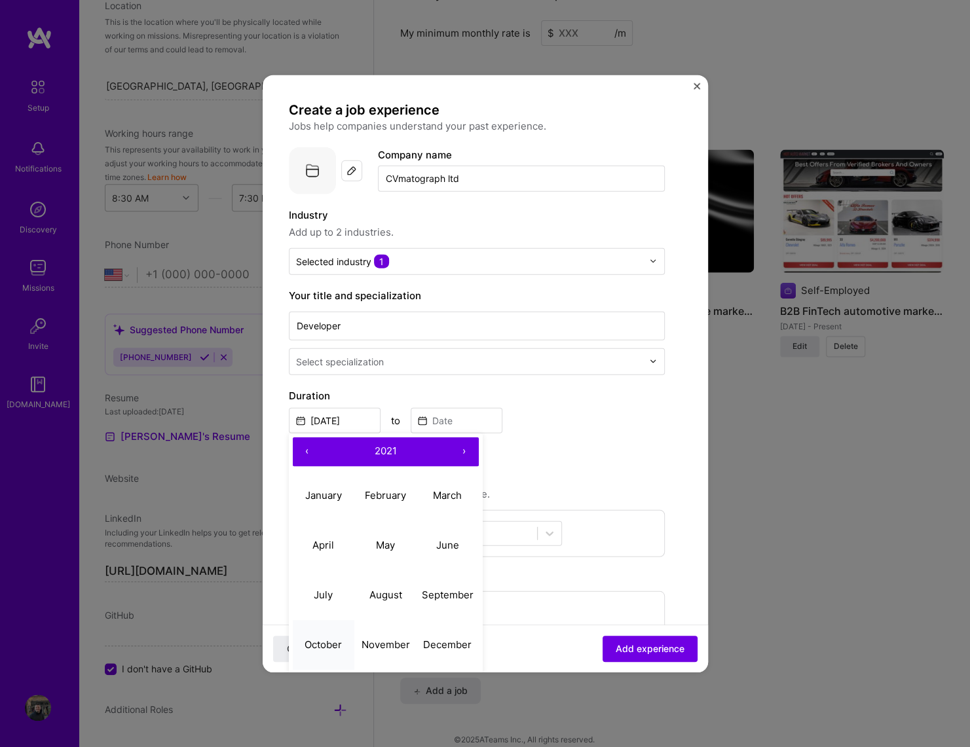
click at [323, 643] on abbr "October" at bounding box center [323, 645] width 37 height 12
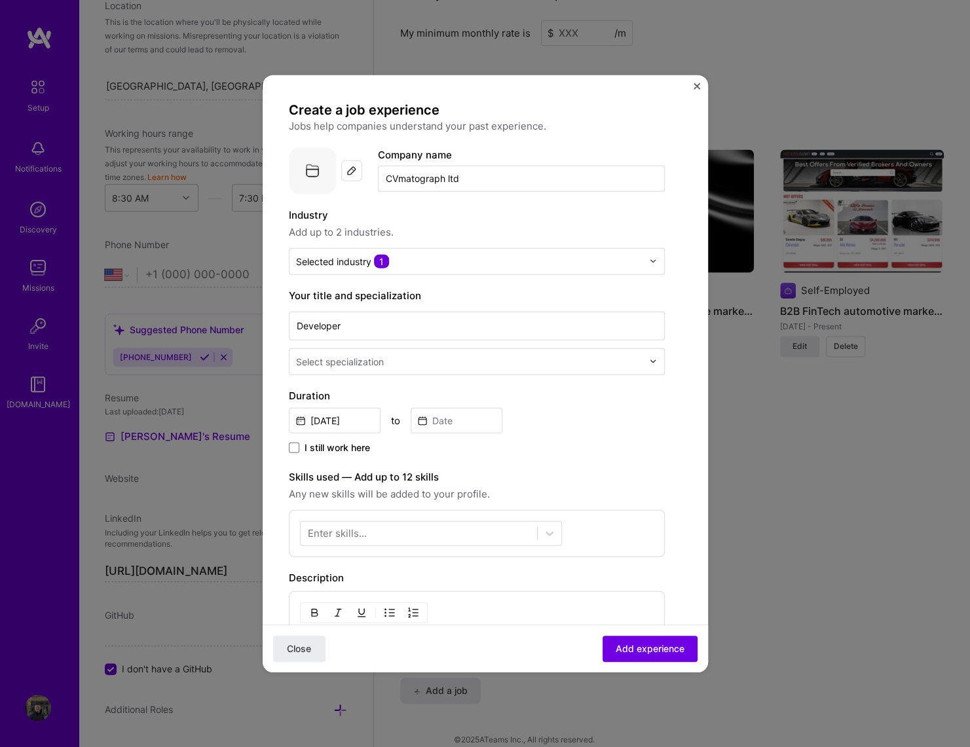
type input "[DATE]"
drag, startPoint x: 340, startPoint y: 442, endPoint x: 528, endPoint y: 450, distance: 188.1
click at [343, 444] on span "I still work here" at bounding box center [337, 447] width 65 height 13
click at [293, 442] on span at bounding box center [294, 447] width 10 height 10
click at [0, 0] on input "I still work here" at bounding box center [0, 0] width 0 height 0
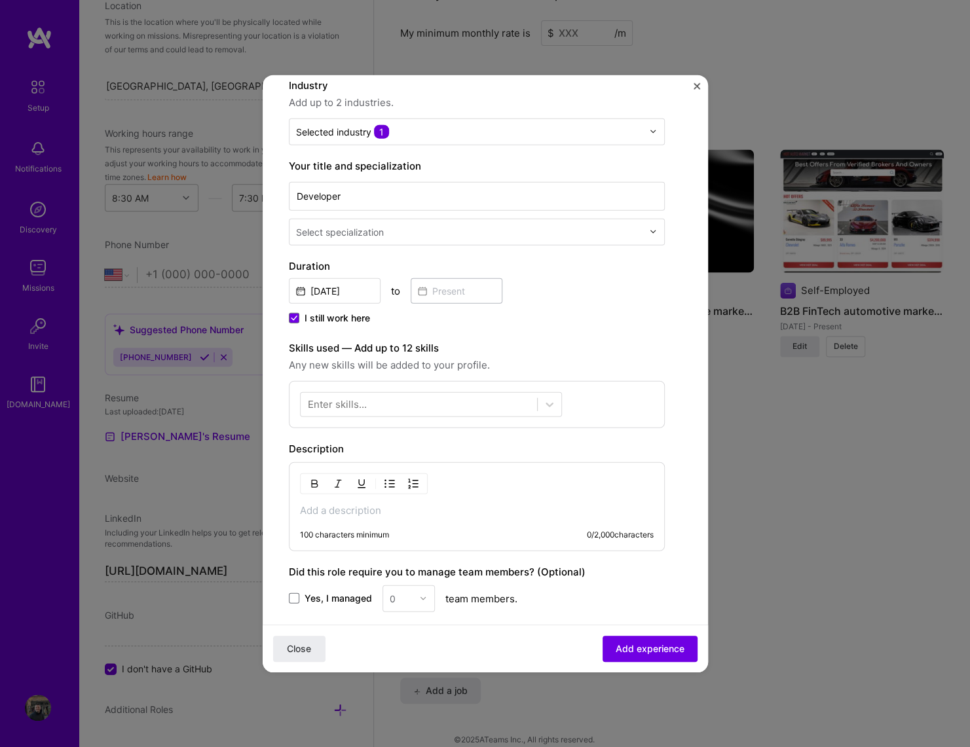
scroll to position [189, 0]
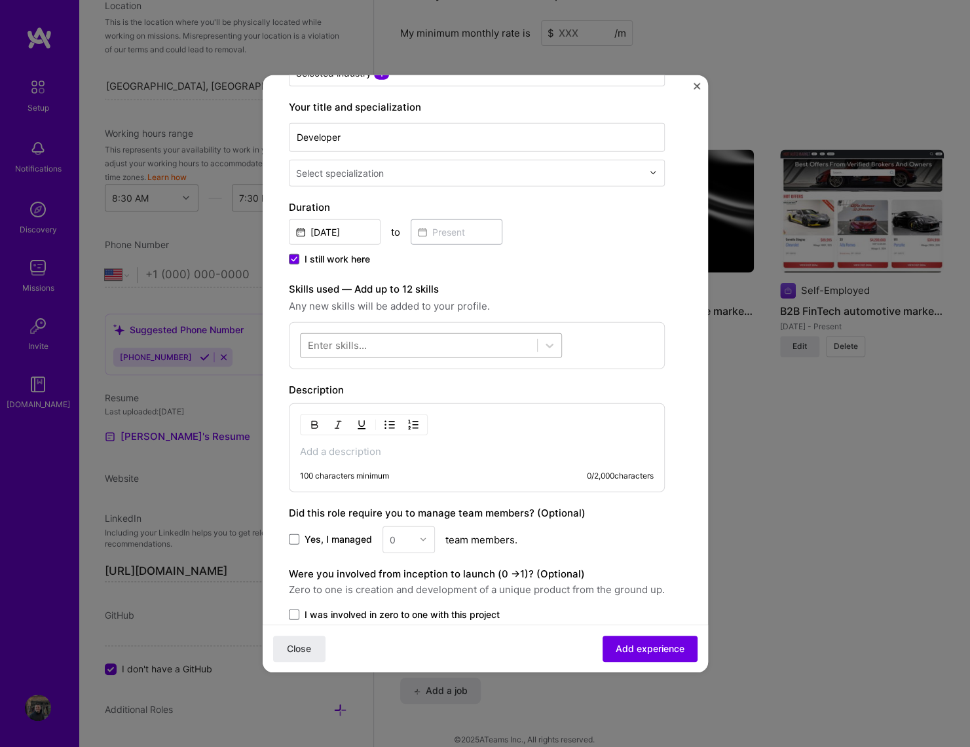
click at [393, 333] on div at bounding box center [431, 345] width 262 height 25
click at [392, 345] on div at bounding box center [419, 346] width 236 height 22
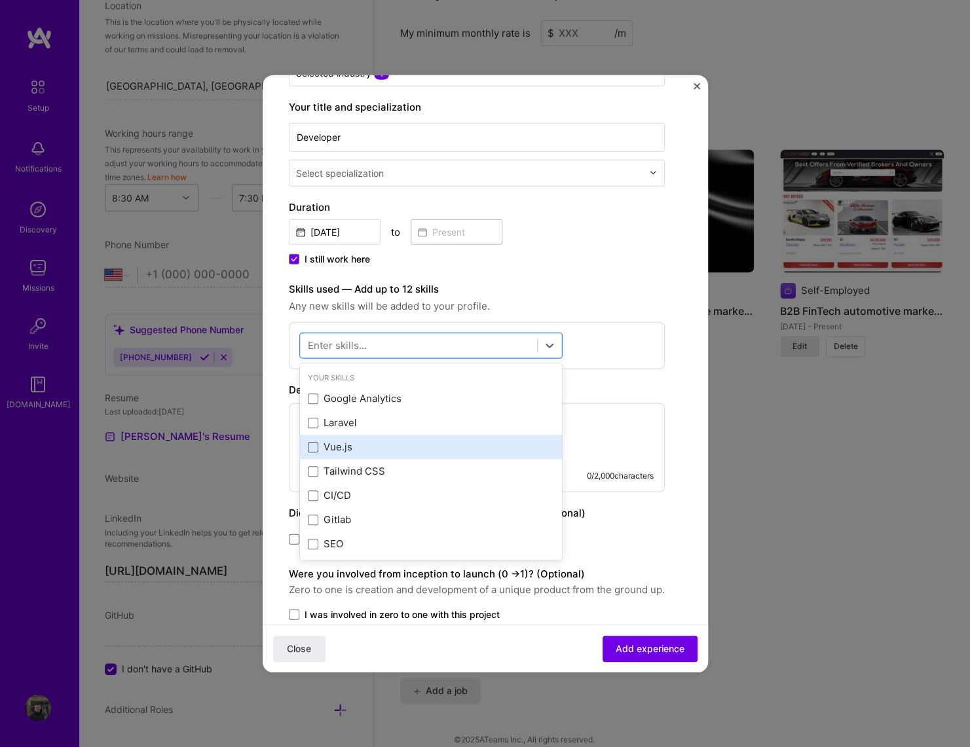
click at [312, 445] on span at bounding box center [313, 446] width 10 height 10
click at [0, 0] on input "checkbox" at bounding box center [0, 0] width 0 height 0
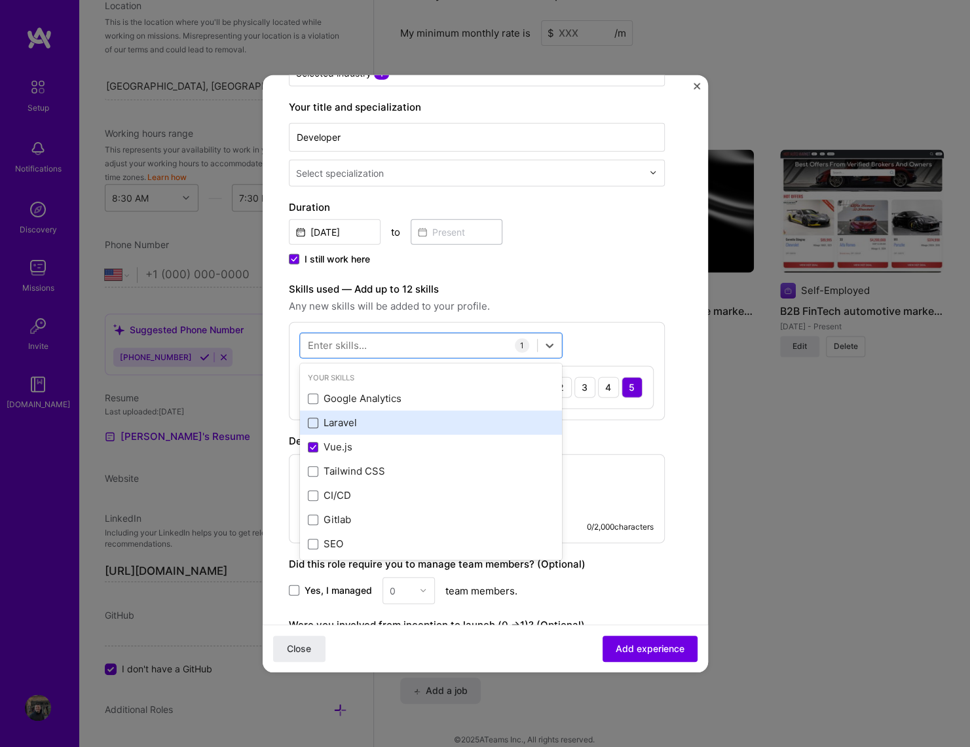
click at [314, 421] on span at bounding box center [313, 422] width 10 height 10
click at [0, 0] on input "checkbox" at bounding box center [0, 0] width 0 height 0
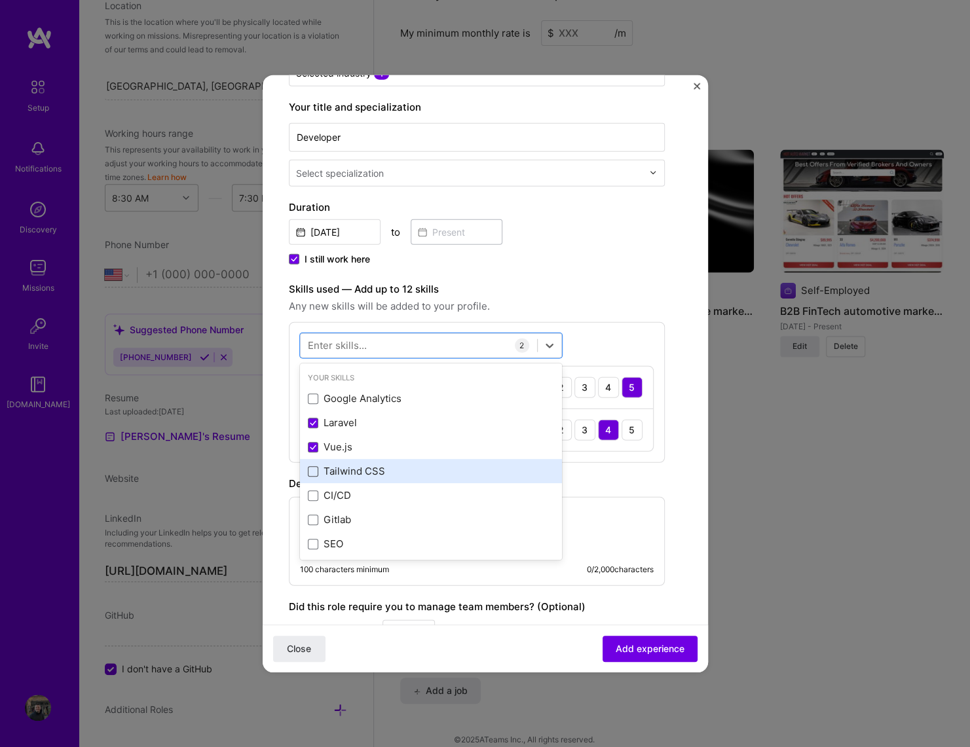
click at [315, 467] on span at bounding box center [313, 471] width 10 height 10
click at [0, 0] on input "checkbox" at bounding box center [0, 0] width 0 height 0
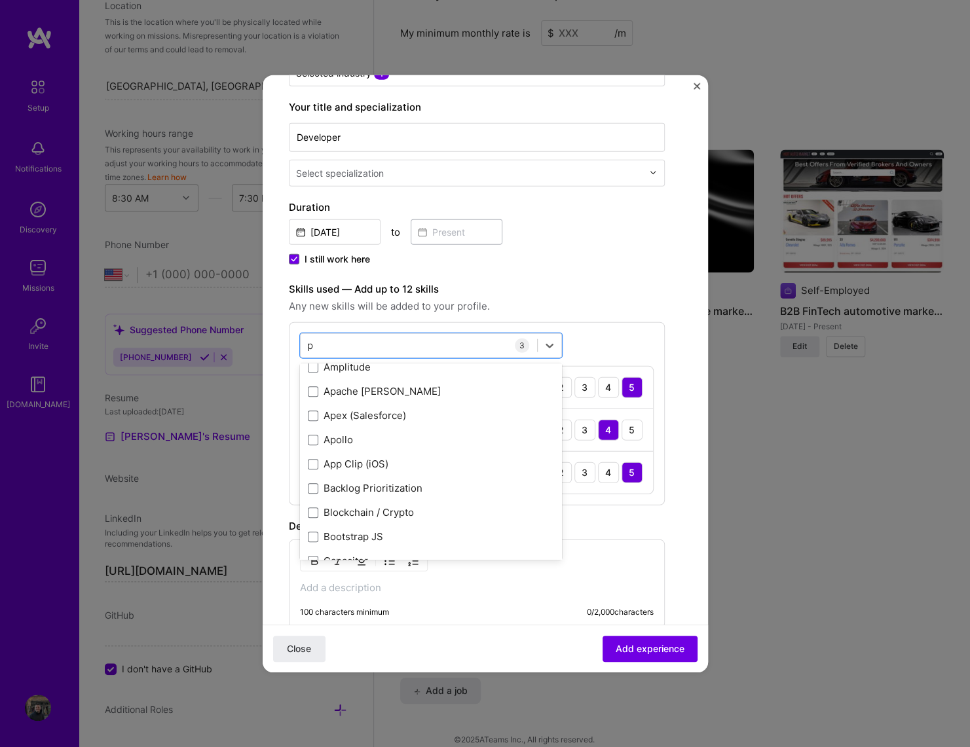
scroll to position [0, 0]
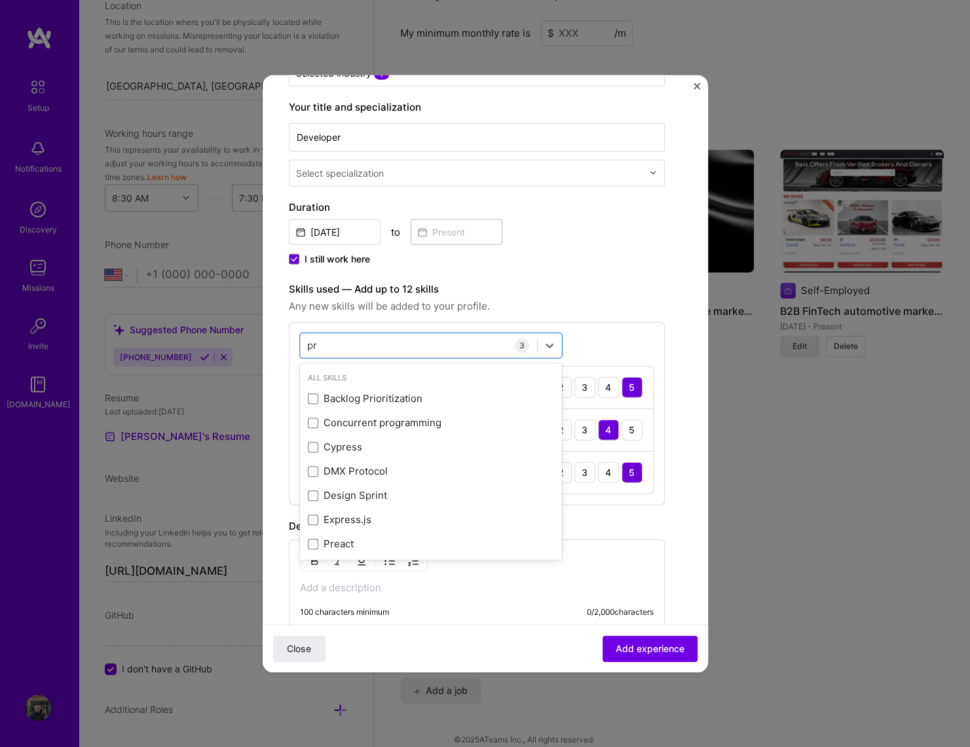
type input "p"
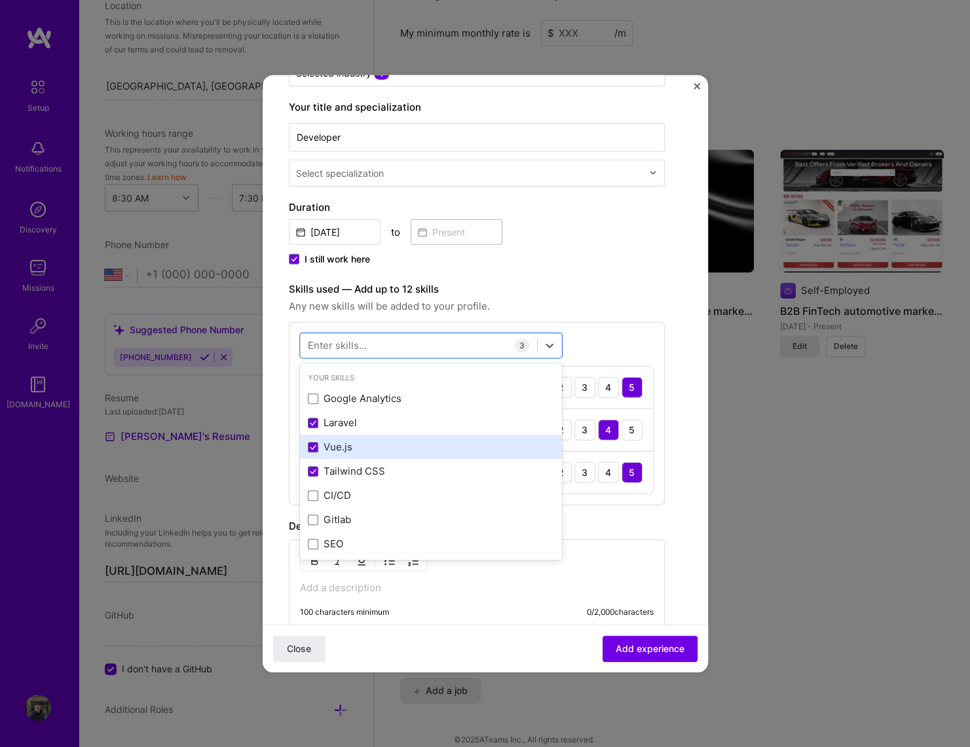
drag, startPoint x: 316, startPoint y: 400, endPoint x: 429, endPoint y: 438, distance: 119.5
click at [317, 402] on div "Google Analytics" at bounding box center [431, 399] width 246 height 14
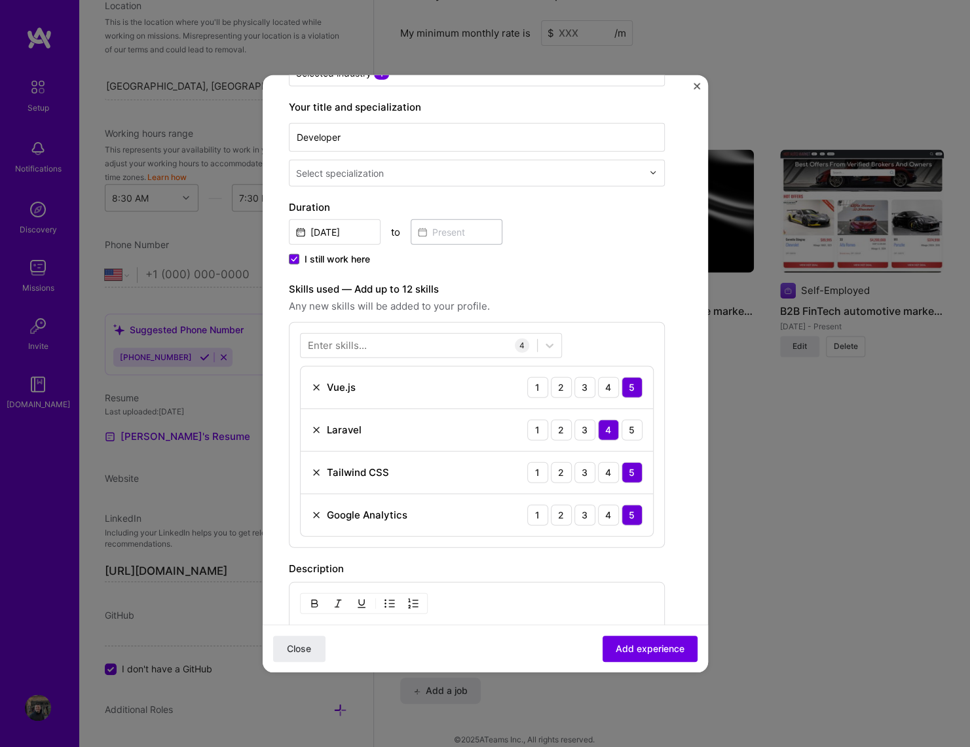
drag, startPoint x: 641, startPoint y: 558, endPoint x: 564, endPoint y: 550, distance: 77.8
click at [637, 554] on div "Create a job experience Jobs help companies understand your past experience. Co…" at bounding box center [477, 396] width 376 height 968
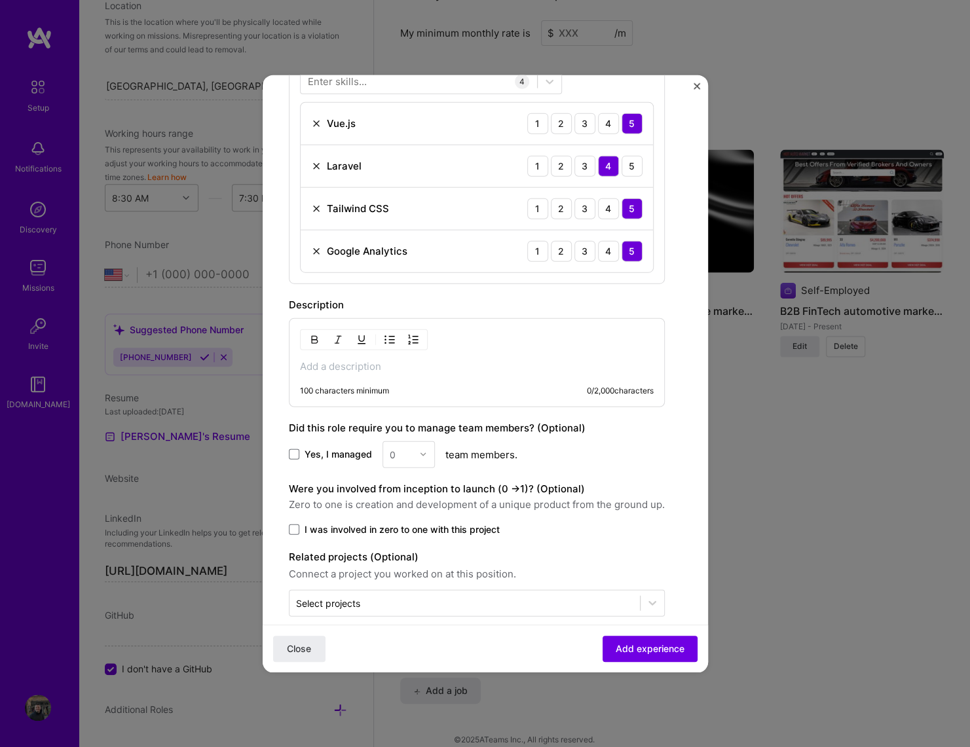
scroll to position [465, 0]
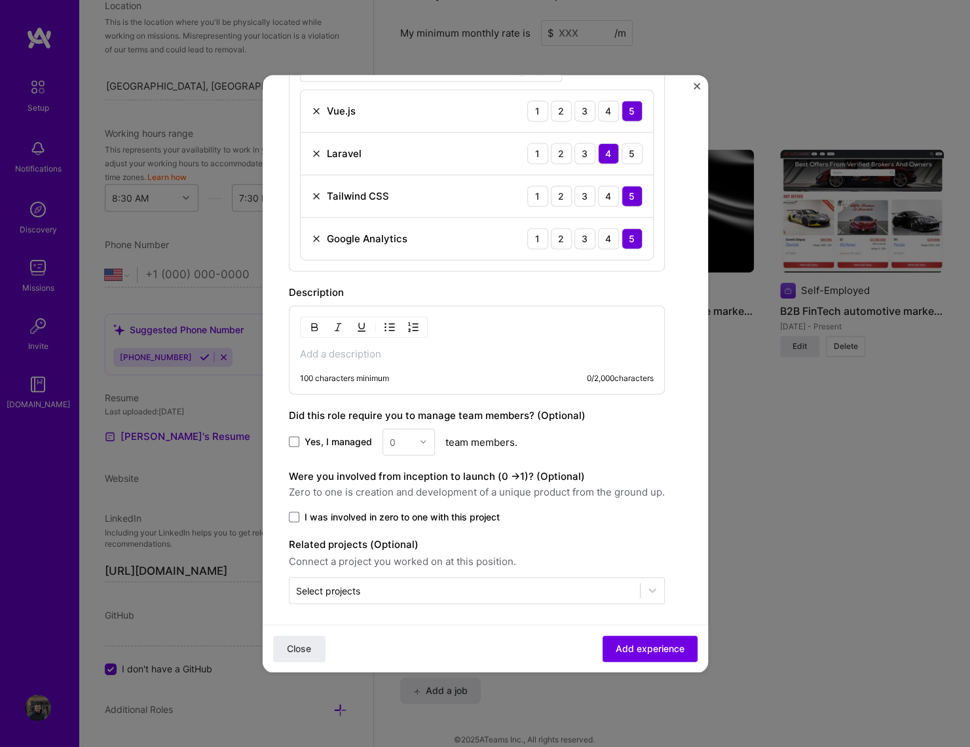
click at [369, 355] on p at bounding box center [477, 353] width 354 height 13
click at [293, 437] on span at bounding box center [294, 442] width 10 height 10
click at [0, 0] on input "Yes, I managed" at bounding box center [0, 0] width 0 height 0
click at [407, 438] on input "text" at bounding box center [401, 442] width 23 height 14
click at [601, 445] on div "Yes, I managed 0 team members." at bounding box center [477, 441] width 376 height 27
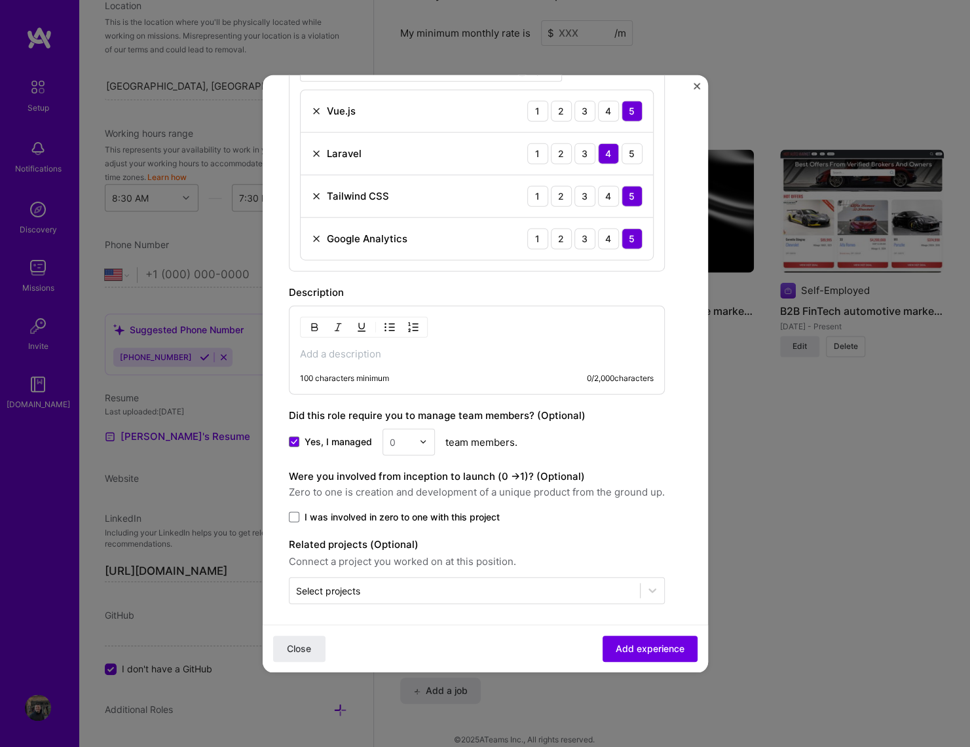
click at [339, 347] on p at bounding box center [477, 353] width 354 height 13
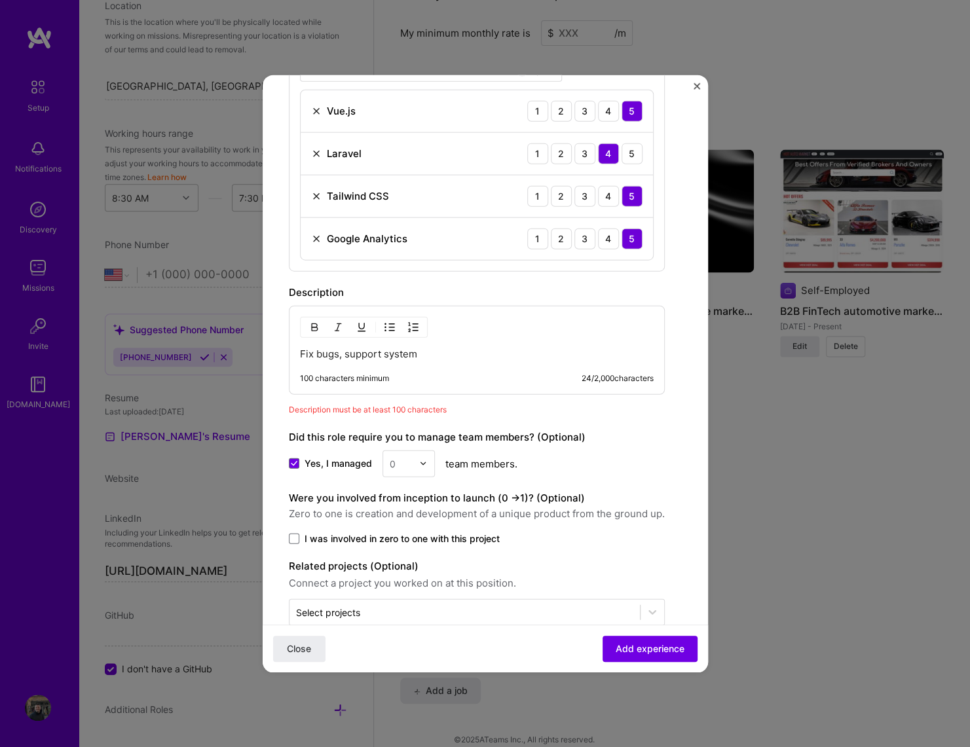
click at [644, 429] on div "Did this role require you to manage team members? (Optional)" at bounding box center [477, 437] width 376 height 16
click at [470, 356] on div "Fix bugs, support system 100 characters minimum 24 / 2,000 characters" at bounding box center [477, 349] width 376 height 89
click at [392, 351] on p "Fix bugs, support system" at bounding box center [477, 353] width 354 height 13
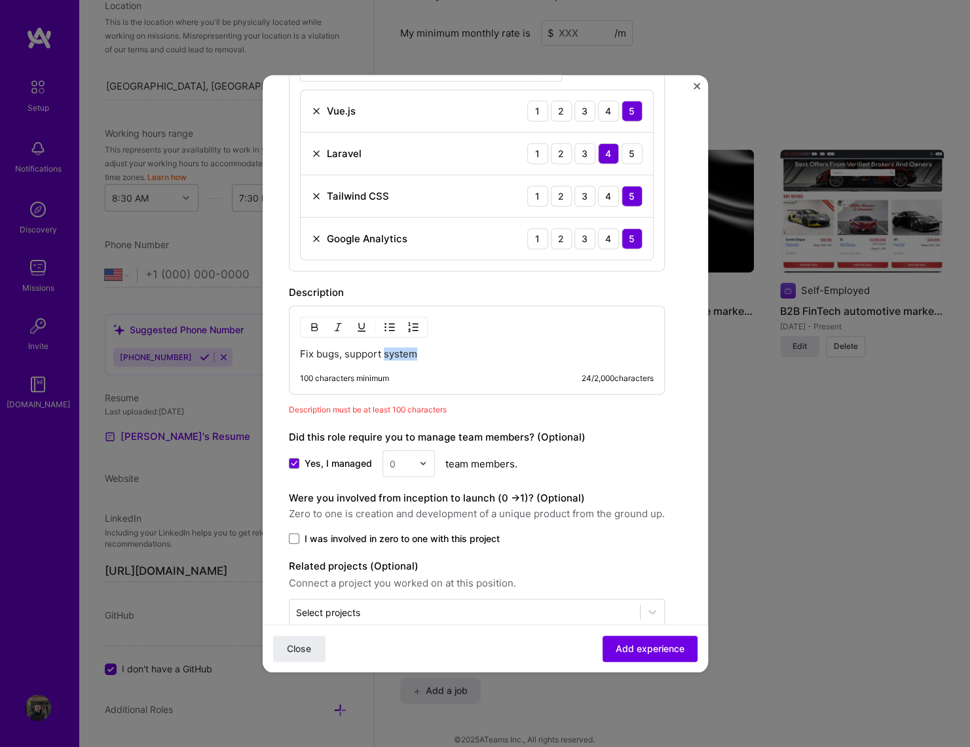
click at [392, 351] on p "Fix bugs, support system" at bounding box center [477, 353] width 354 height 13
click at [388, 351] on p "Fix bugs, support system" at bounding box center [477, 353] width 354 height 13
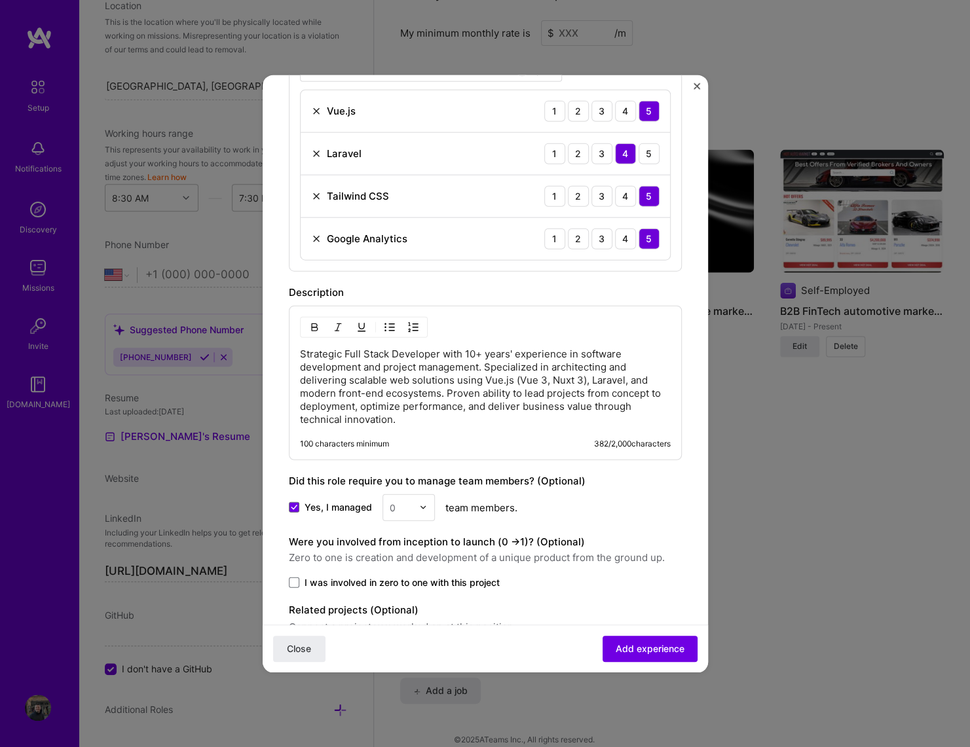
scroll to position [531, 0]
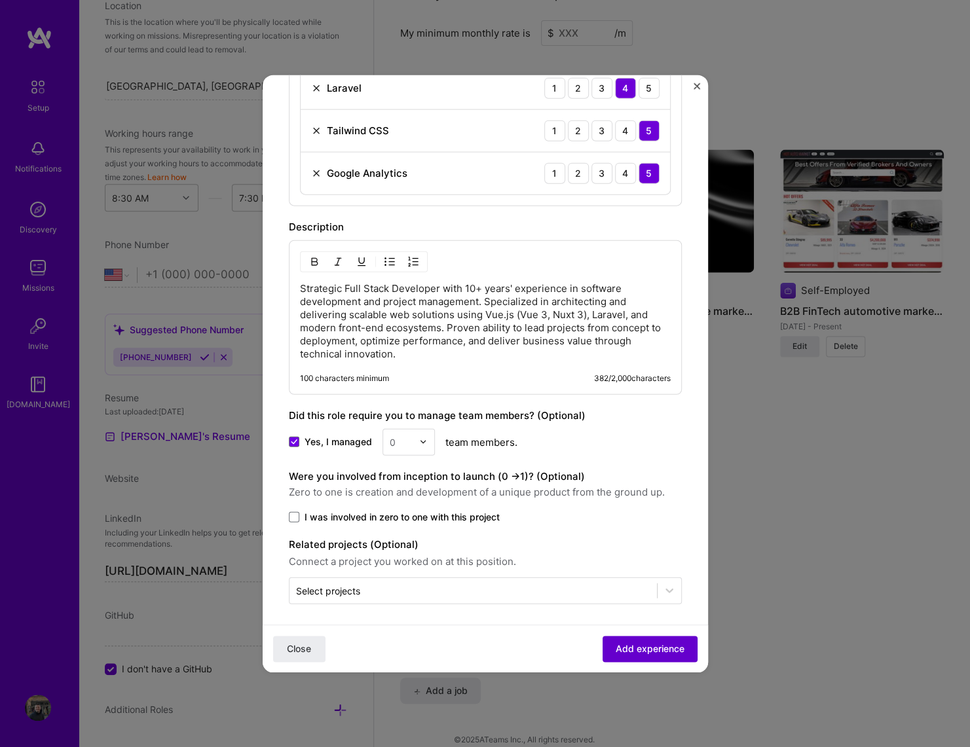
click at [642, 652] on span "Add experience" at bounding box center [650, 649] width 69 height 13
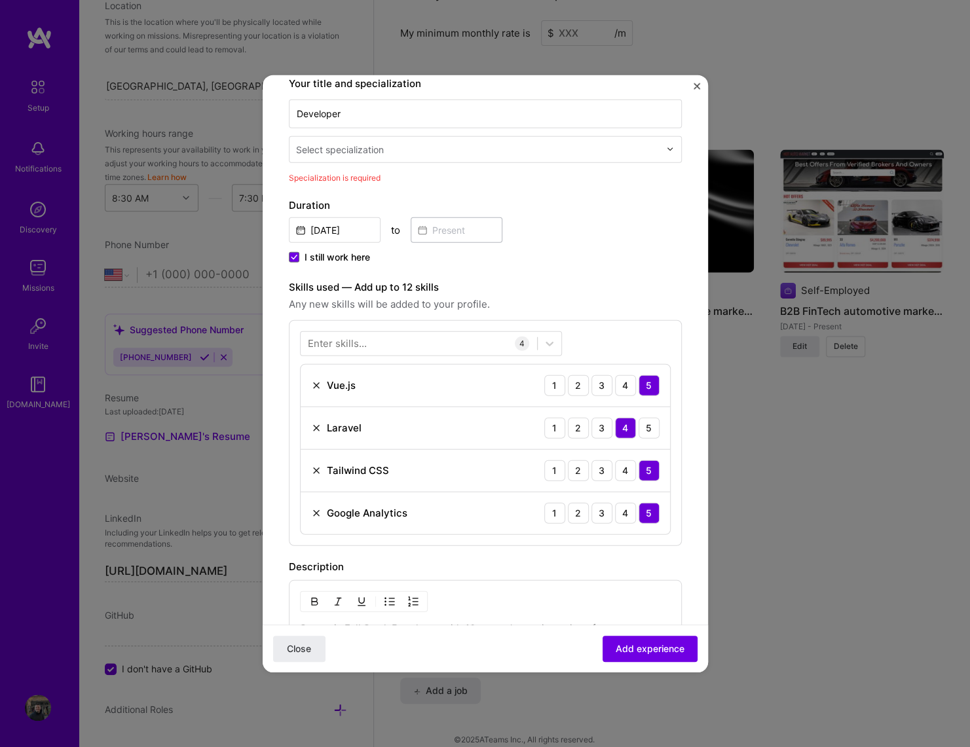
scroll to position [212, 0]
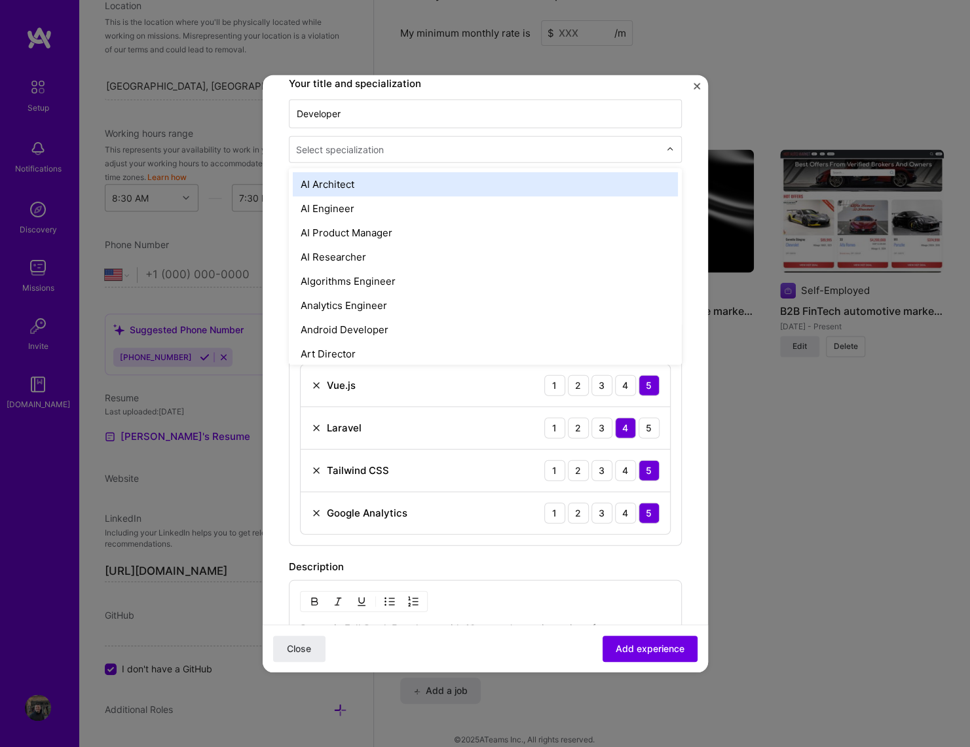
click at [388, 155] on input "text" at bounding box center [479, 149] width 366 height 14
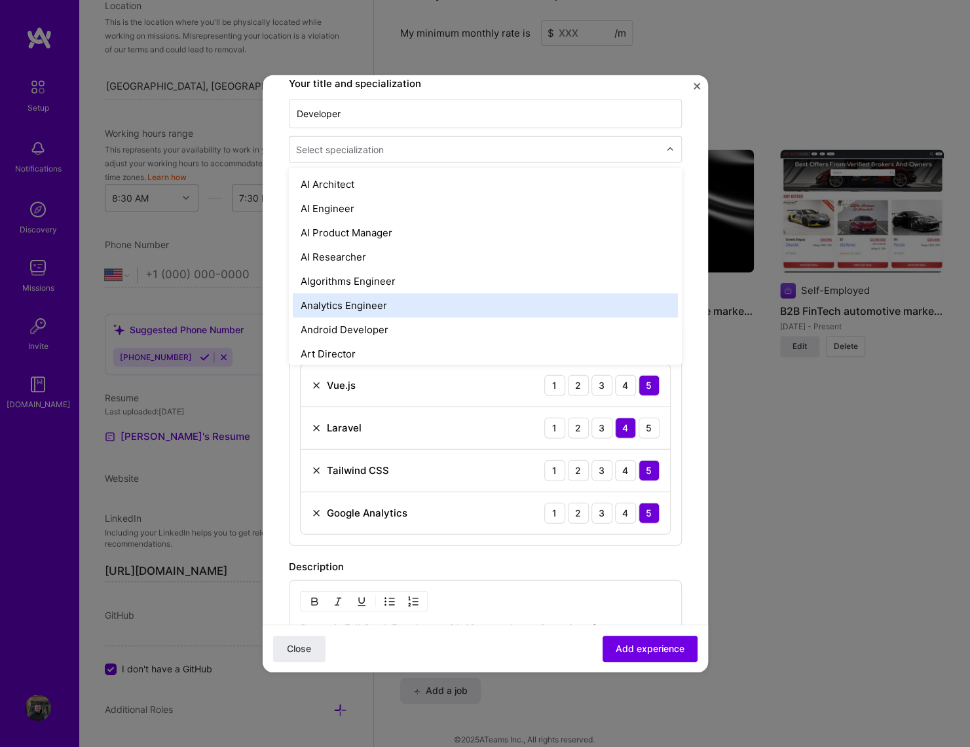
scroll to position [177, 0]
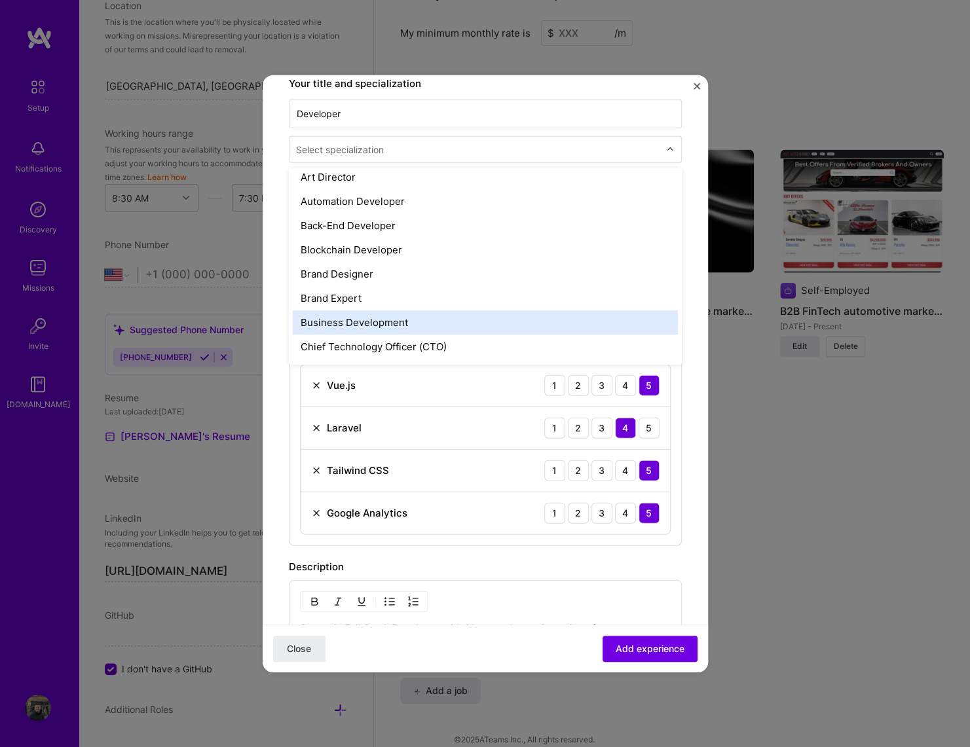
click at [419, 322] on div "Business Development" at bounding box center [485, 322] width 385 height 24
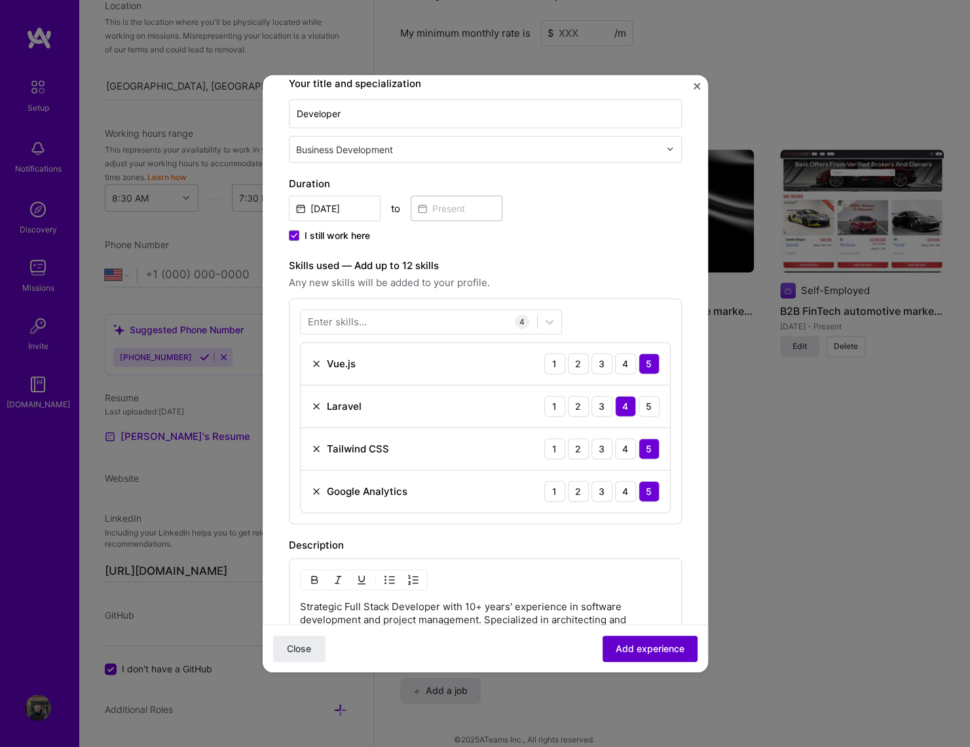
scroll to position [212, 0]
click at [651, 650] on span "Add experience" at bounding box center [650, 649] width 69 height 13
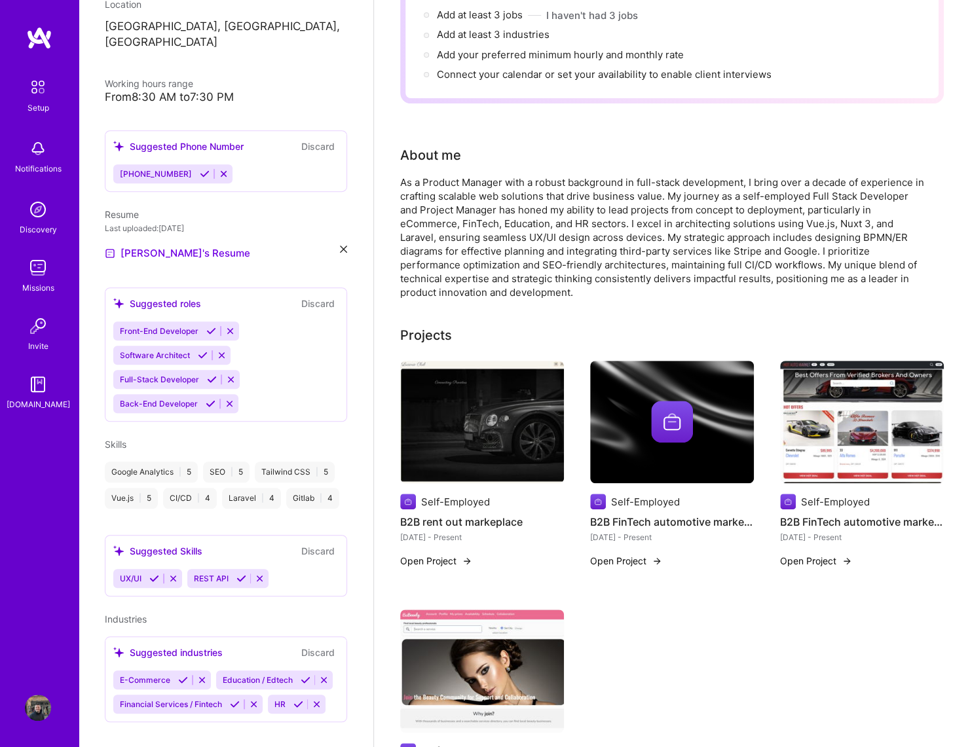
scroll to position [0, 0]
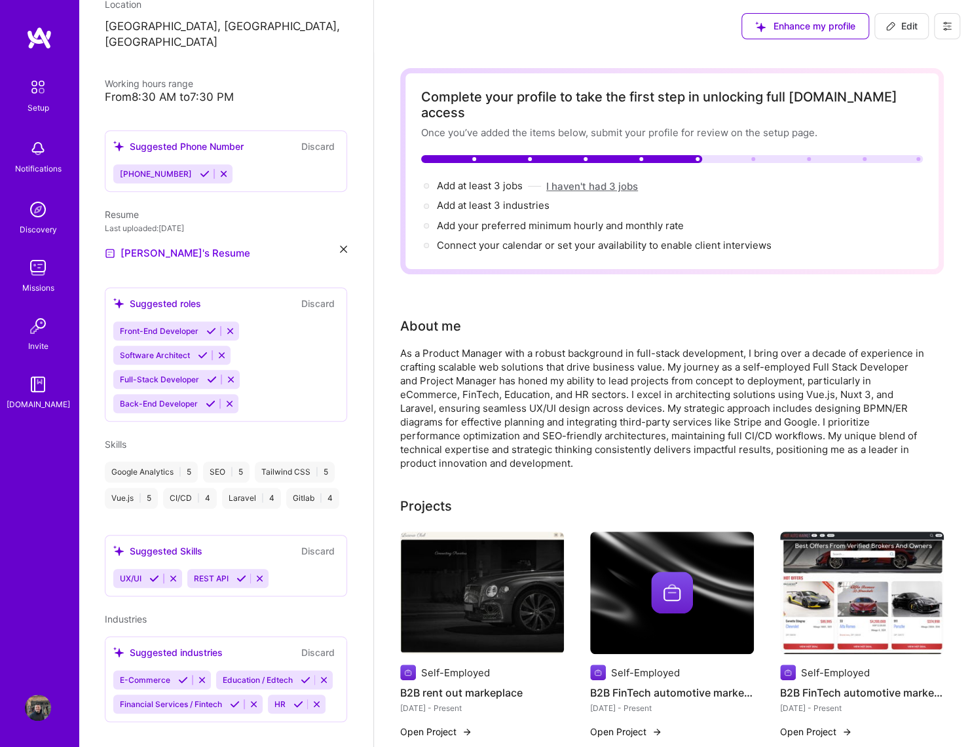
click at [582, 179] on button "I haven't had 3 jobs" at bounding box center [592, 186] width 92 height 14
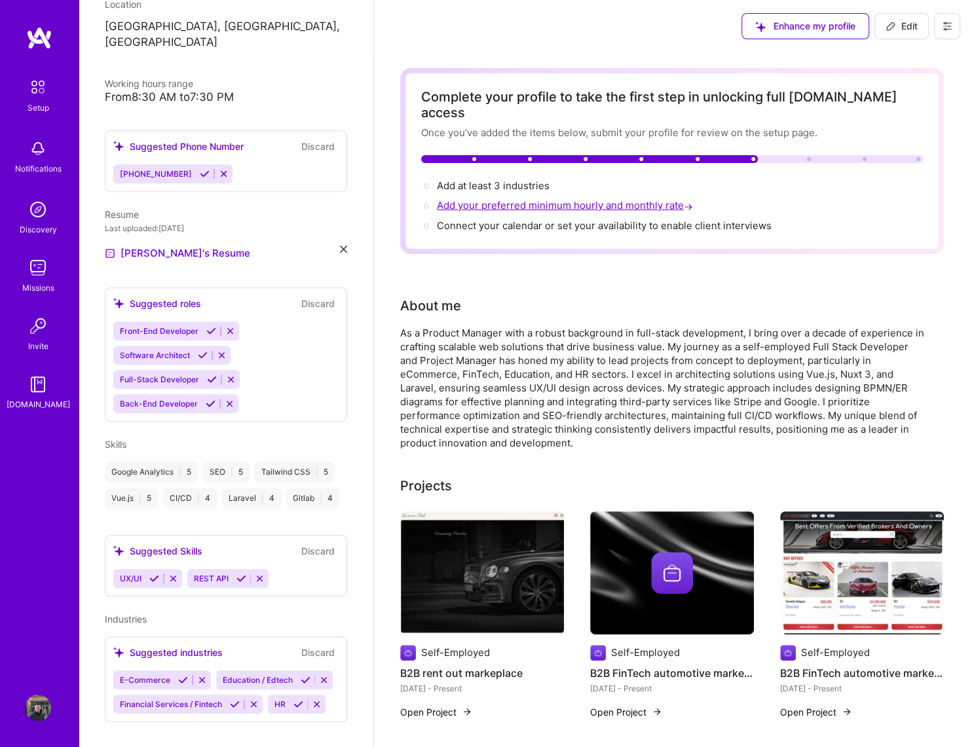
click at [561, 199] on span "Add your preferred minimum hourly and monthly rate →" at bounding box center [566, 205] width 259 height 12
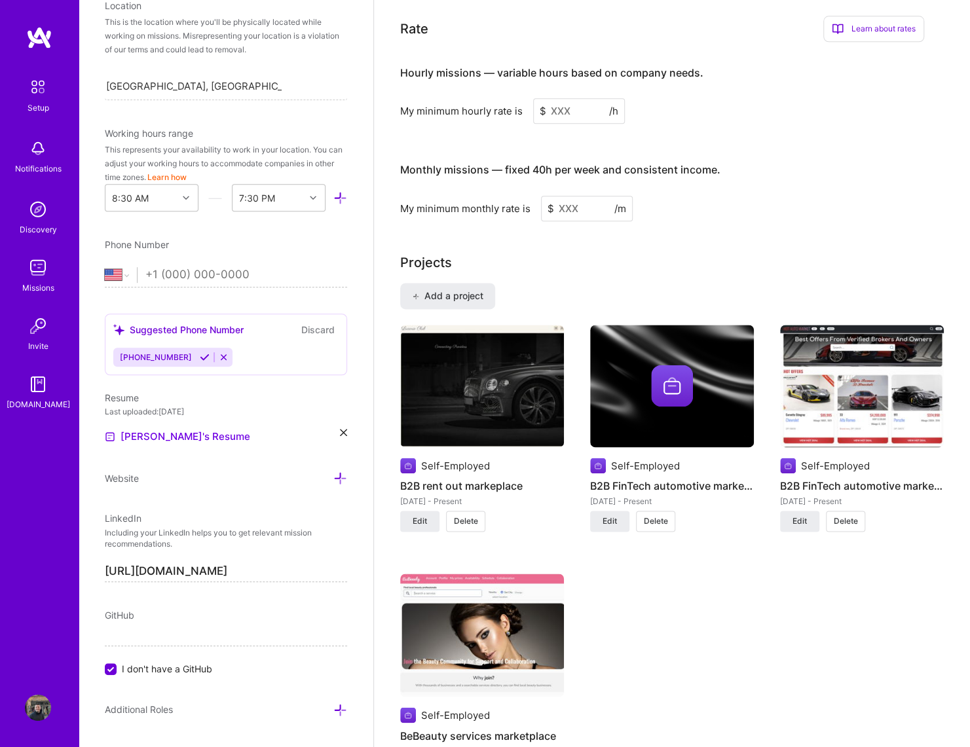
scroll to position [820, 0]
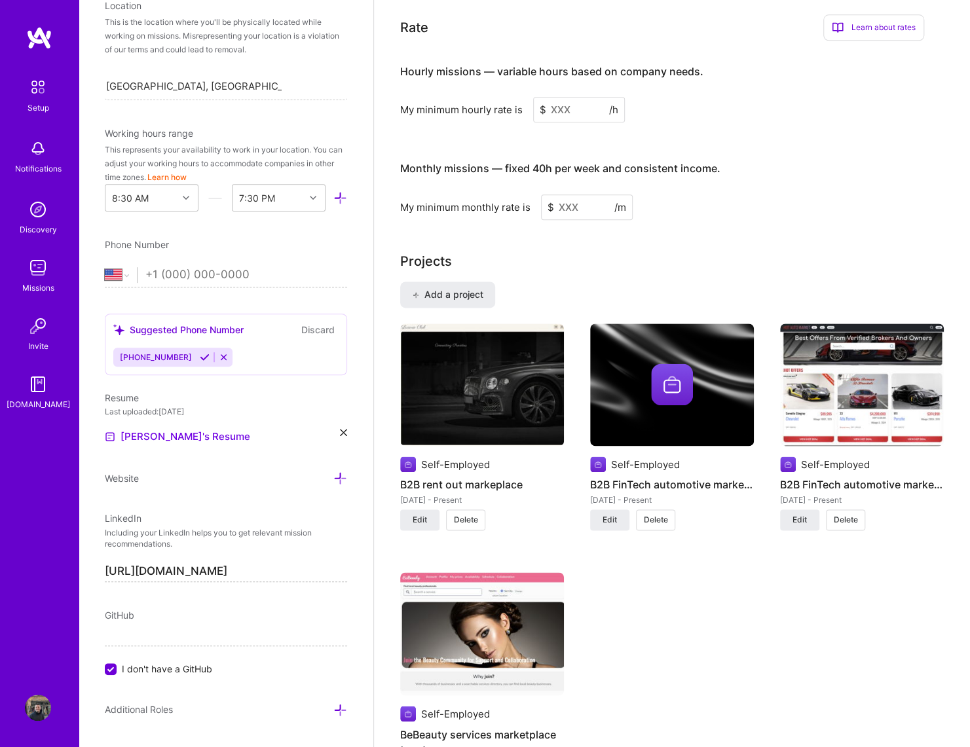
click at [564, 97] on input at bounding box center [579, 110] width 92 height 26
click at [105, 267] on select "[GEOGRAPHIC_DATA] [GEOGRAPHIC_DATA] [GEOGRAPHIC_DATA] [GEOGRAPHIC_DATA] [US_STA…" at bounding box center [121, 275] width 32 height 16
select select "GB"
click option "[GEOGRAPHIC_DATA]" at bounding box center [0, 0] width 0 height 0
type input "[PHONE_NUMBER]"
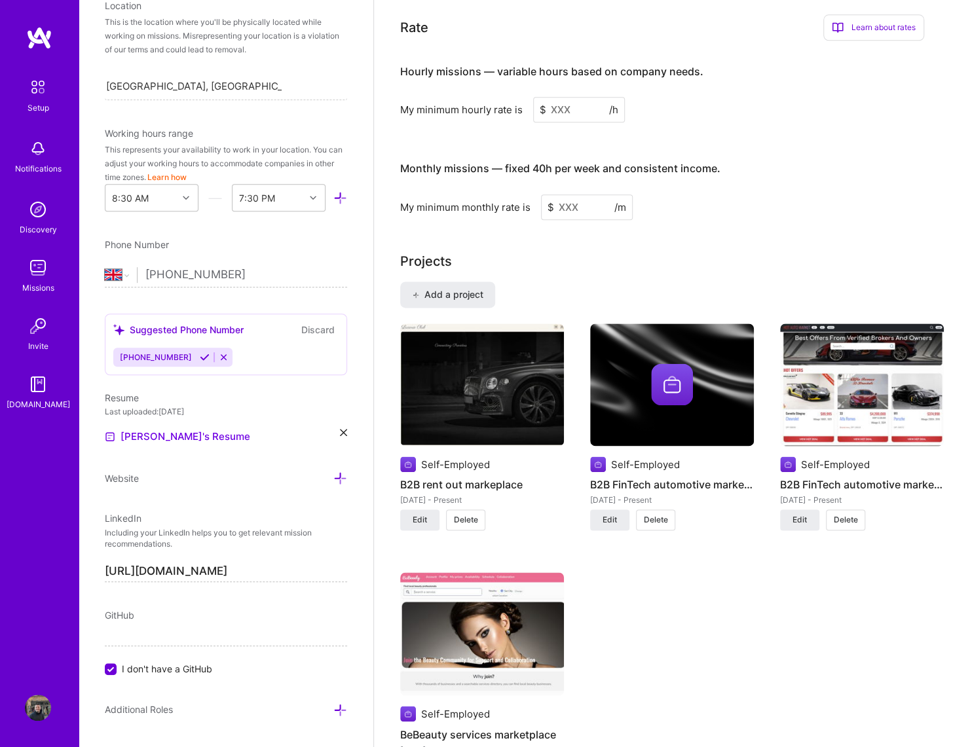
click at [160, 356] on span "[PHONE_NUMBER]" at bounding box center [156, 357] width 72 height 10
drag, startPoint x: 195, startPoint y: 353, endPoint x: 184, endPoint y: 375, distance: 24.6
click at [200, 353] on icon at bounding box center [205, 357] width 10 height 10
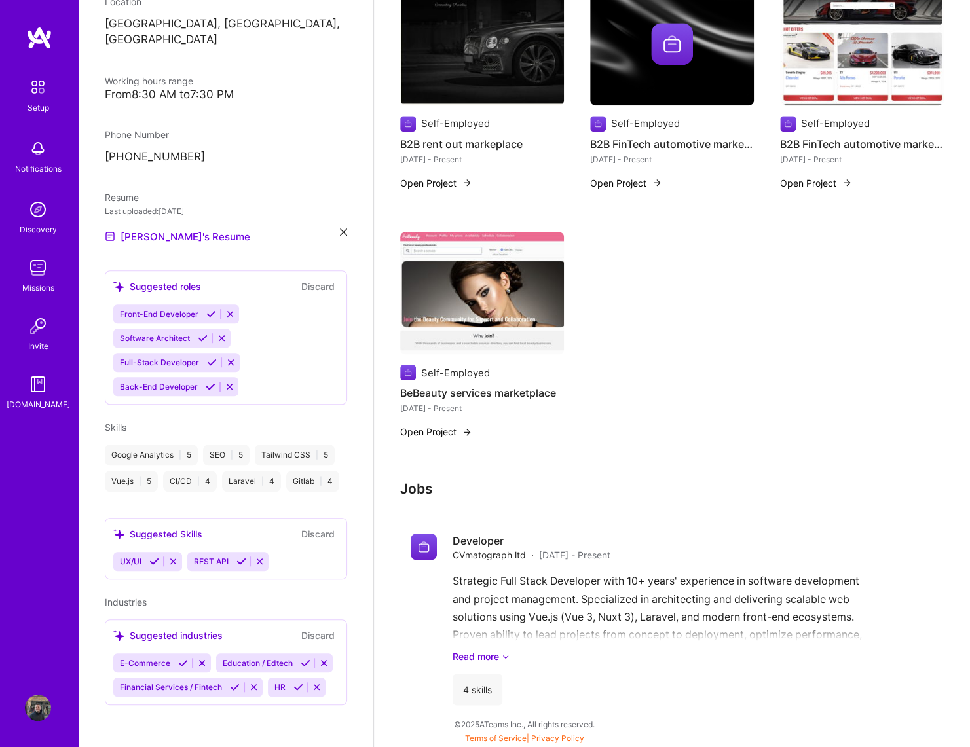
scroll to position [231, 0]
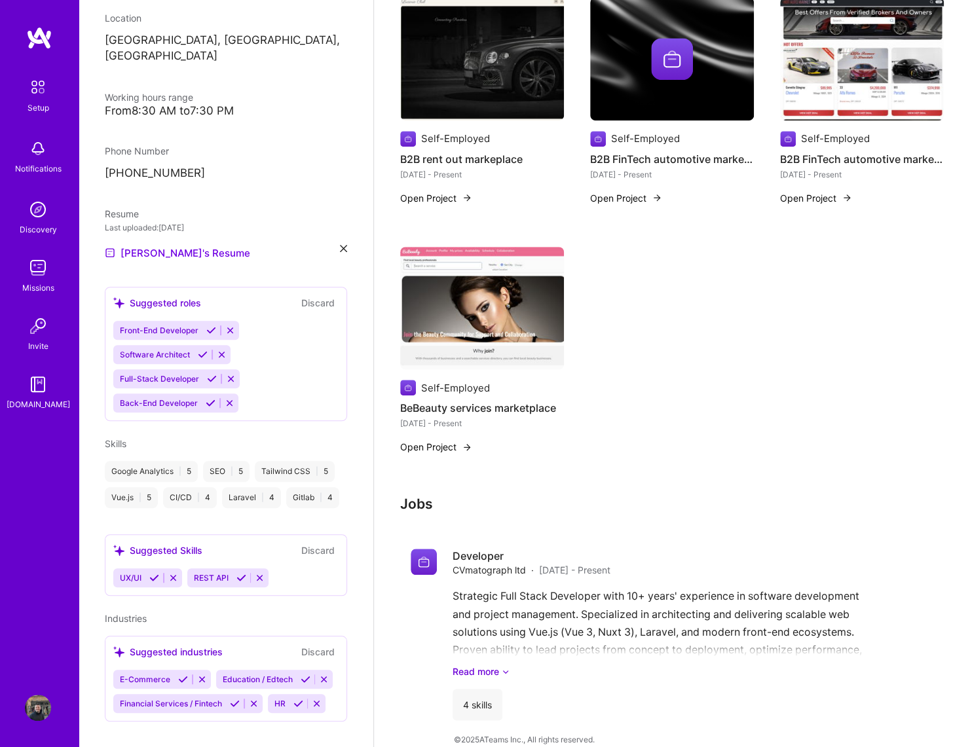
drag, startPoint x: 231, startPoint y: 564, endPoint x: 197, endPoint y: 562, distance: 34.1
click at [226, 569] on div "REST API" at bounding box center [228, 578] width 82 height 19
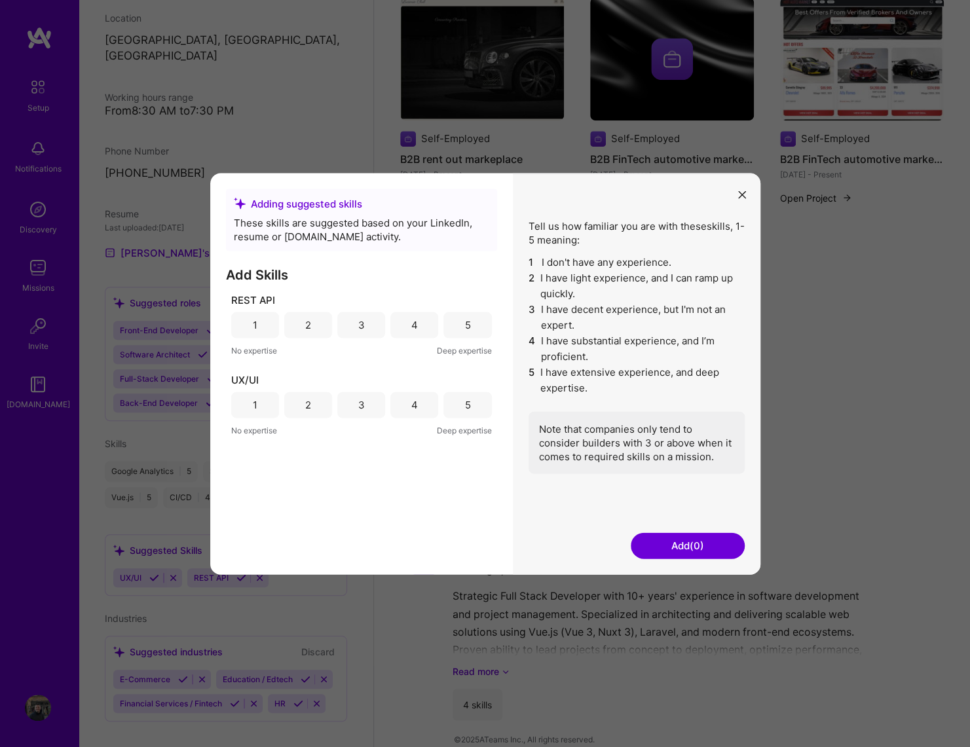
click at [464, 327] on div "5" at bounding box center [467, 325] width 48 height 26
click at [470, 412] on div "5" at bounding box center [467, 405] width 48 height 26
drag, startPoint x: 683, startPoint y: 553, endPoint x: 487, endPoint y: 467, distance: 214.4
click at [671, 552] on button "Add (2)" at bounding box center [688, 545] width 114 height 26
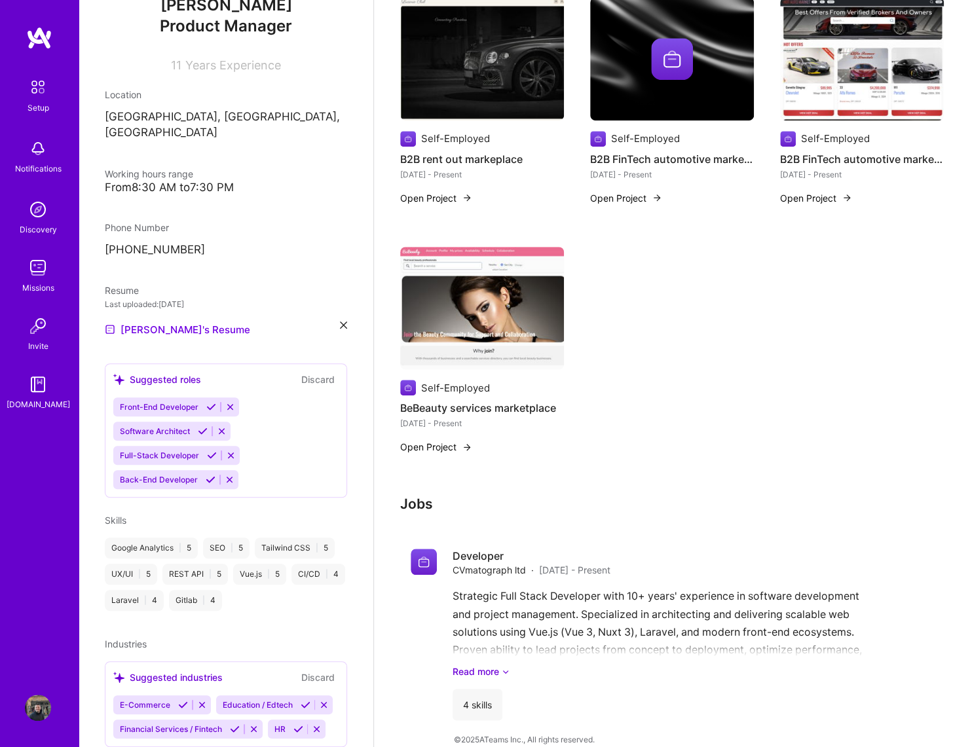
click at [206, 402] on icon at bounding box center [211, 407] width 10 height 10
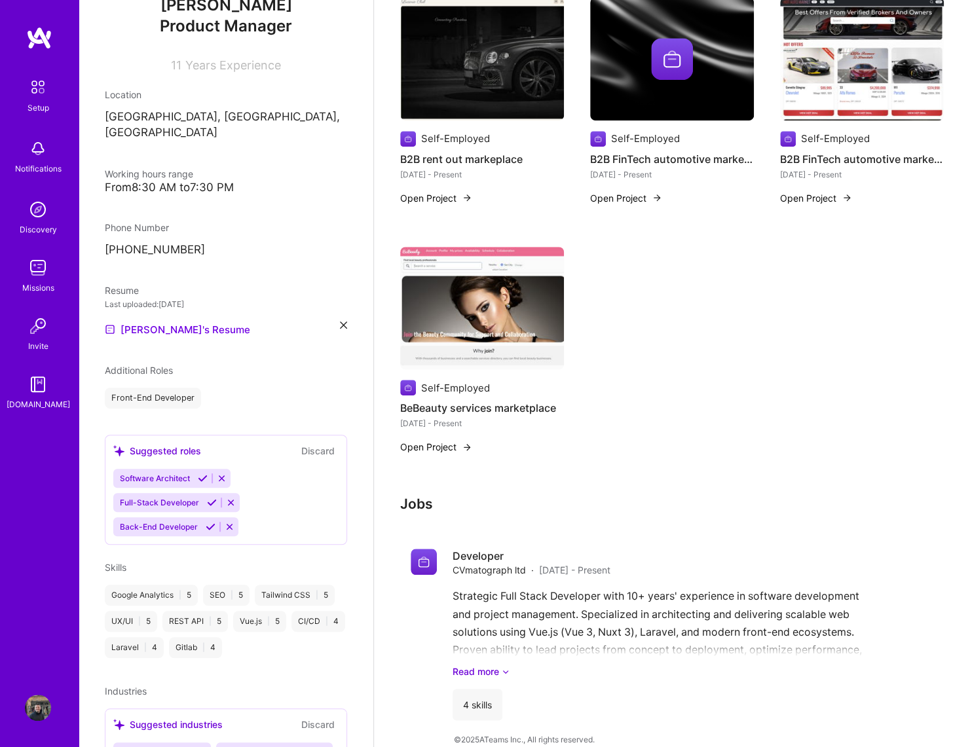
click at [200, 474] on icon at bounding box center [203, 479] width 10 height 10
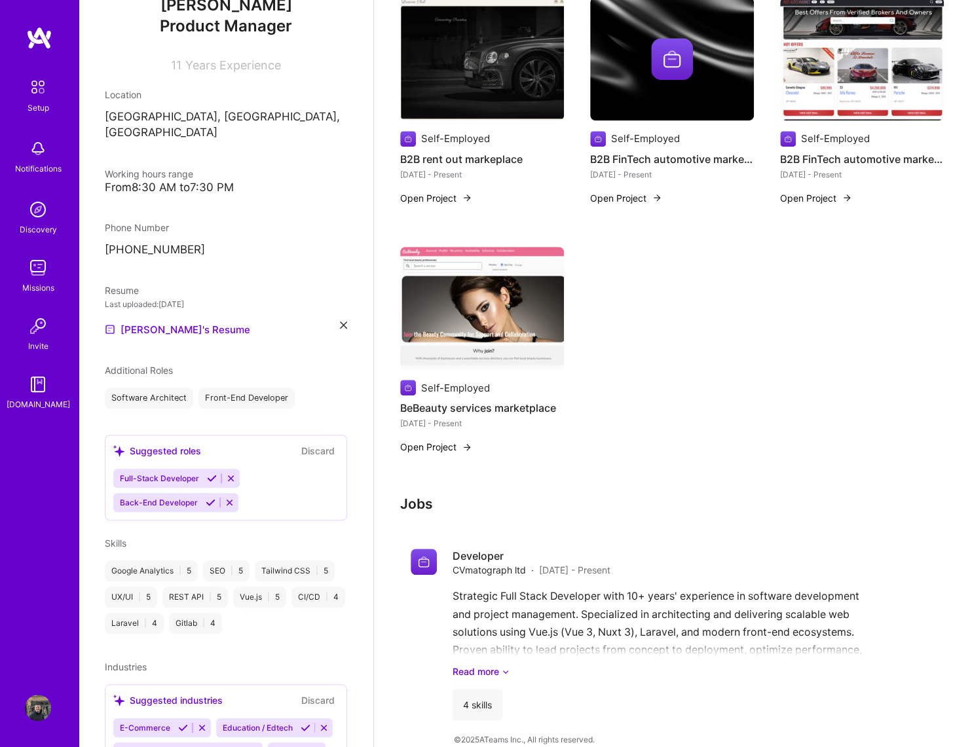
click at [207, 474] on icon at bounding box center [212, 479] width 10 height 10
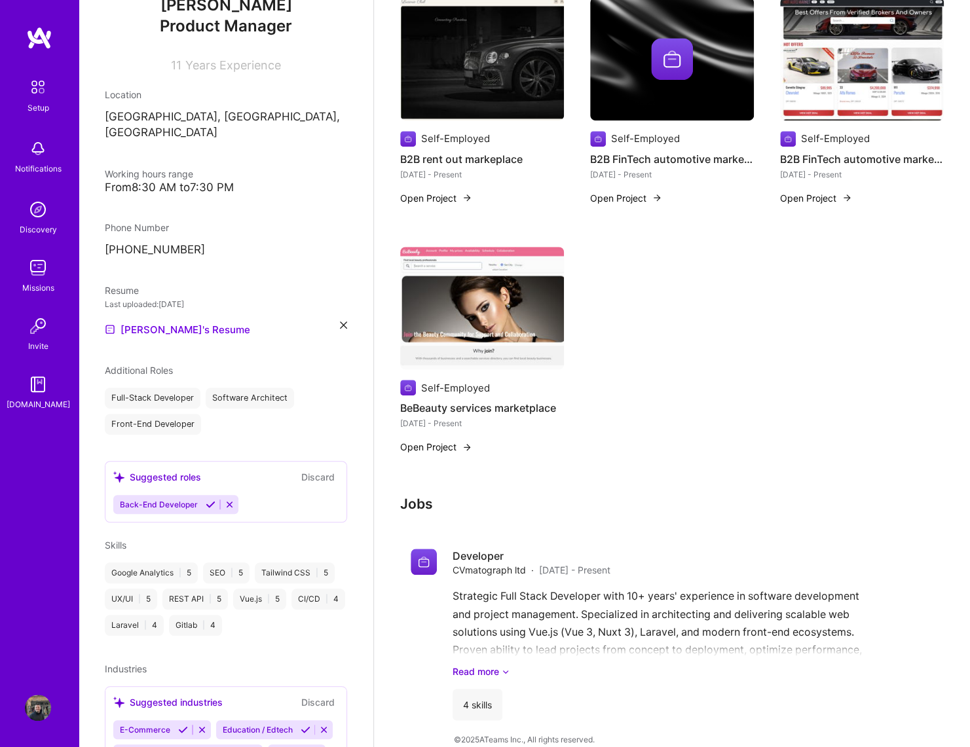
click at [206, 500] on icon at bounding box center [211, 505] width 10 height 10
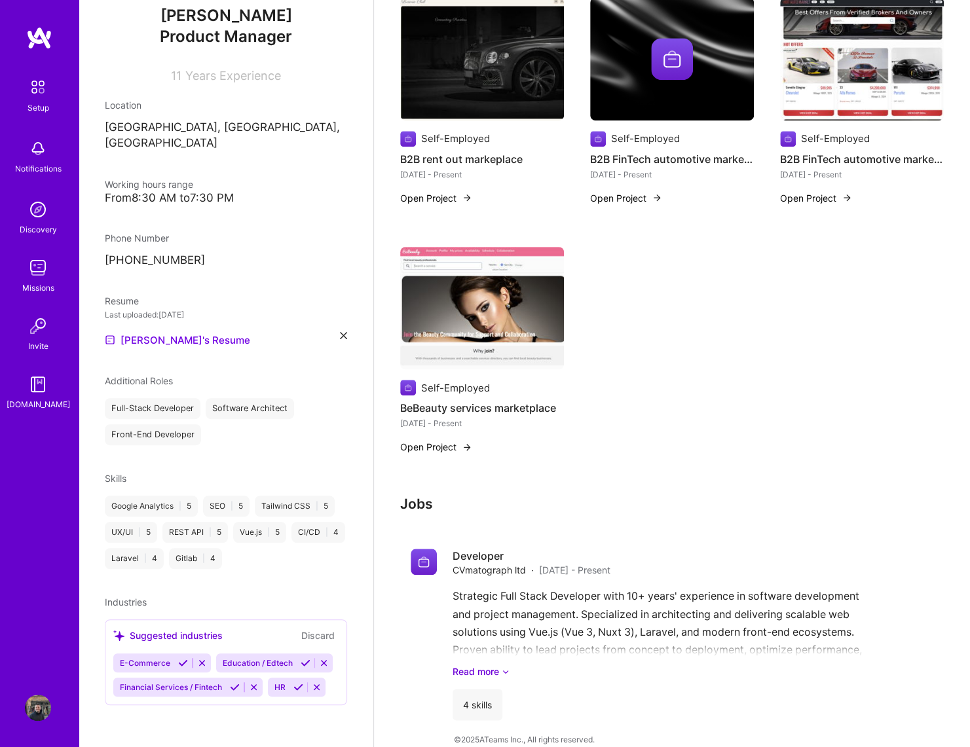
scroll to position [128, 0]
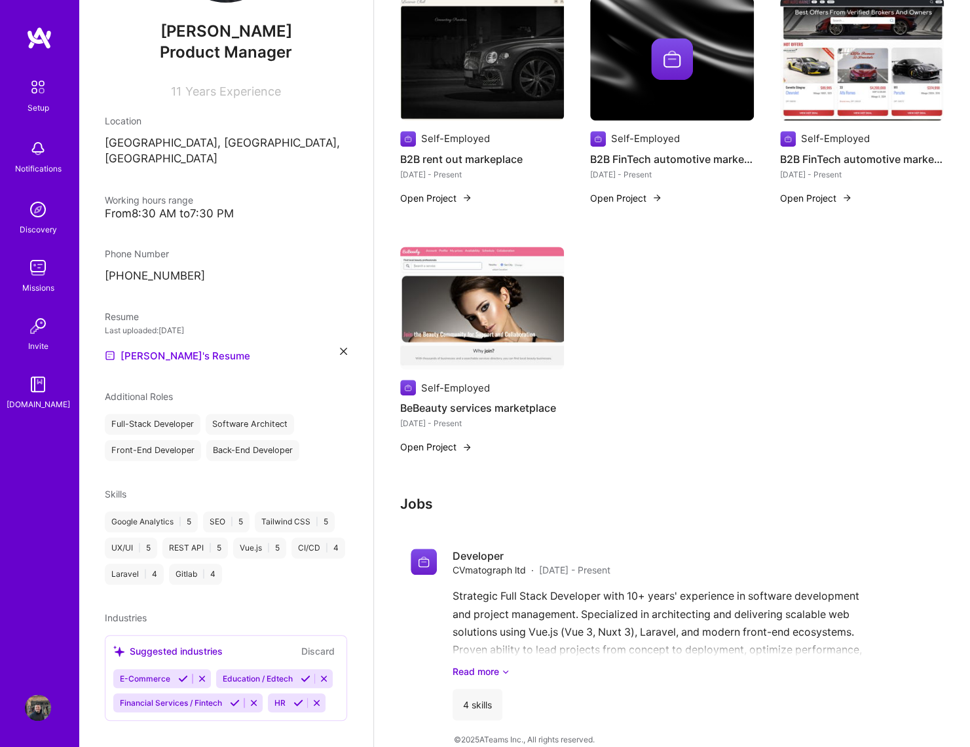
click at [178, 674] on icon at bounding box center [183, 679] width 10 height 10
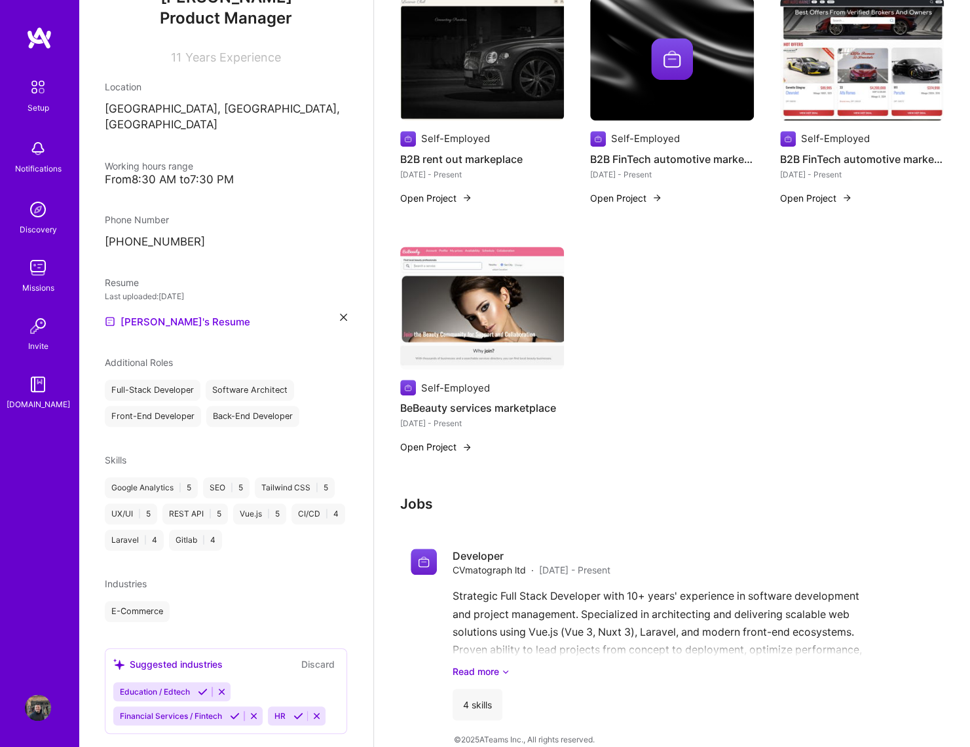
scroll to position [176, 0]
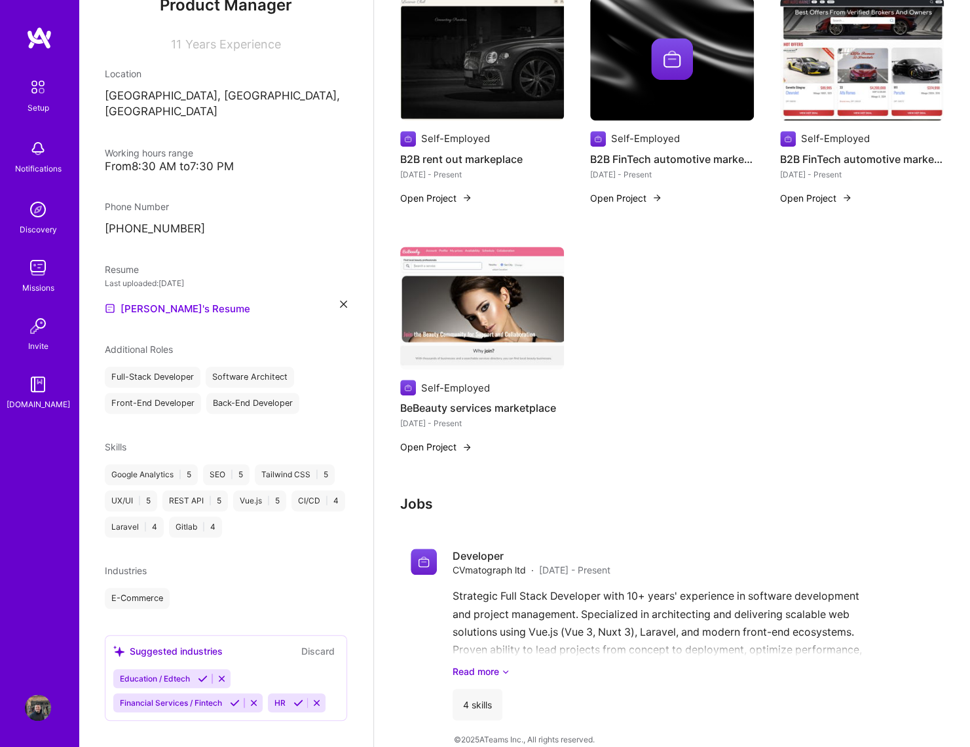
click at [261, 669] on div "Education / Edtech Financial Services / Fintech HR" at bounding box center [225, 690] width 225 height 43
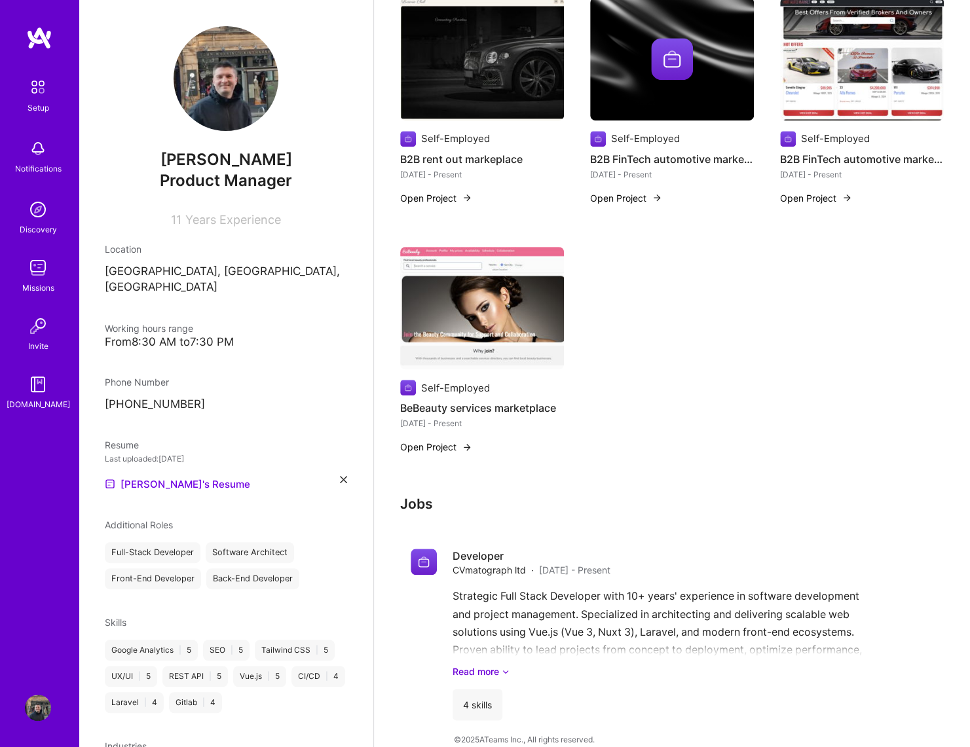
scroll to position [333, 0]
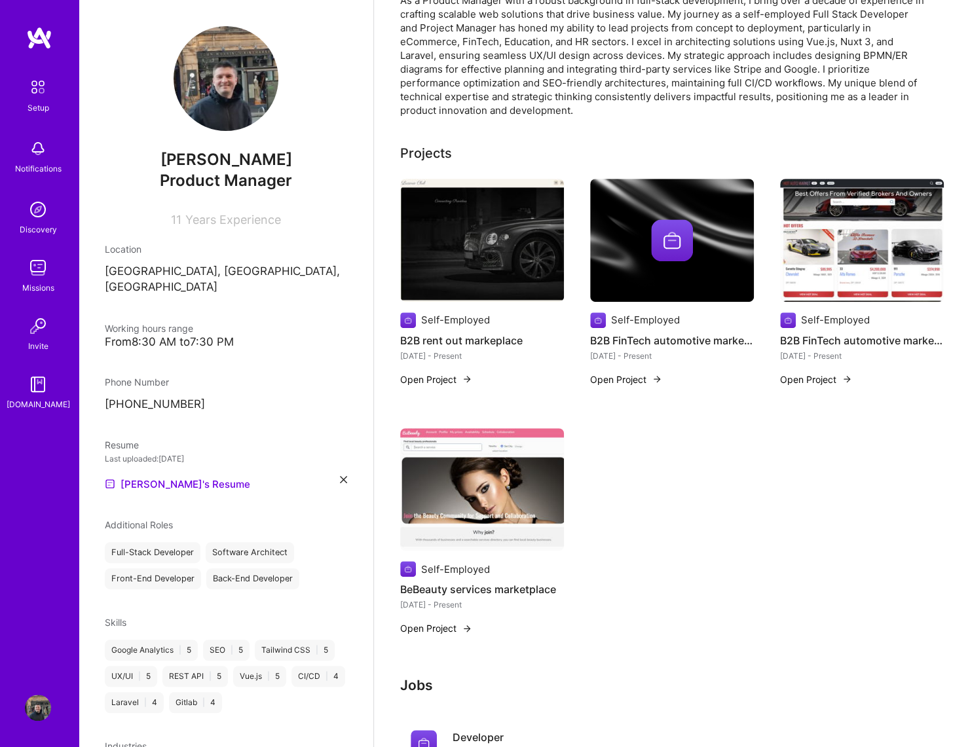
click at [670, 219] on img at bounding box center [672, 240] width 42 height 42
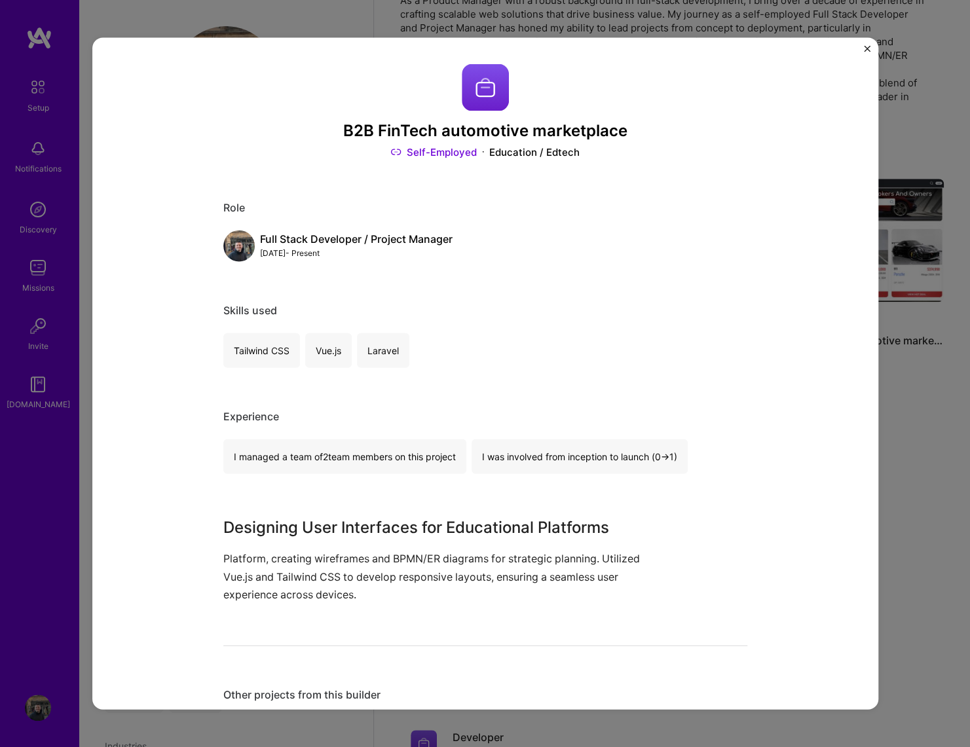
click at [486, 86] on img at bounding box center [485, 87] width 47 height 47
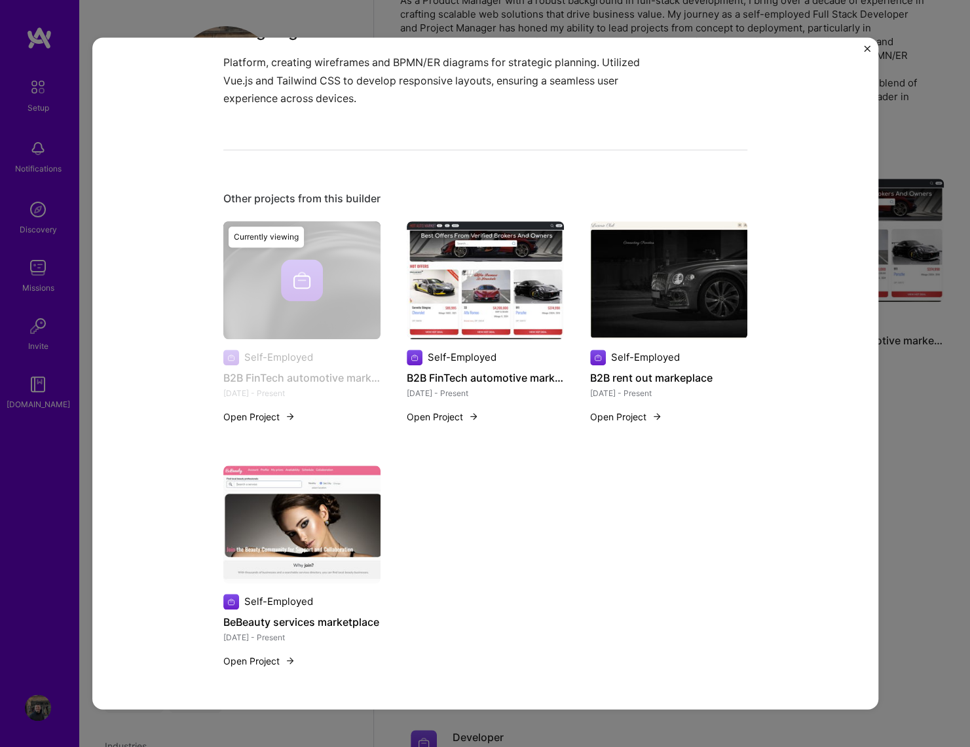
click at [863, 47] on div "B2B FinTech automotive marketplace Self-Employed Education / Edtech Role Full S…" at bounding box center [485, 373] width 786 height 673
click at [867, 52] on img "Close" at bounding box center [867, 48] width 7 height 7
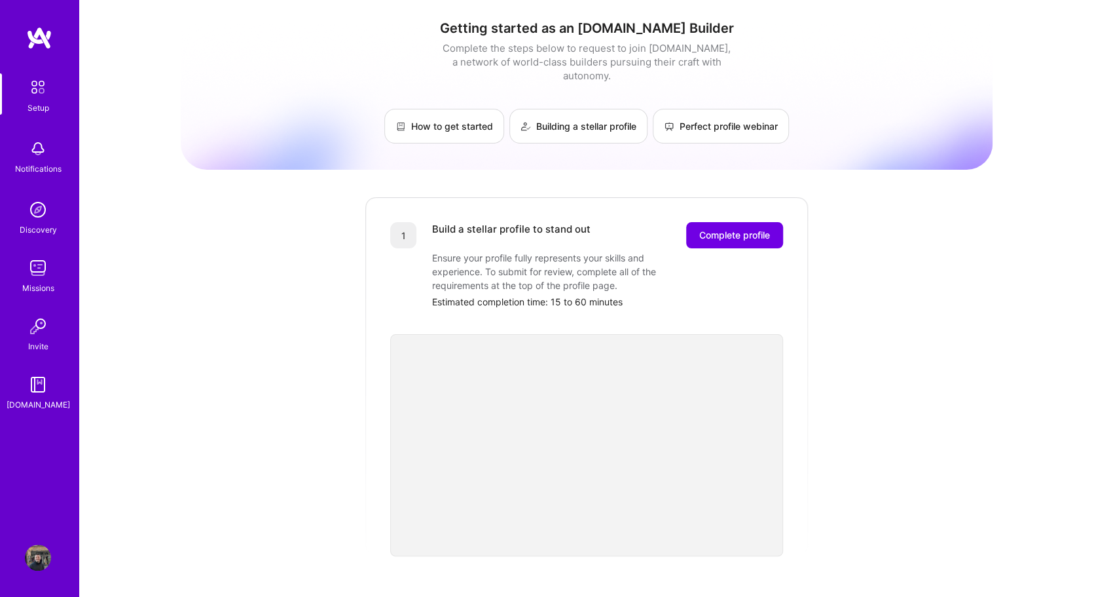
click at [90, 139] on div "Getting started as an A.Team Builder Complete the steps below to request to joi…" at bounding box center [586, 511] width 1015 height 1023
click at [40, 35] on img at bounding box center [39, 38] width 26 height 24
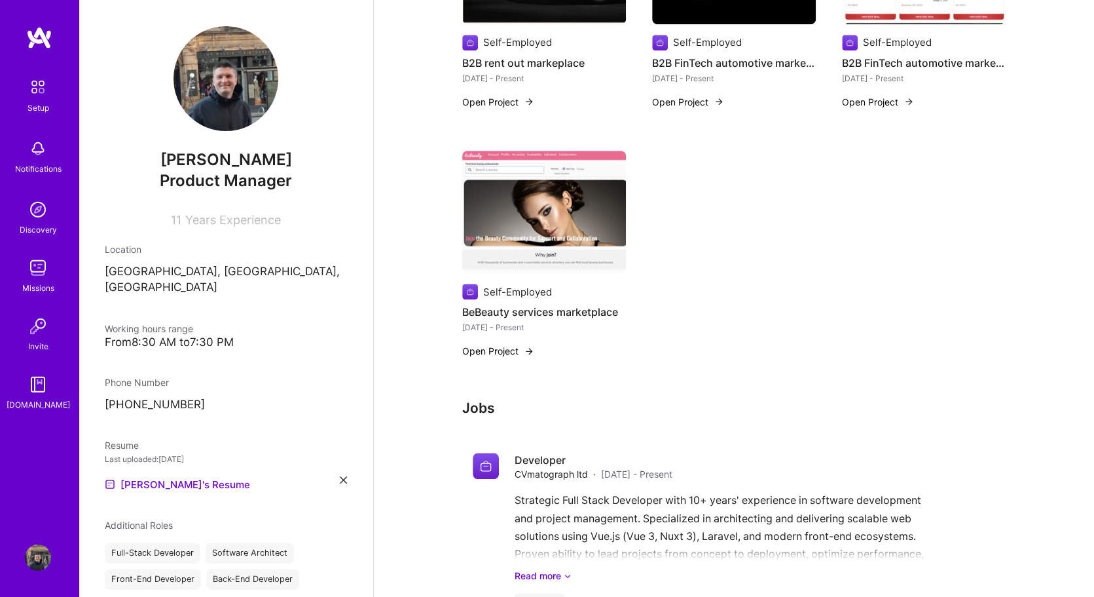
scroll to position [665, 0]
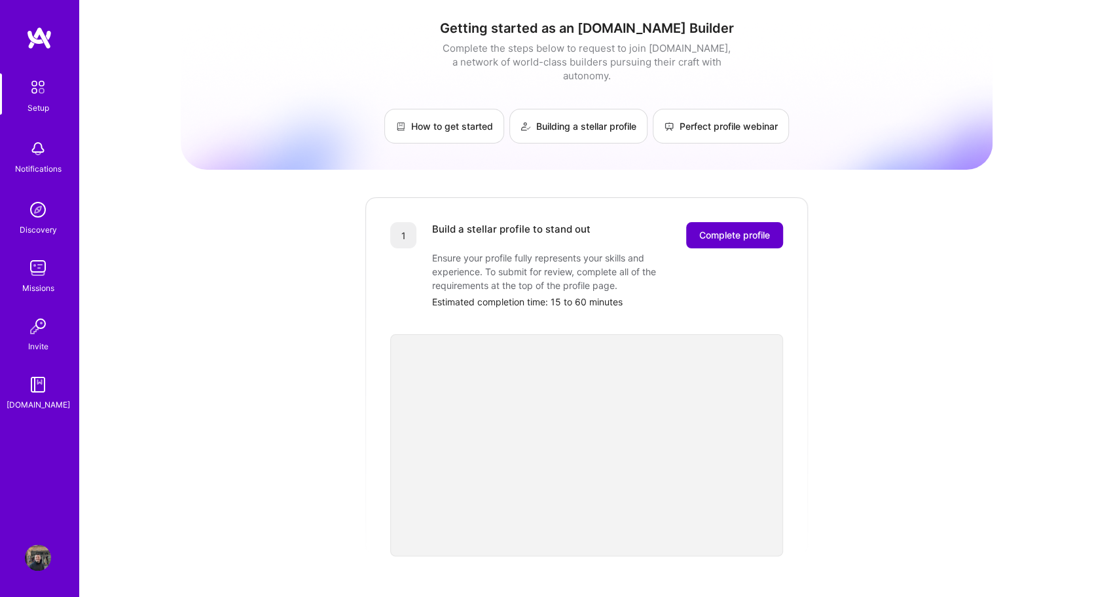
click at [729, 229] on span "Complete profile" at bounding box center [734, 235] width 71 height 13
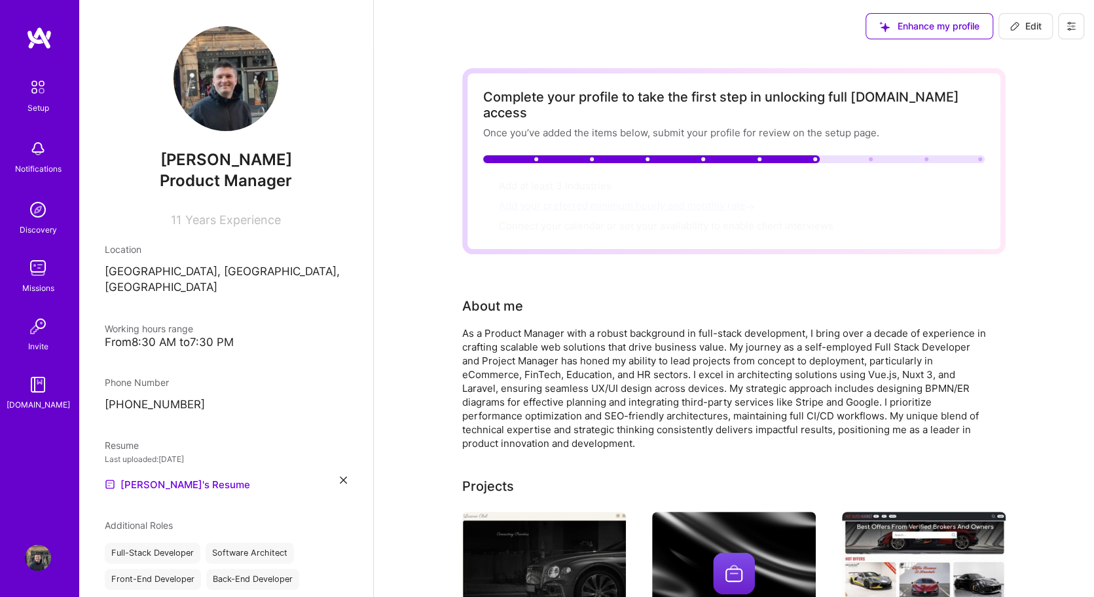
click at [546, 199] on span "Add your preferred minimum hourly and monthly rate →" at bounding box center [628, 205] width 259 height 12
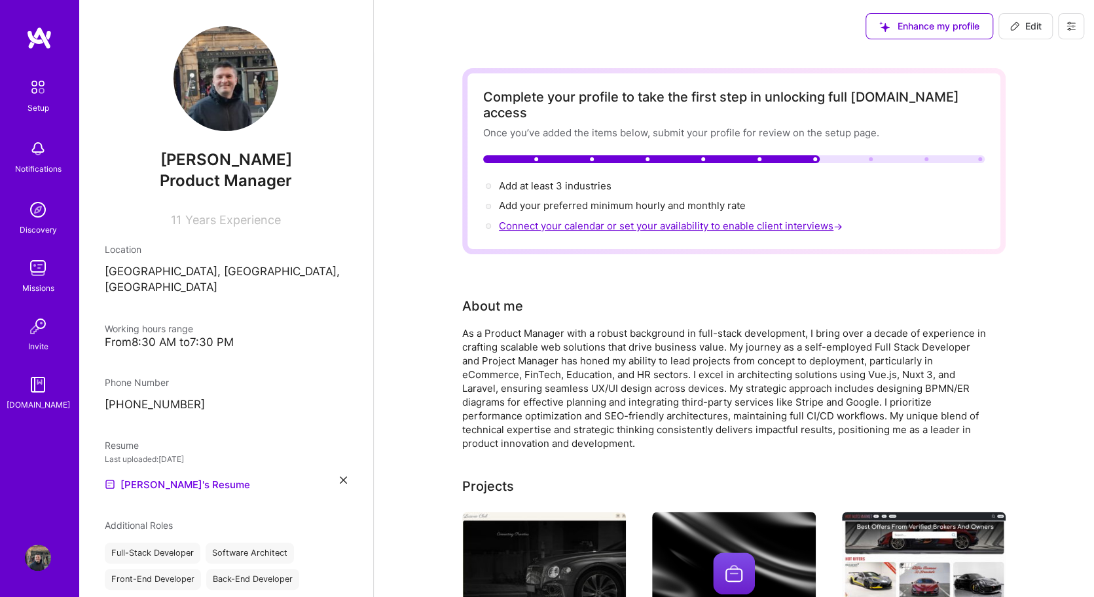
select select "GB"
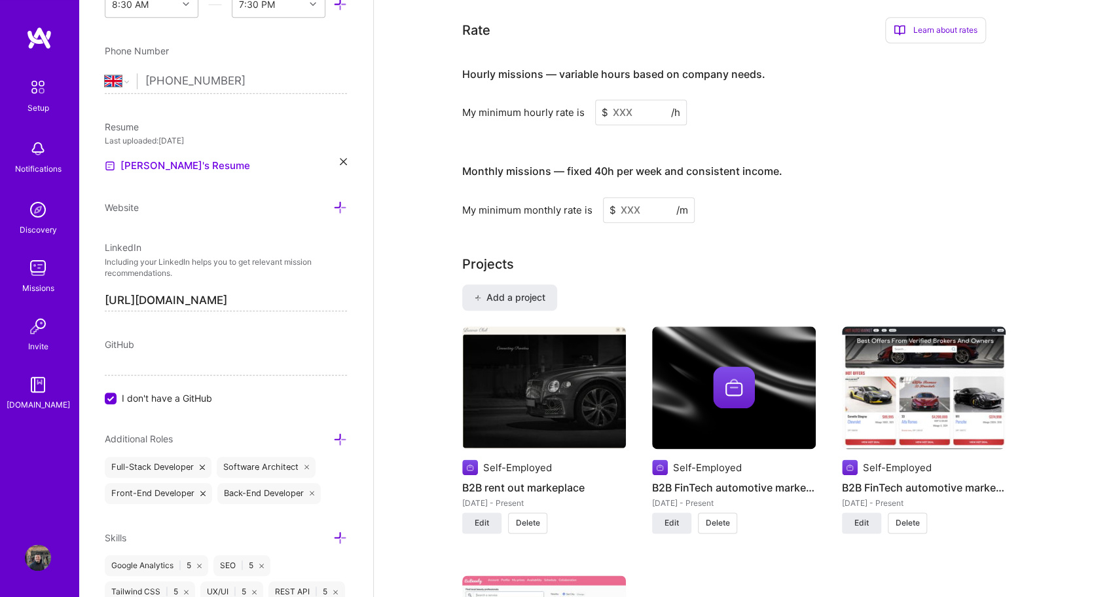
scroll to position [820, 0]
